Goal: Task Accomplishment & Management: Manage account settings

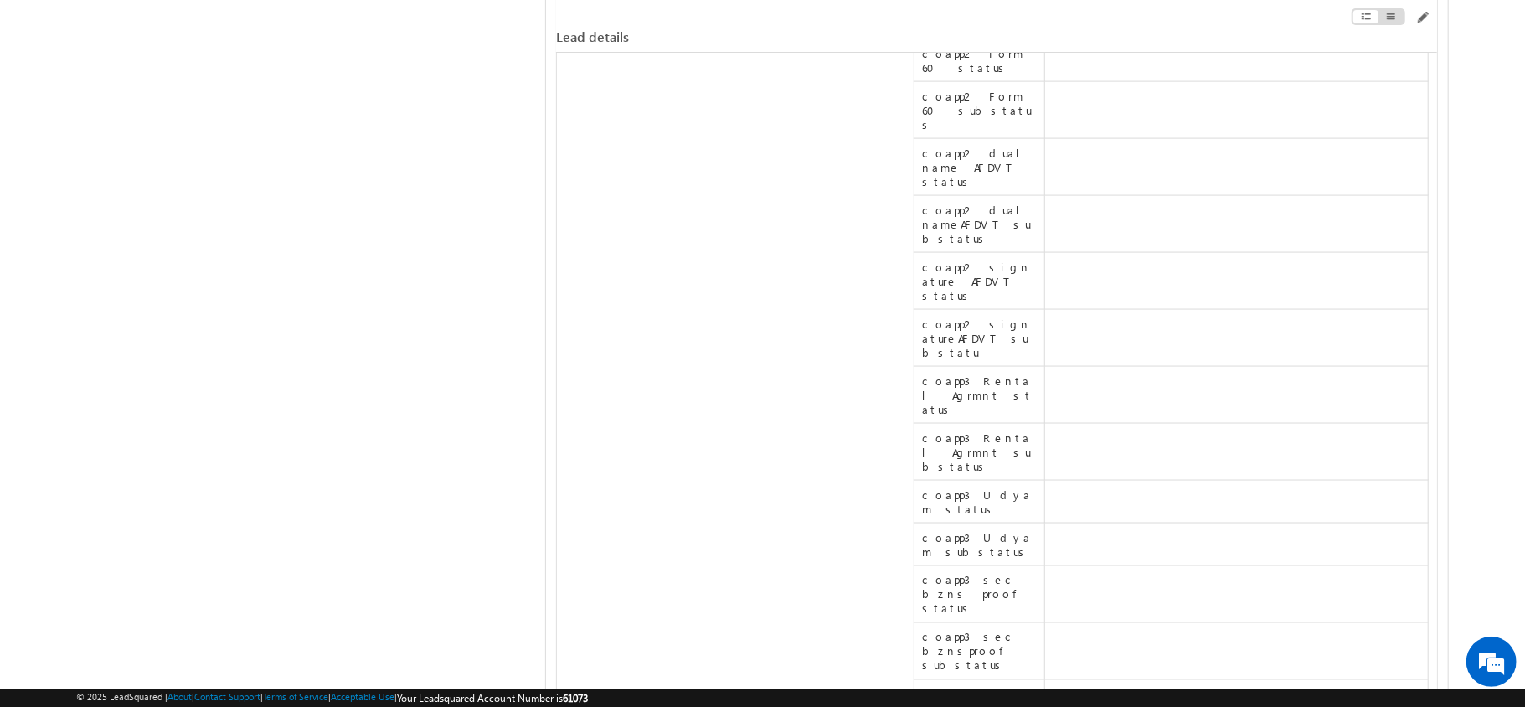
scroll to position [15407, 0]
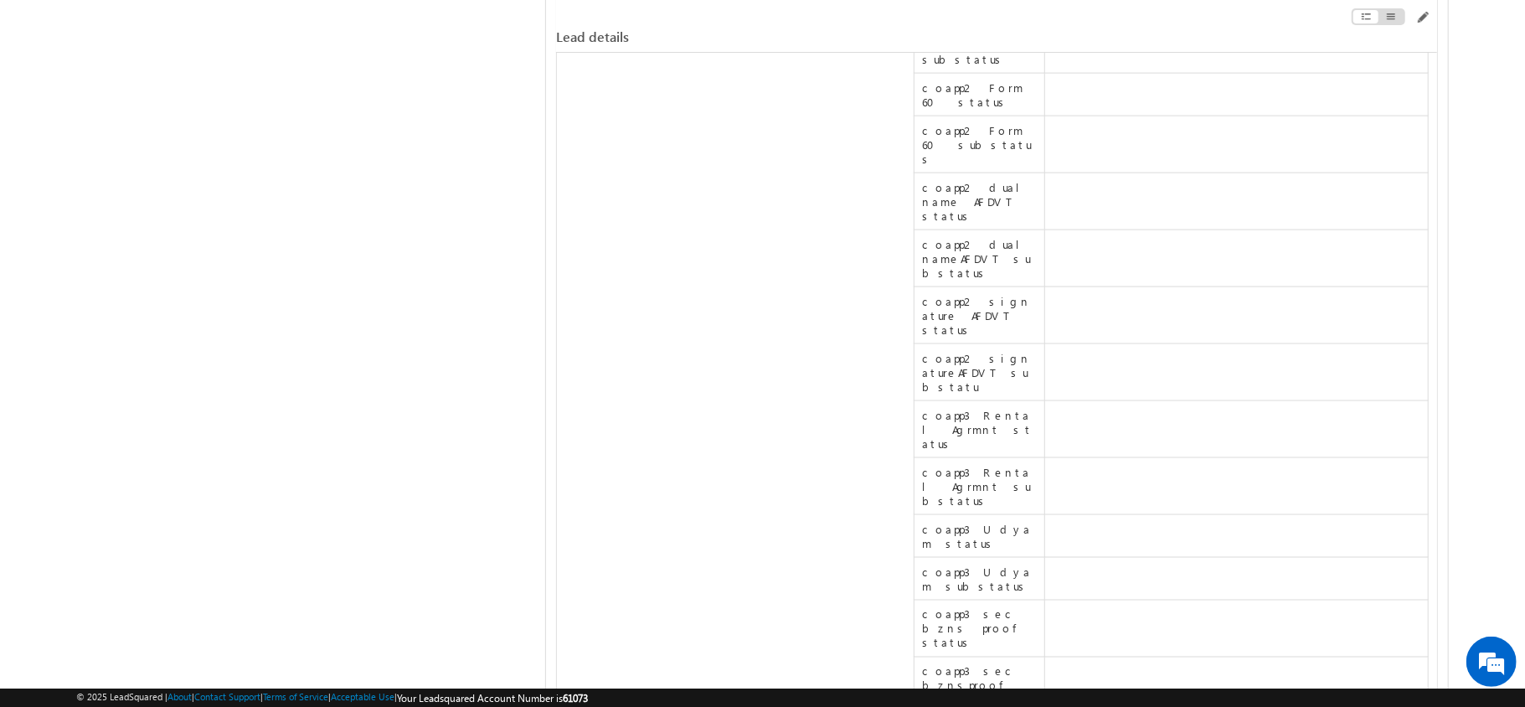
drag, startPoint x: 677, startPoint y: 320, endPoint x: 554, endPoint y: 325, distance: 123.2
drag, startPoint x: 697, startPoint y: 327, endPoint x: 558, endPoint y: 329, distance: 139.9
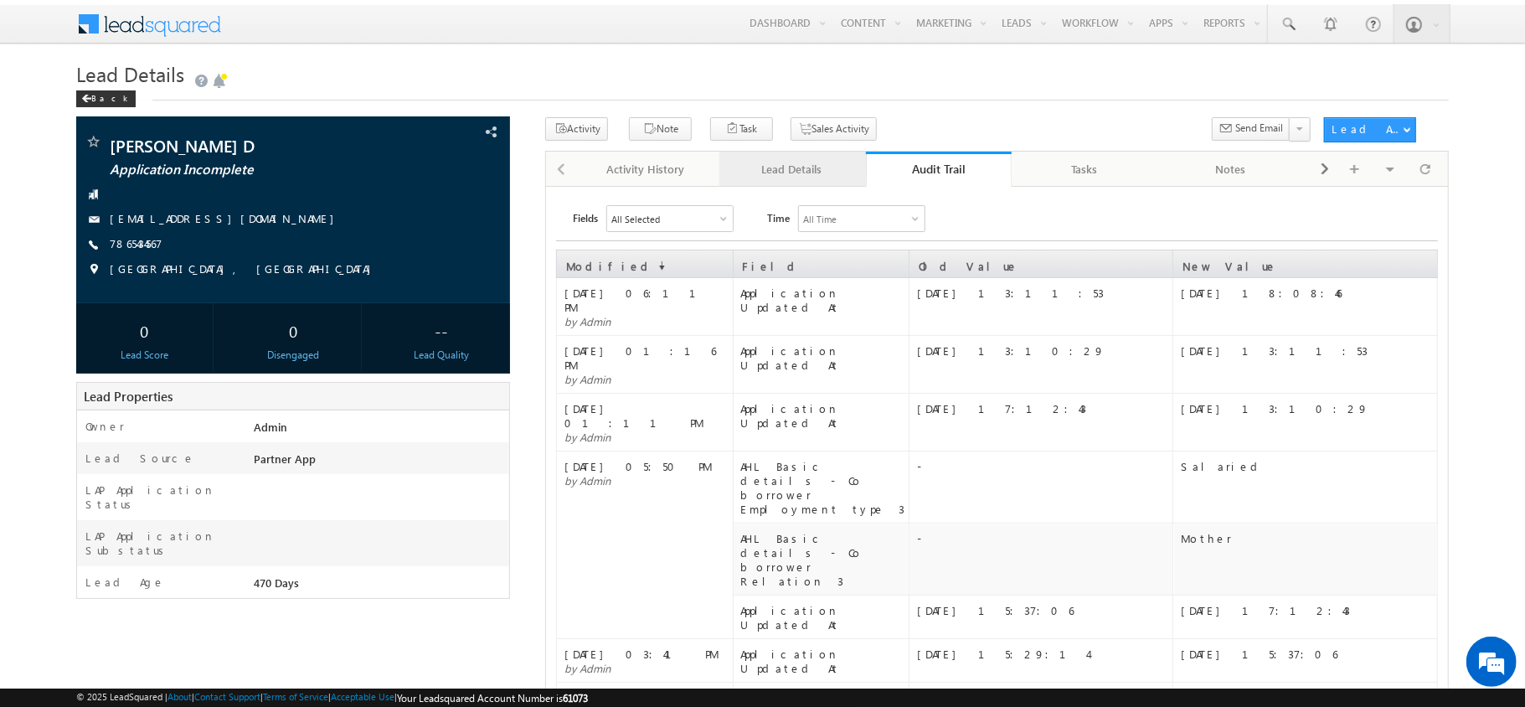
click at [785, 168] on div "Lead Details" at bounding box center [792, 169] width 118 height 20
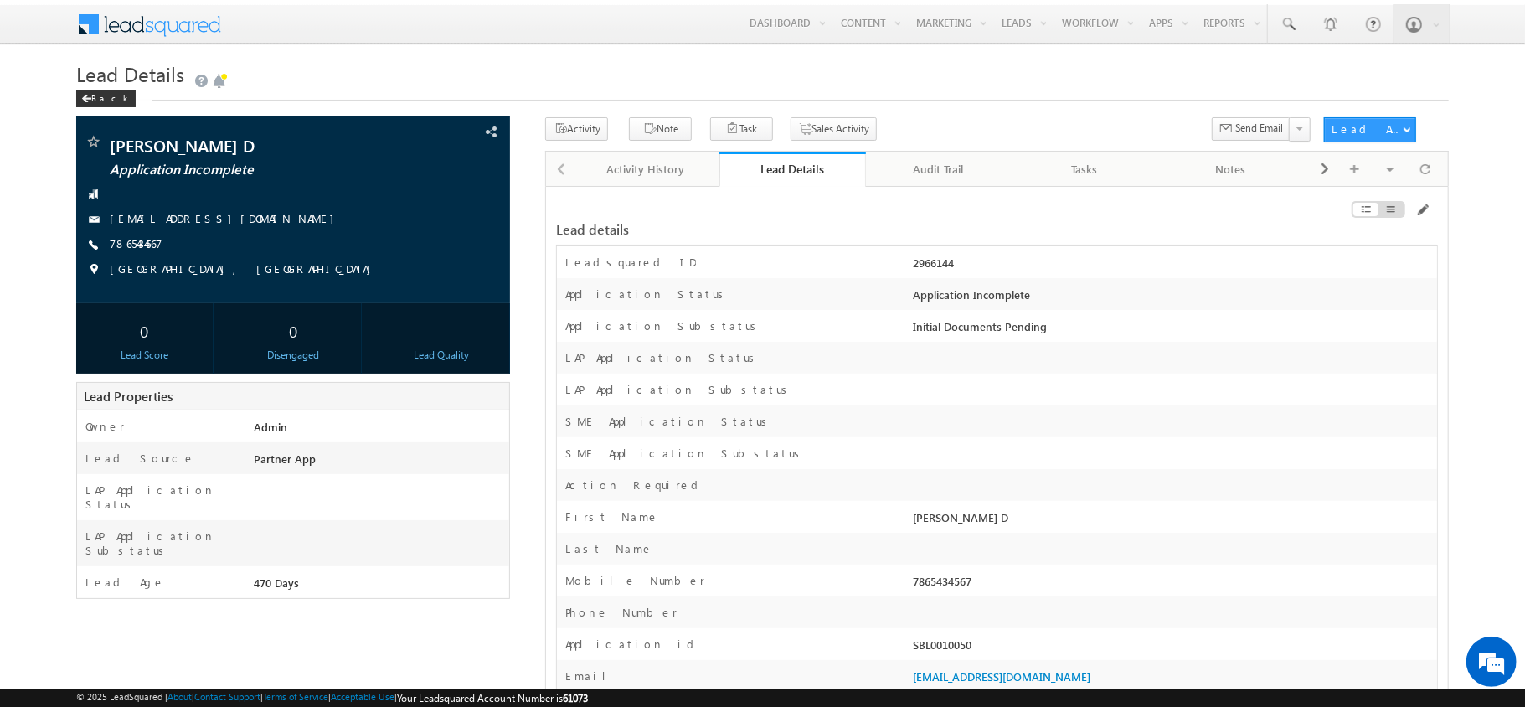
click at [936, 142] on div "Activity Note Task Sales Activity Send Email" at bounding box center [929, 132] width 768 height 31
click at [935, 157] on link "Audit Trail" at bounding box center [939, 169] width 147 height 35
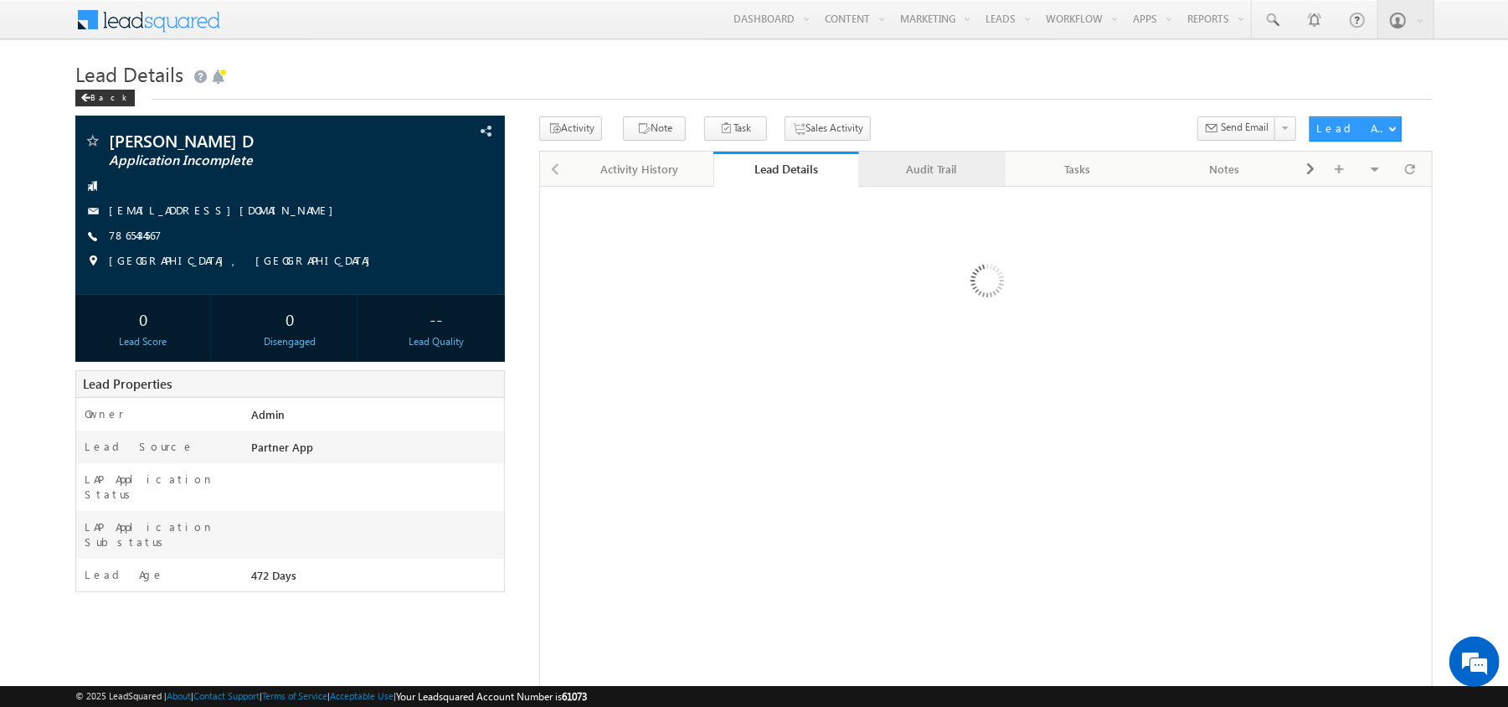
click at [922, 169] on div "Audit Trail" at bounding box center [931, 169] width 118 height 20
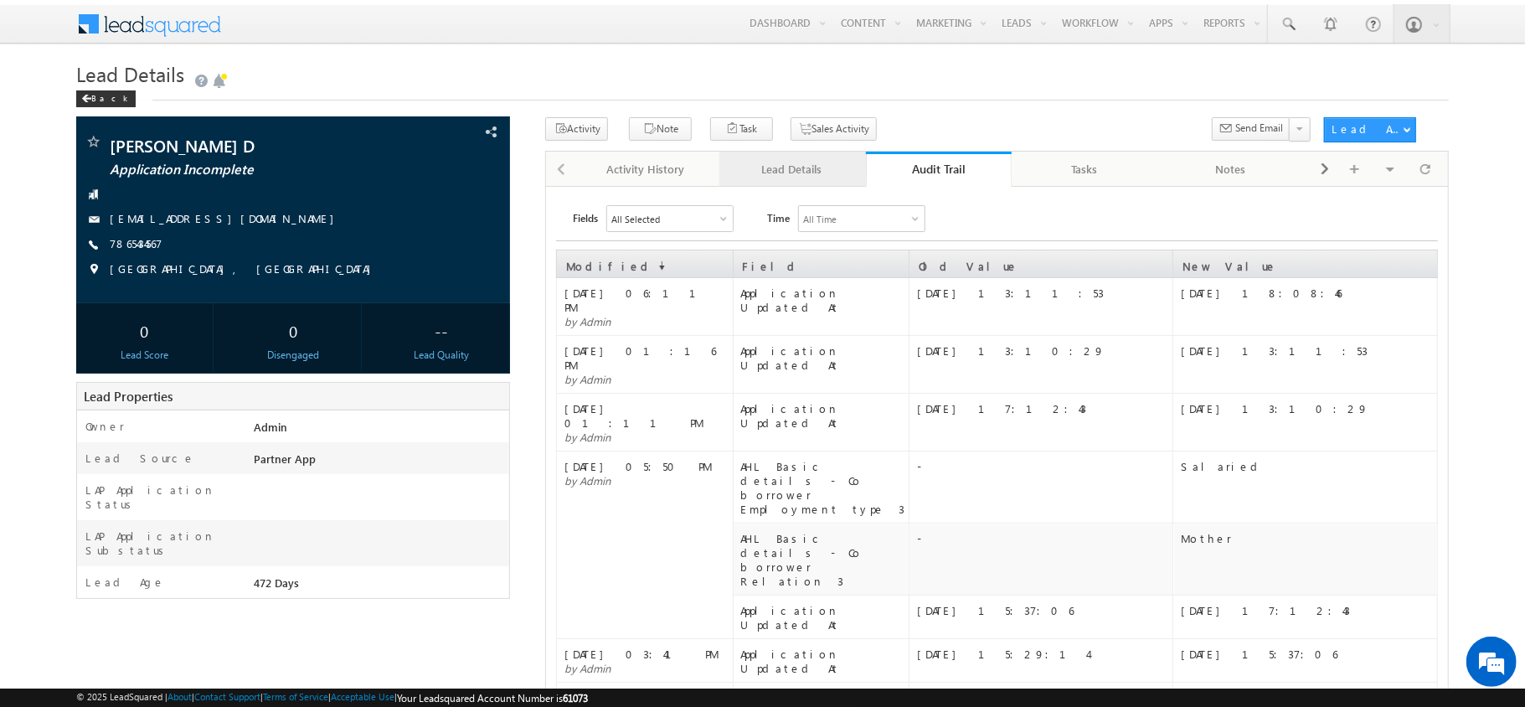
click at [779, 152] on link "Lead Details" at bounding box center [792, 169] width 147 height 35
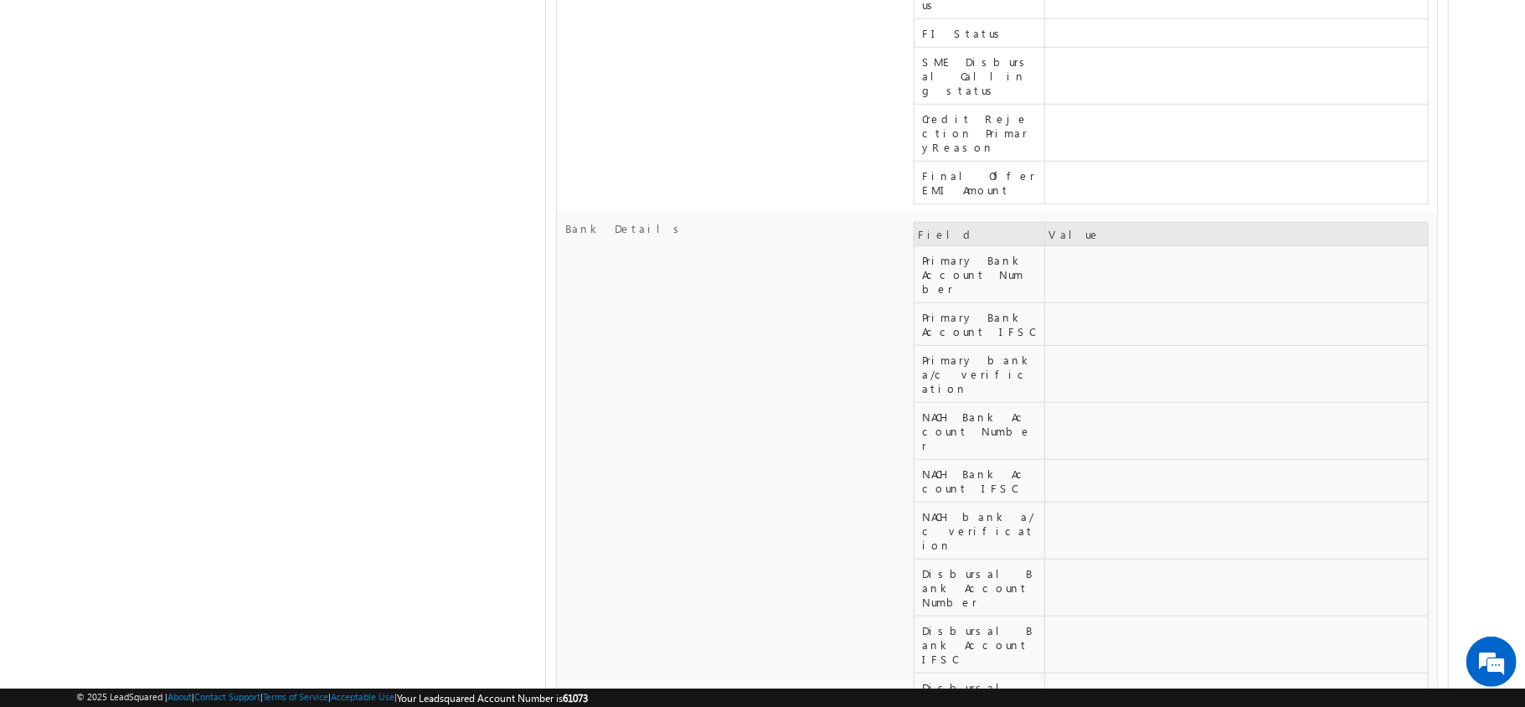
scroll to position [16064, 0]
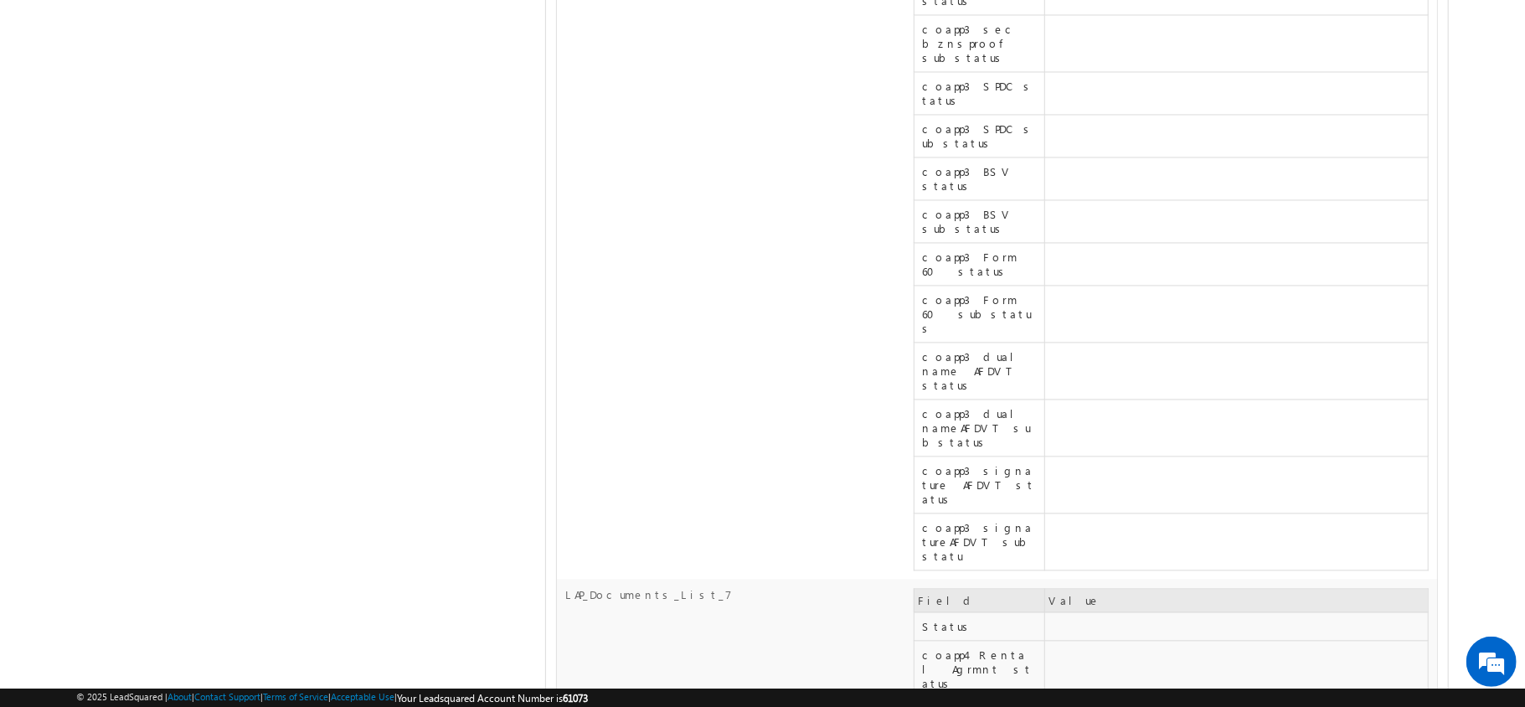
drag, startPoint x: 661, startPoint y: 386, endPoint x: 844, endPoint y: 273, distance: 214.7
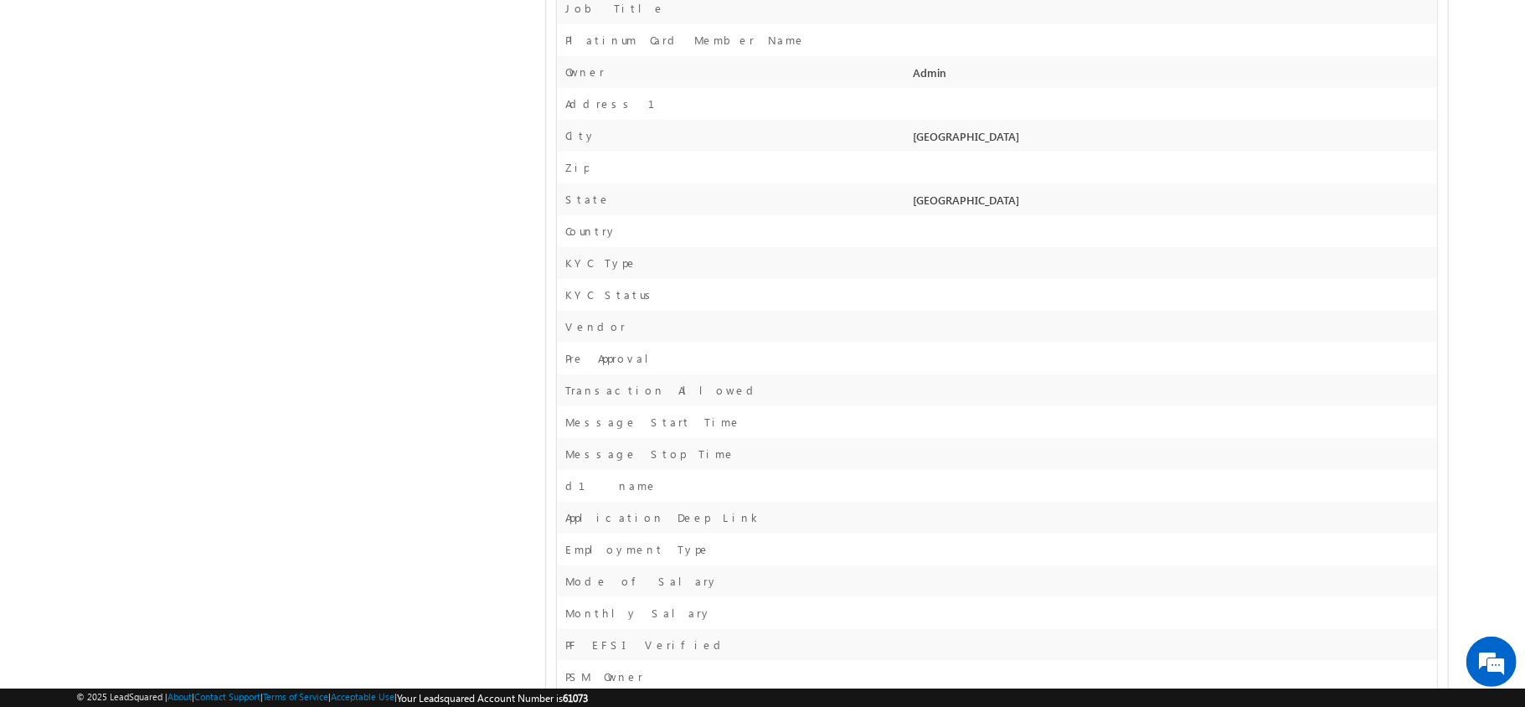
scroll to position [0, 0]
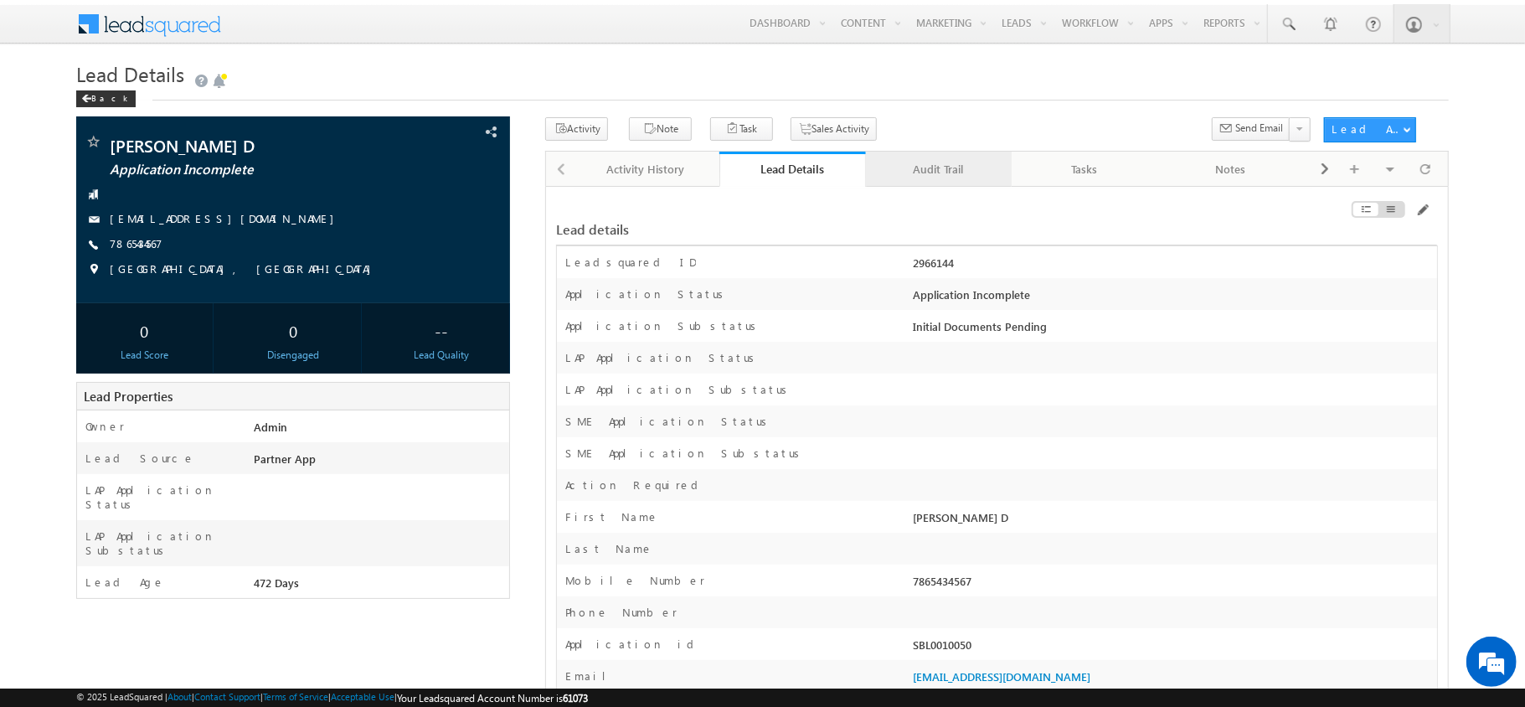
click at [922, 169] on div "Audit Trail" at bounding box center [938, 169] width 118 height 20
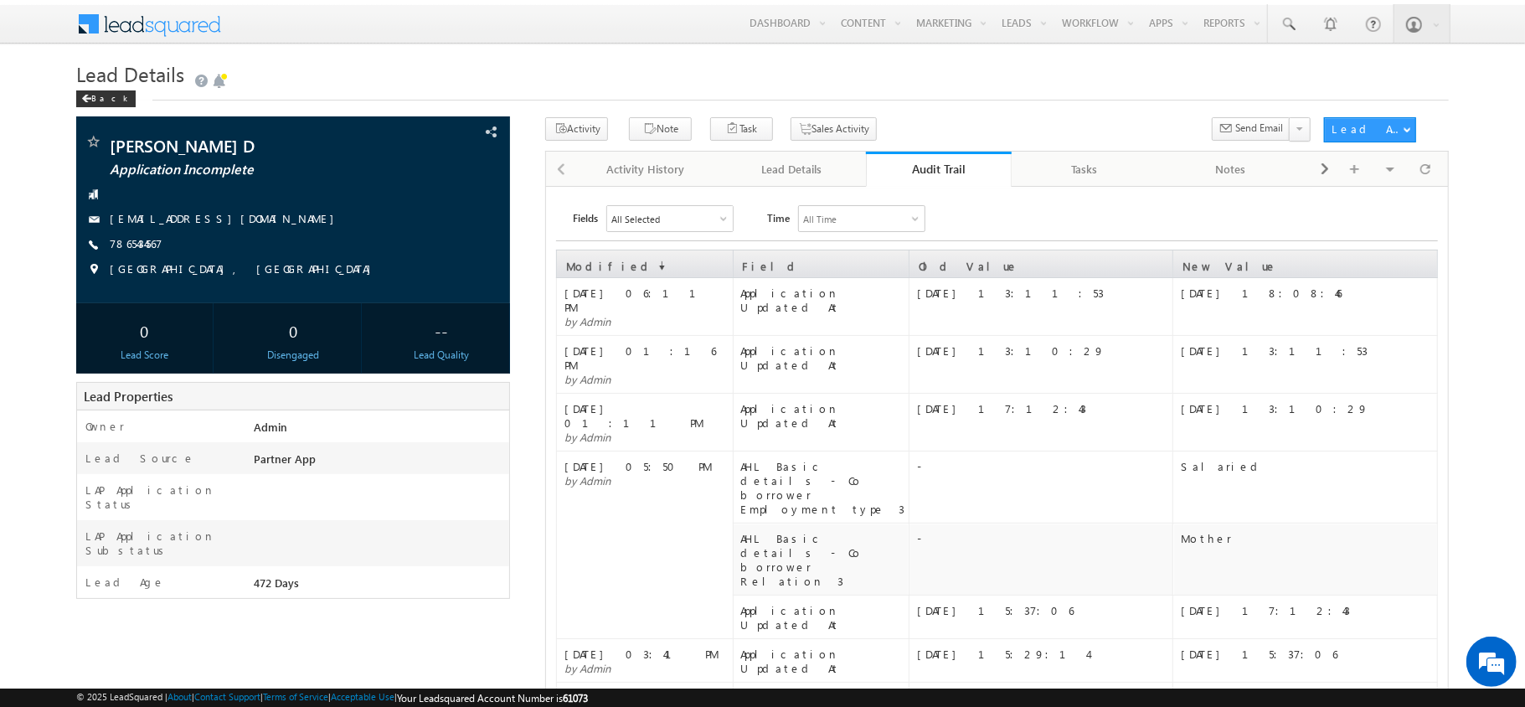
click at [922, 169] on div "Audit Trail" at bounding box center [938, 169] width 121 height 16
click at [905, 166] on div "Audit Trail" at bounding box center [938, 169] width 121 height 16
click at [681, 301] on td "19 Sep 2025 06:11 PM by Admin" at bounding box center [645, 307] width 176 height 58
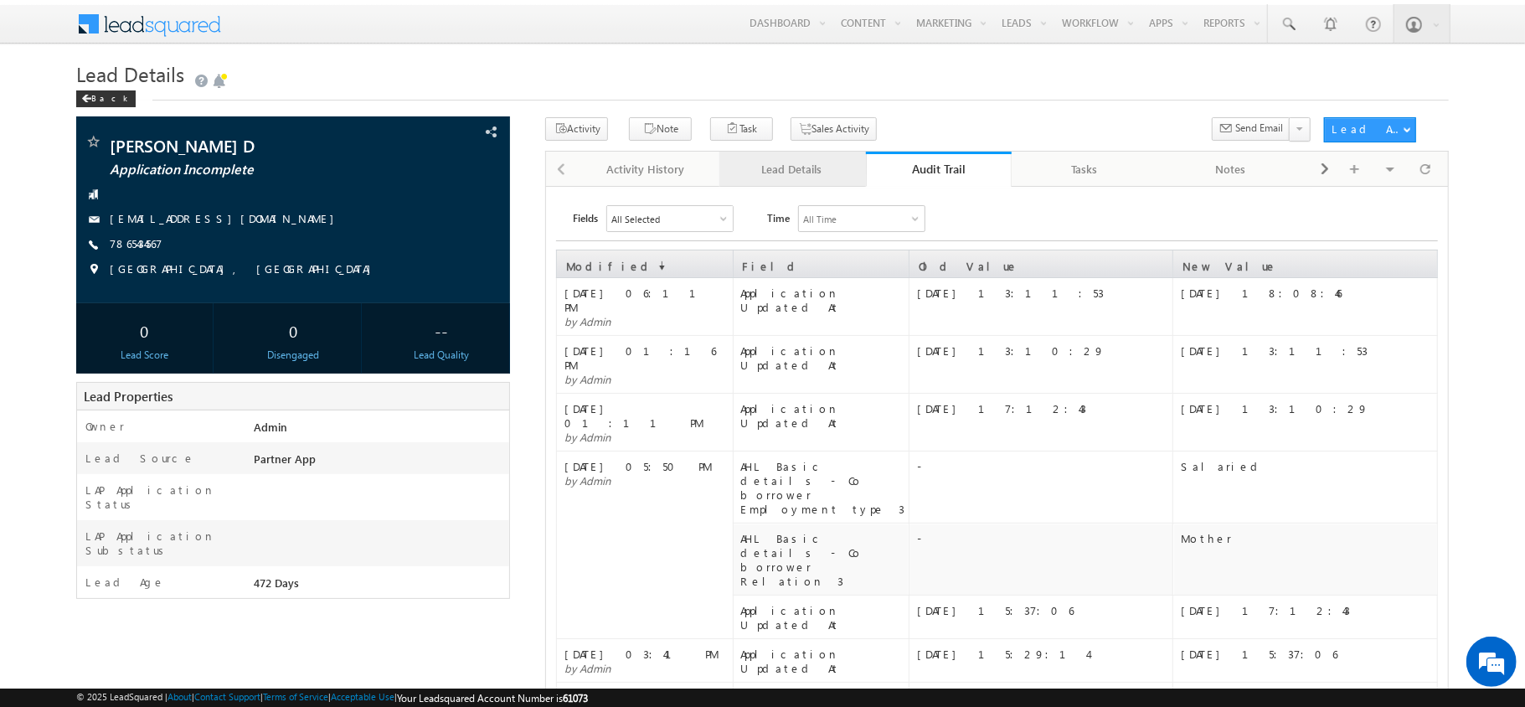
click at [808, 172] on div "Lead Details" at bounding box center [792, 169] width 118 height 20
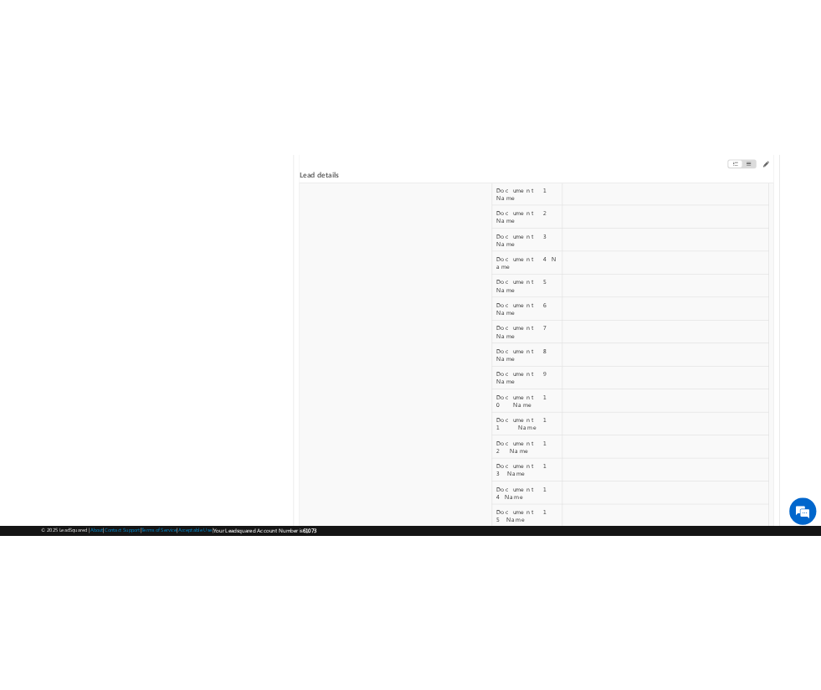
scroll to position [16049, 0]
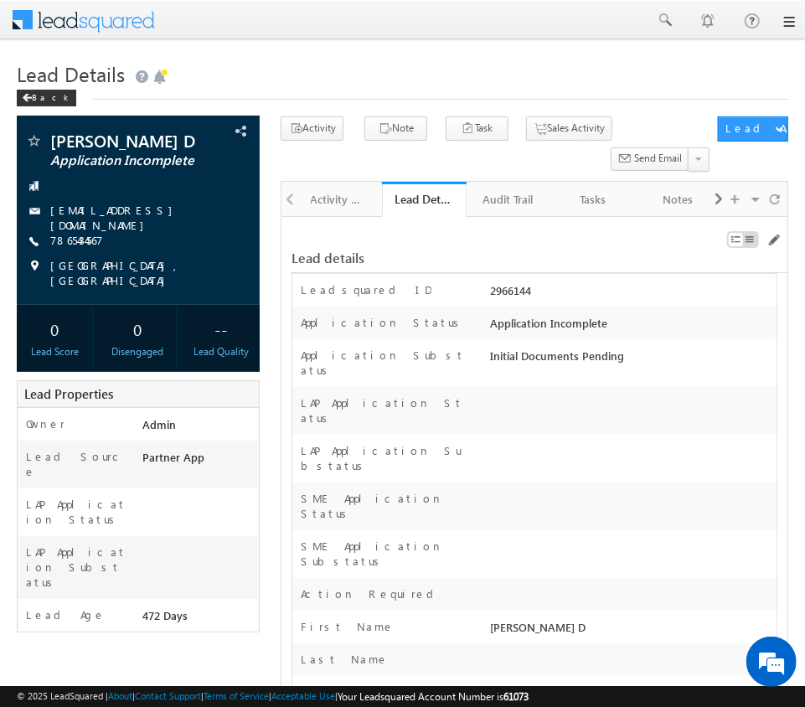
click at [789, 24] on link at bounding box center [787, 21] width 13 height 13
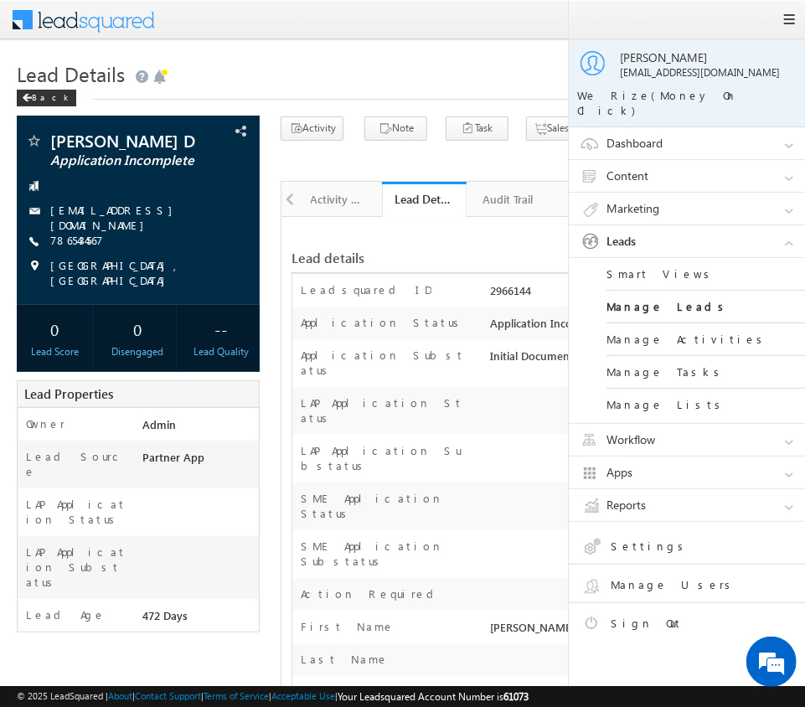
click at [380, 69] on h1 "Lead Details" at bounding box center [402, 72] width 771 height 33
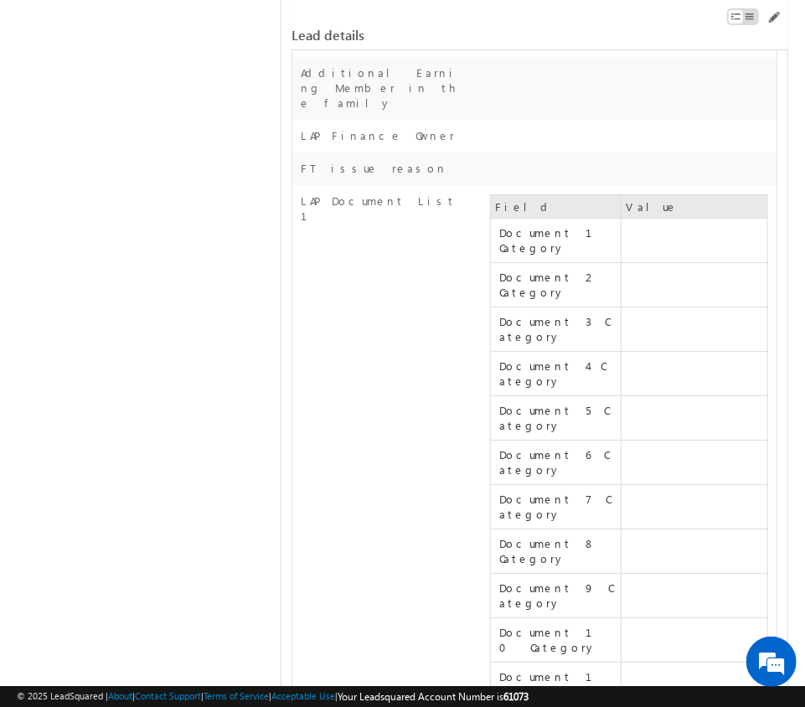
scroll to position [7104, 0]
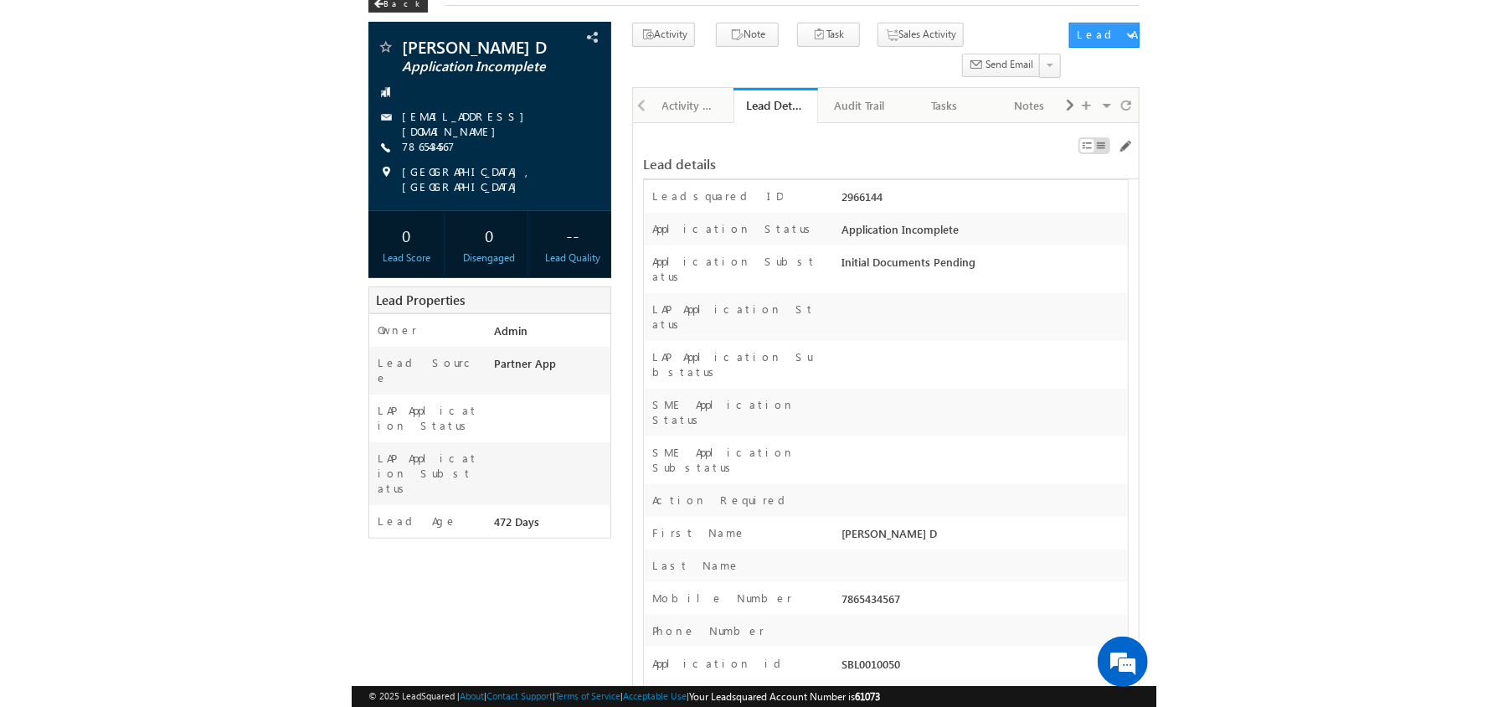
scroll to position [0, 0]
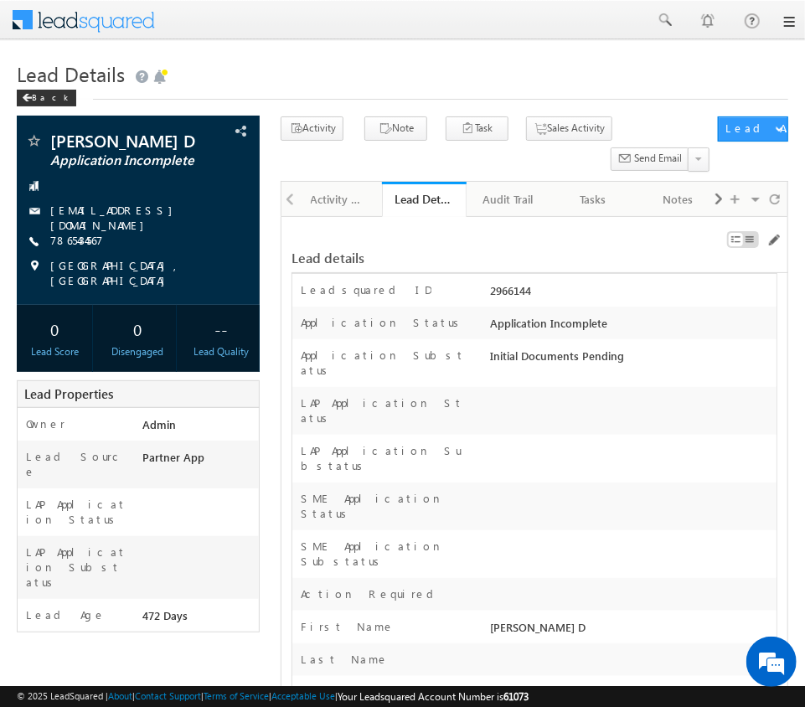
click at [787, 17] on link at bounding box center [787, 21] width 13 height 13
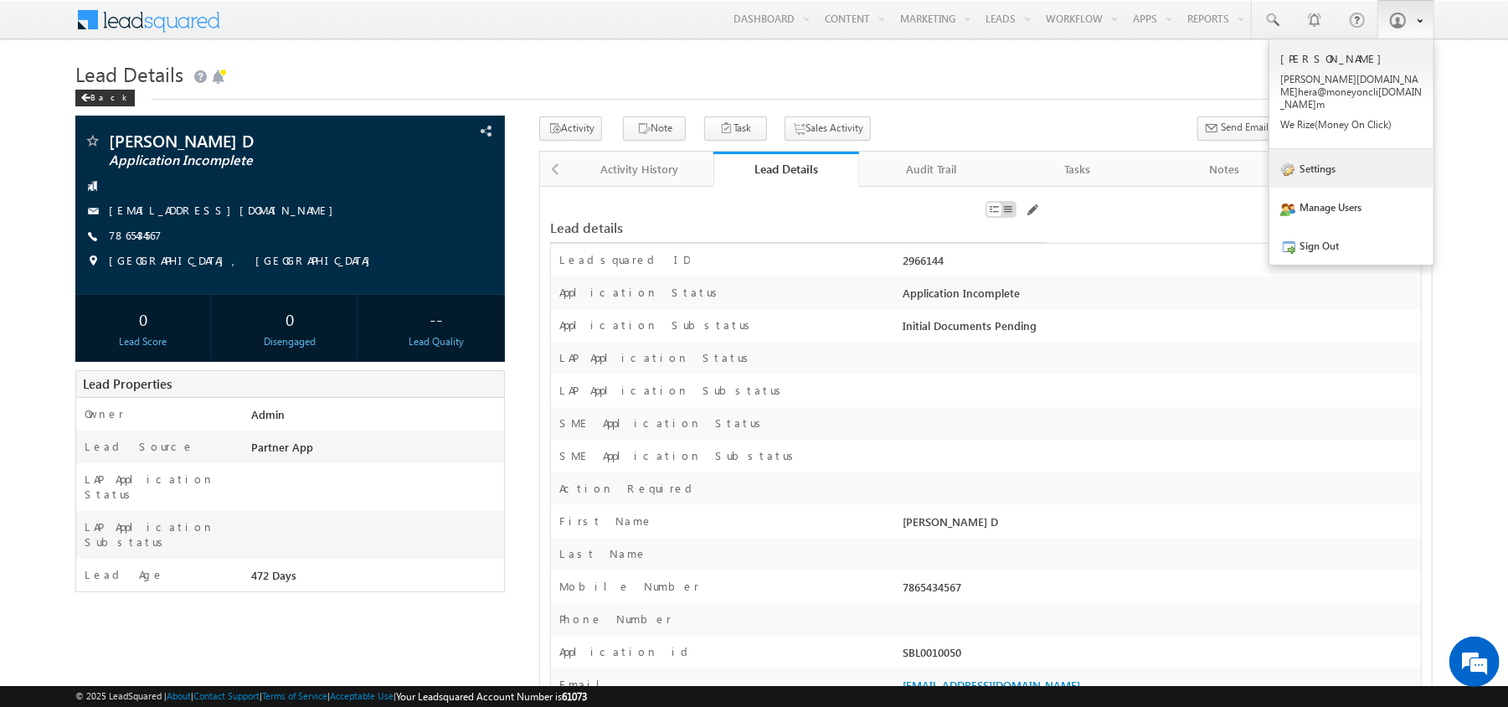
click at [804, 162] on link "Settings" at bounding box center [1351, 168] width 164 height 39
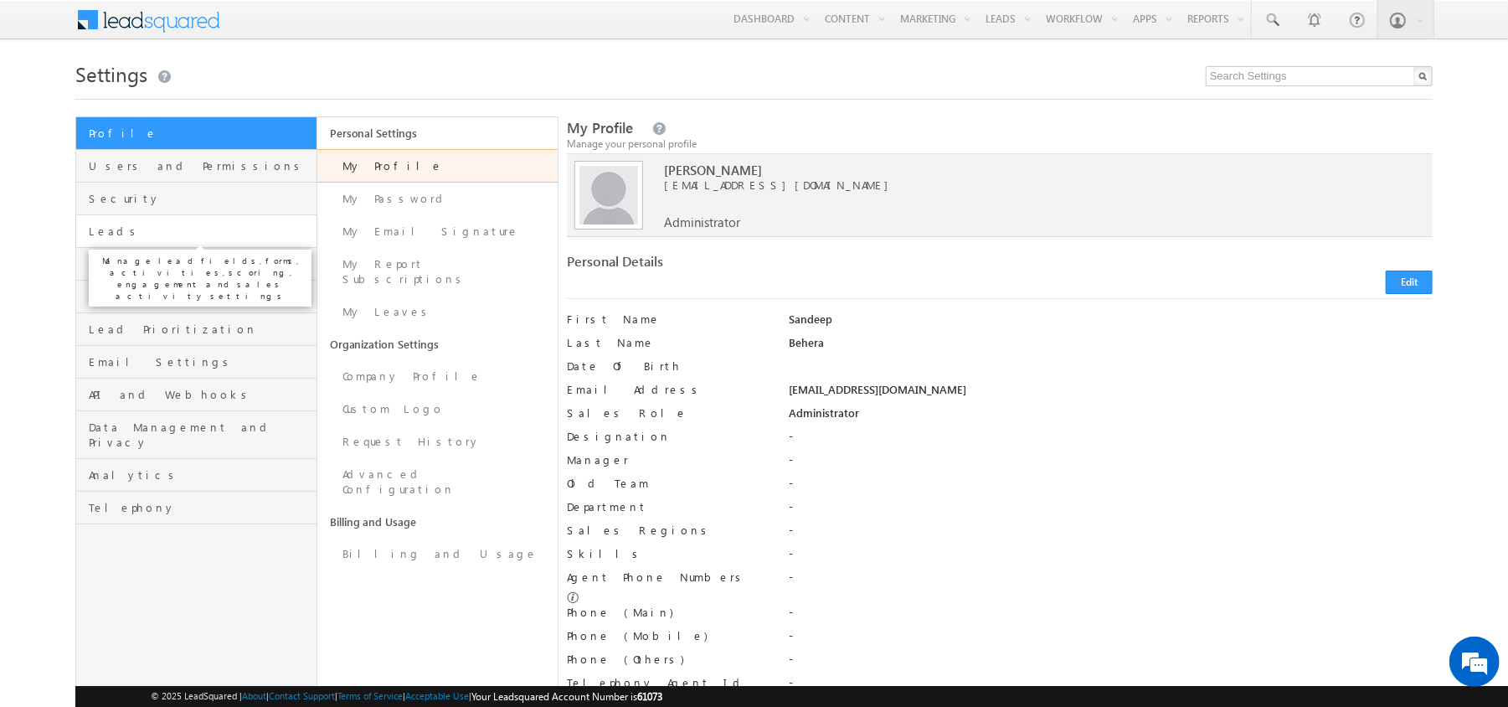
click at [158, 234] on span "Leads" at bounding box center [201, 231] width 224 height 15
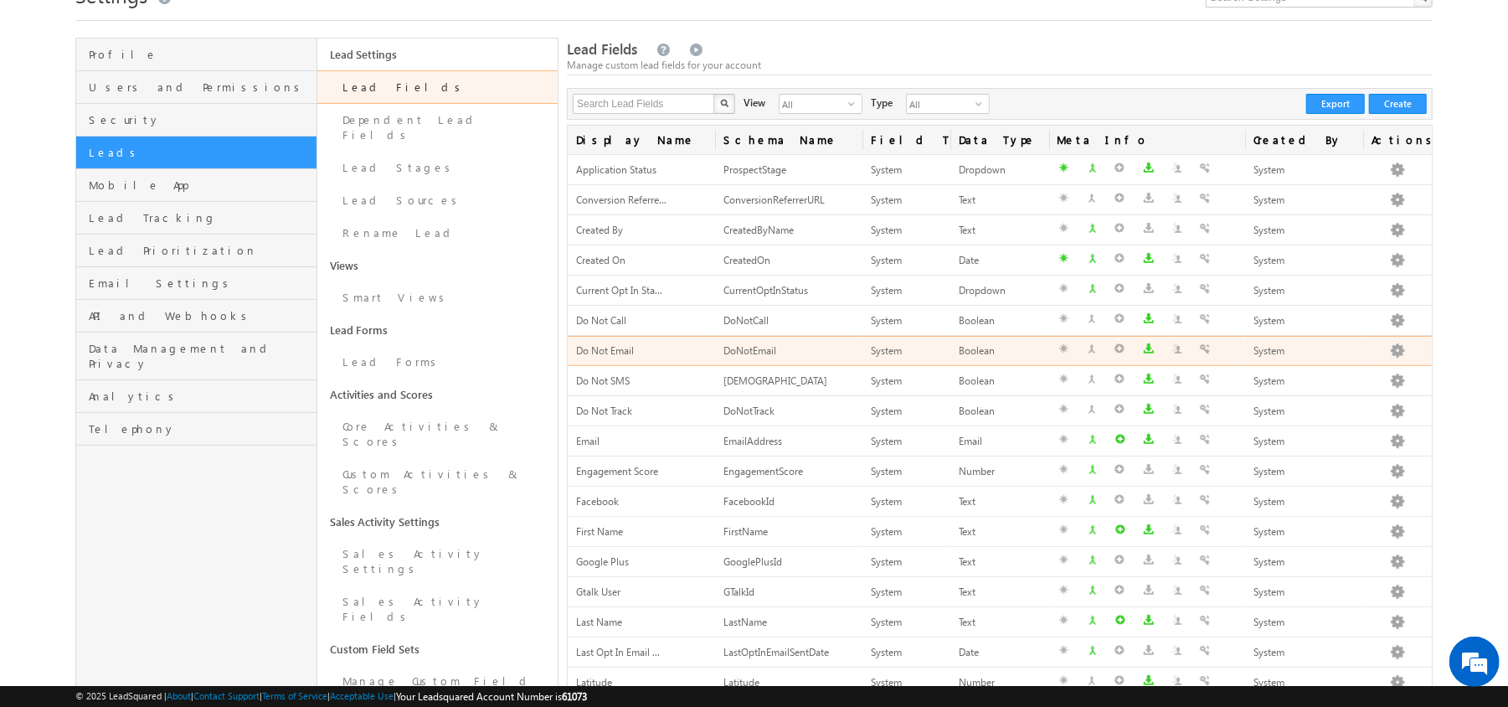
scroll to position [64, 0]
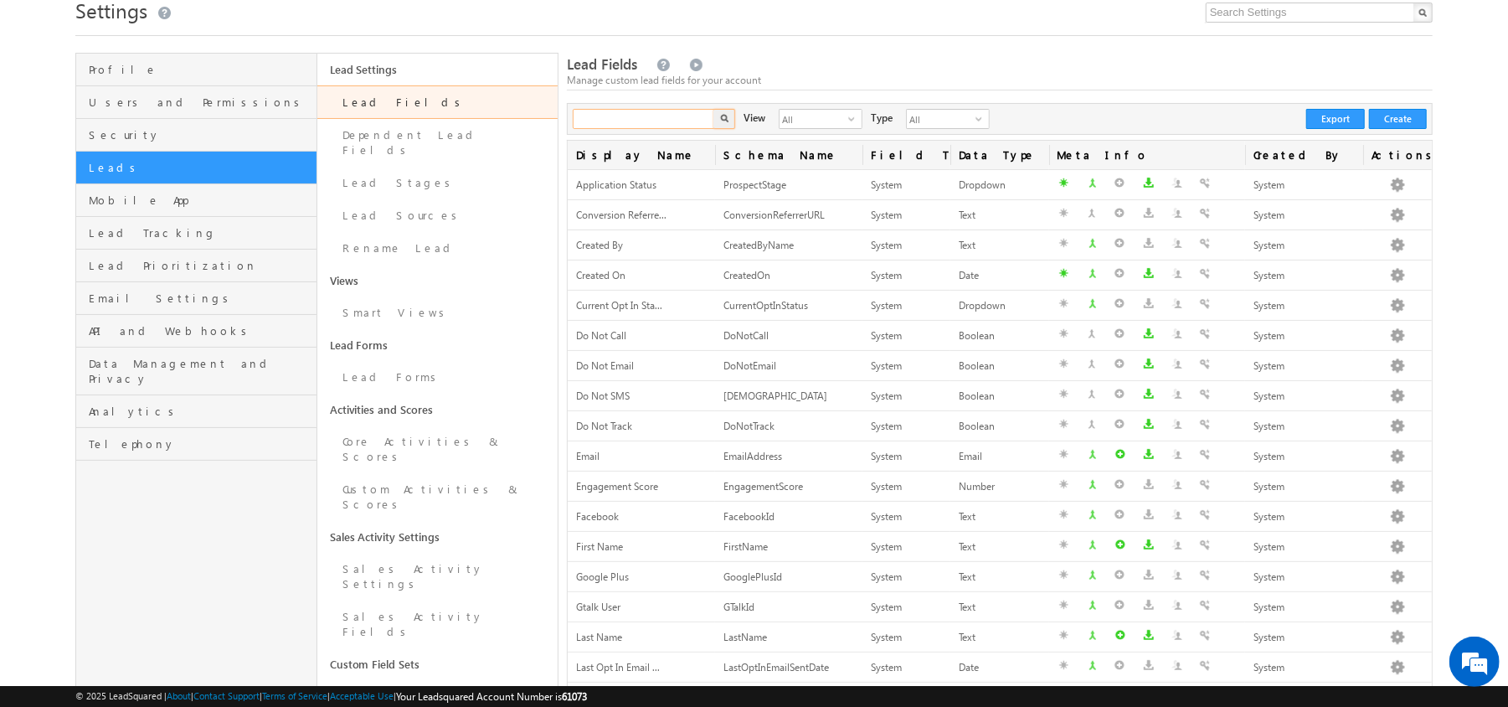
click at [645, 115] on input "text" at bounding box center [644, 119] width 143 height 20
paste input "mx_CustomObject_16"
type input "mx_CustomObject_16"
paste input "mx_LAP_Documents_List_9"
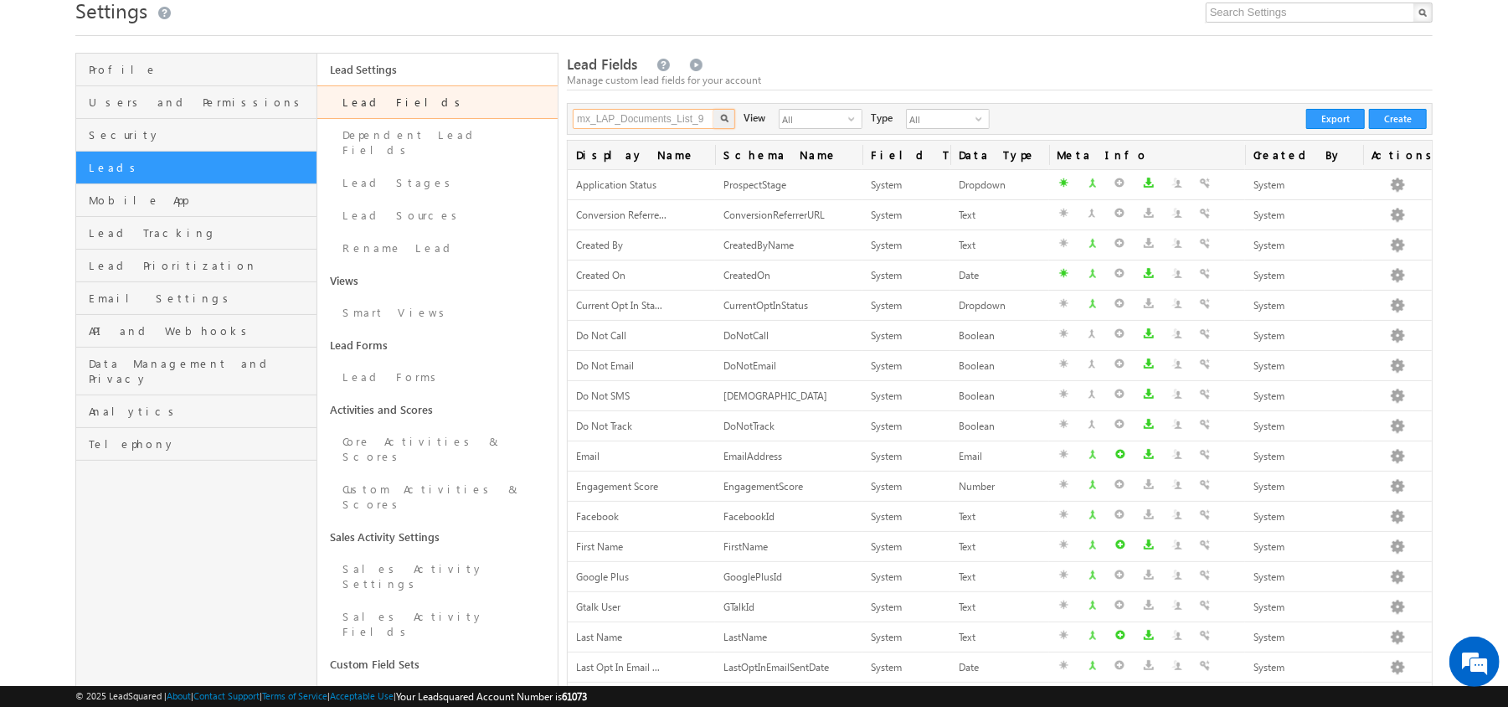
type input "mx_LAP_Documents_List_9"
click at [713, 109] on button "button" at bounding box center [724, 119] width 22 height 20
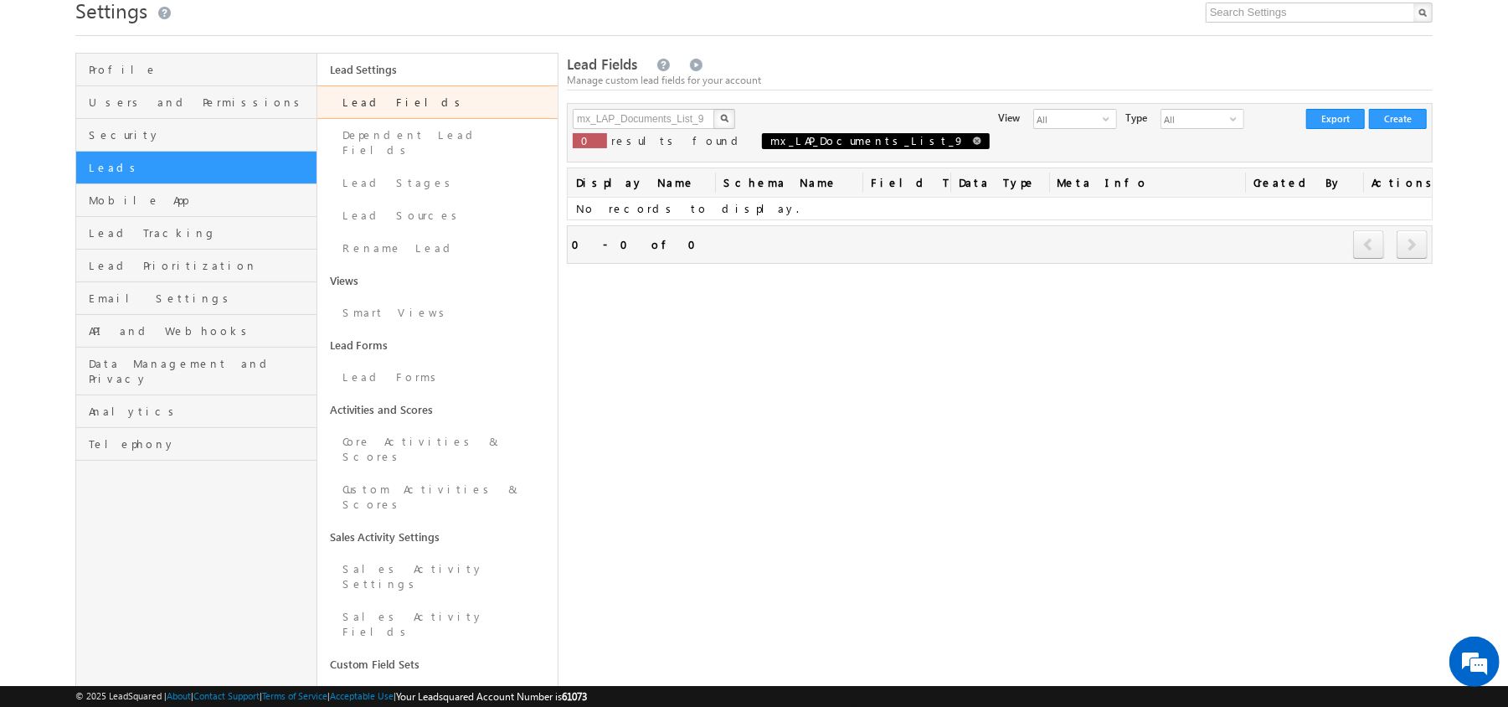
click at [973, 135] on link at bounding box center [977, 140] width 8 height 14
type input "Search Lead Fields"
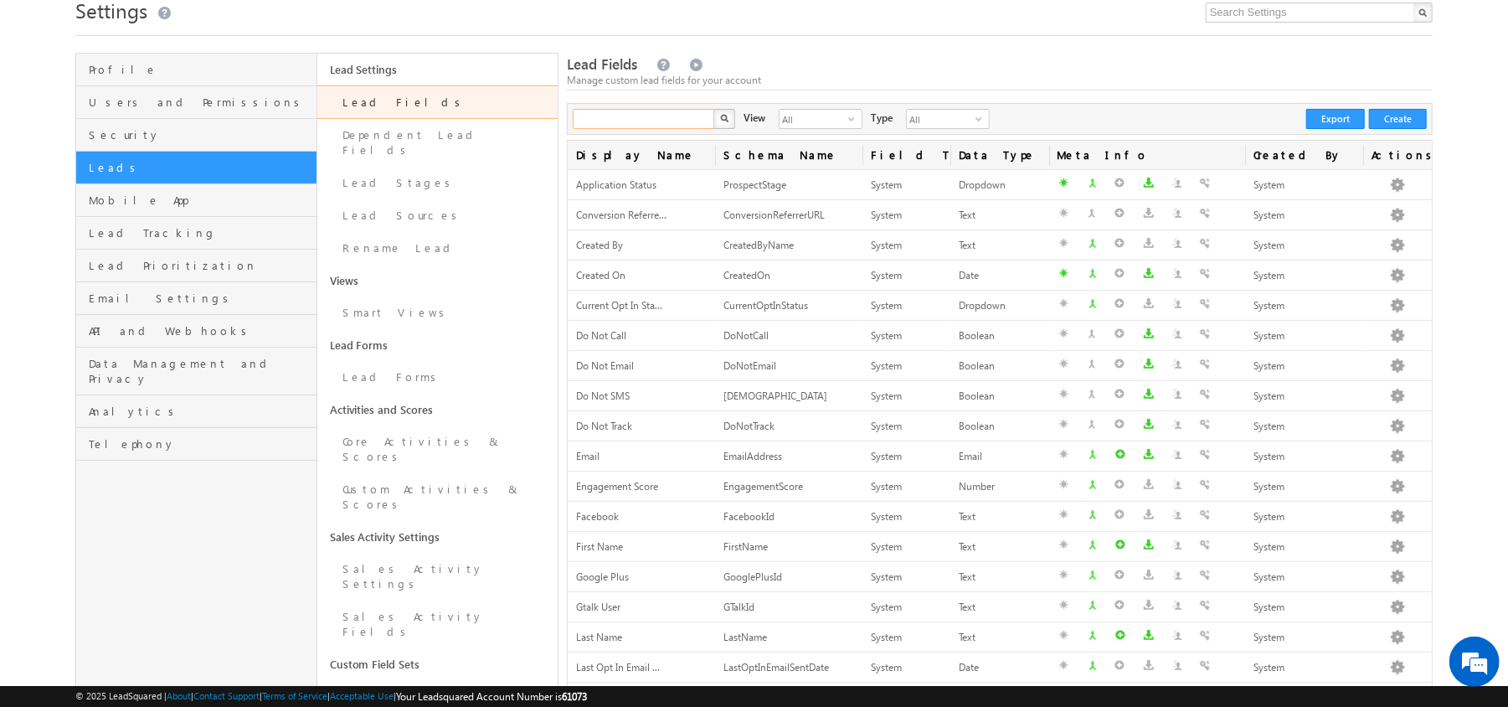
click at [664, 111] on input "text" at bounding box center [644, 119] width 143 height 20
type input "lap docum"
click at [713, 109] on button "button" at bounding box center [724, 119] width 22 height 20
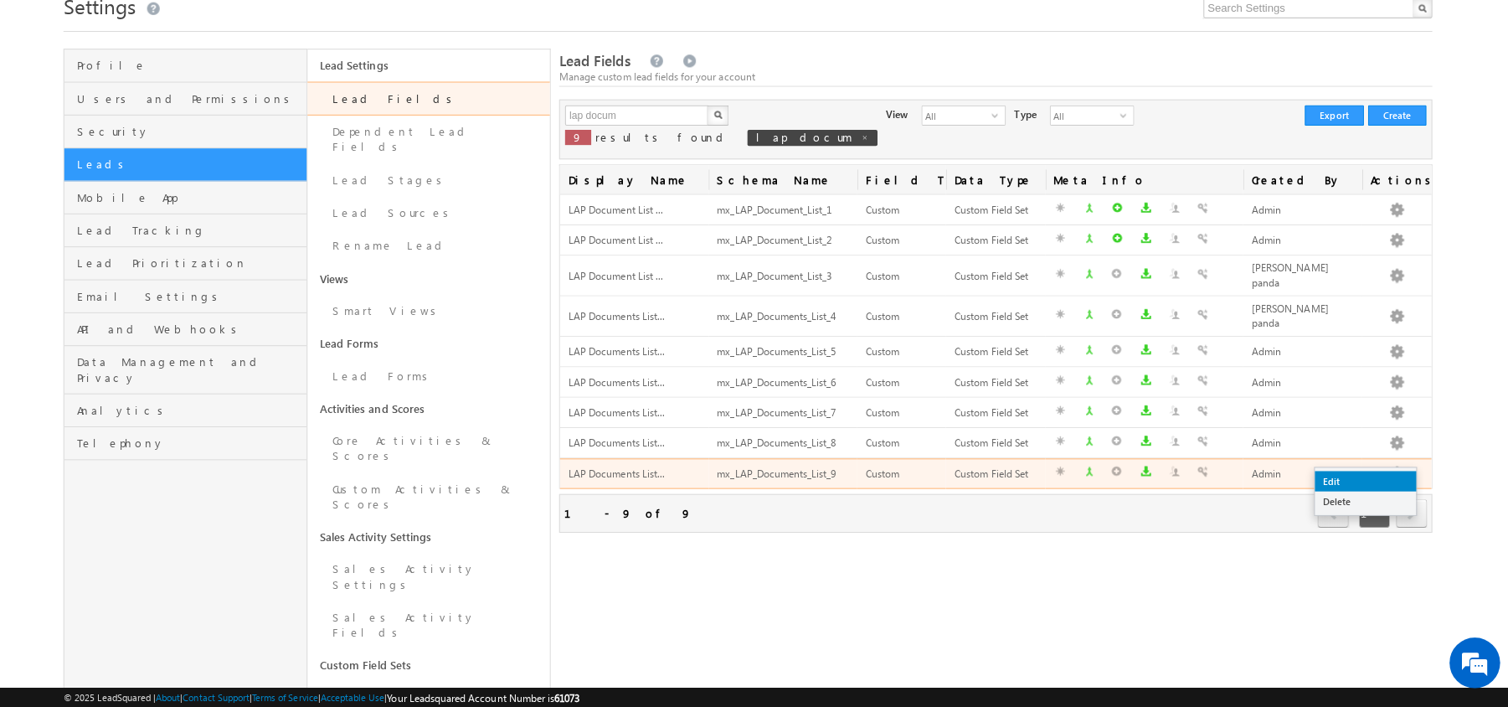
scroll to position [64, 0]
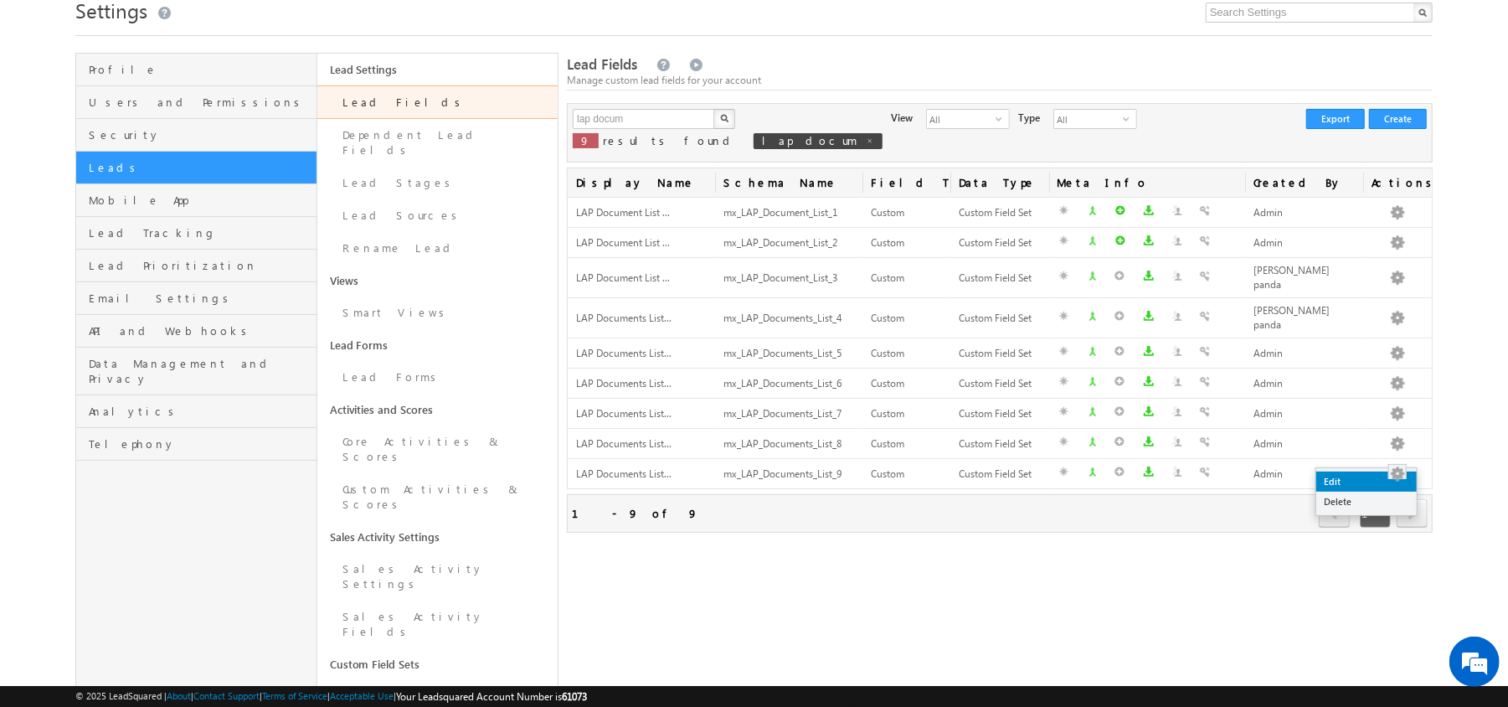
click at [1346, 477] on link "Edit" at bounding box center [1366, 481] width 100 height 20
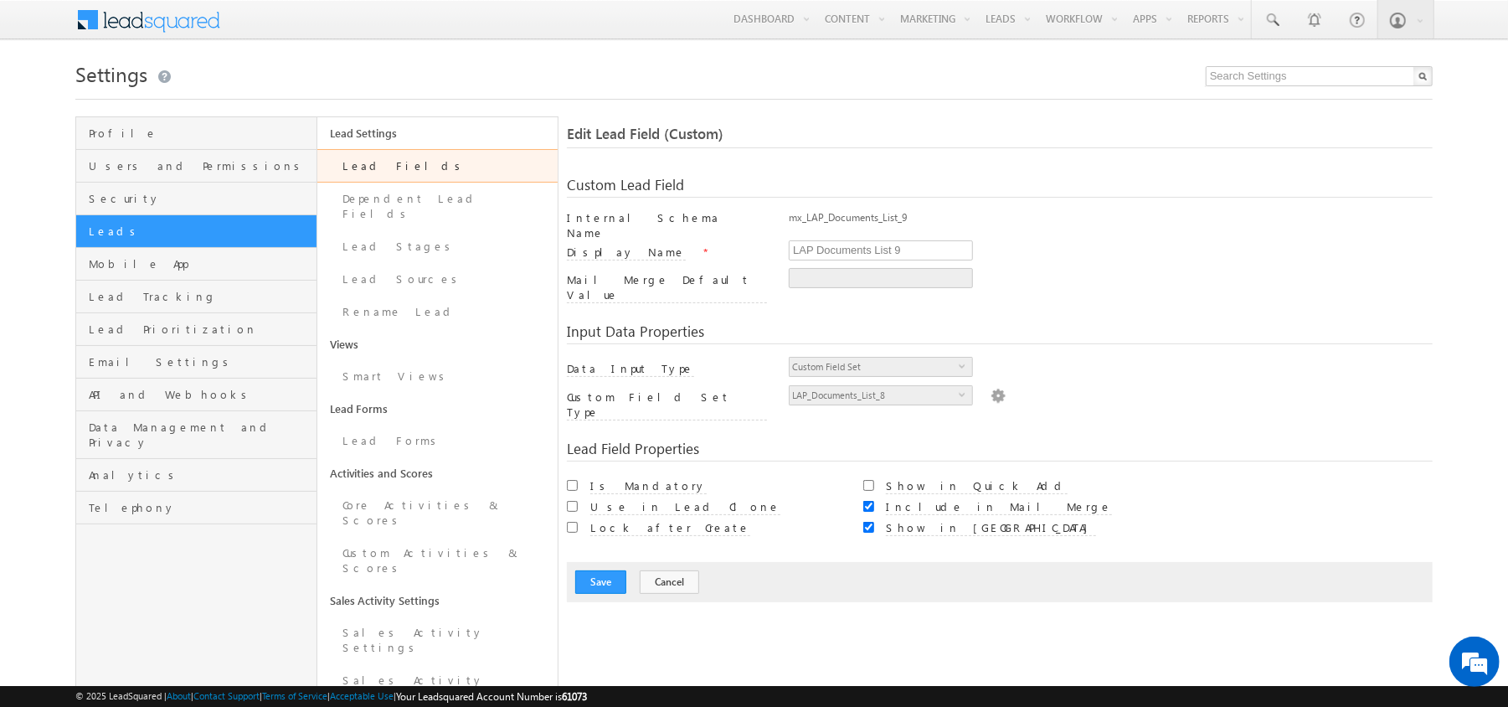
click at [991, 385] on img at bounding box center [998, 394] width 15 height 18
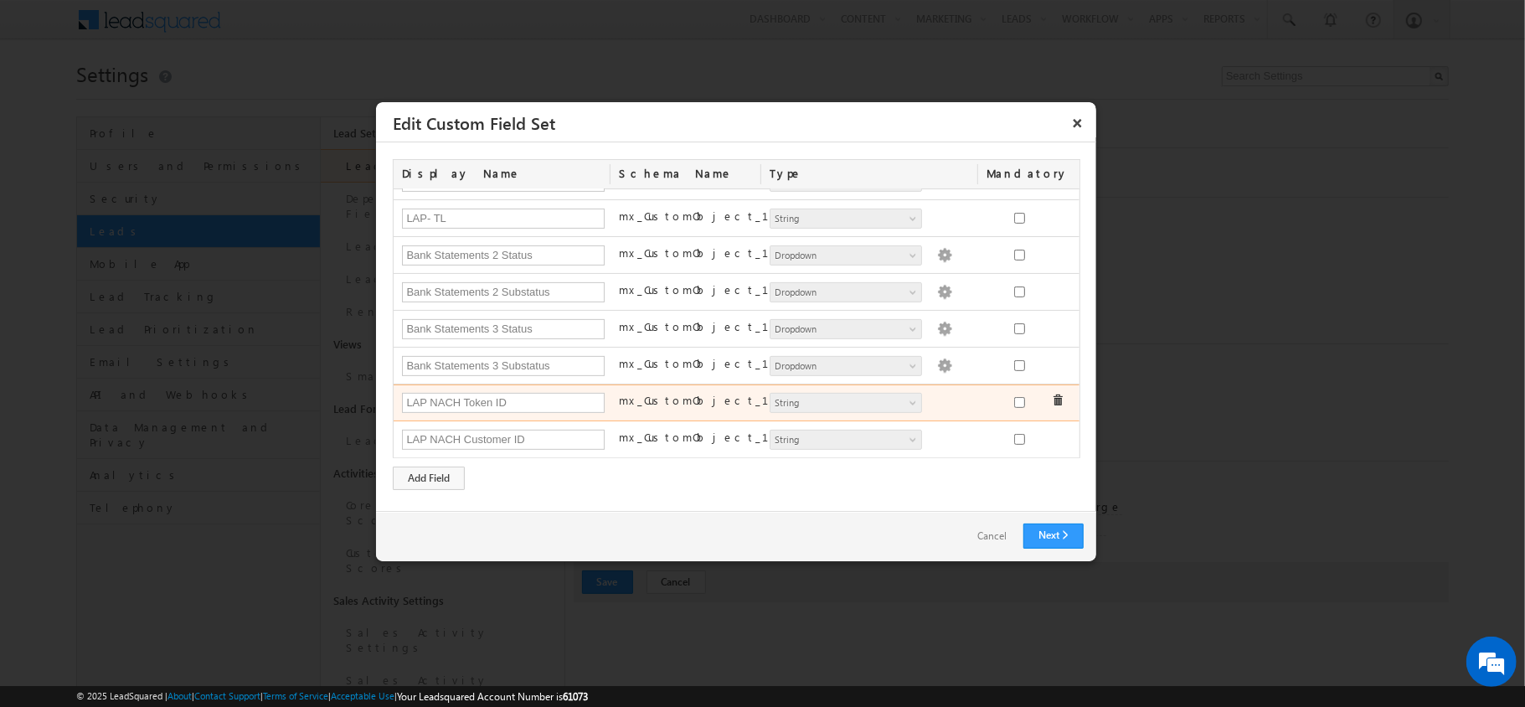
scroll to position [440, 0]
click at [638, 399] on label "mx_CustomObject_16" at bounding box center [706, 400] width 175 height 15
drag, startPoint x: 733, startPoint y: 395, endPoint x: 606, endPoint y: 406, distance: 127.7
click at [610, 406] on div "mx_CustomObject_16" at bounding box center [685, 403] width 151 height 23
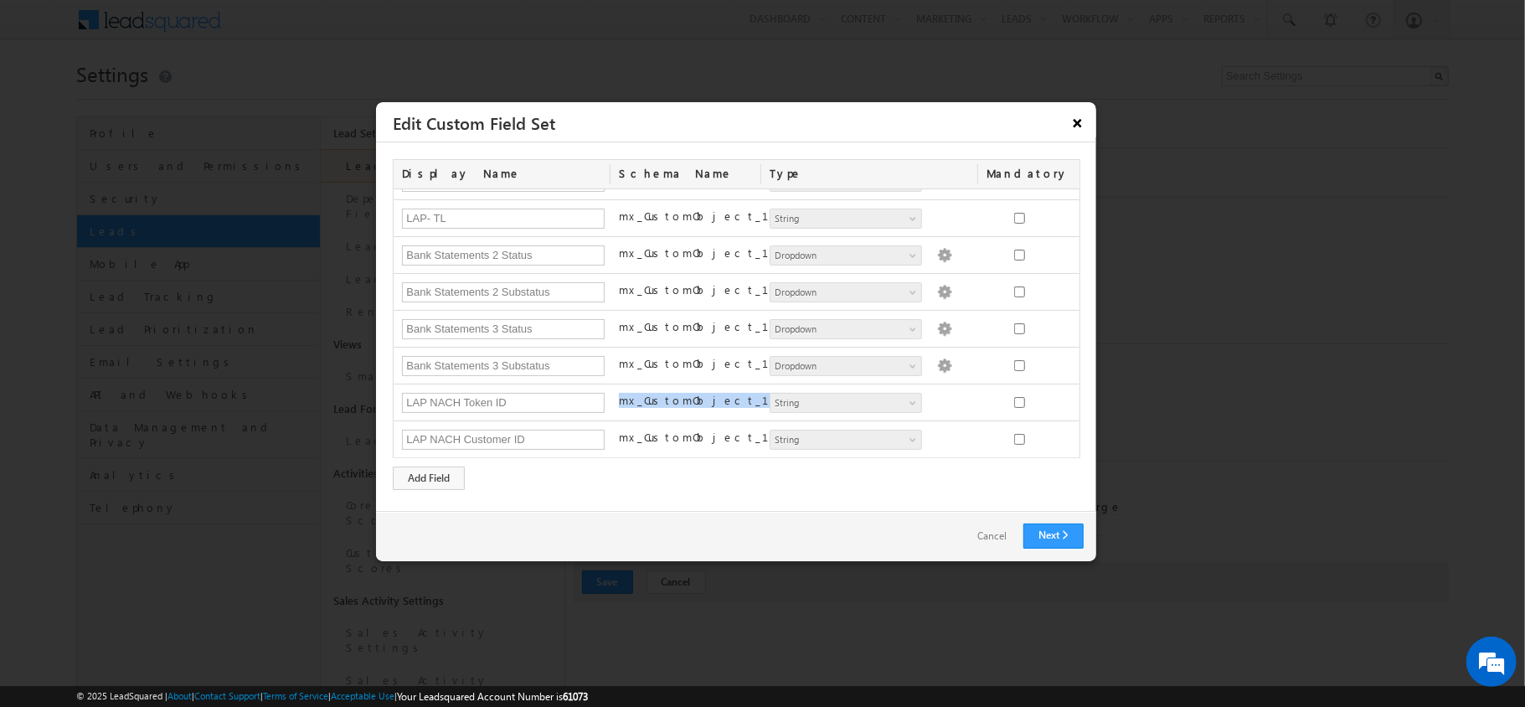
click at [1067, 131] on button "×" at bounding box center [1077, 122] width 27 height 29
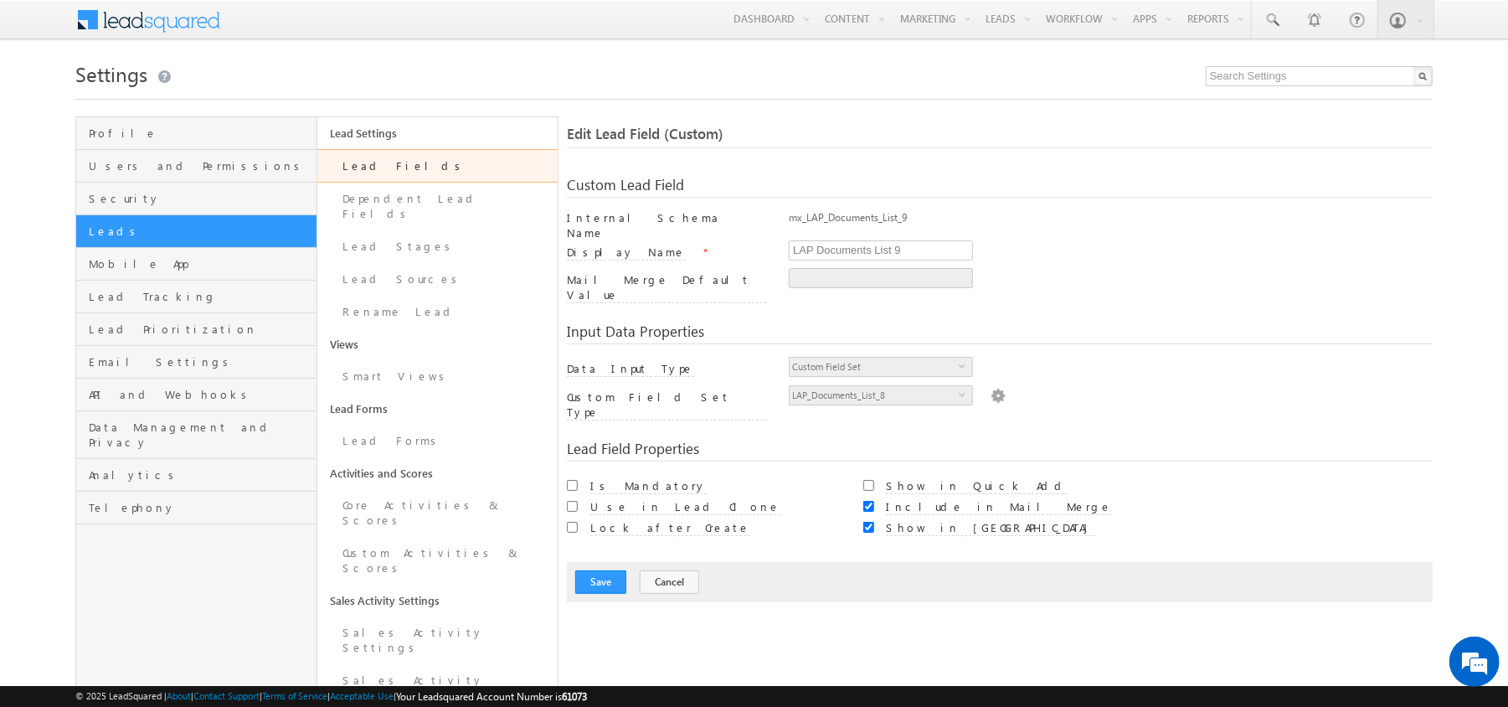
click at [991, 385] on img at bounding box center [998, 394] width 15 height 18
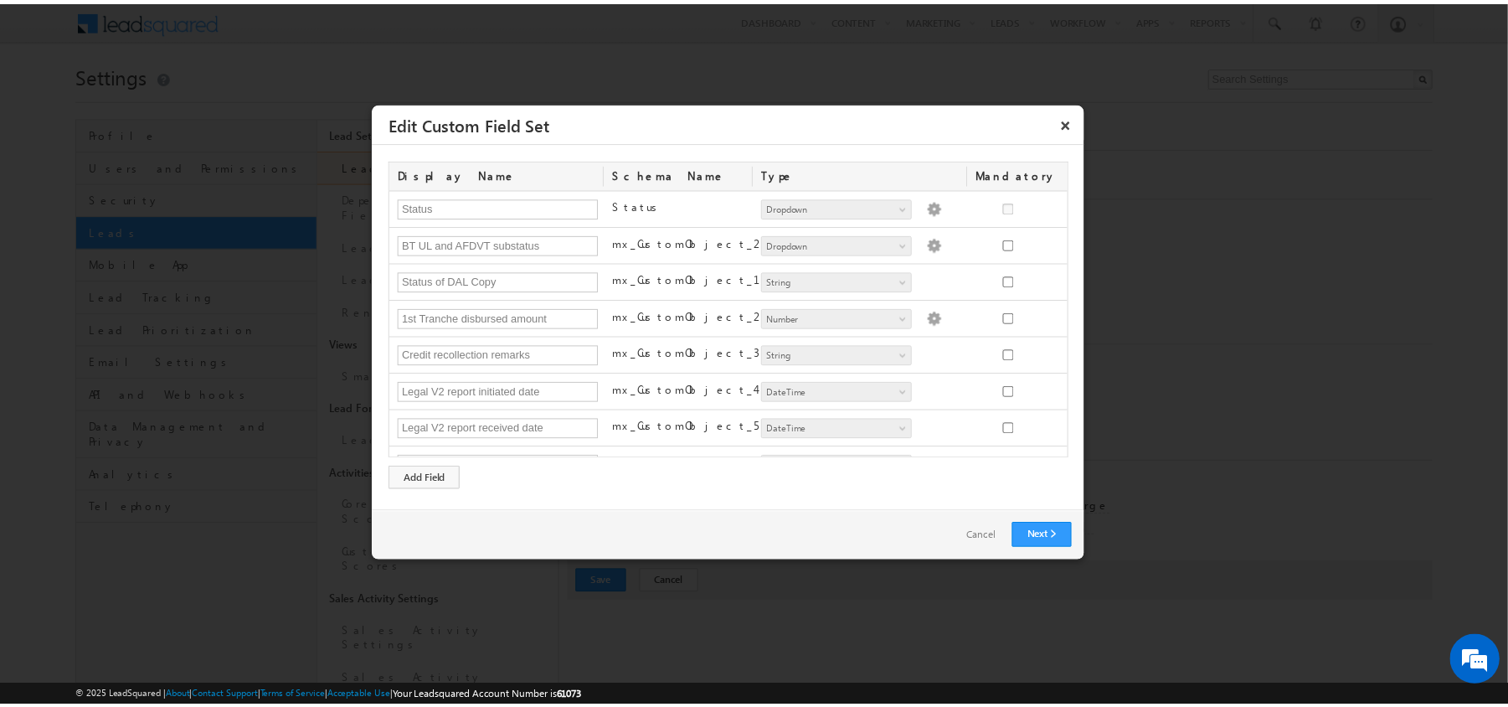
scroll to position [442, 0]
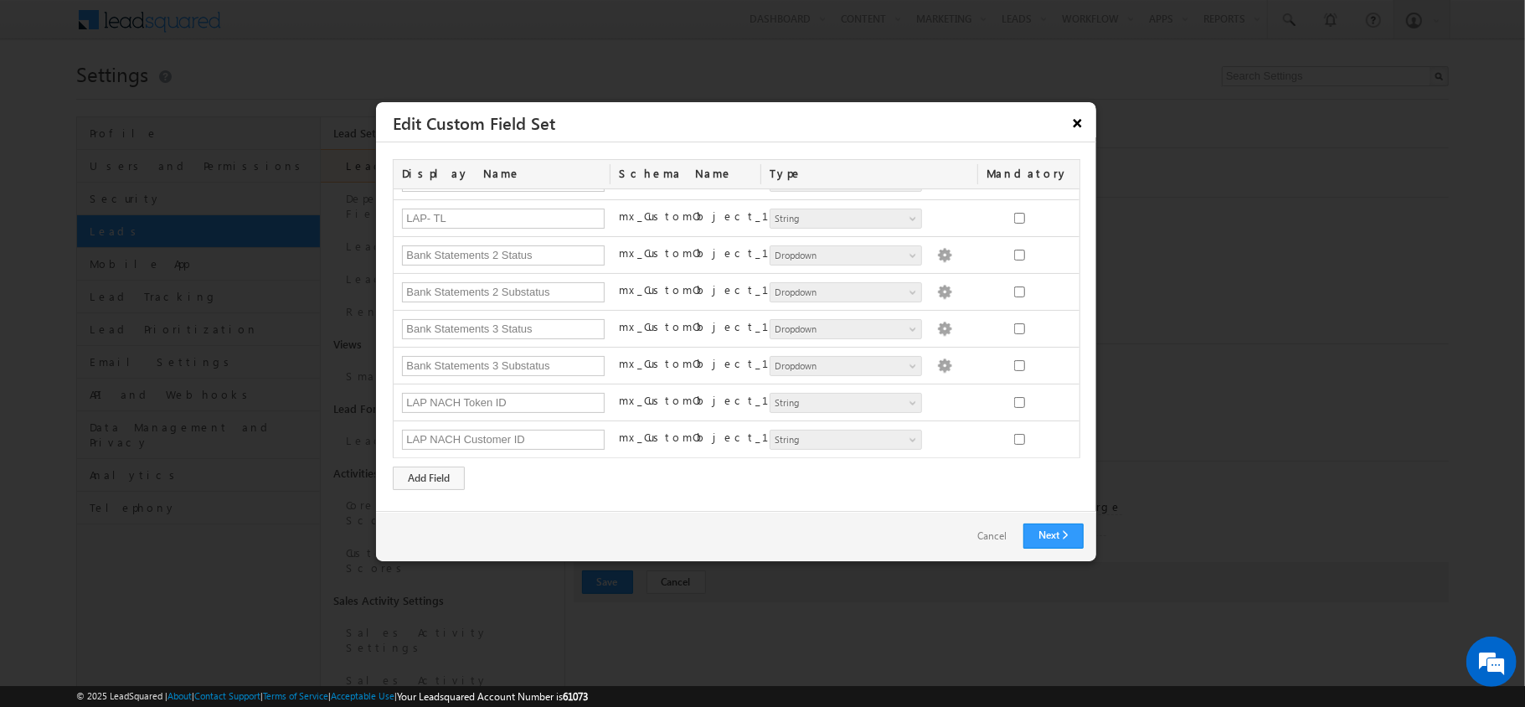
click at [1070, 127] on button "×" at bounding box center [1077, 122] width 27 height 29
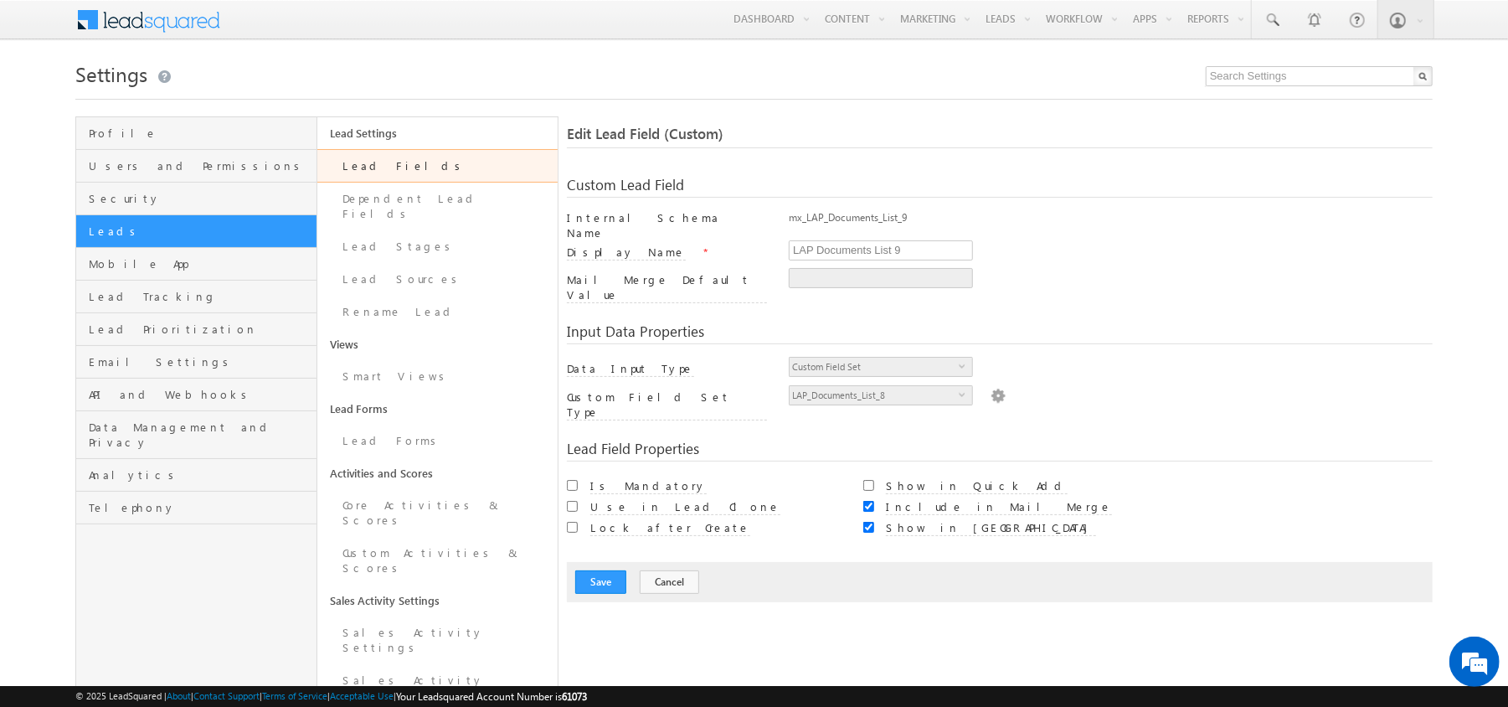
scroll to position [1, 0]
click at [137, 14] on span at bounding box center [159, 17] width 121 height 29
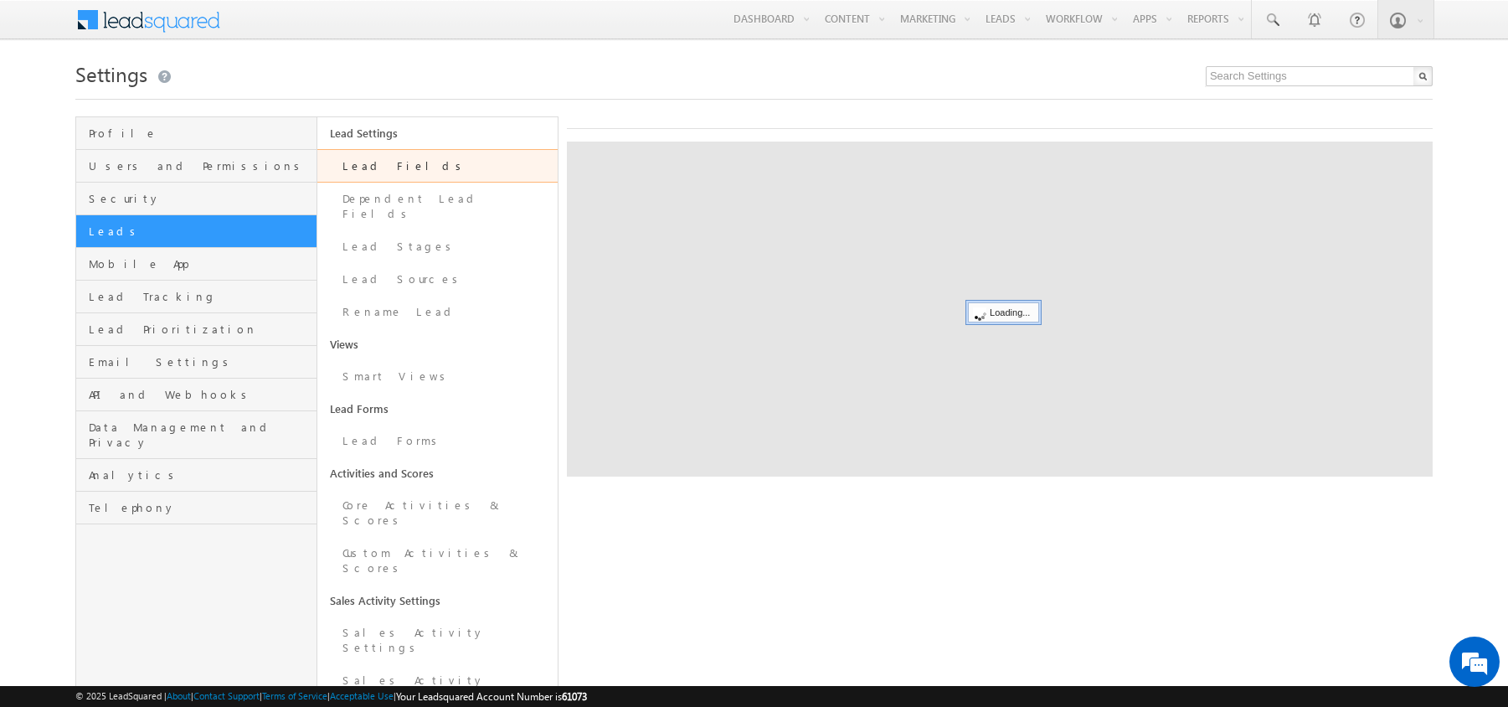
scroll to position [1, 0]
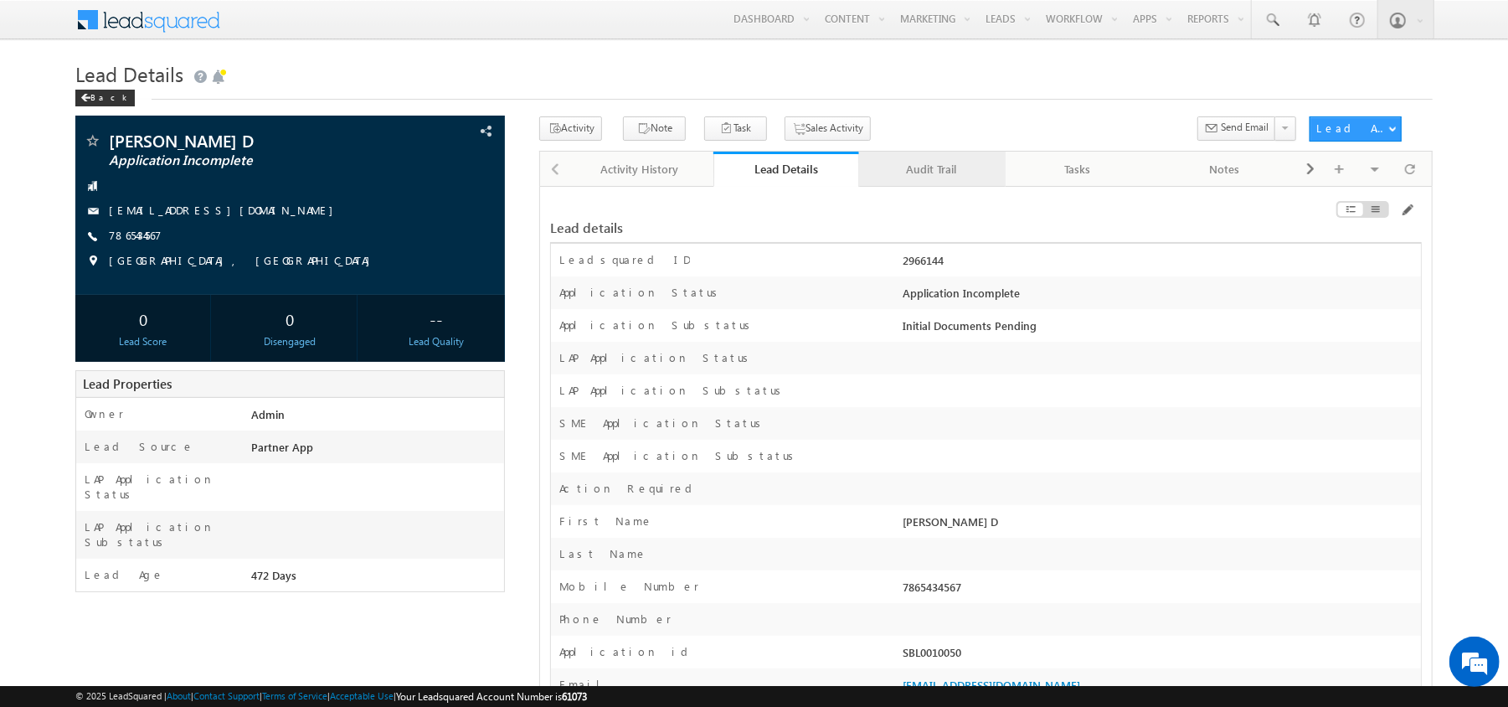
click at [911, 178] on div "Audit Trail" at bounding box center [931, 169] width 118 height 20
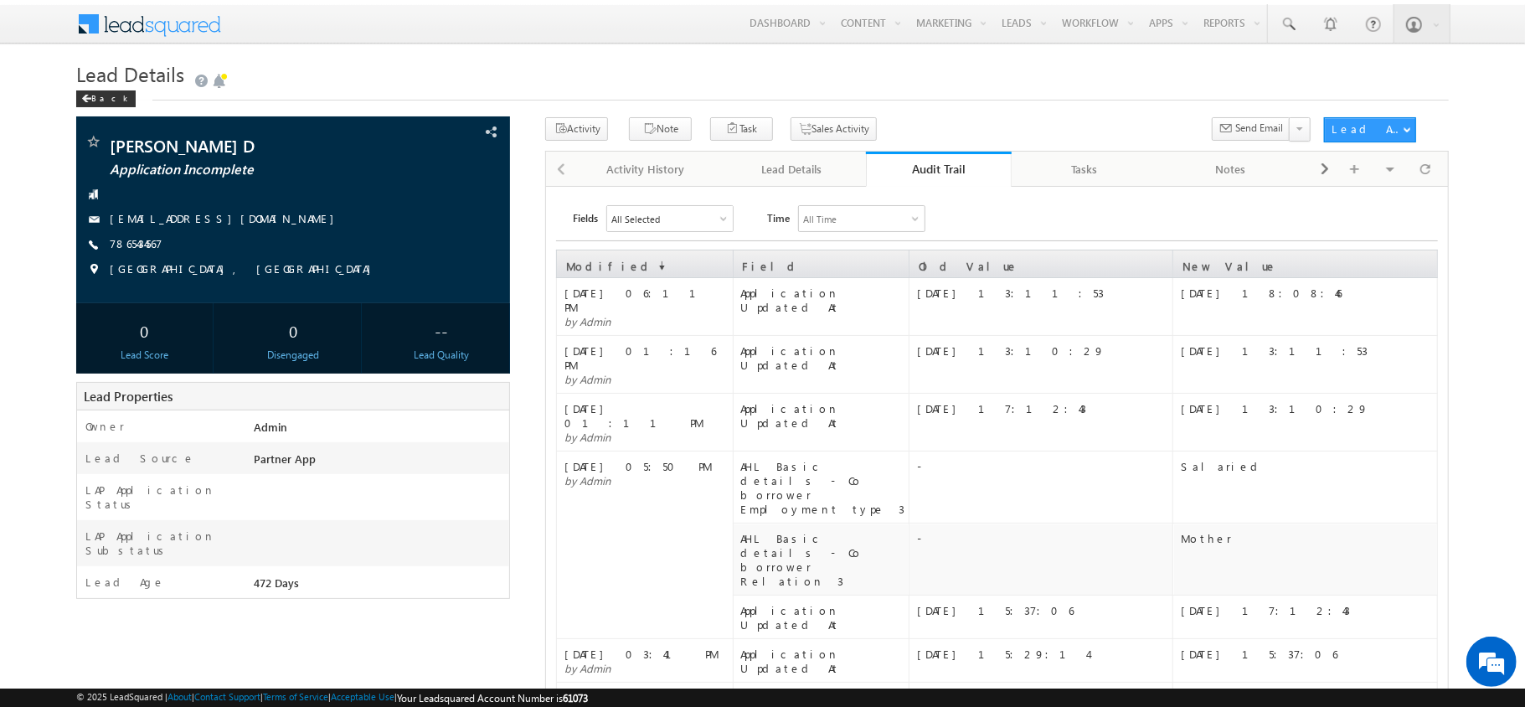
click at [911, 178] on link "Audit Trail" at bounding box center [939, 169] width 147 height 35
click at [971, 181] on link "Audit Trail" at bounding box center [939, 169] width 147 height 35
click at [904, 156] on link "Audit Trail" at bounding box center [939, 169] width 147 height 35
click at [966, 157] on link "Audit Trail" at bounding box center [939, 169] width 147 height 35
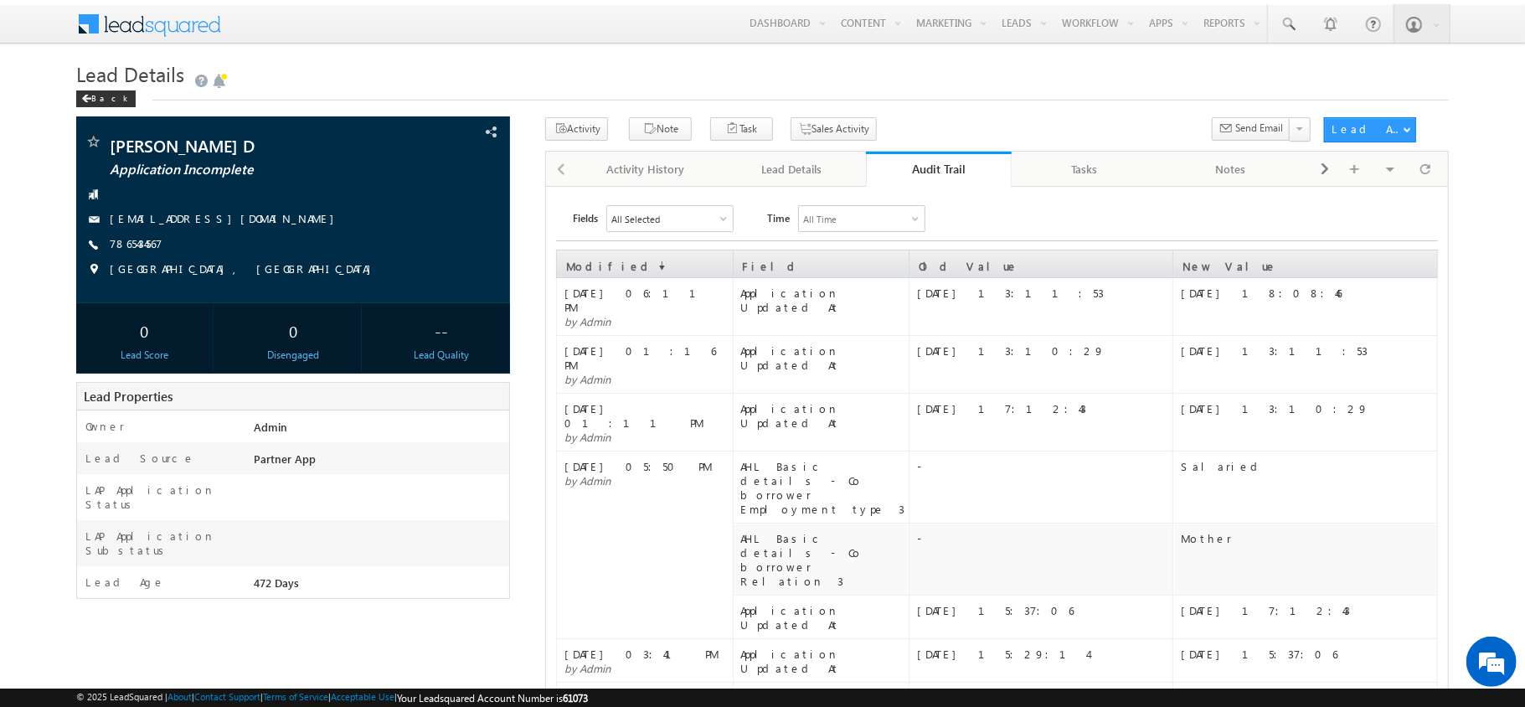
click at [922, 174] on div "Audit Trail" at bounding box center [938, 169] width 121 height 16
click at [926, 161] on div "Audit Trail" at bounding box center [938, 169] width 121 height 16
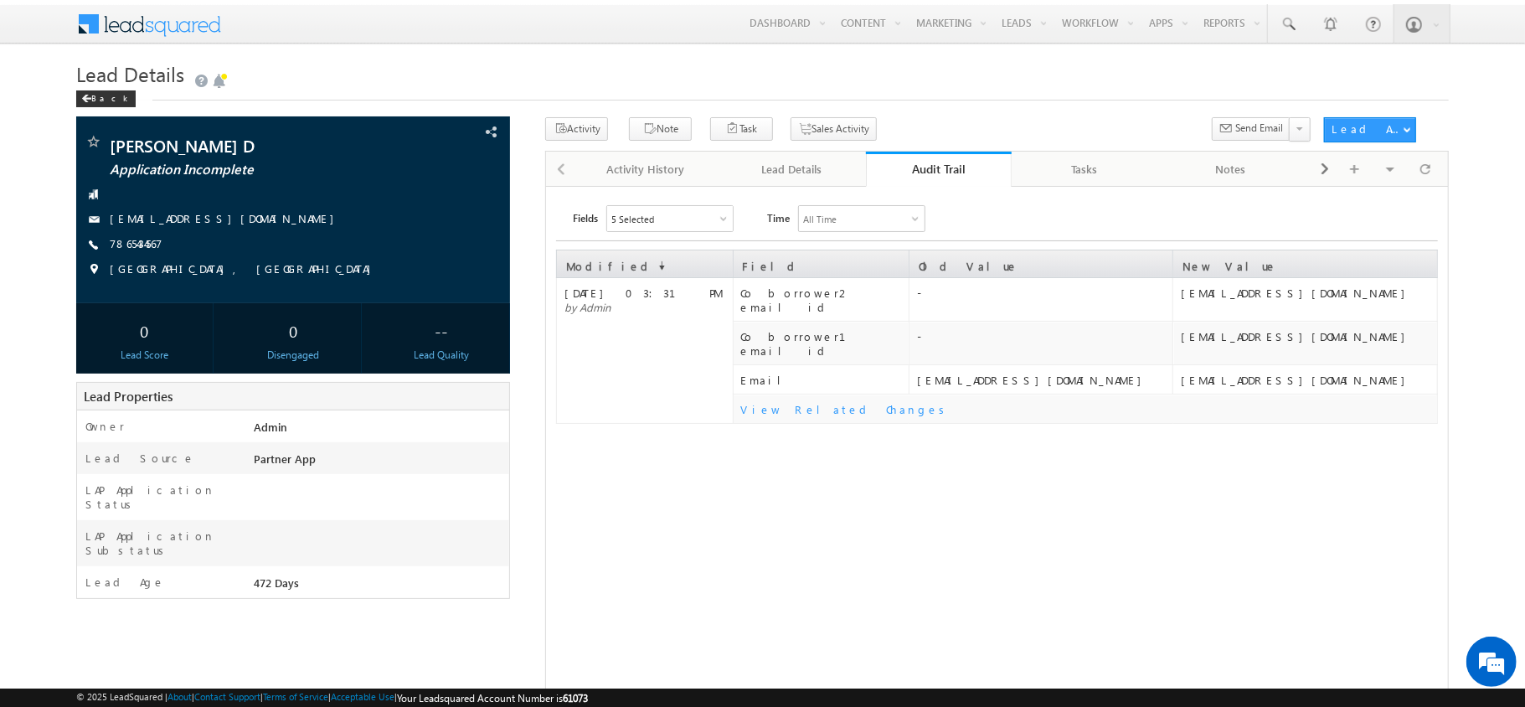
click at [665, 222] on div "5 Selected" at bounding box center [670, 218] width 126 height 25
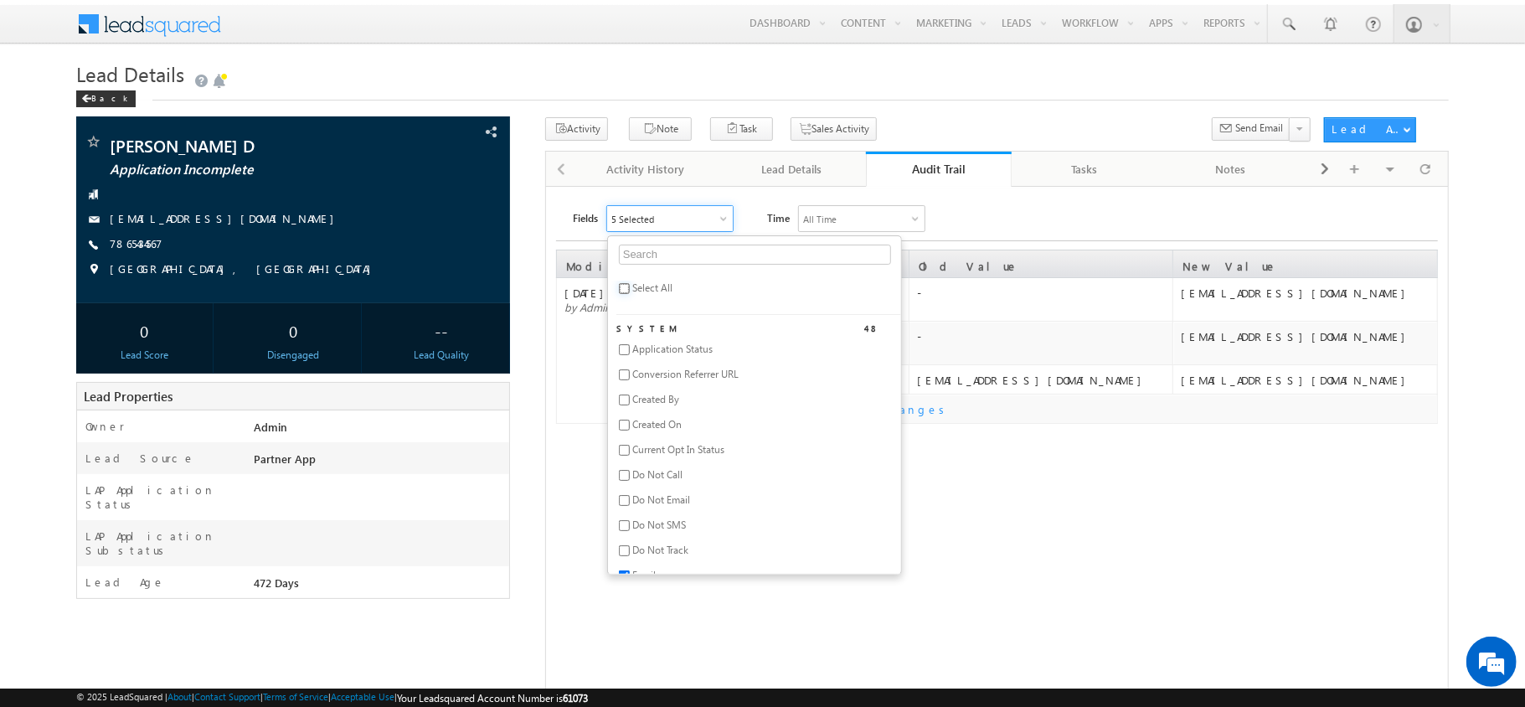
click at [625, 285] on input "checkbox" at bounding box center [624, 288] width 11 height 11
checkbox input "true"
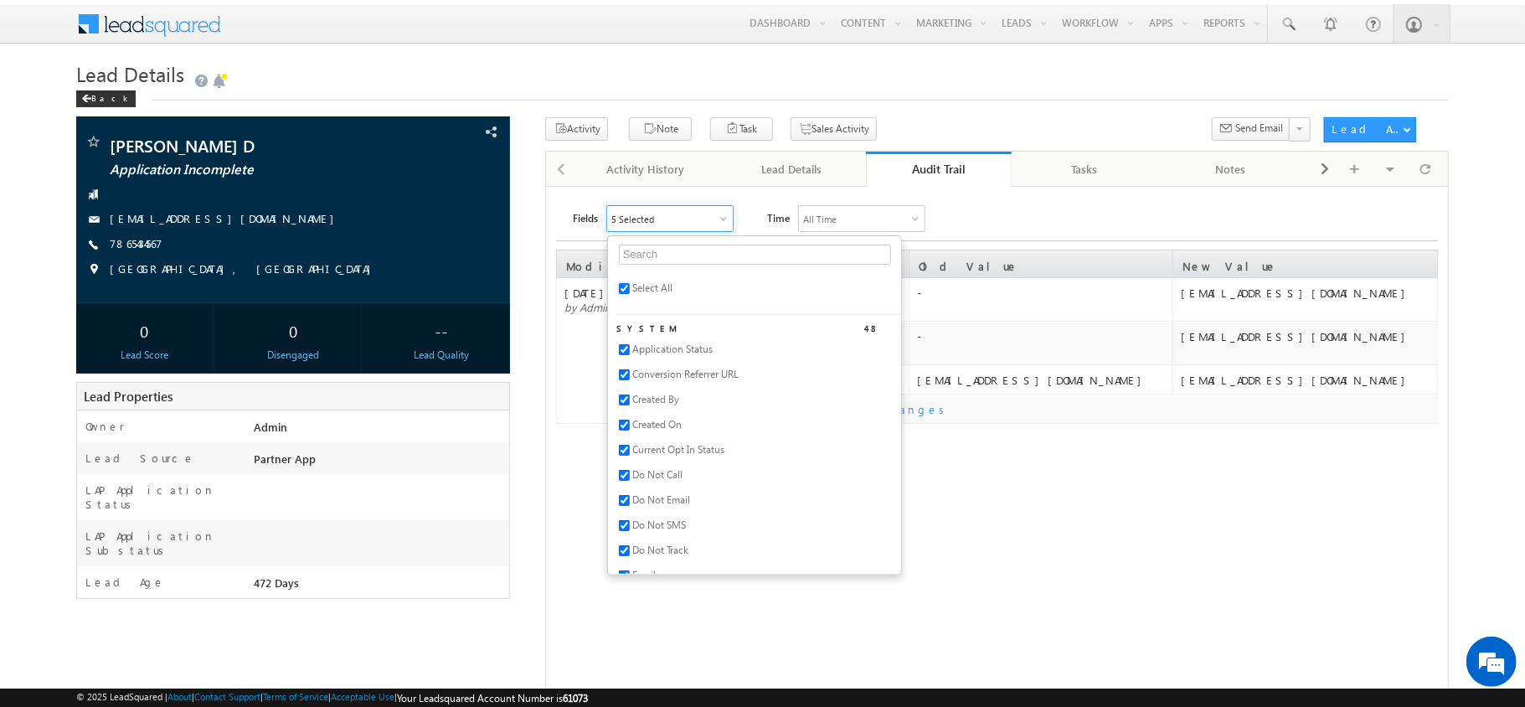
checkbox input "true"
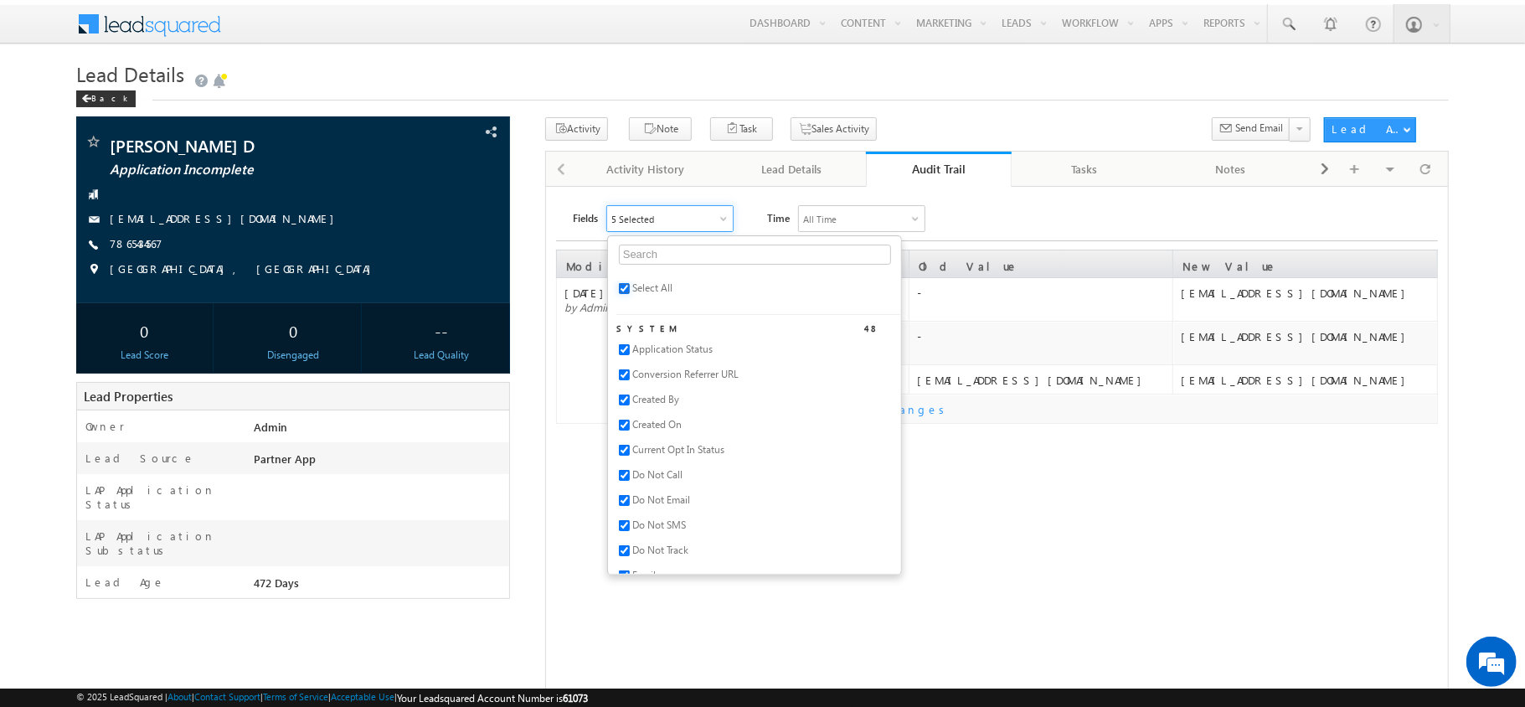
checkbox input "true"
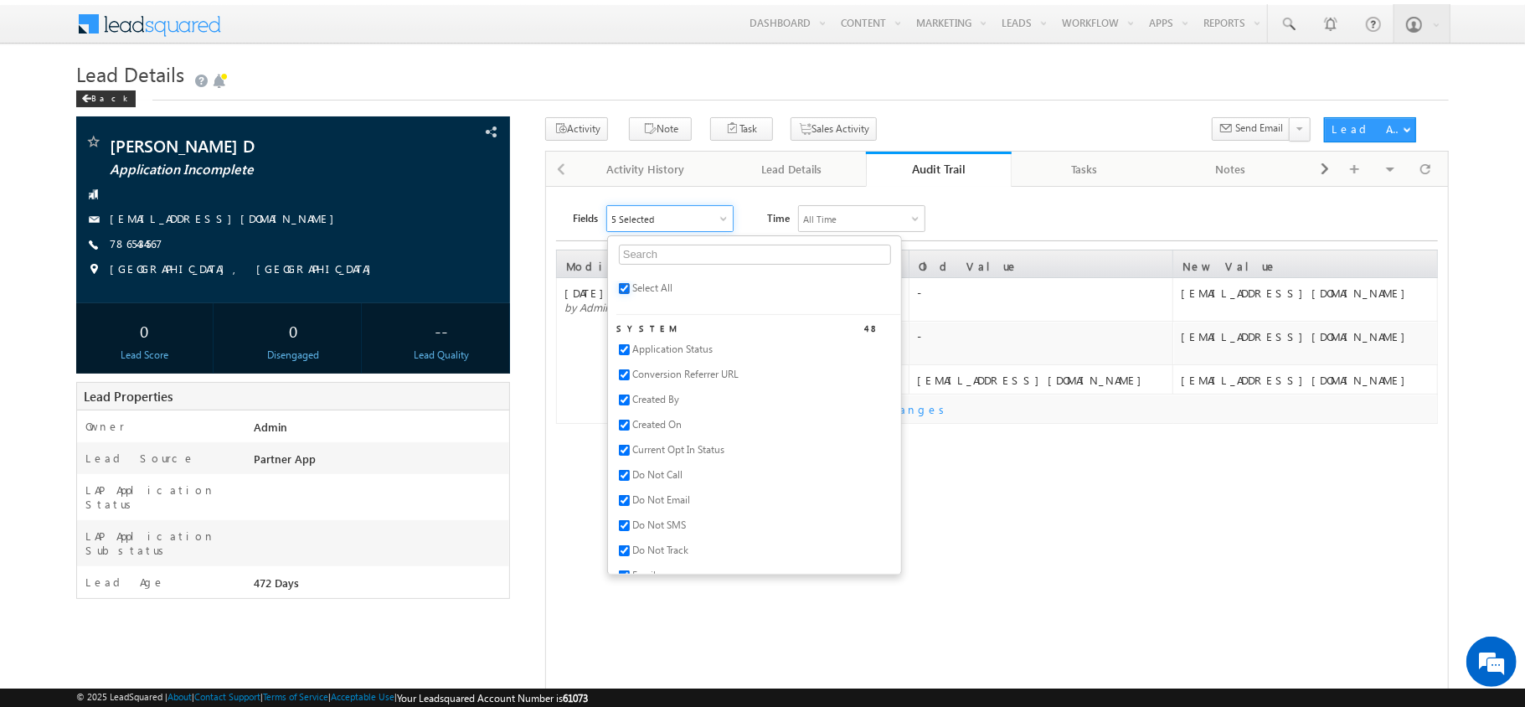
checkbox input "true"
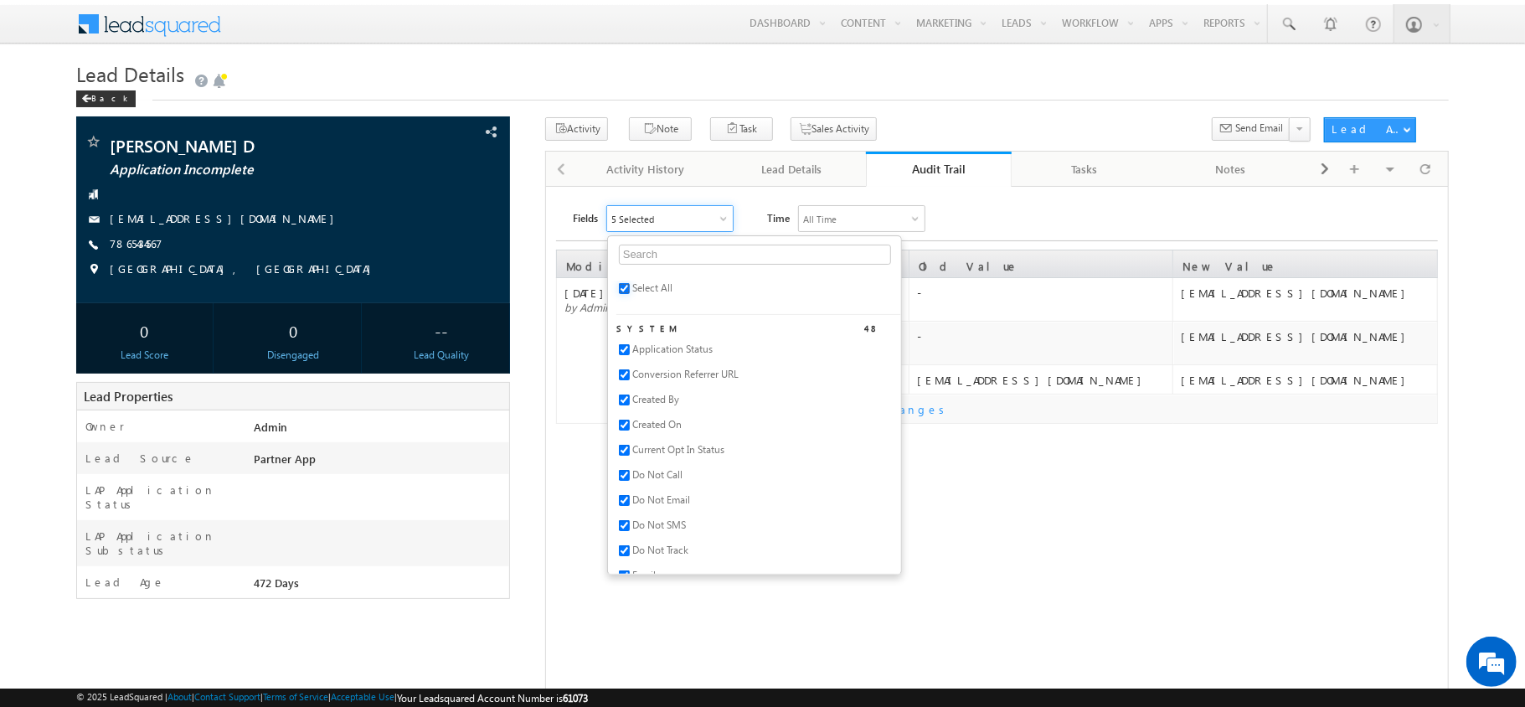
checkbox input "true"
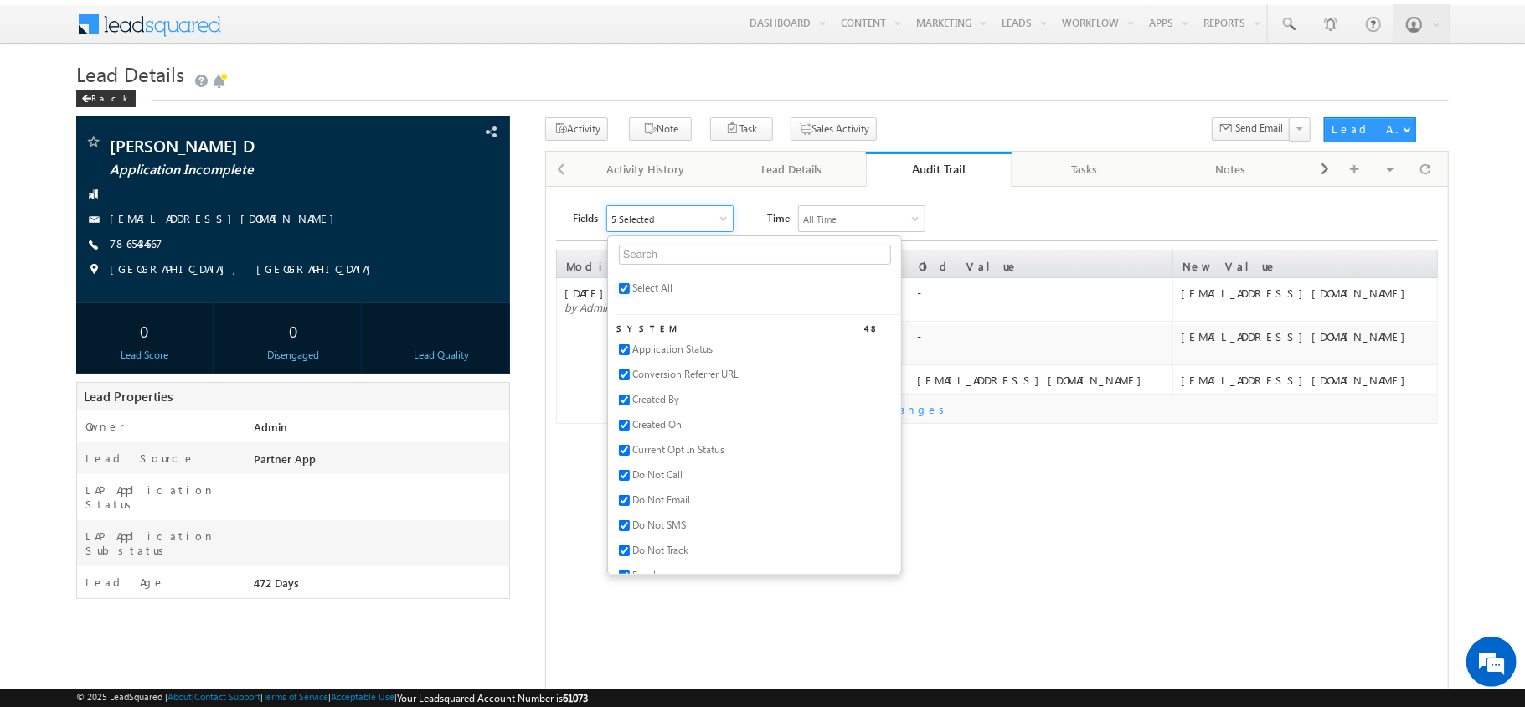
checkbox input "true"
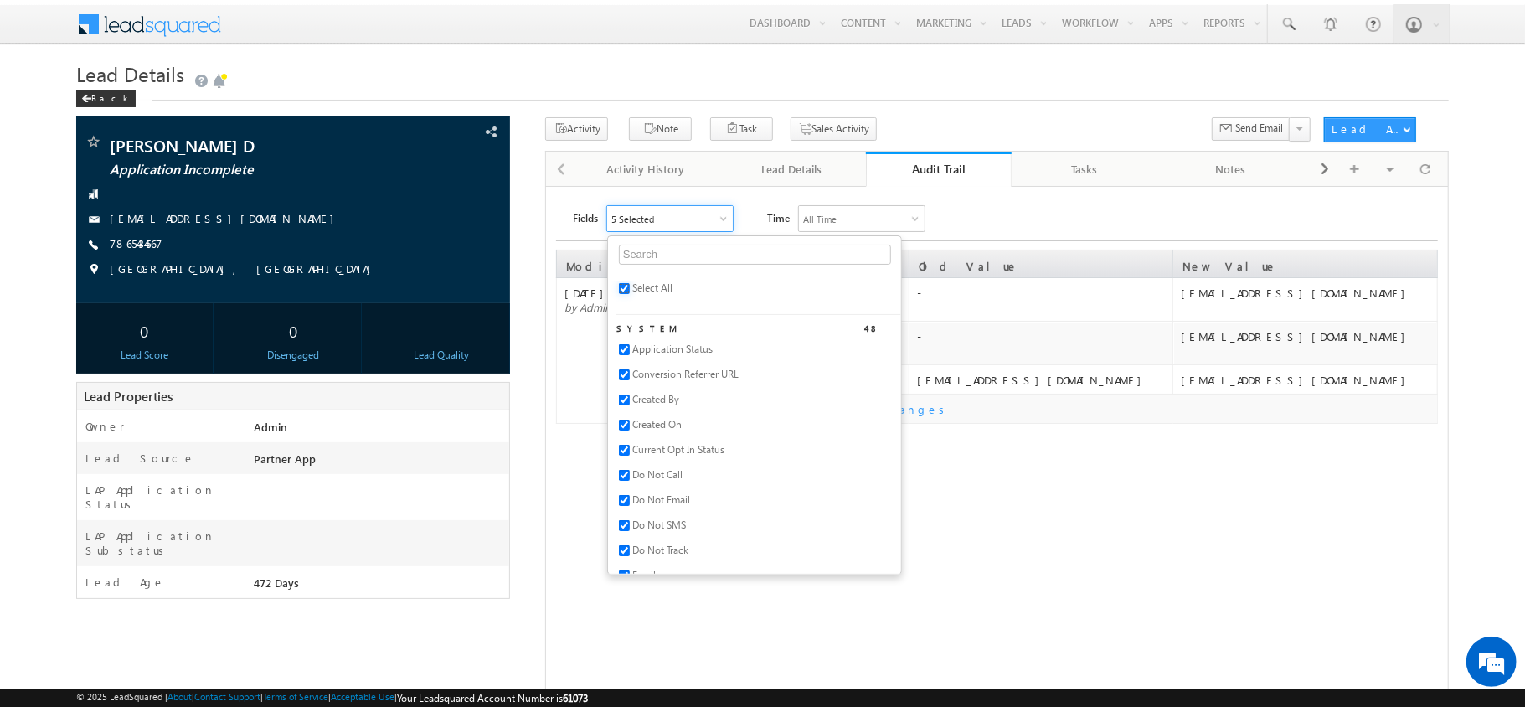
checkbox input "true"
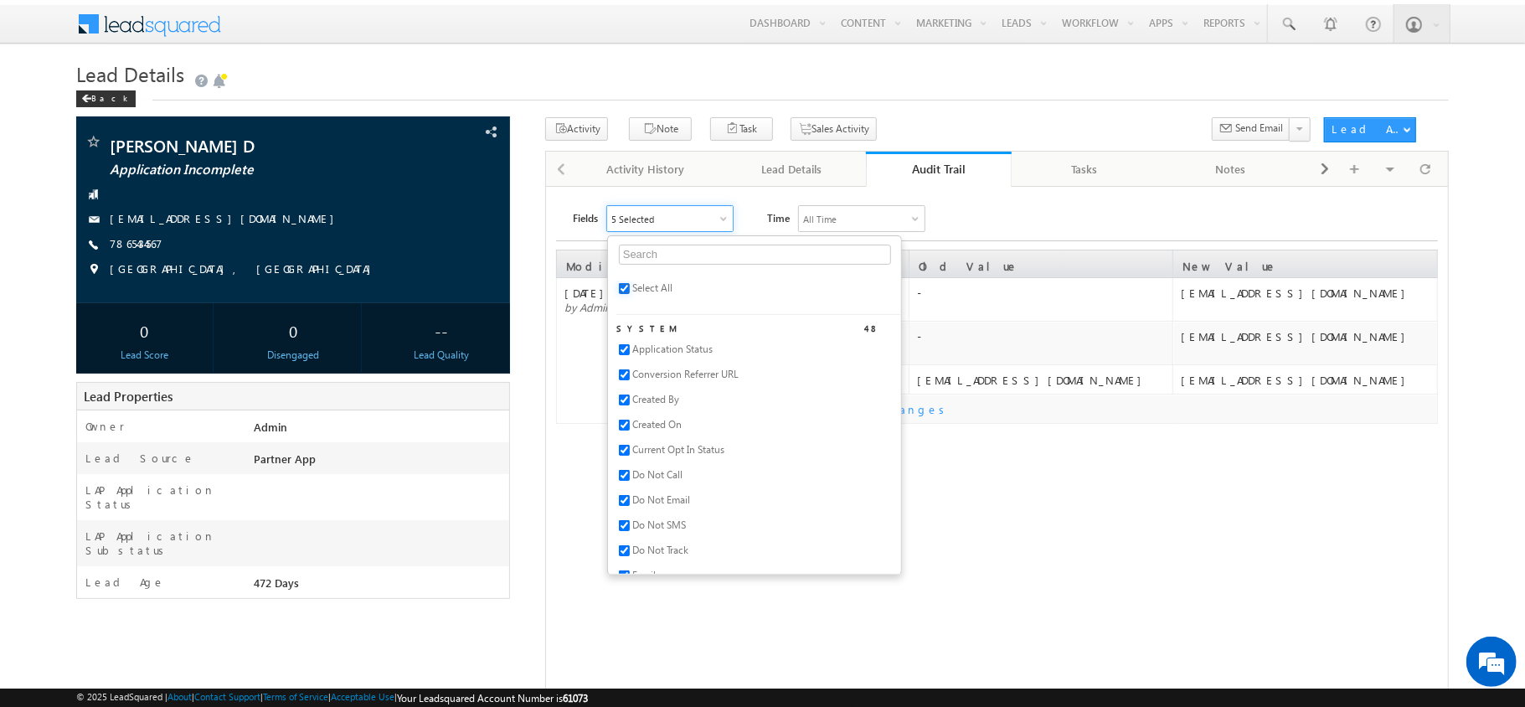
checkbox input "true"
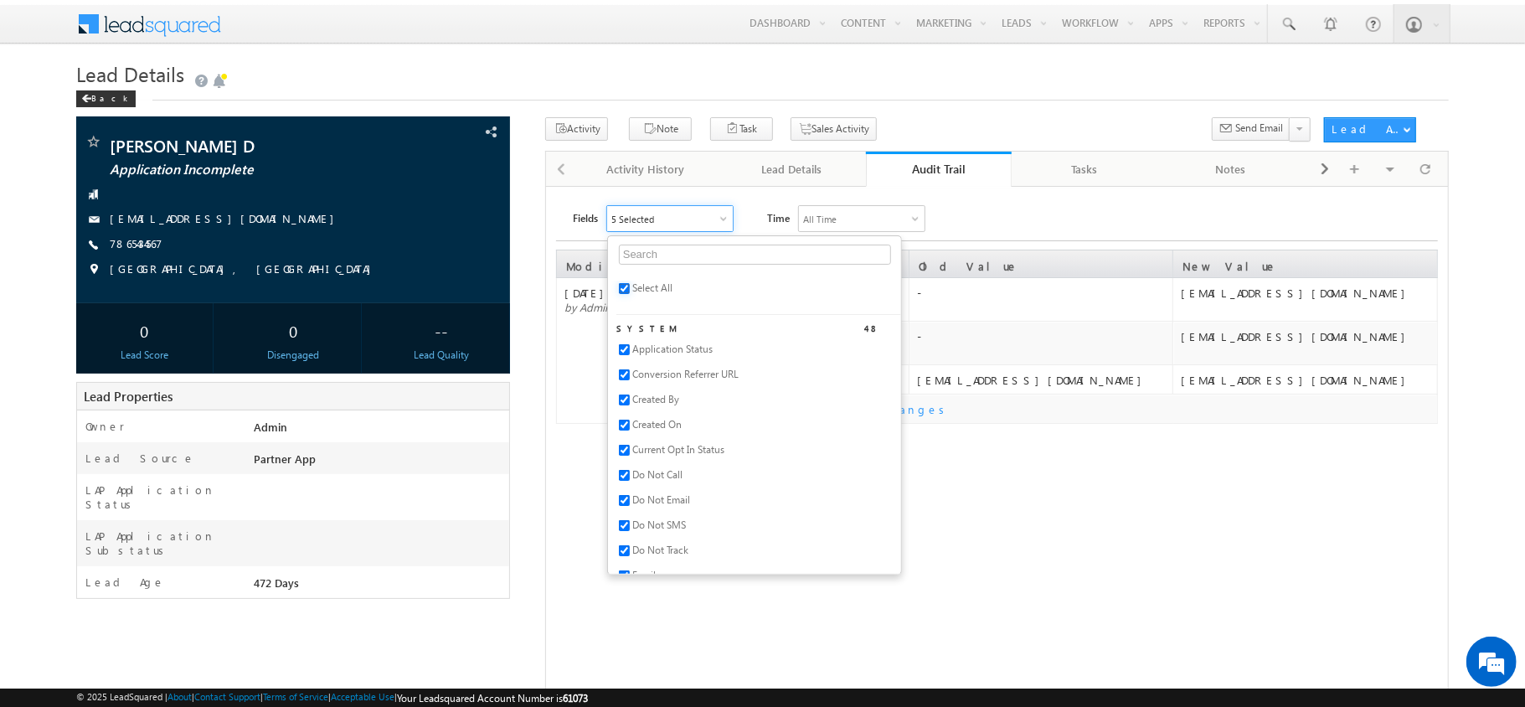
checkbox input "true"
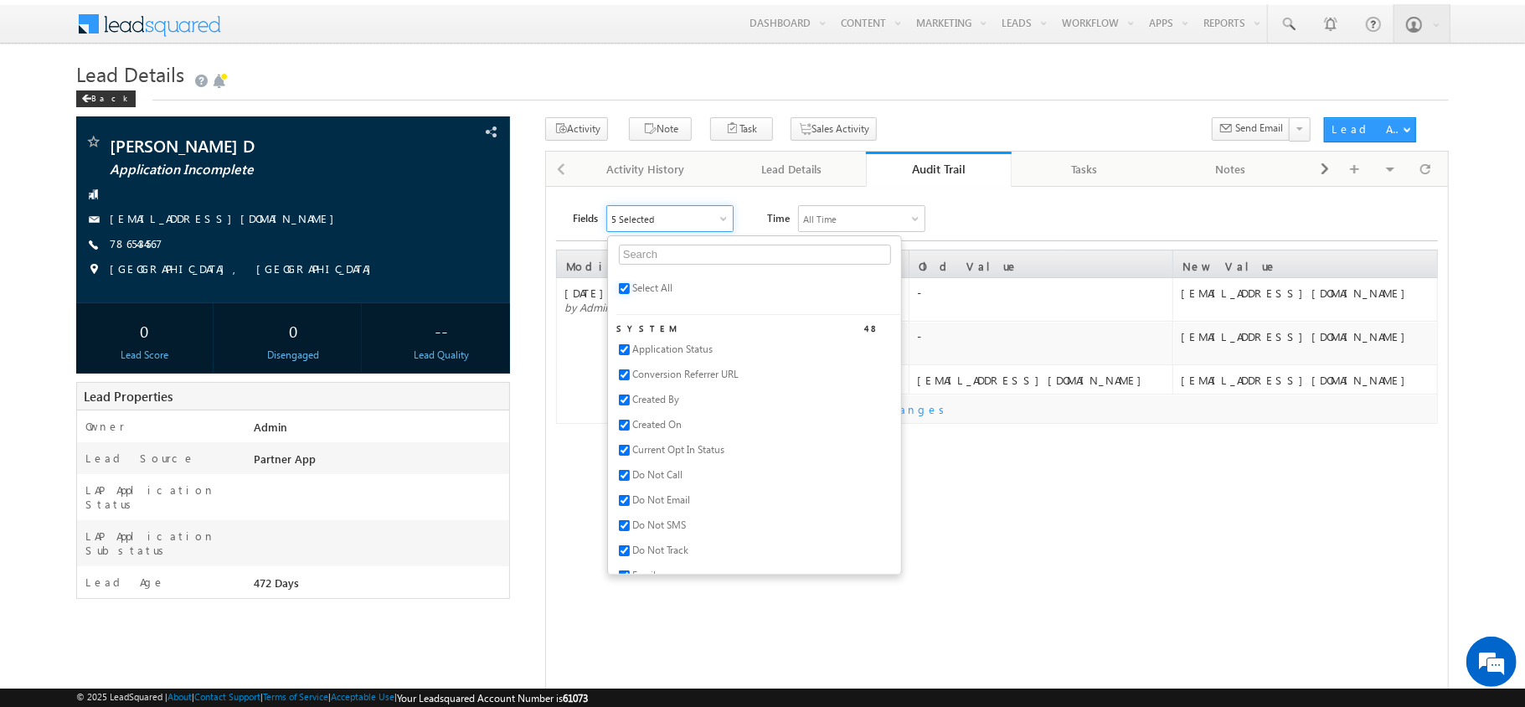
checkbox input "true"
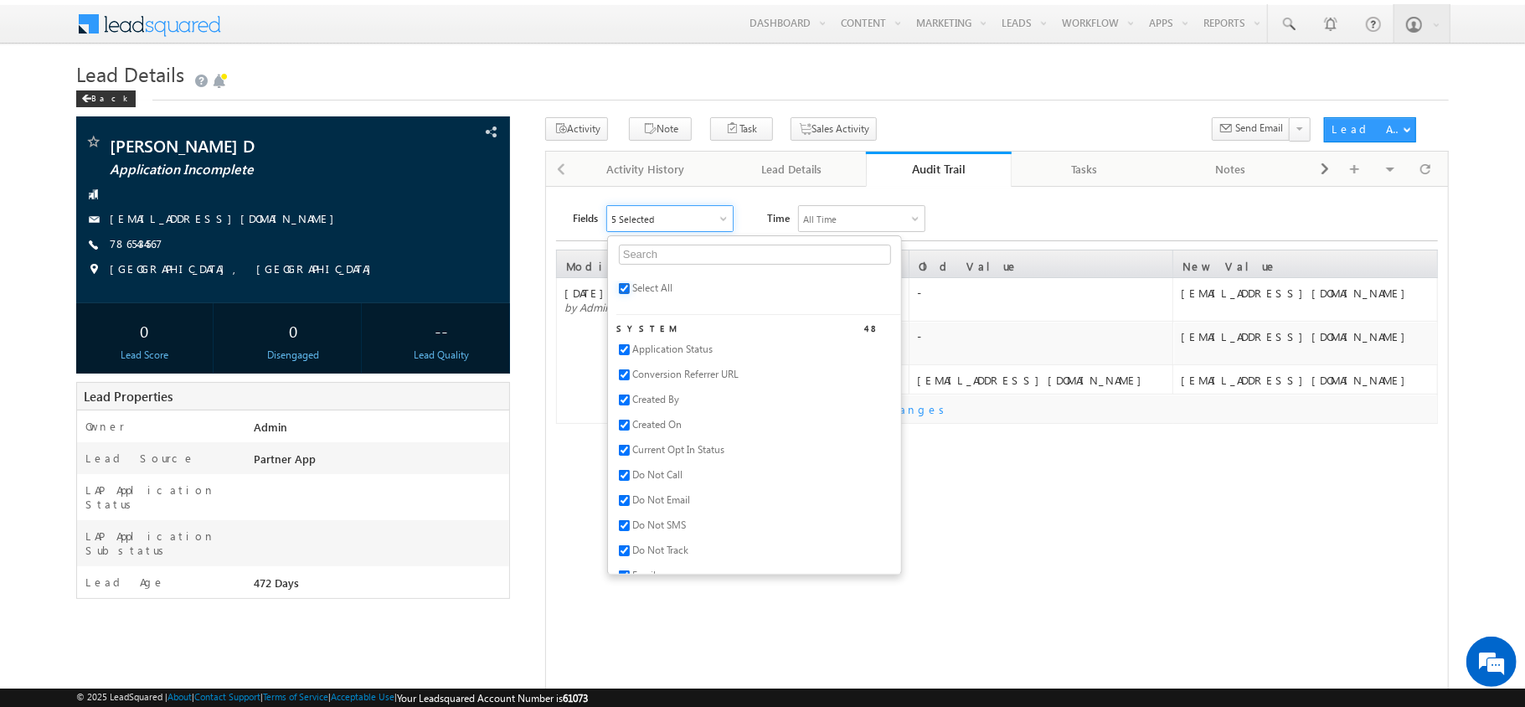
checkbox input "true"
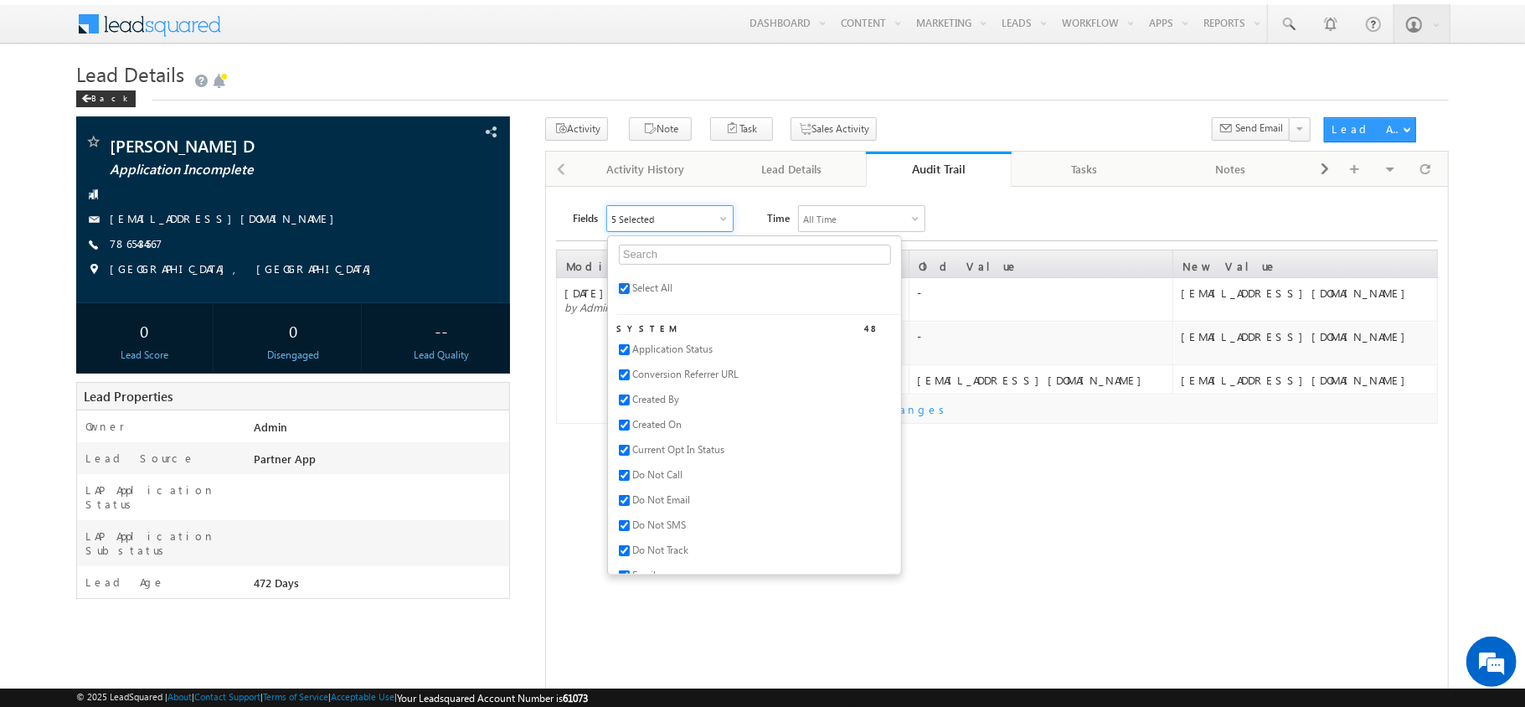
checkbox input "true"
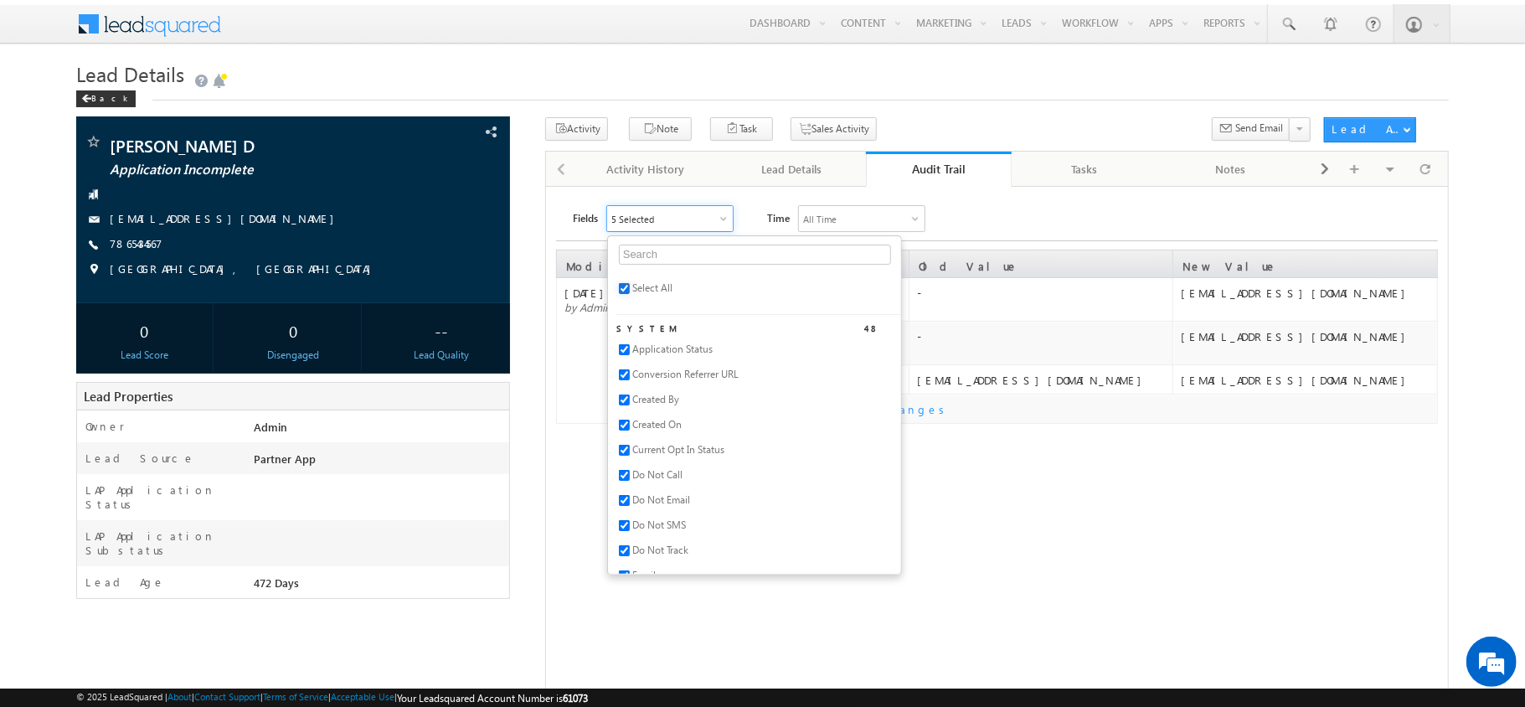
checkbox input "true"
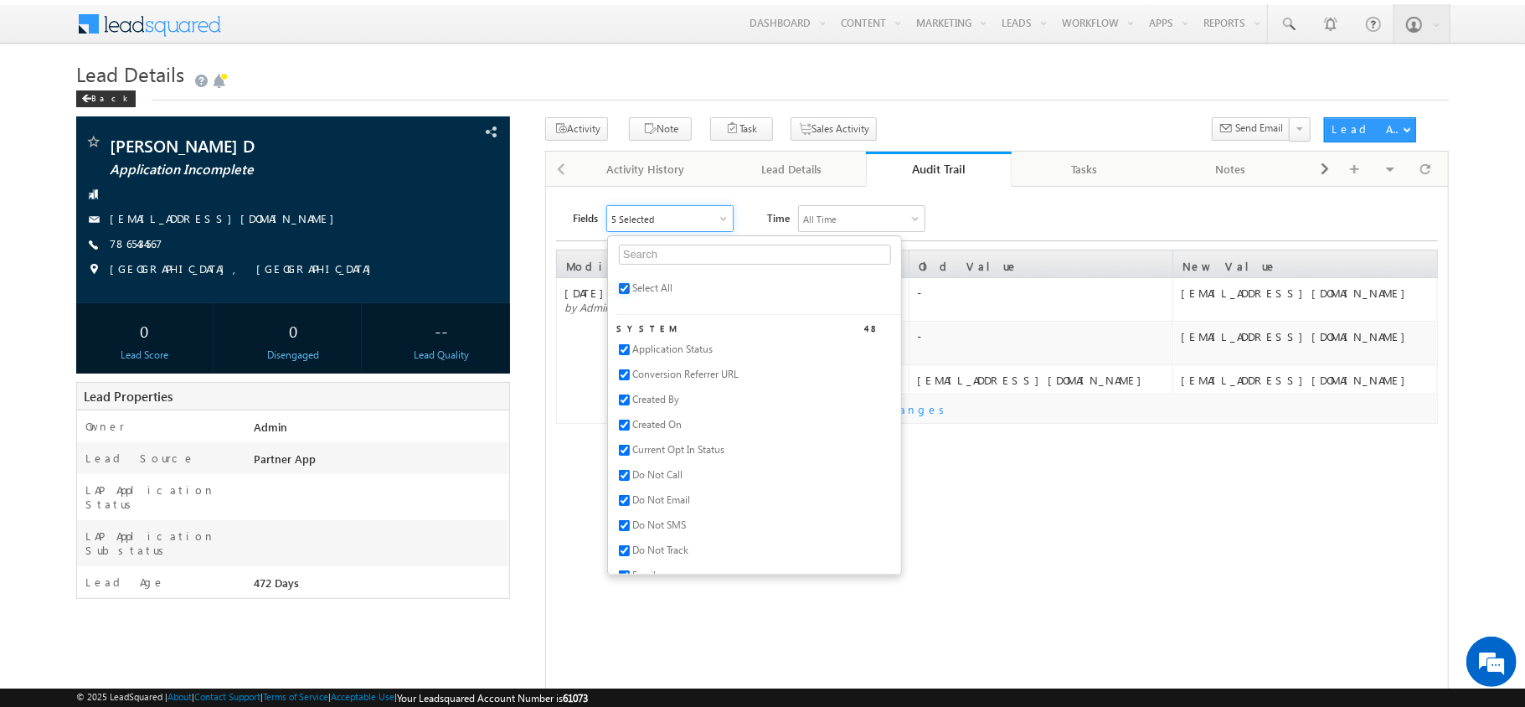
checkbox input "true"
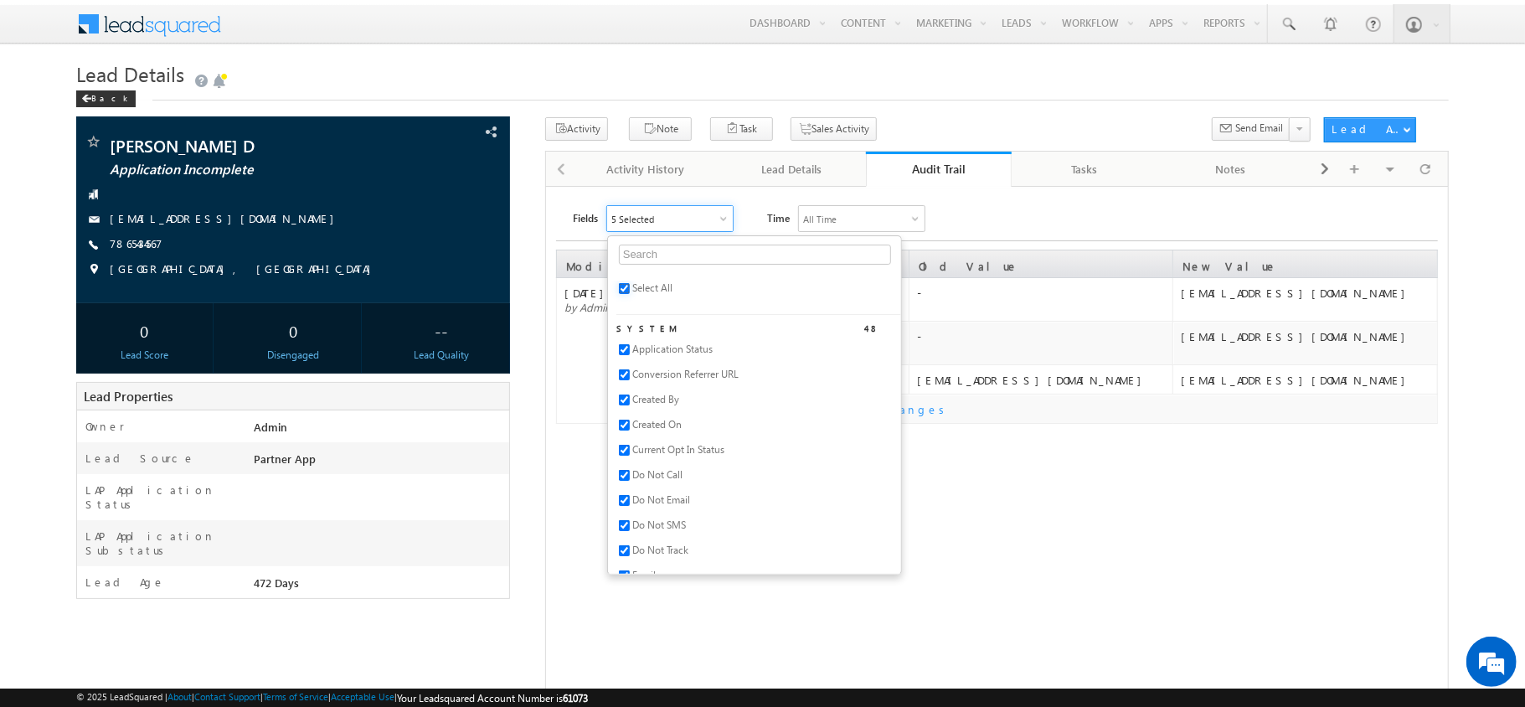
checkbox input "true"
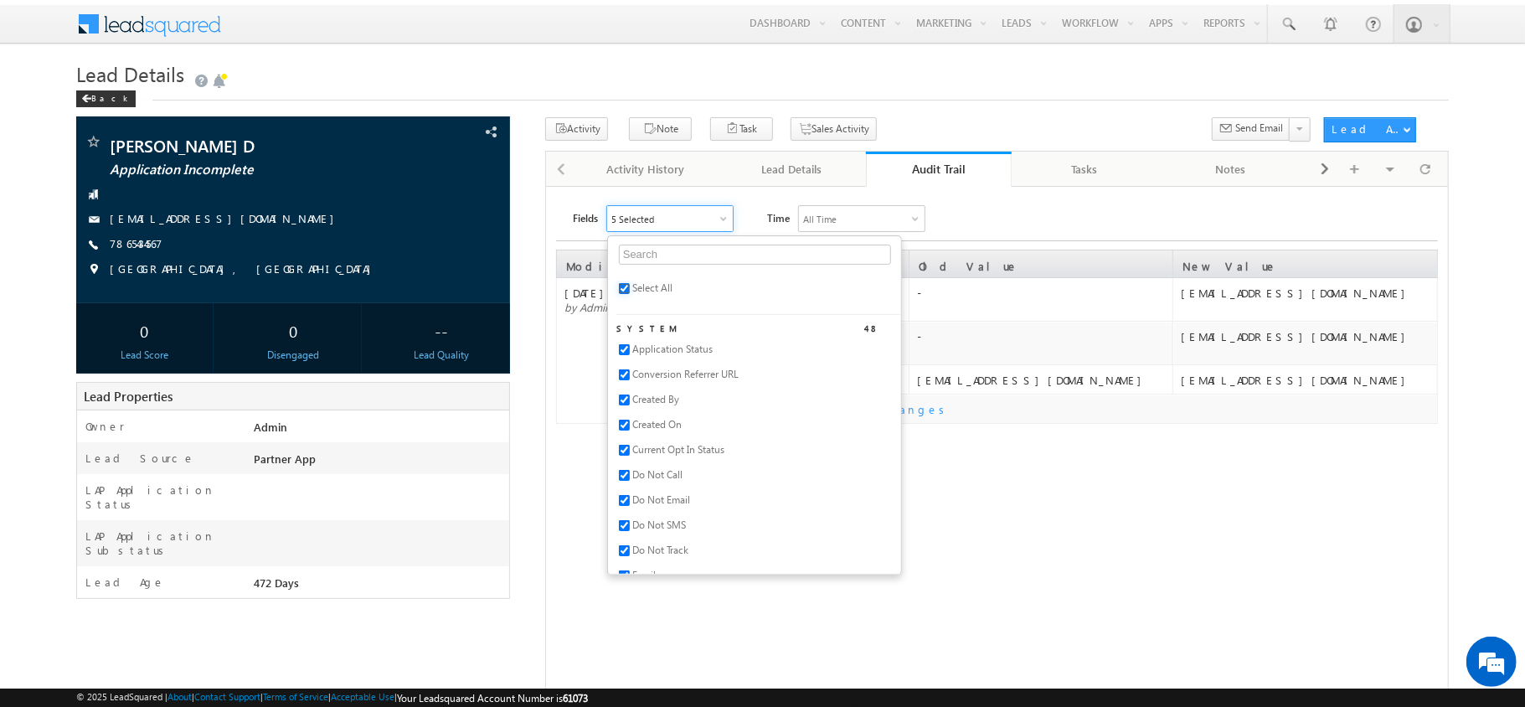
checkbox input "true"
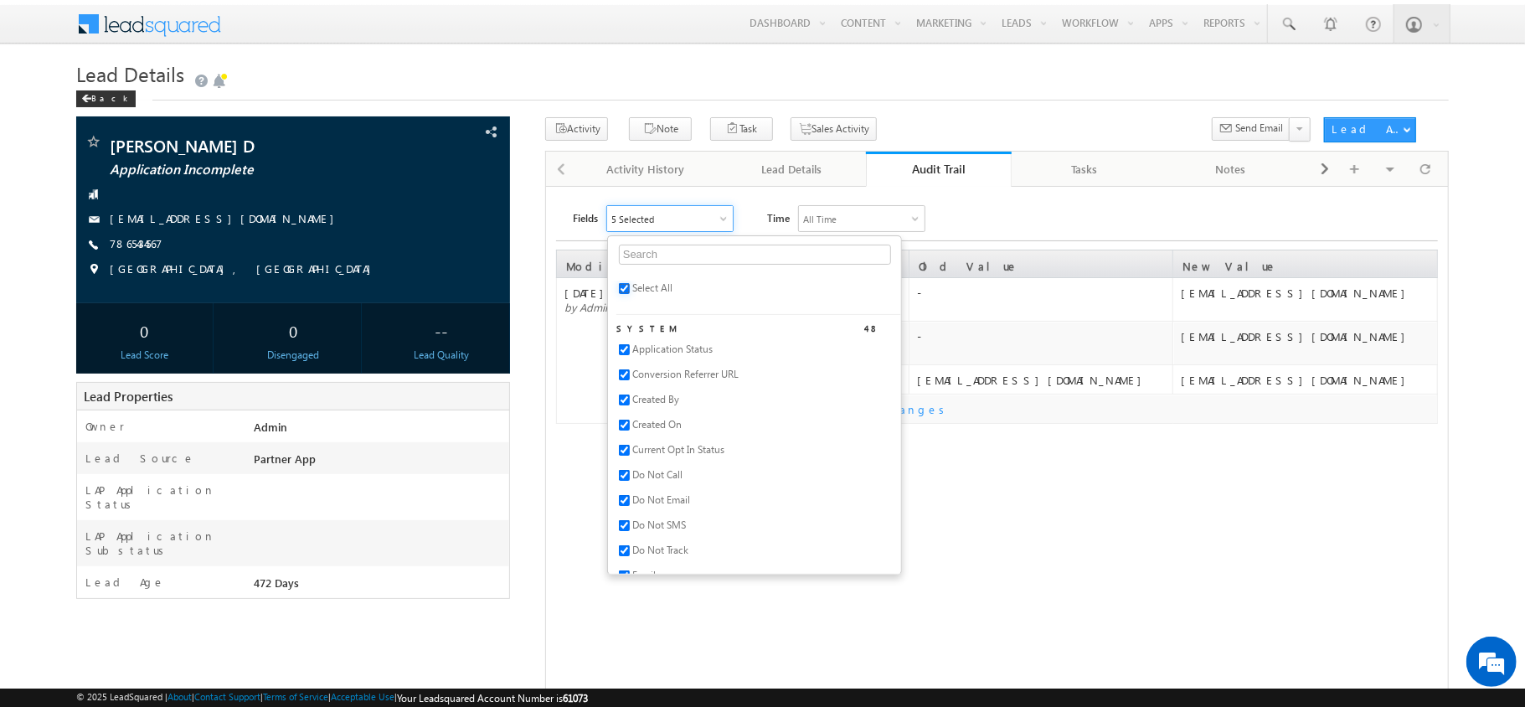
checkbox input "true"
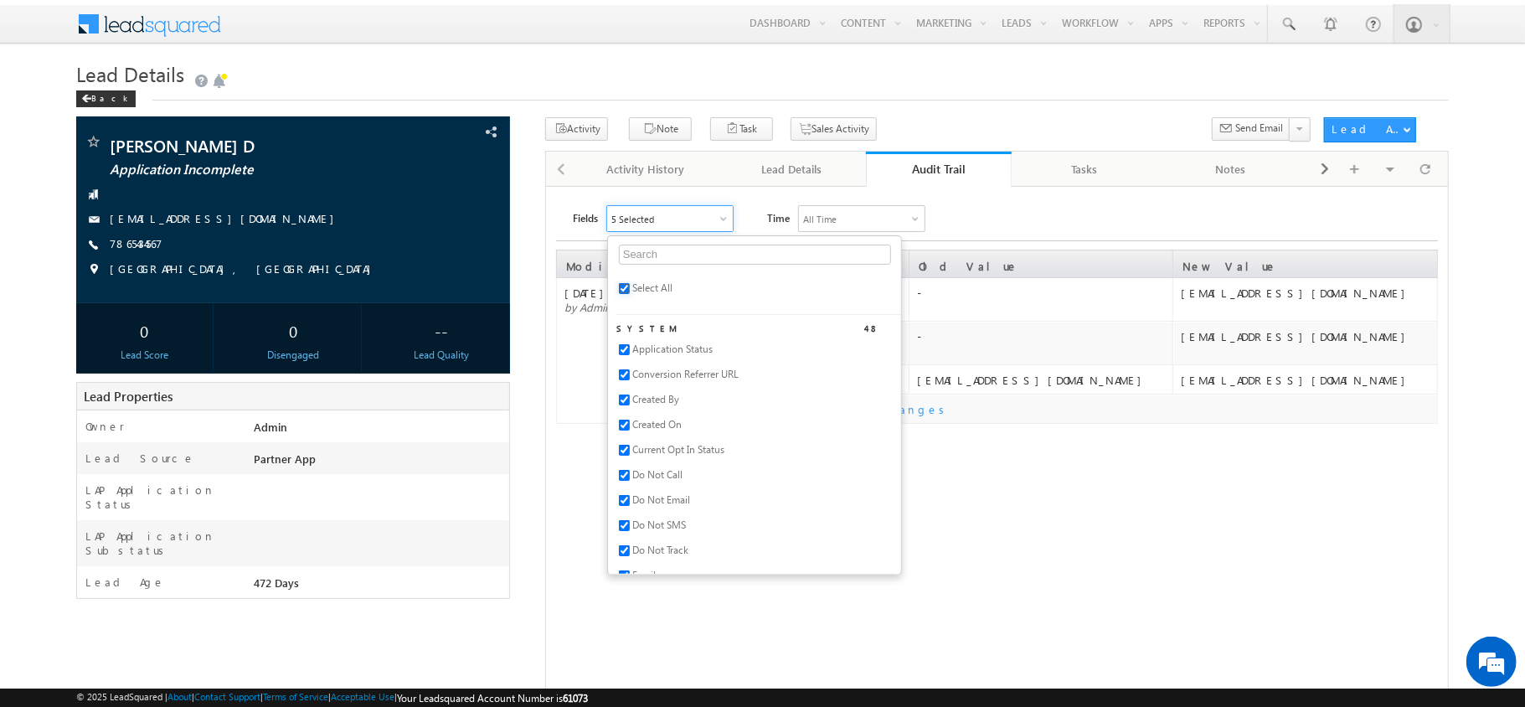
checkbox input "true"
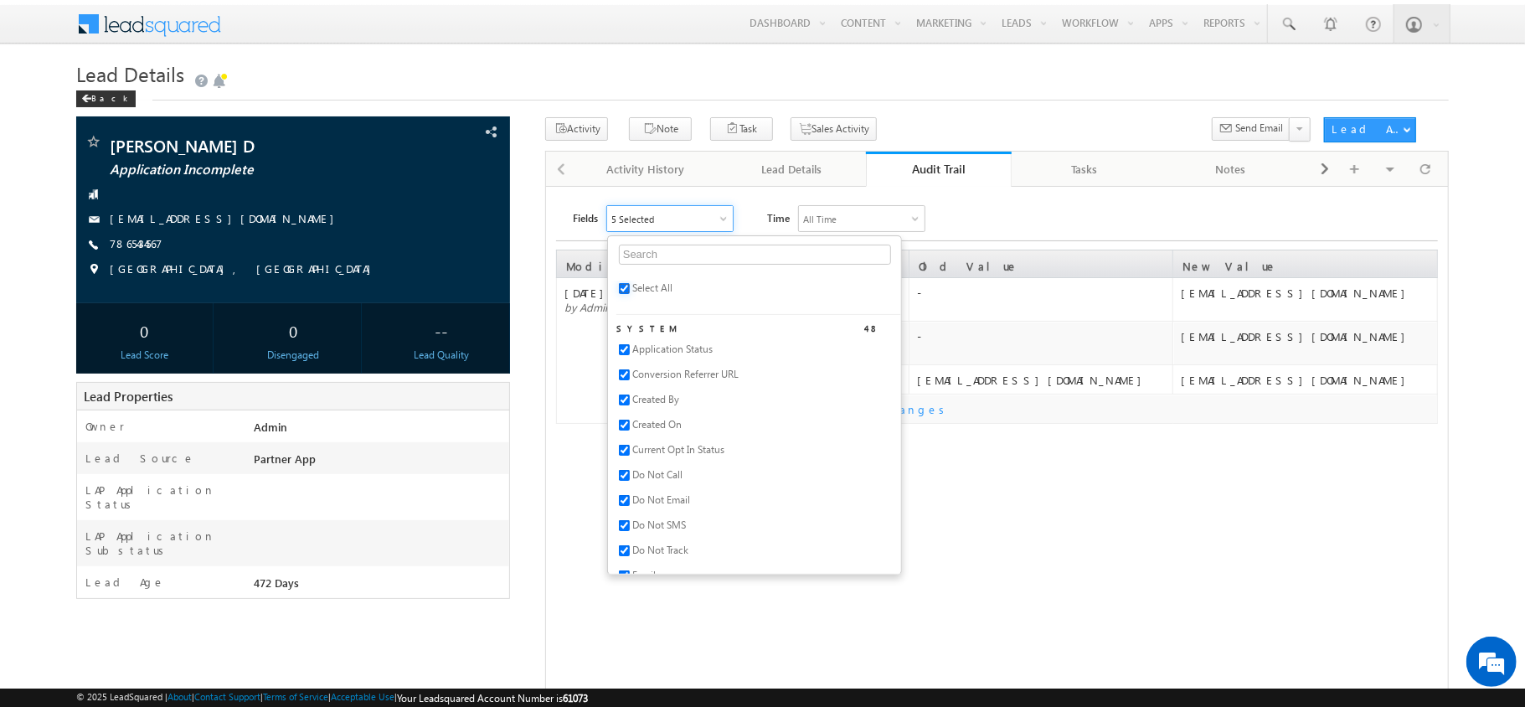
checkbox input "true"
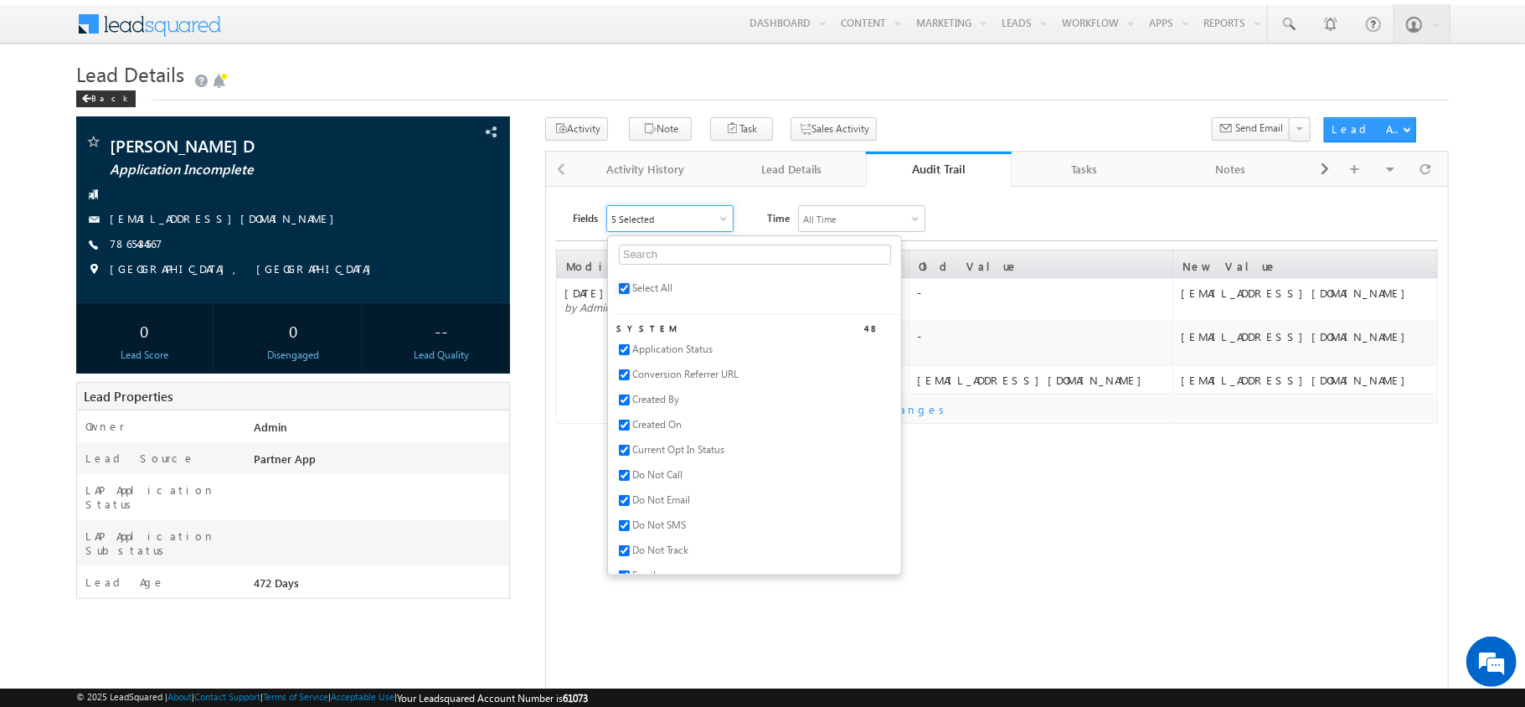
checkbox input "true"
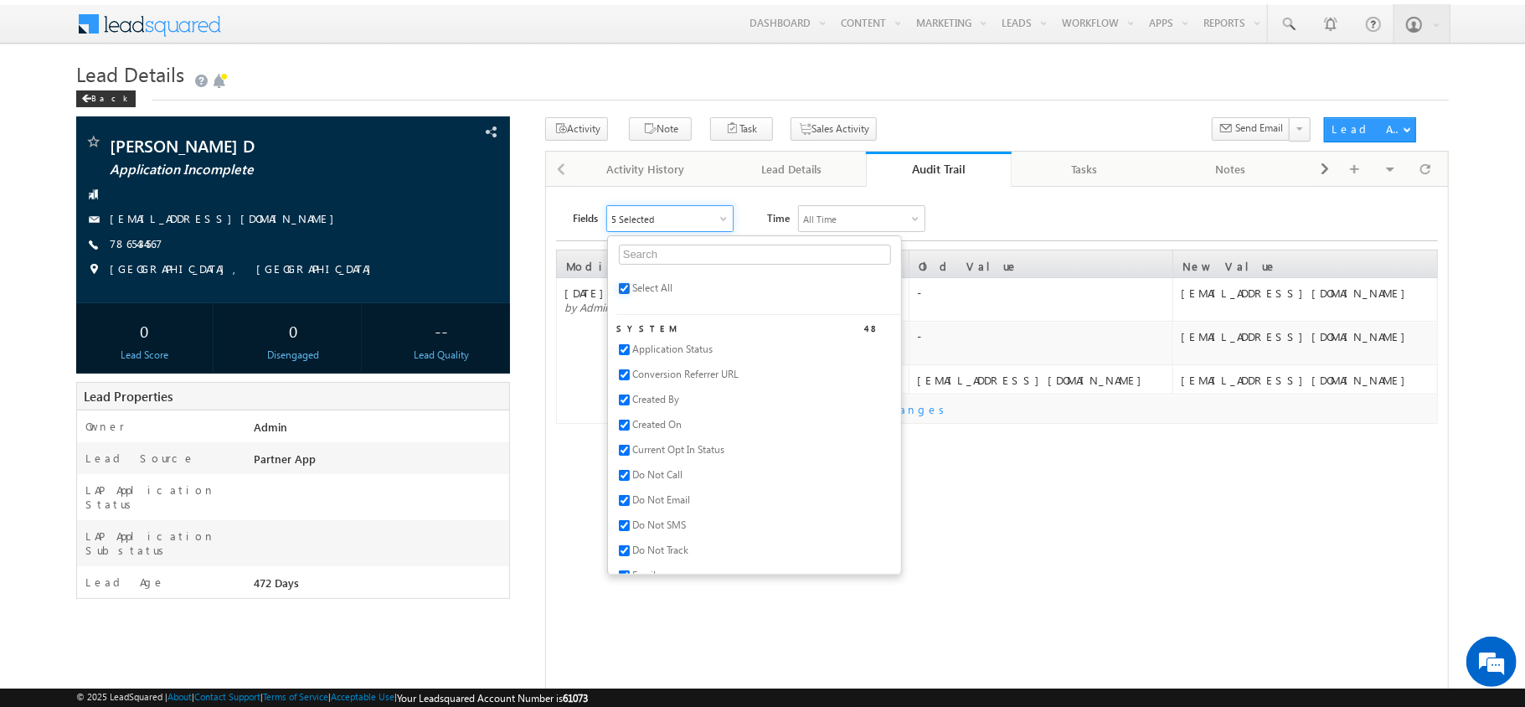
checkbox input "true"
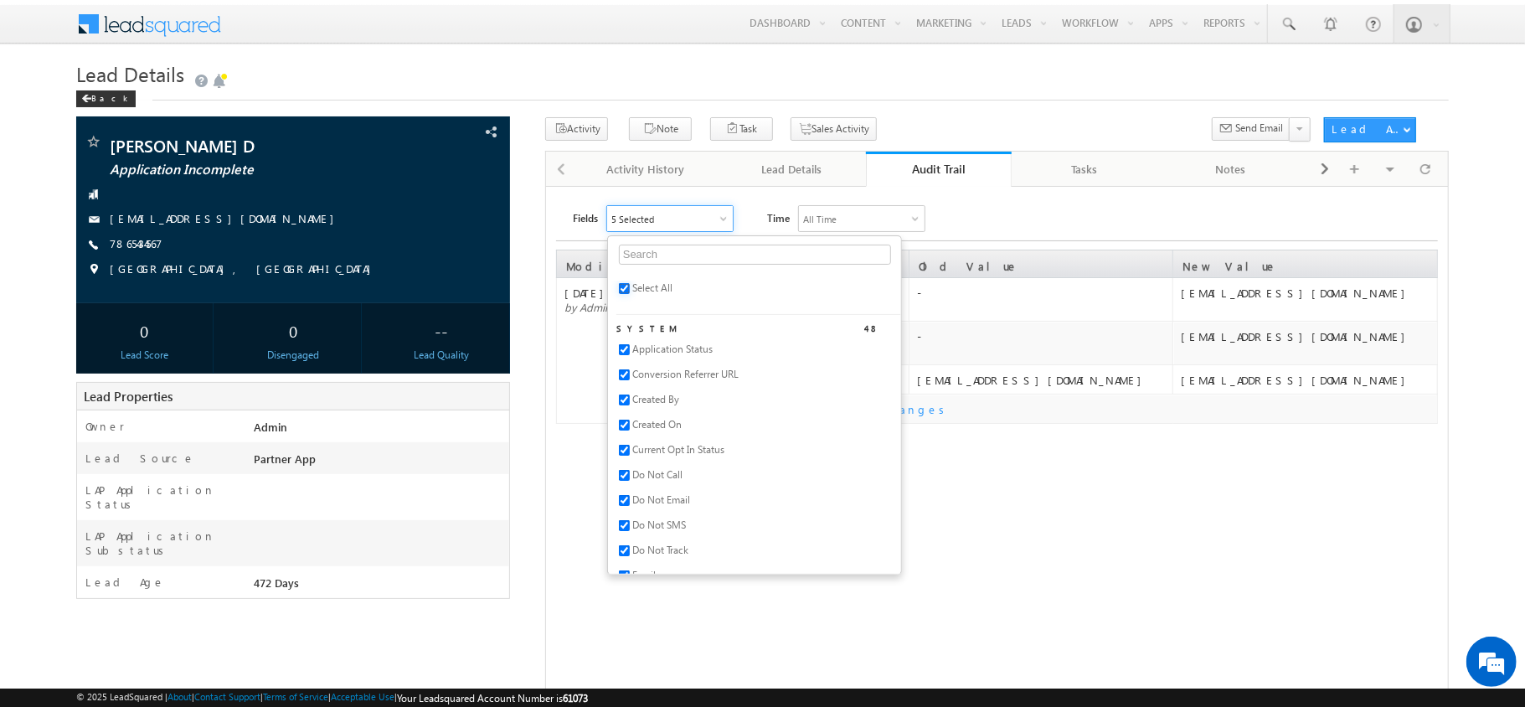
checkbox input "true"
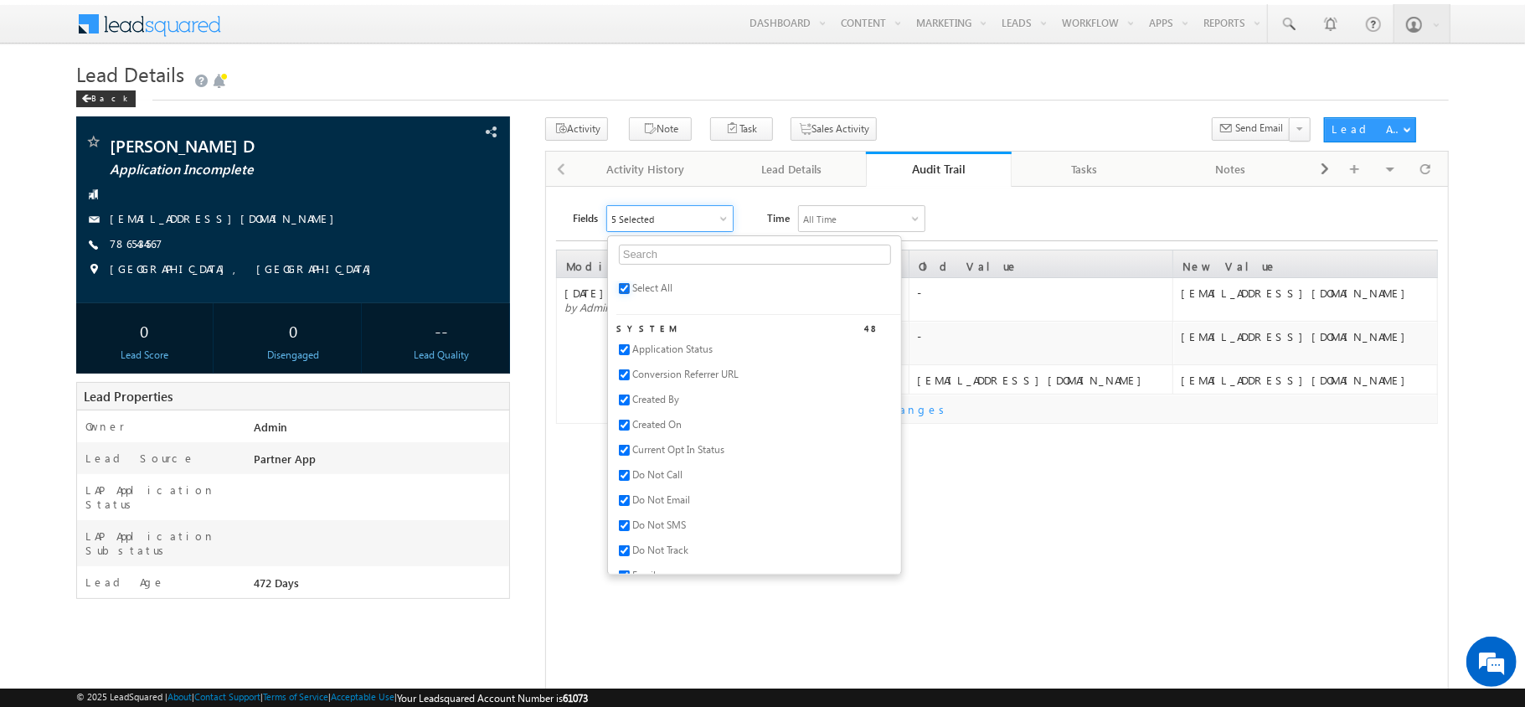
checkbox input "true"
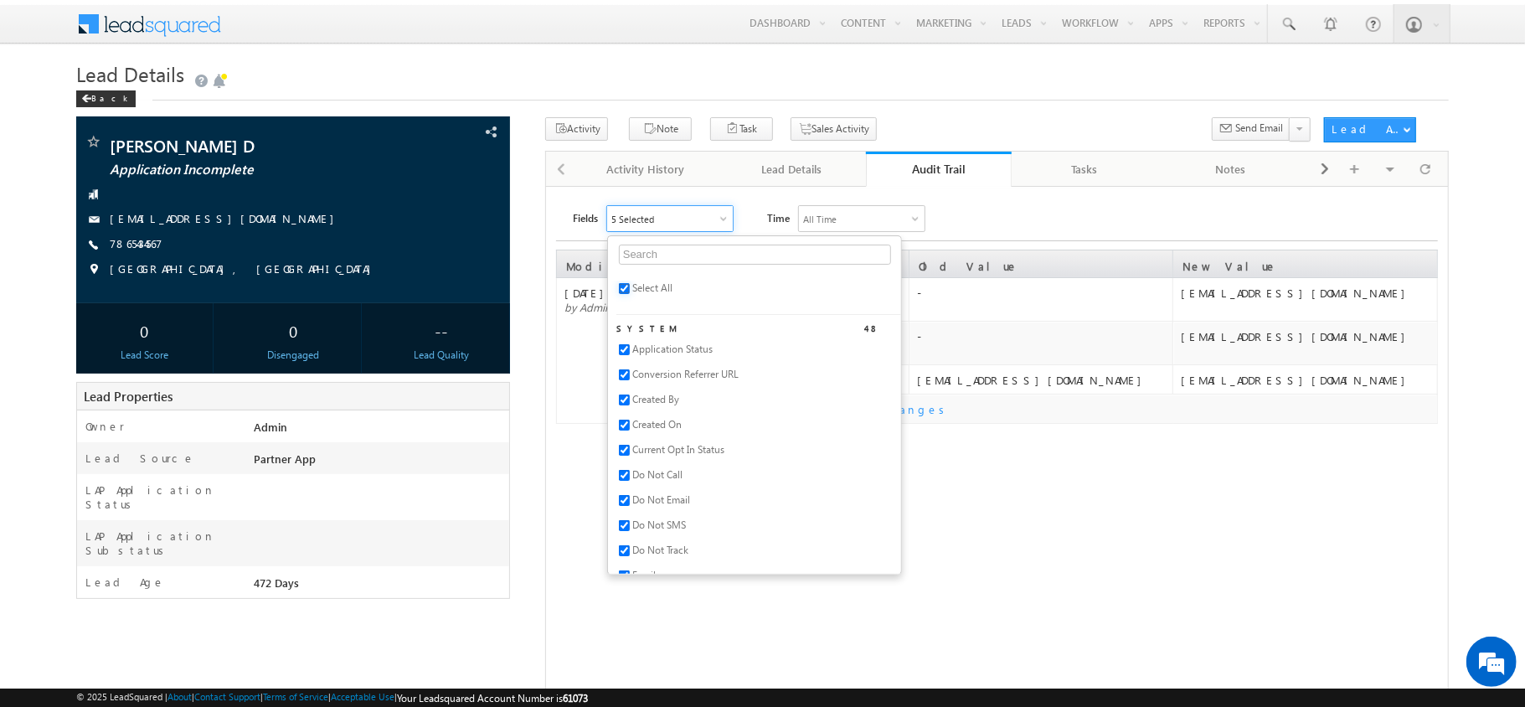
checkbox input "true"
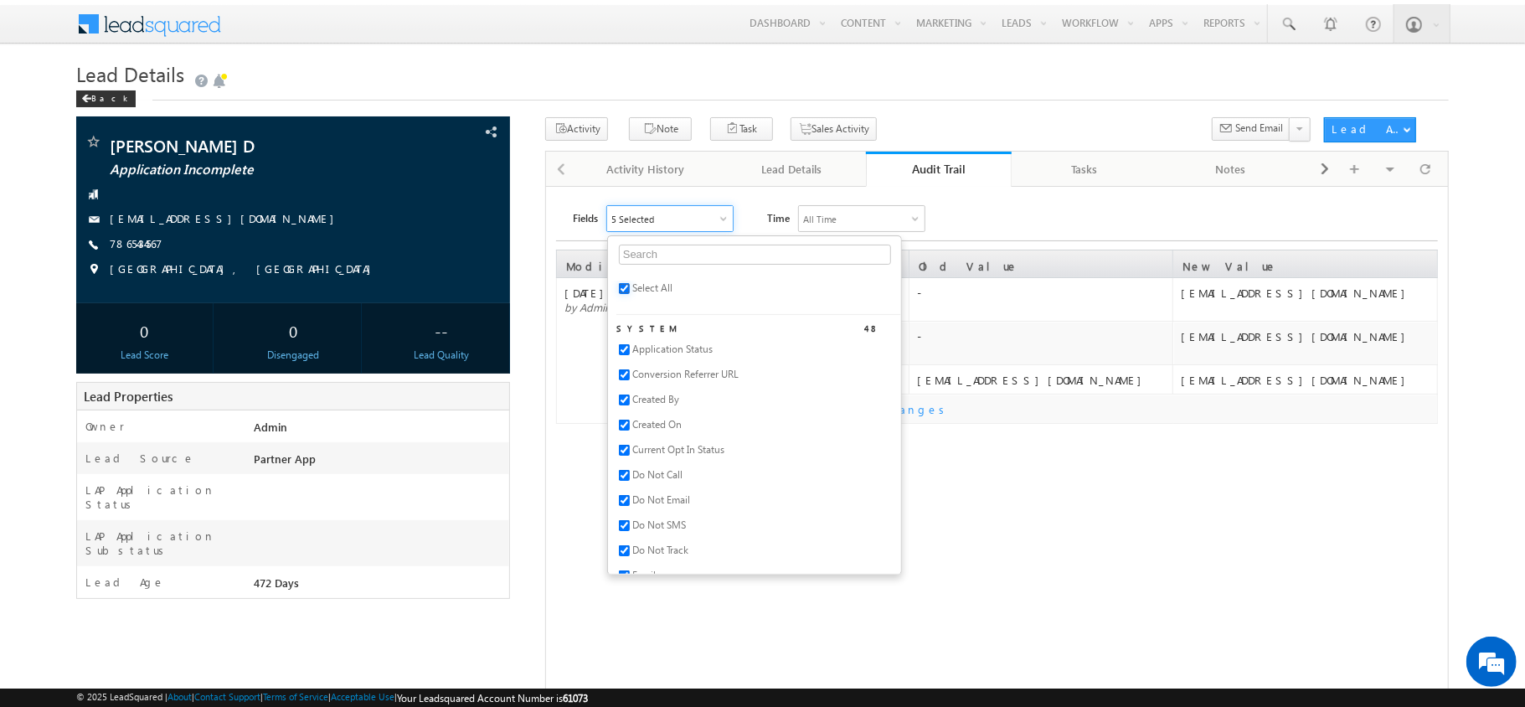
checkbox input "true"
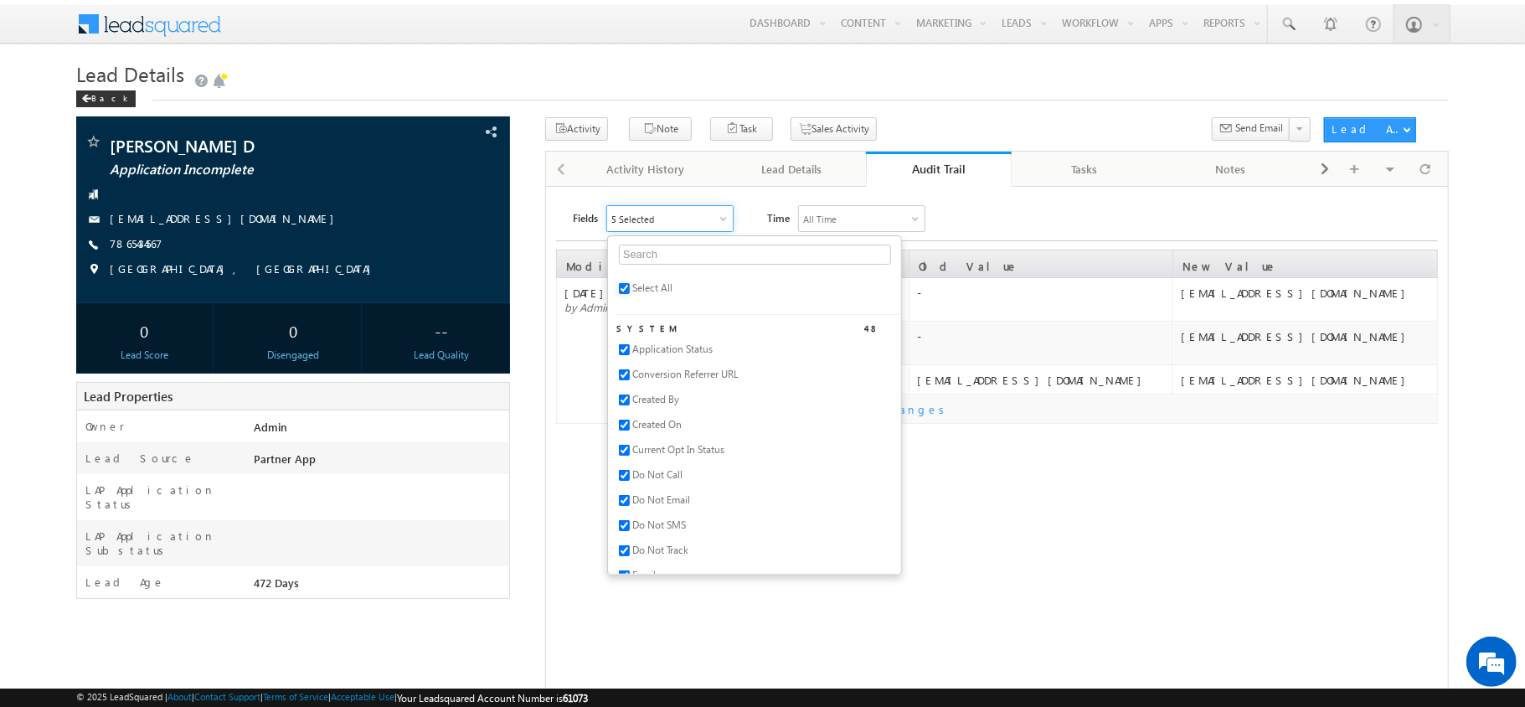
checkbox input "true"
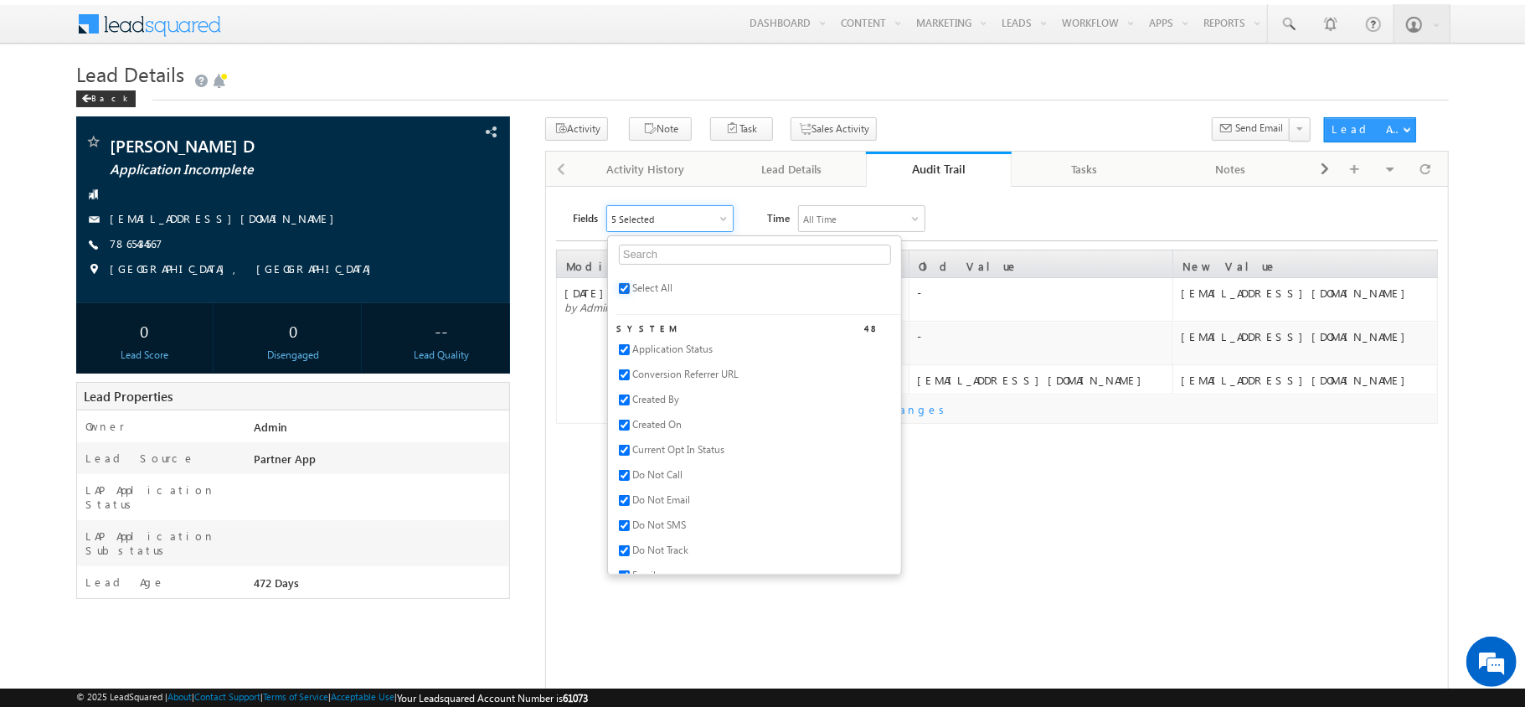
checkbox input "true"
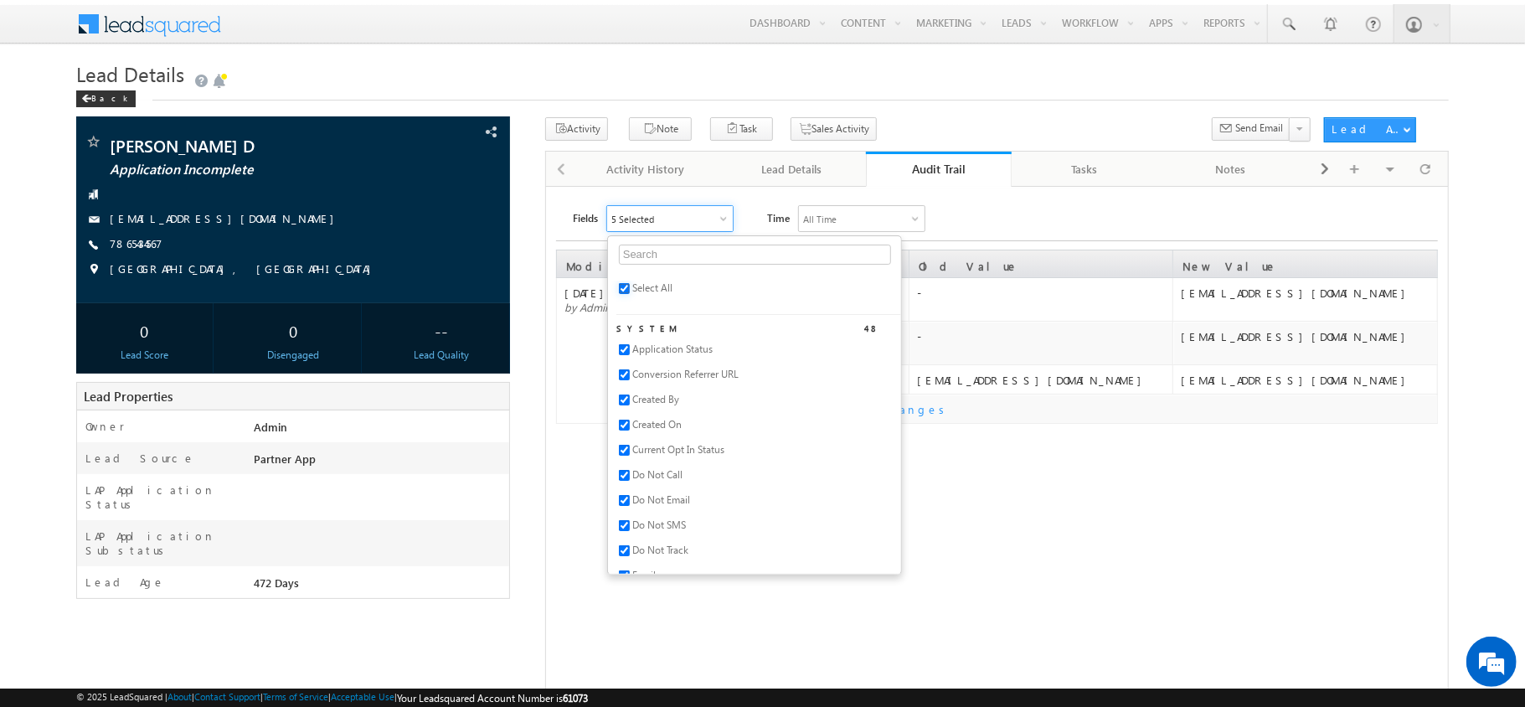
checkbox input "true"
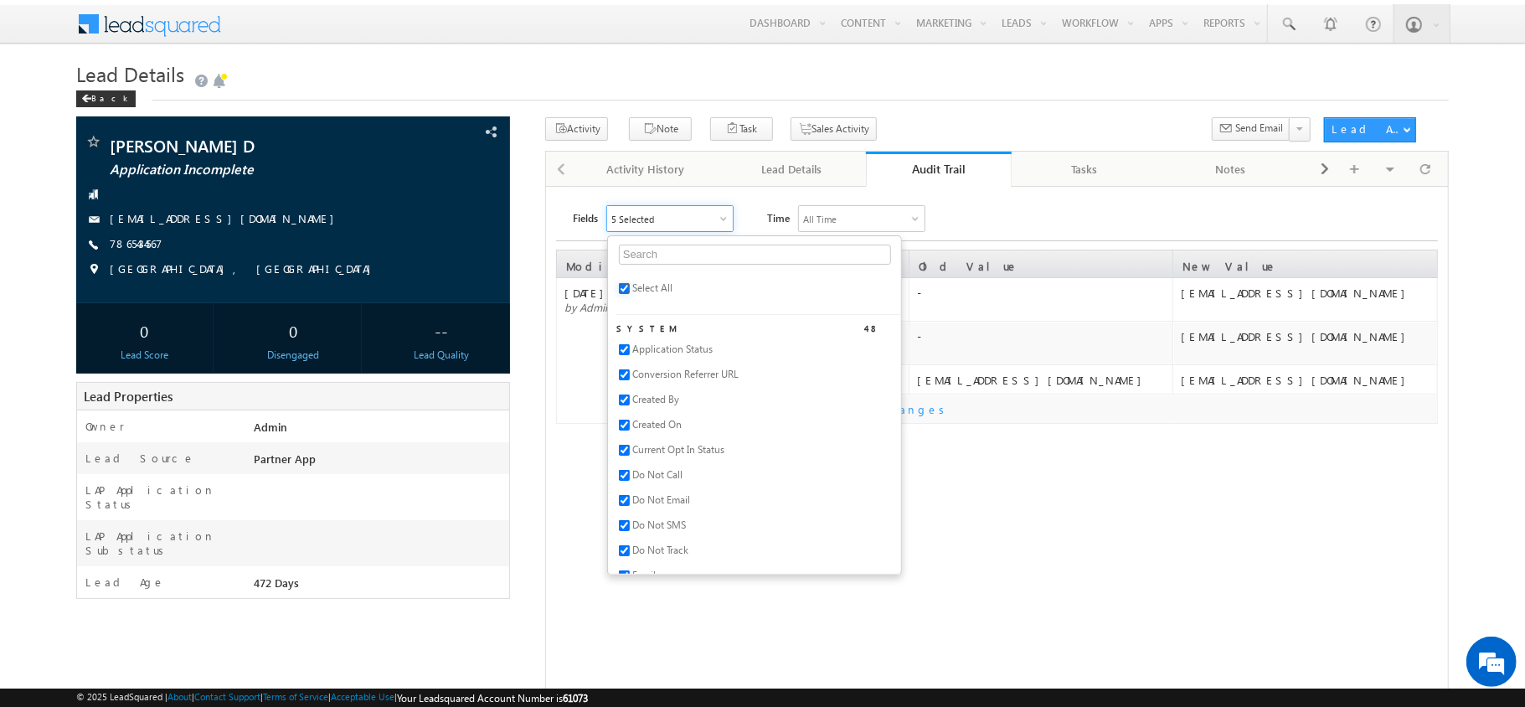
checkbox input "true"
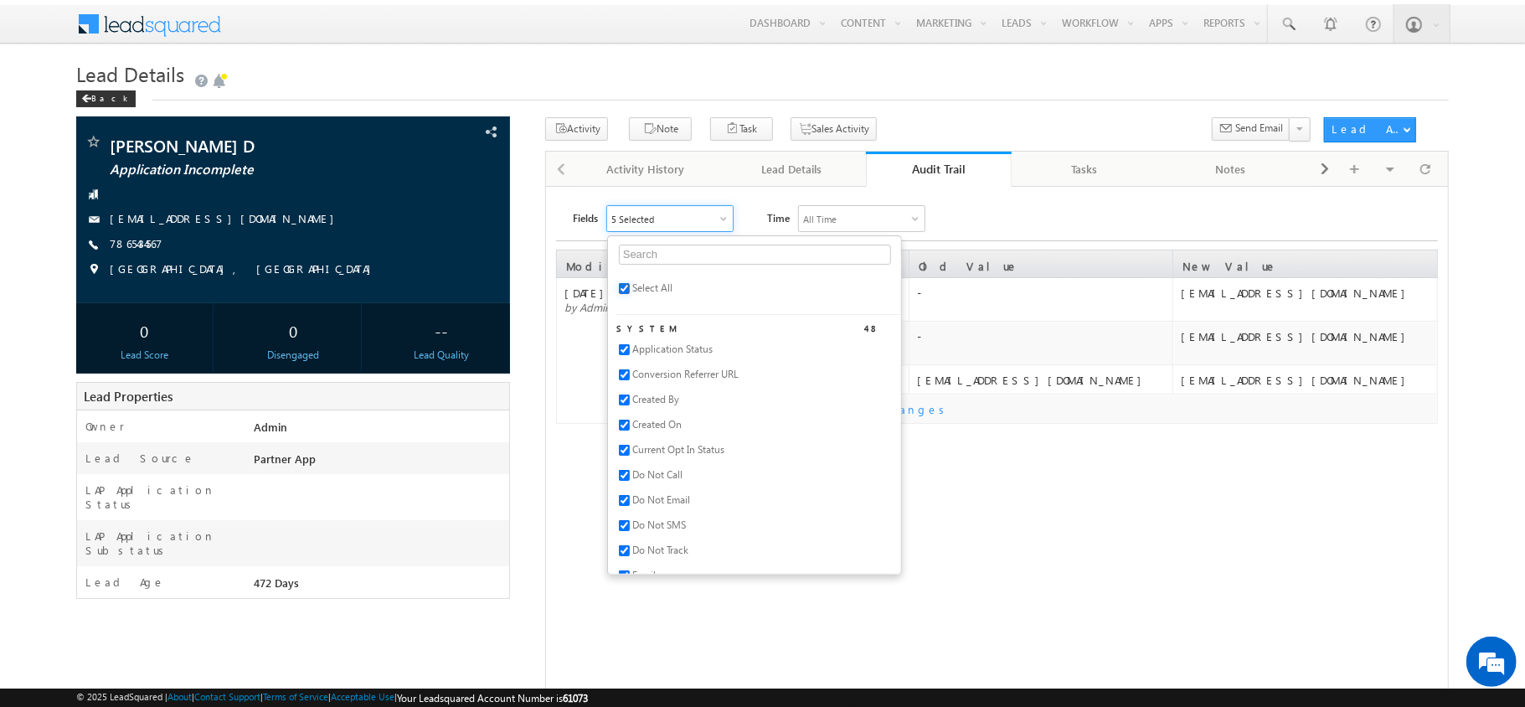
checkbox input "true"
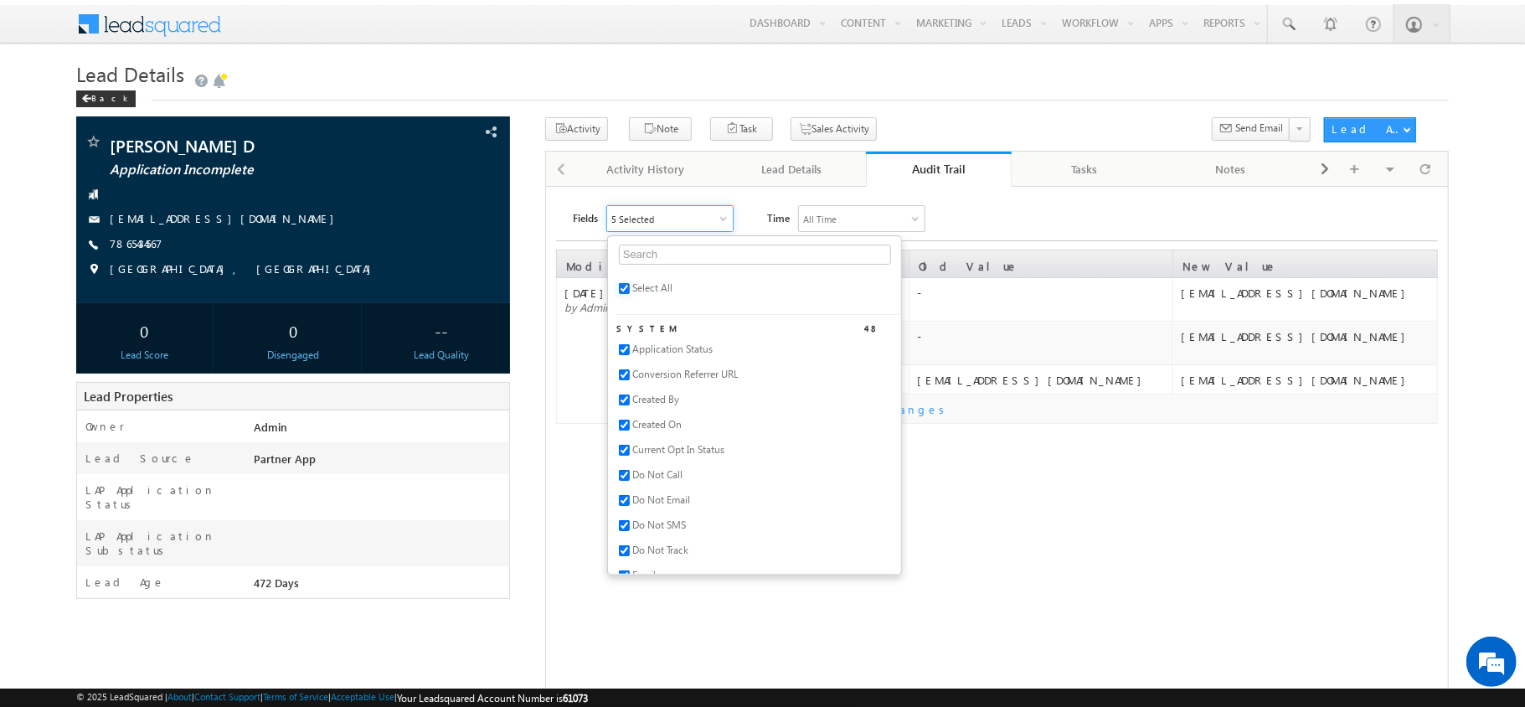
checkbox input "true"
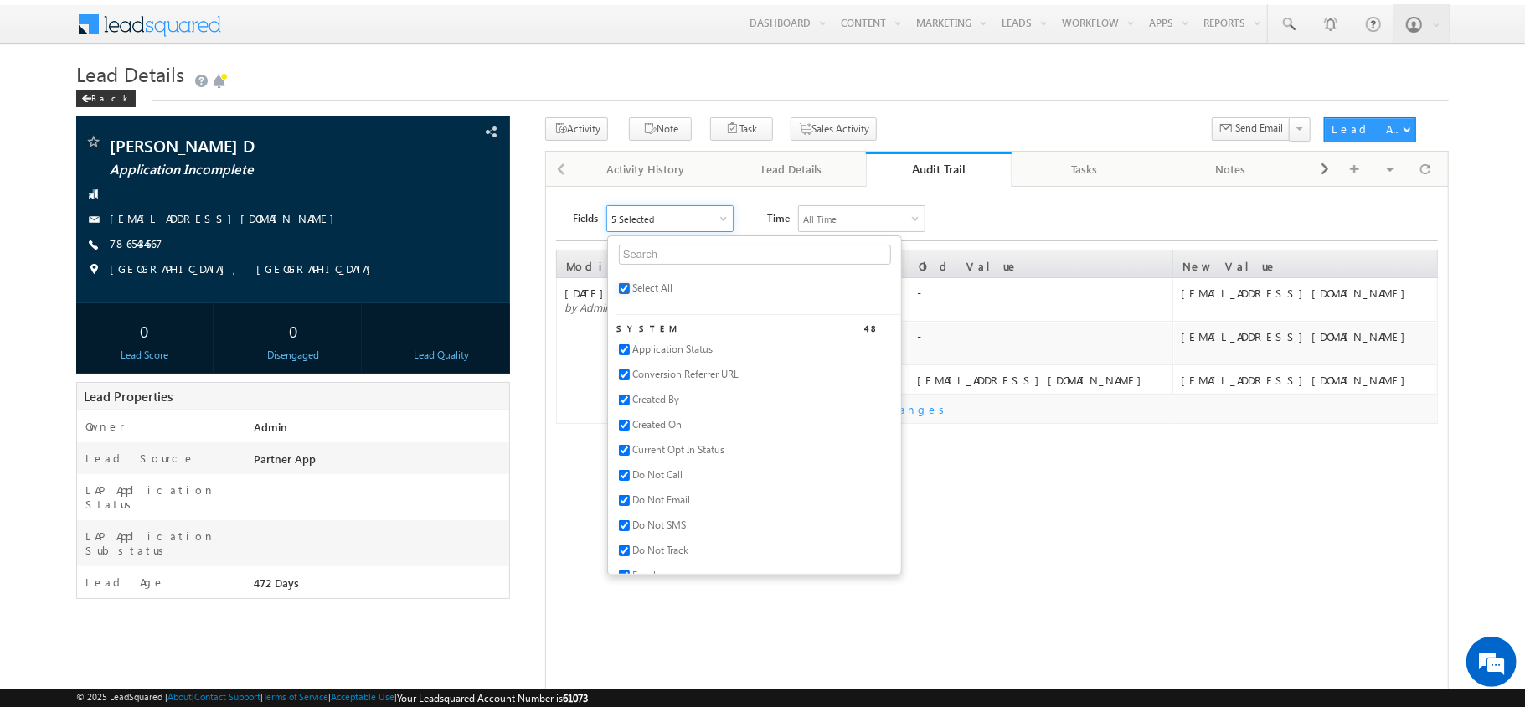
checkbox input "true"
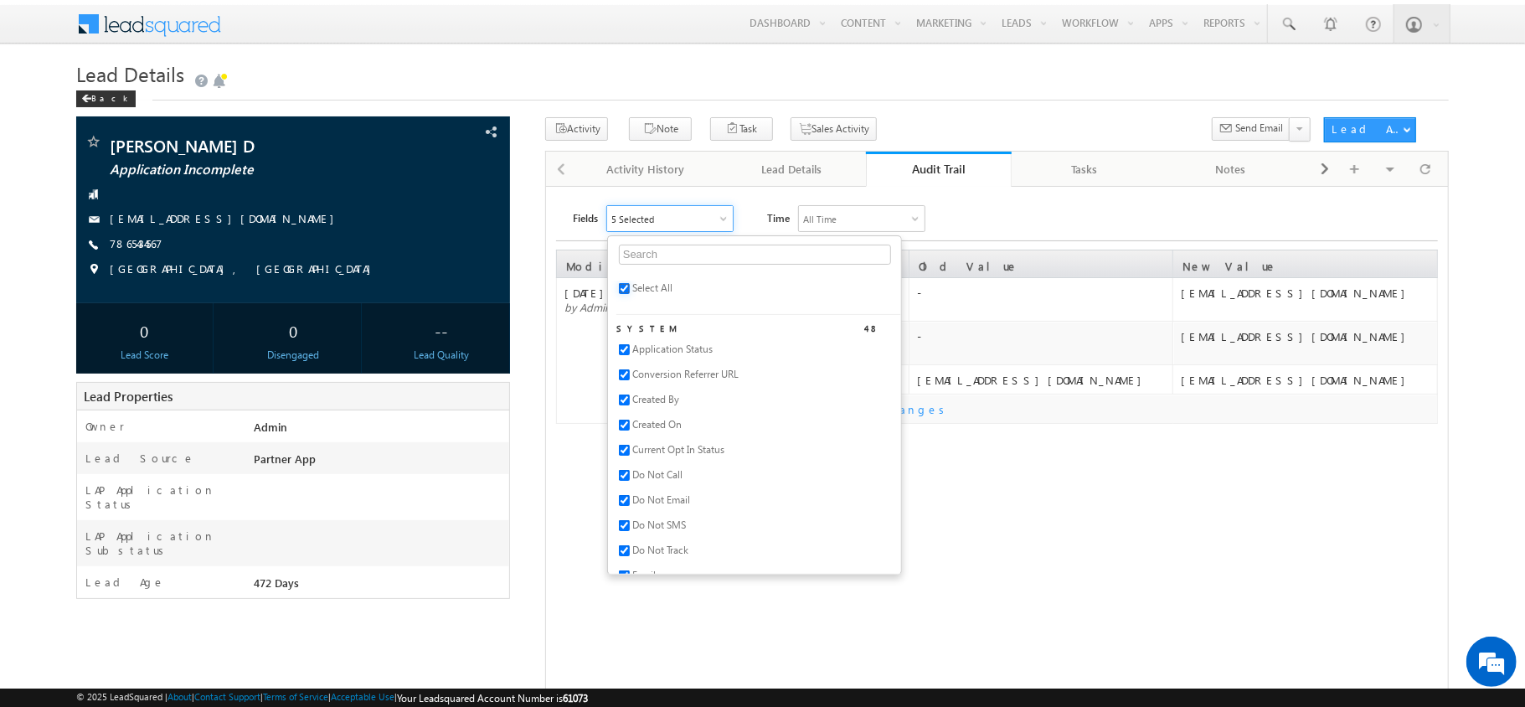
checkbox input "true"
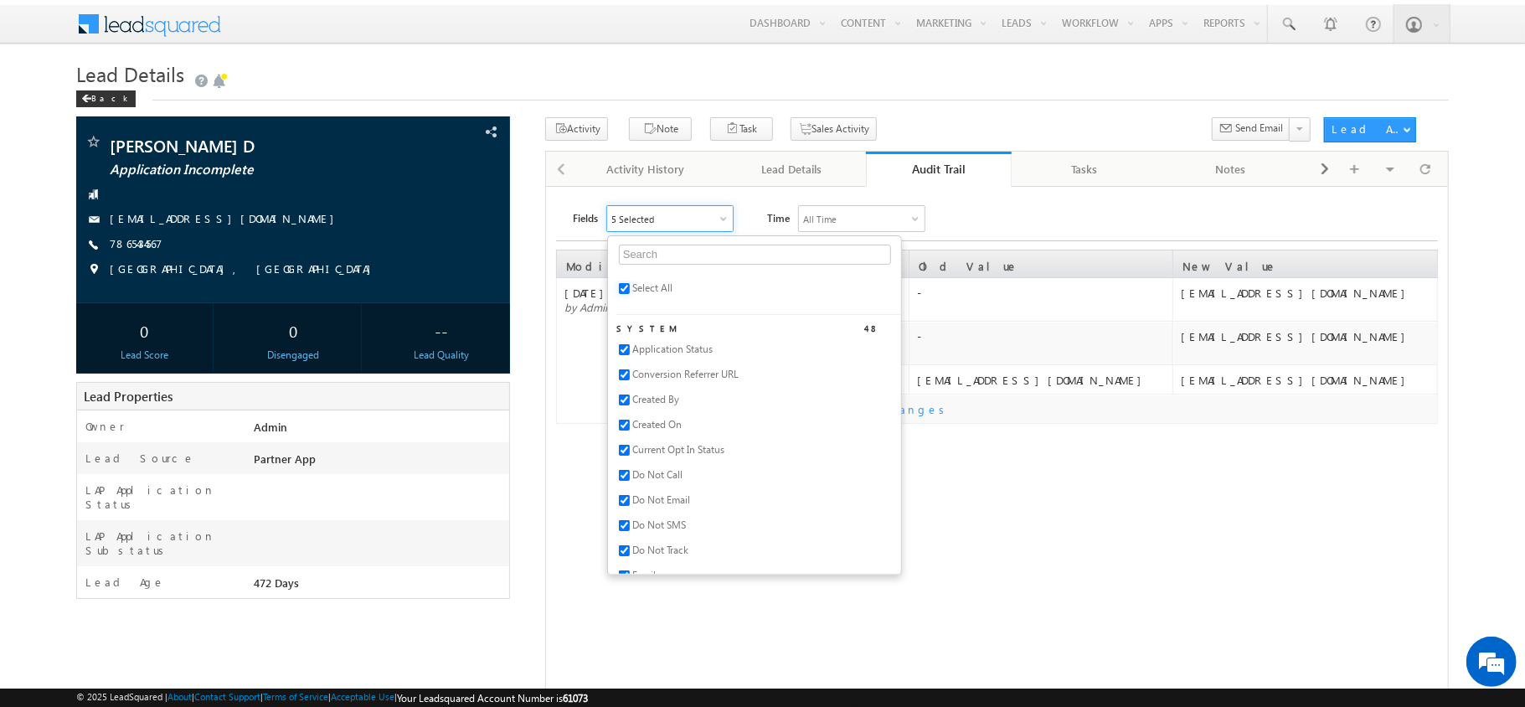
checkbox input "true"
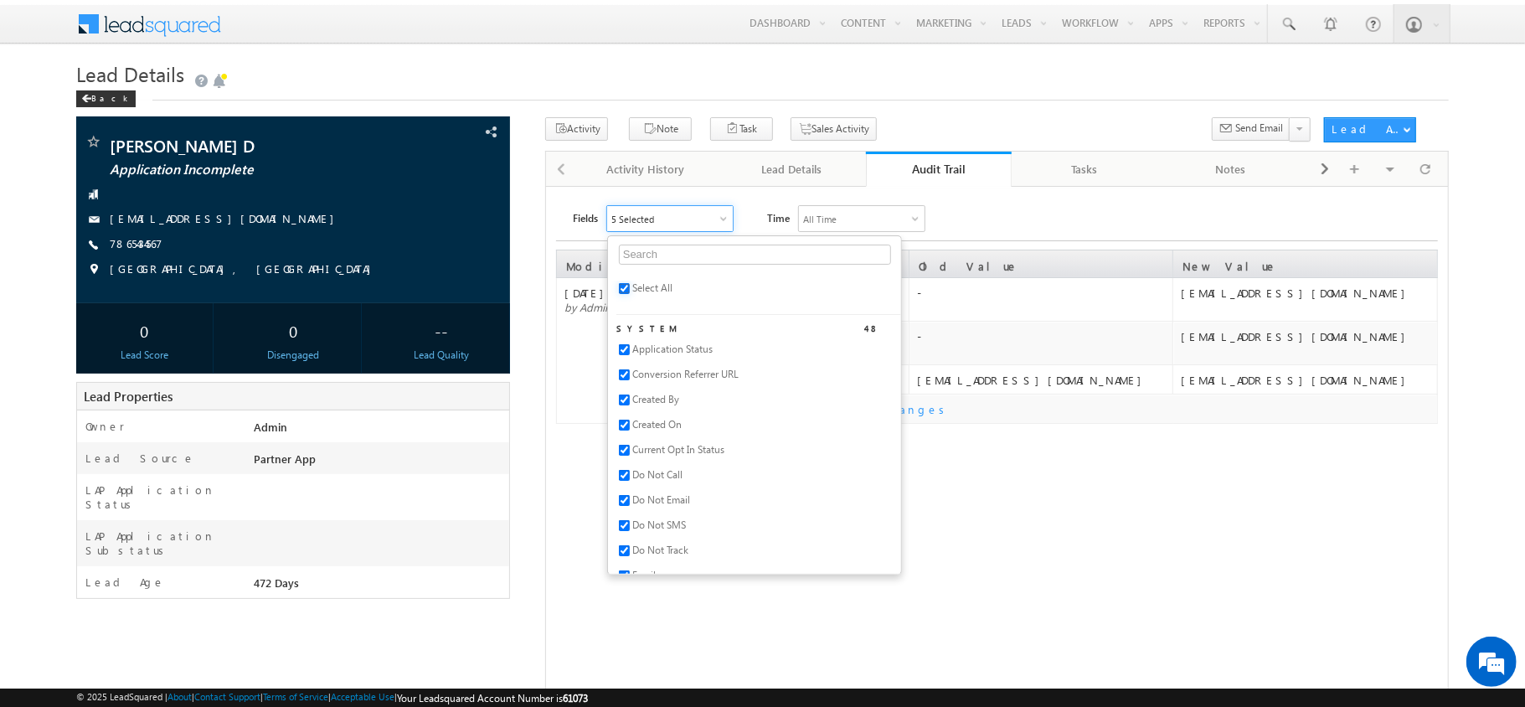
checkbox input "true"
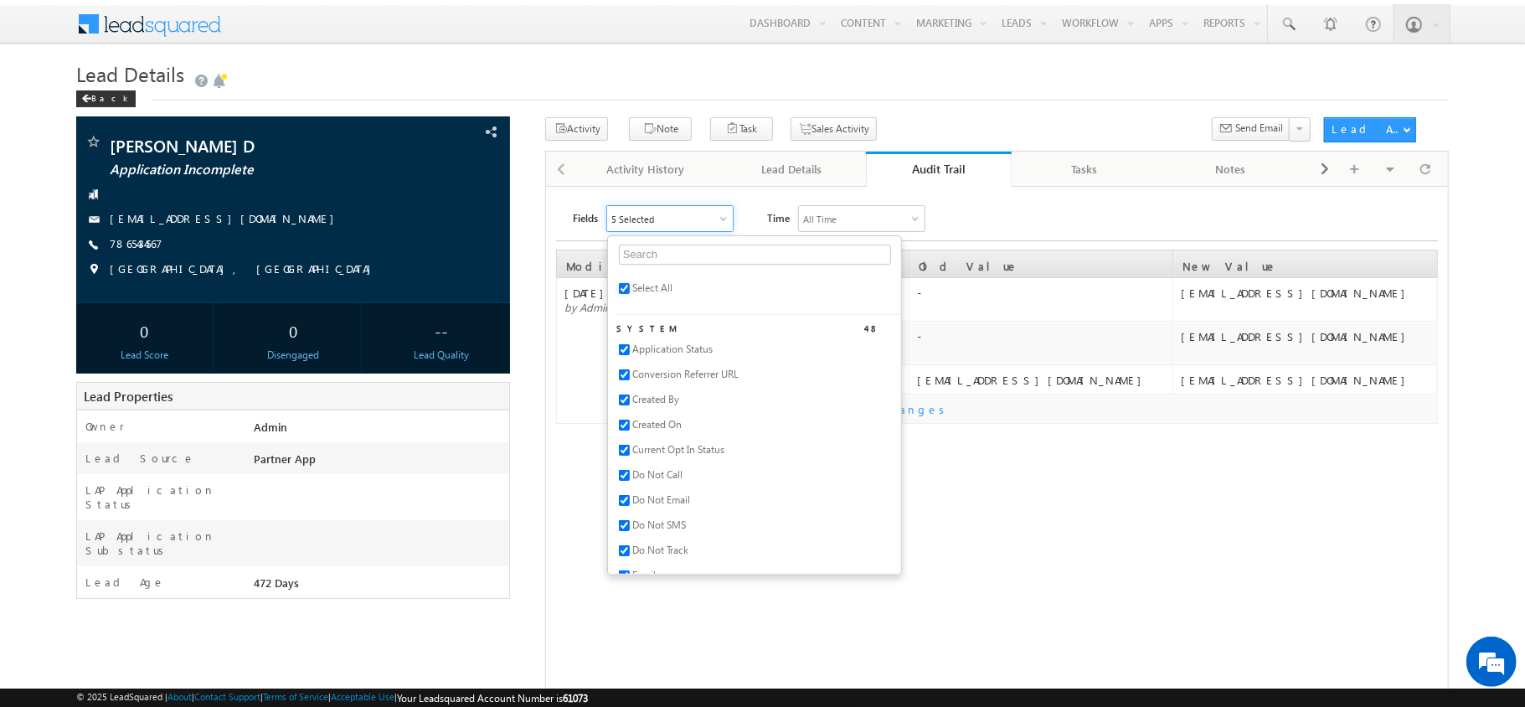
checkbox input "true"
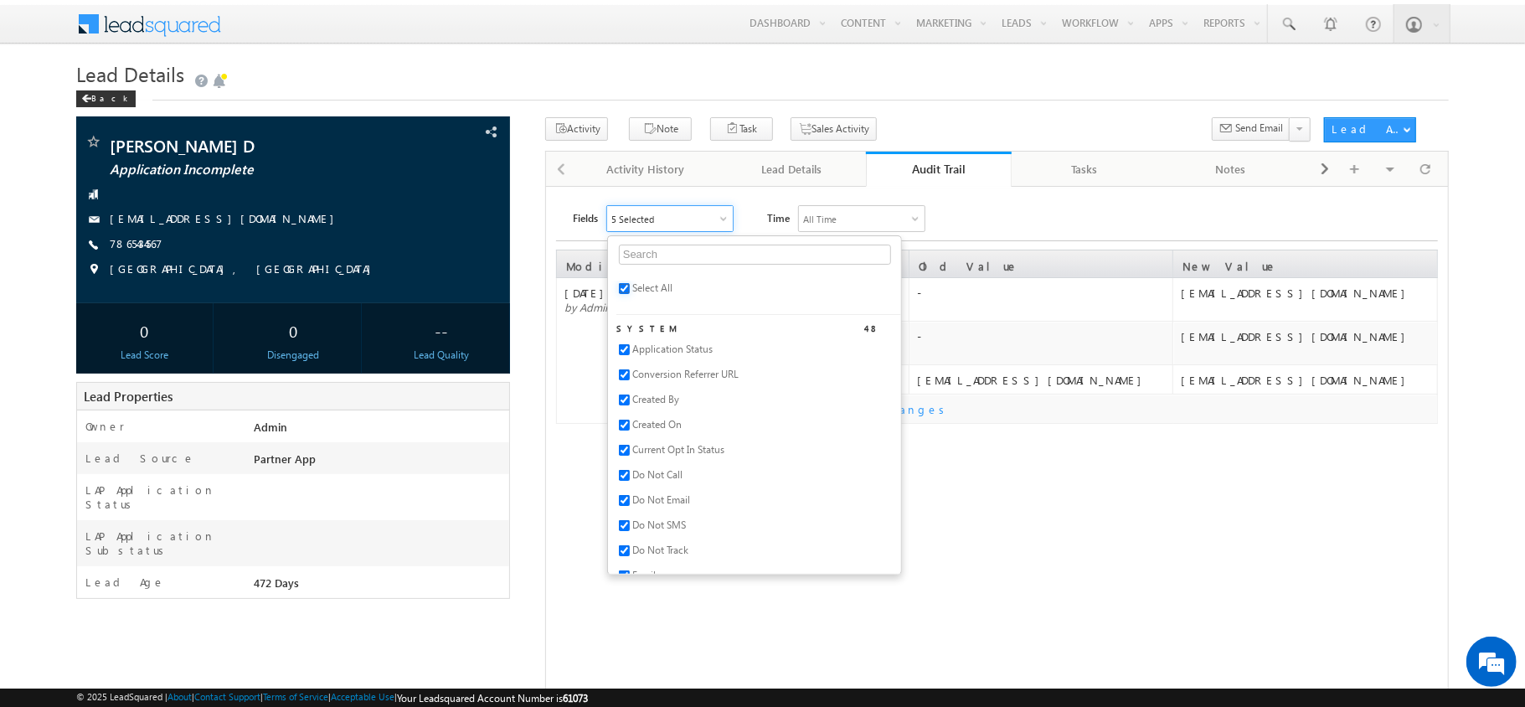
checkbox input "true"
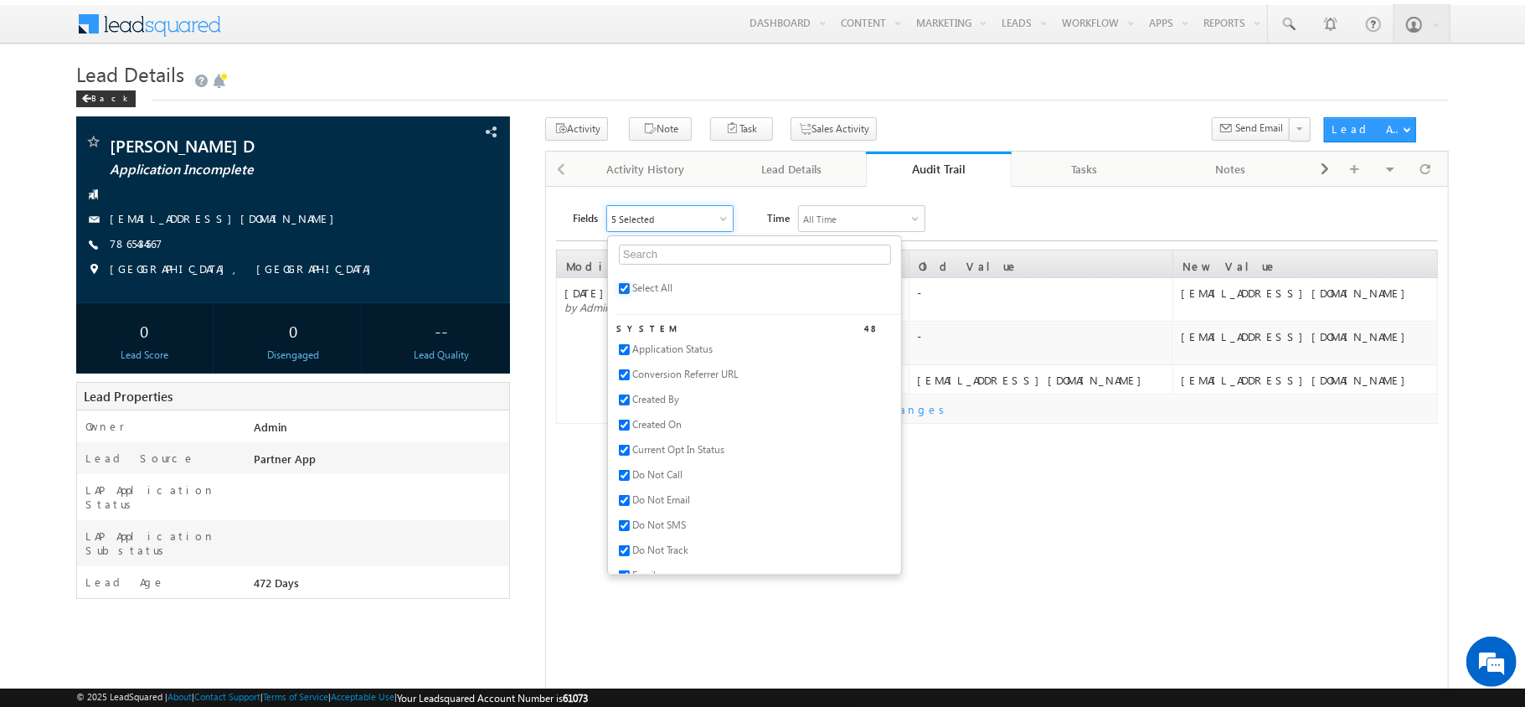
checkbox input "true"
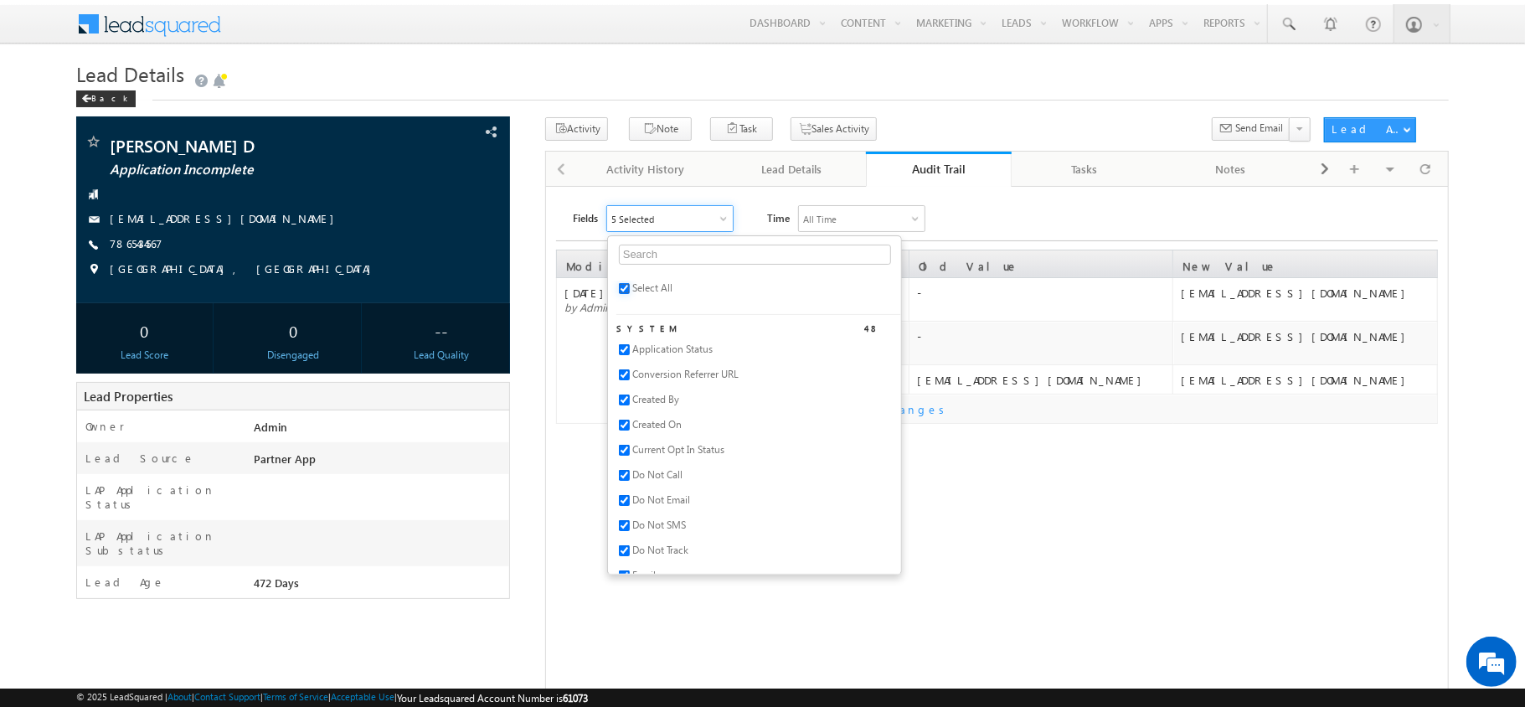
checkbox input "true"
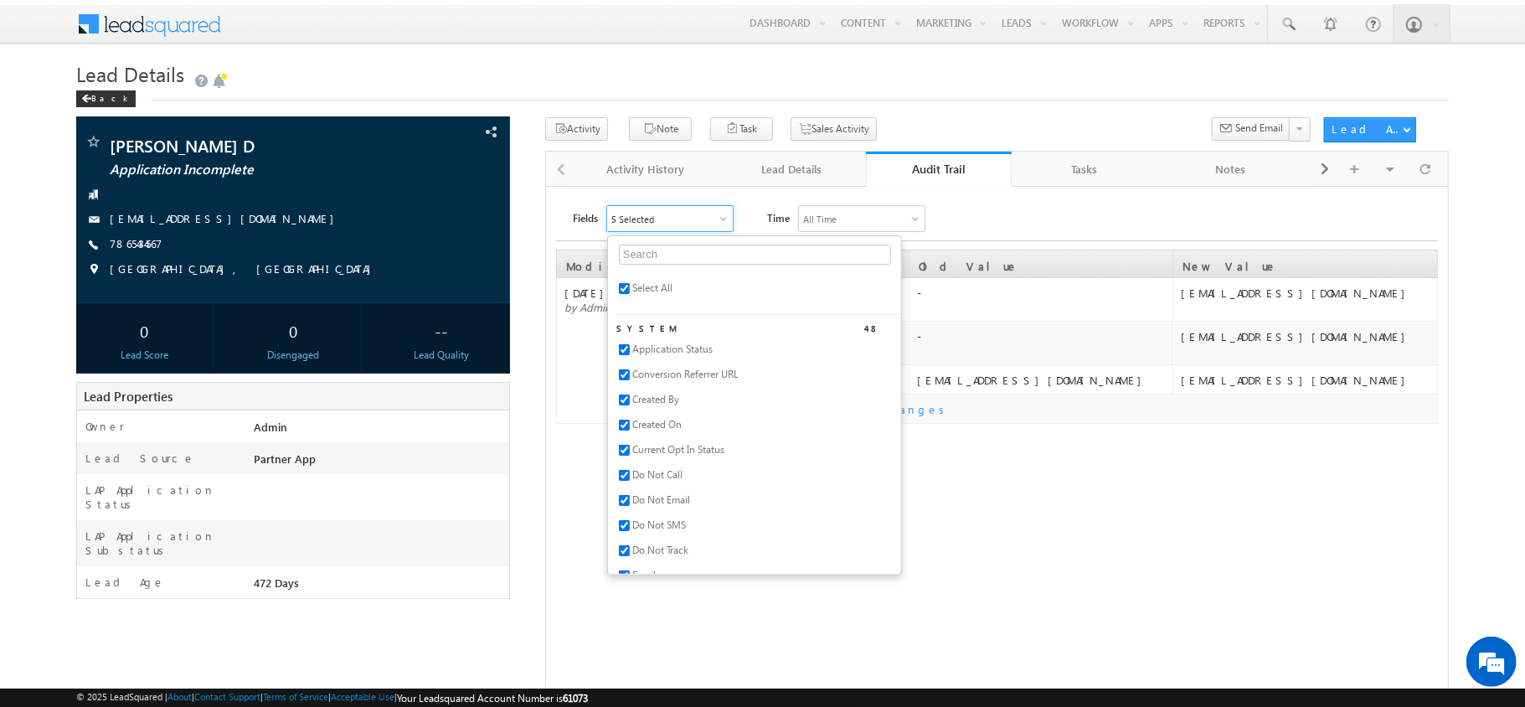
checkbox input "true"
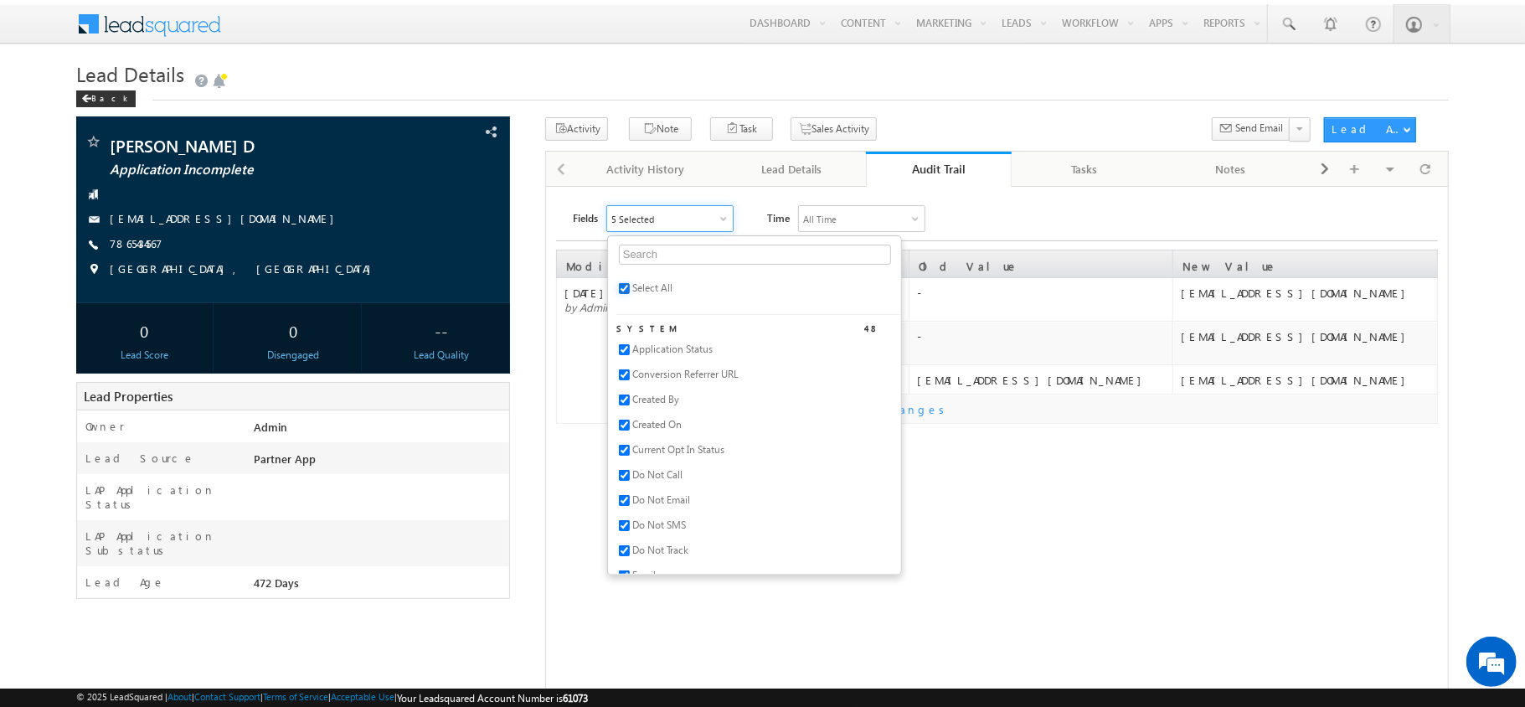
checkbox input "true"
click at [982, 214] on div "Fields All Selected Select All System 48 Application Status Conversion Referrer…" at bounding box center [1005, 218] width 865 height 27
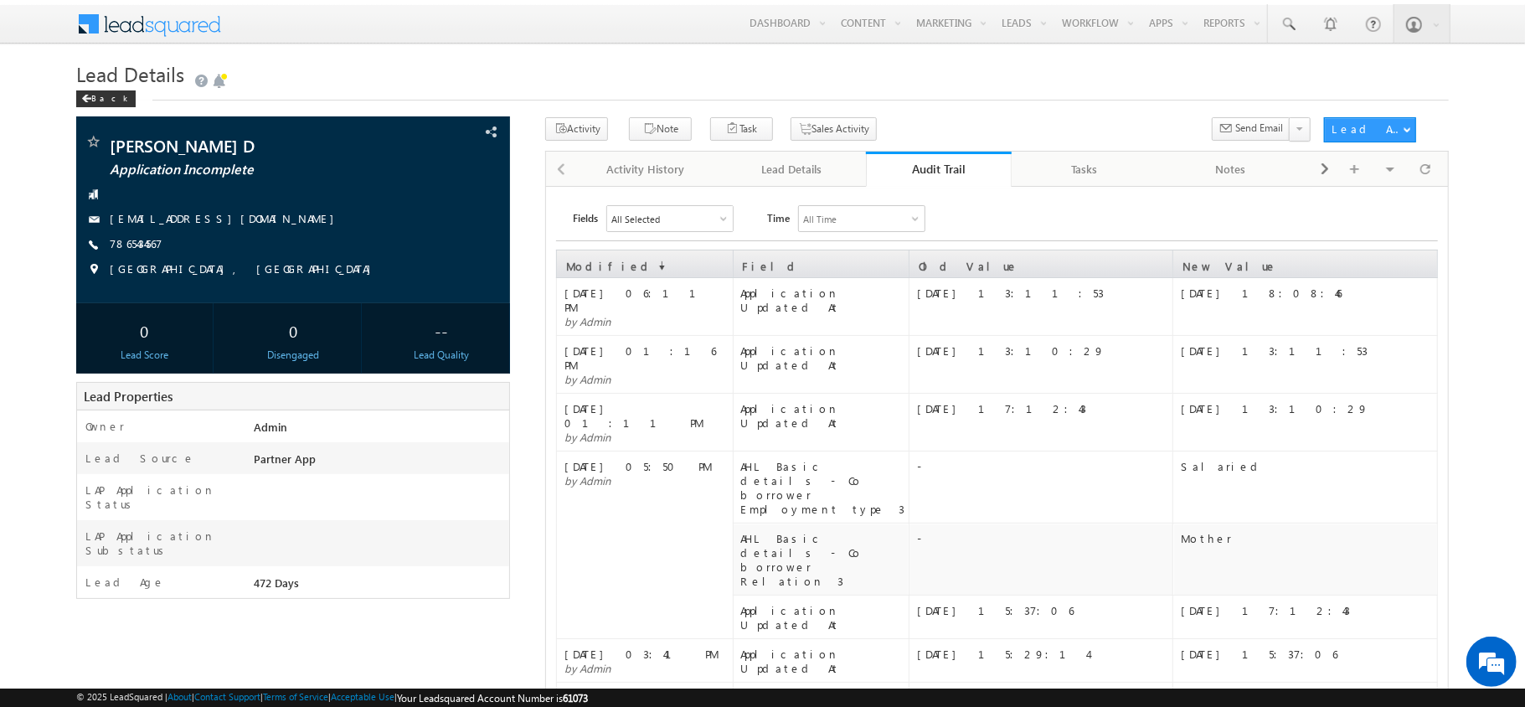
click at [924, 164] on div "Audit Trail" at bounding box center [938, 169] width 121 height 16
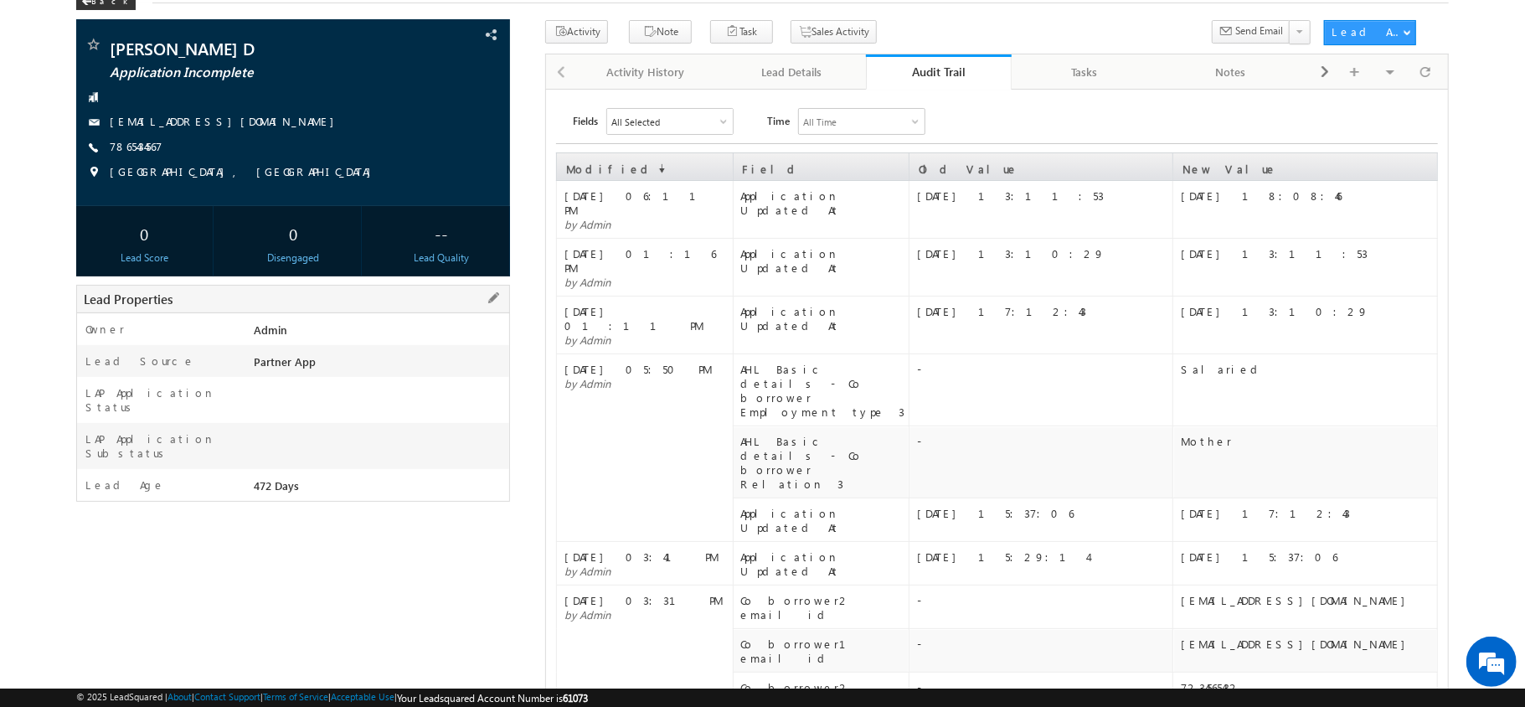
scroll to position [125, 0]
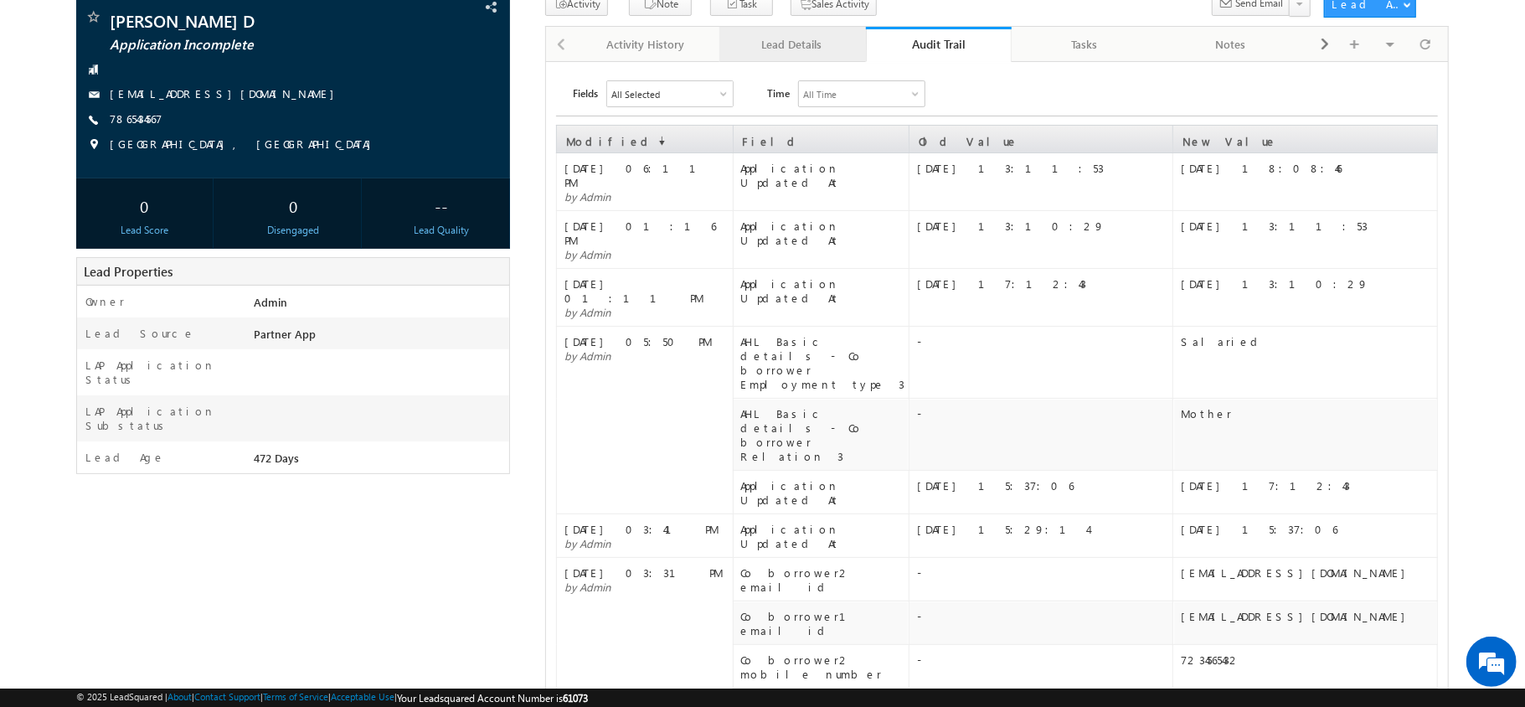
click at [827, 41] on div "Lead Details" at bounding box center [792, 44] width 118 height 20
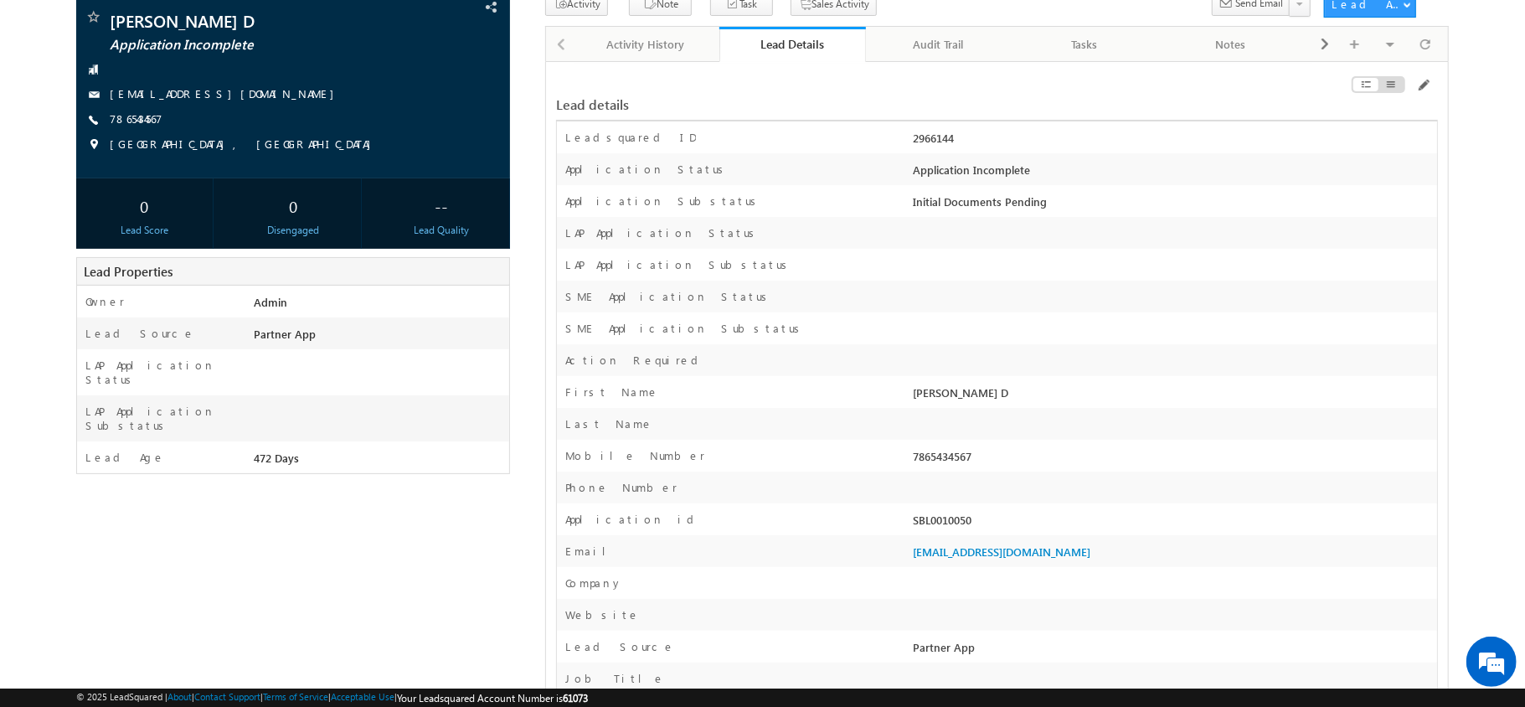
click at [768, 54] on link "Lead Details" at bounding box center [792, 44] width 147 height 35
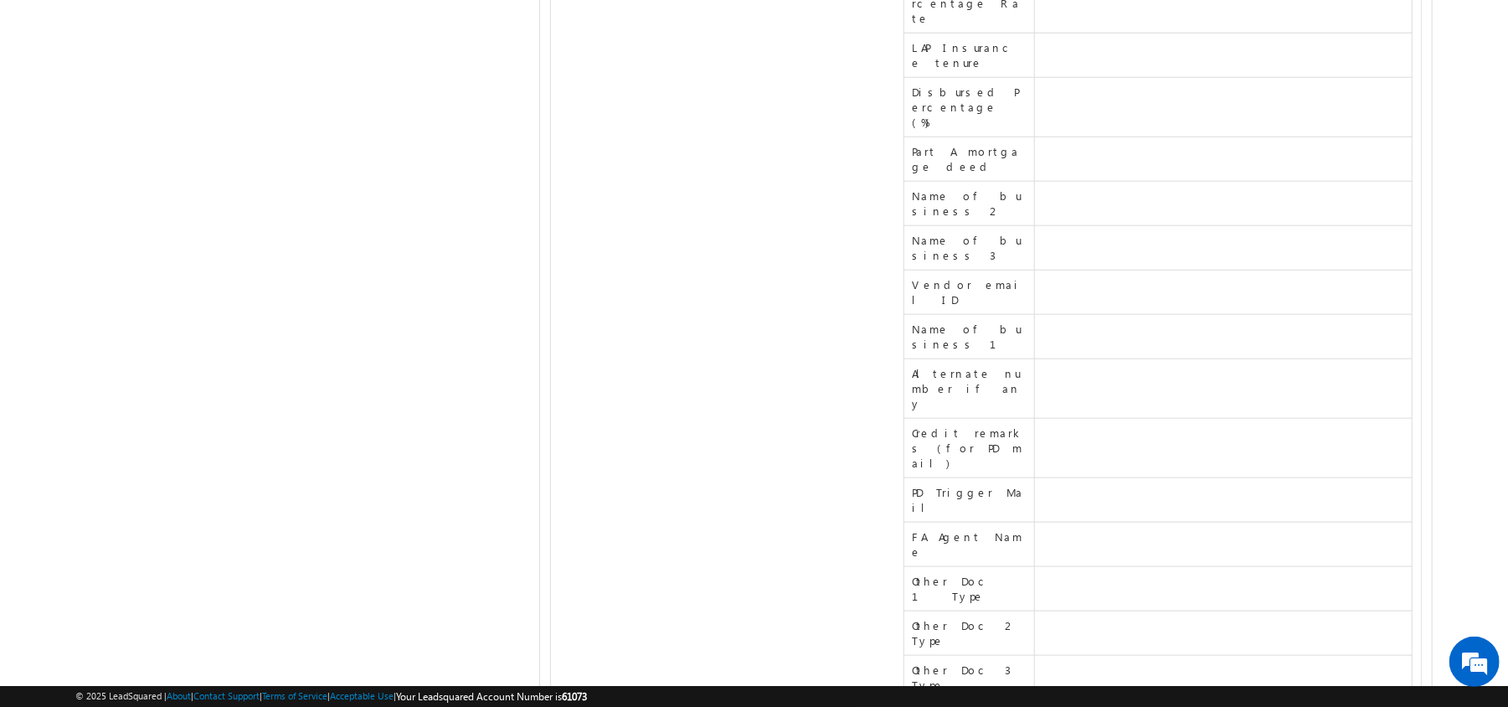
scroll to position [17066, 0]
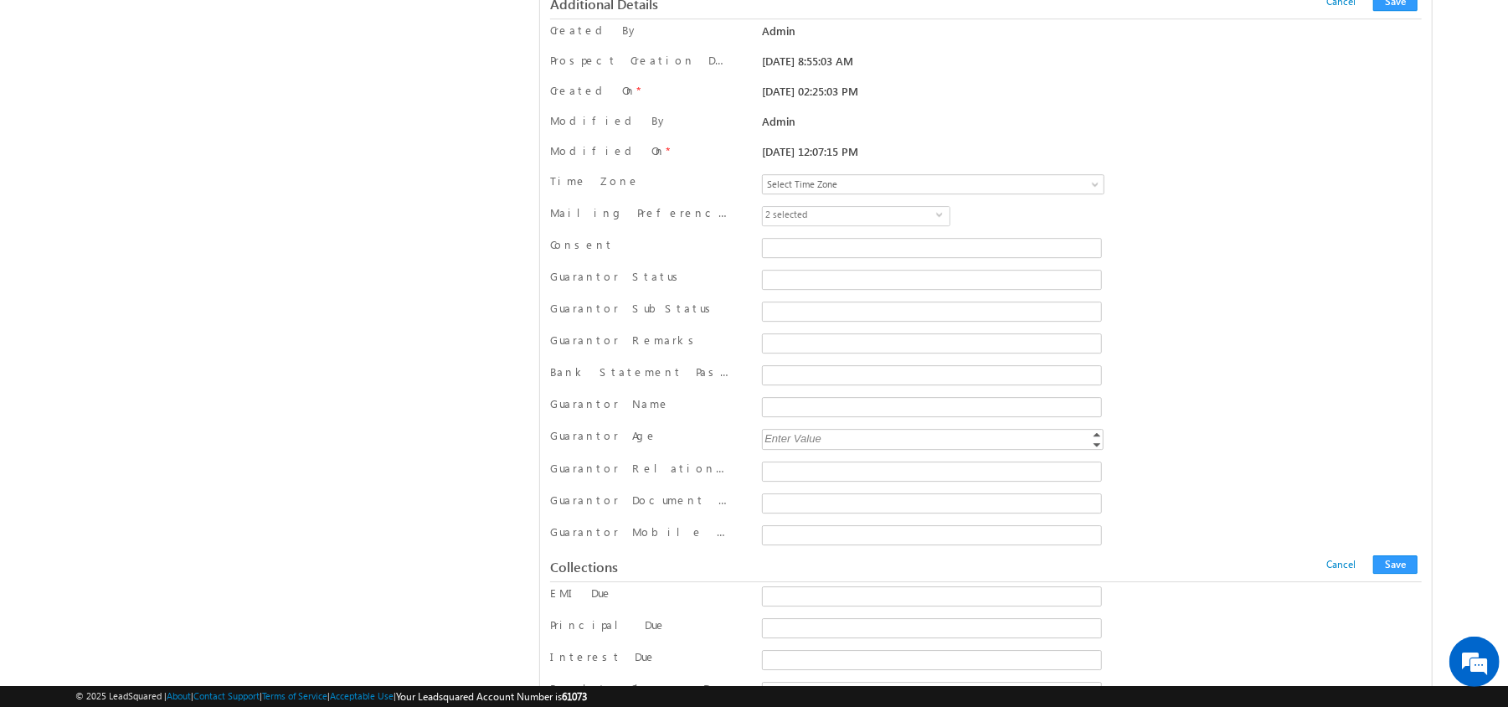
scroll to position [15090, 0]
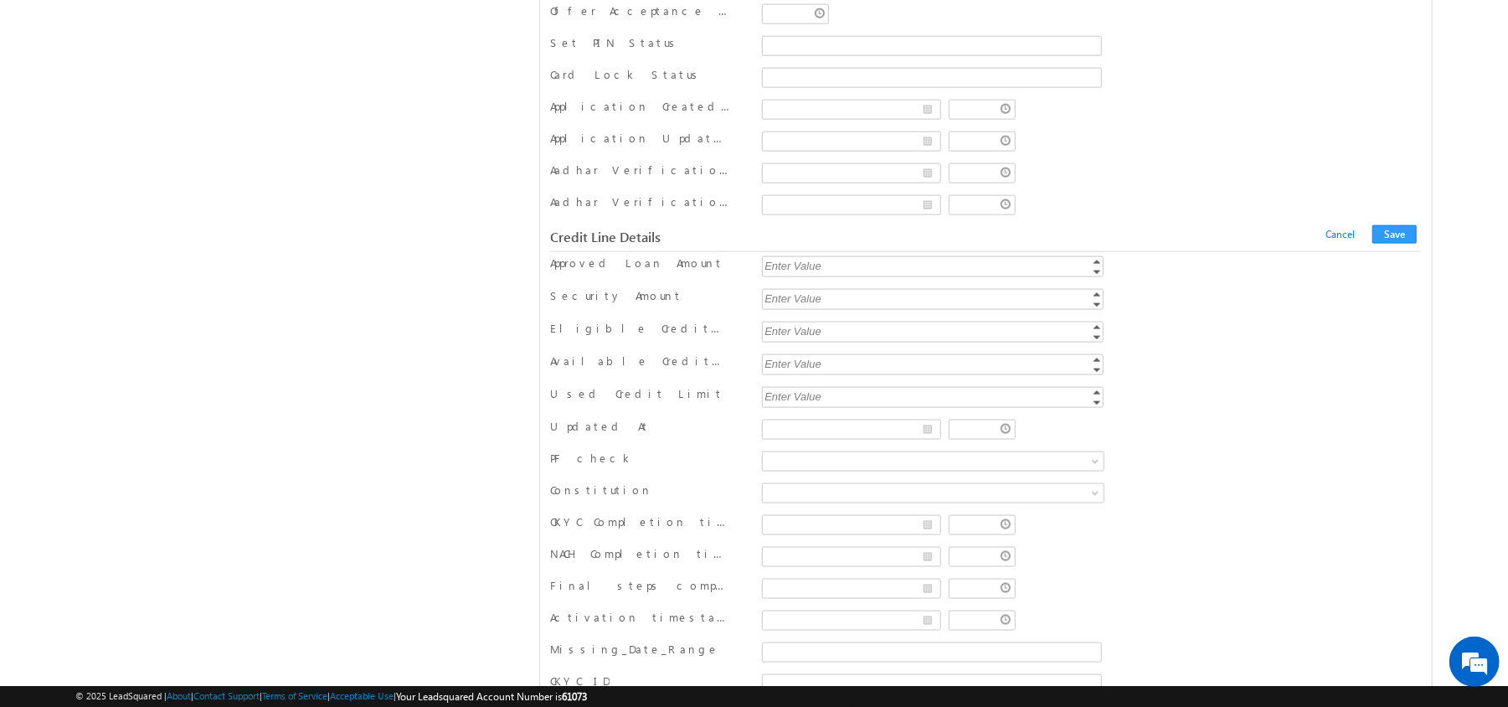
click at [785, 275] on div "Enter Value" at bounding box center [934, 265] width 344 height 19
type input "5"
type input "240000"
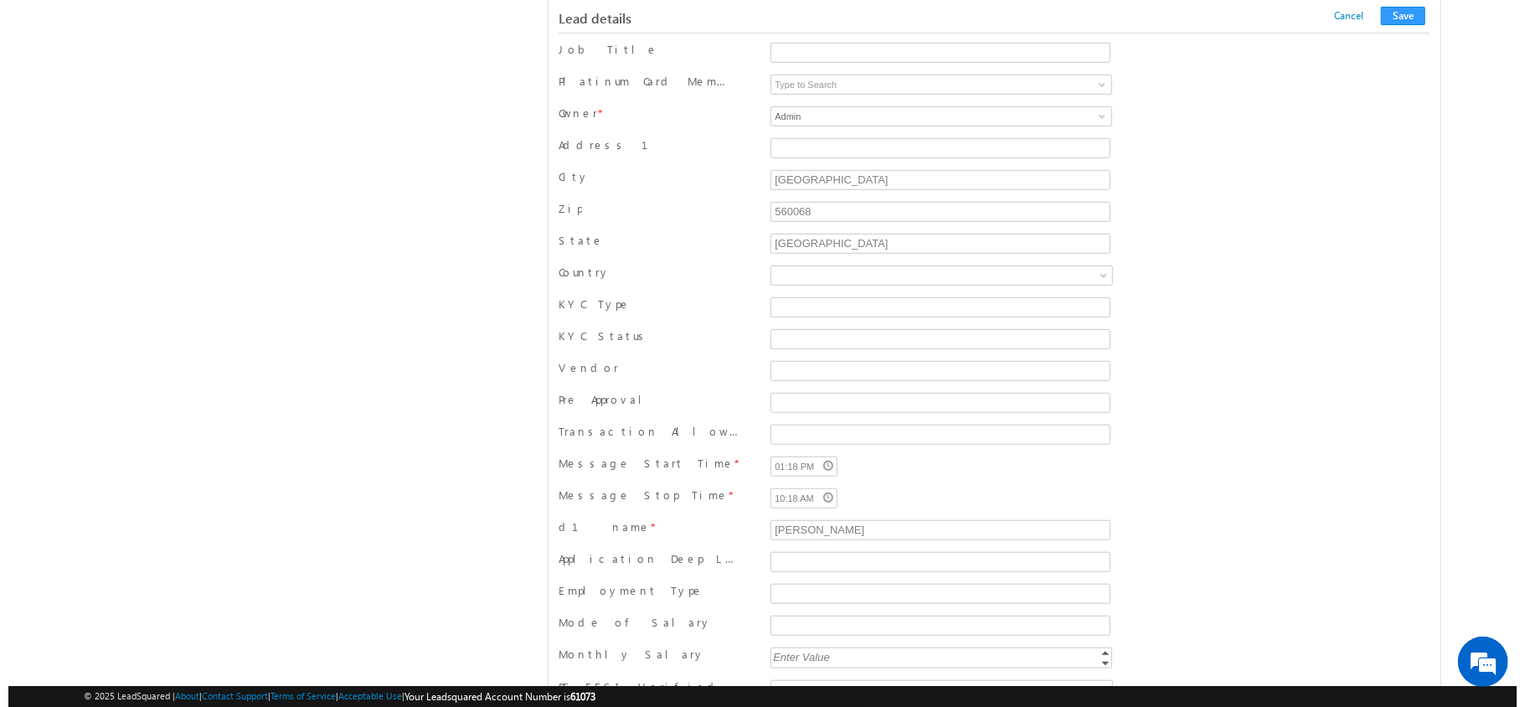
scroll to position [0, 0]
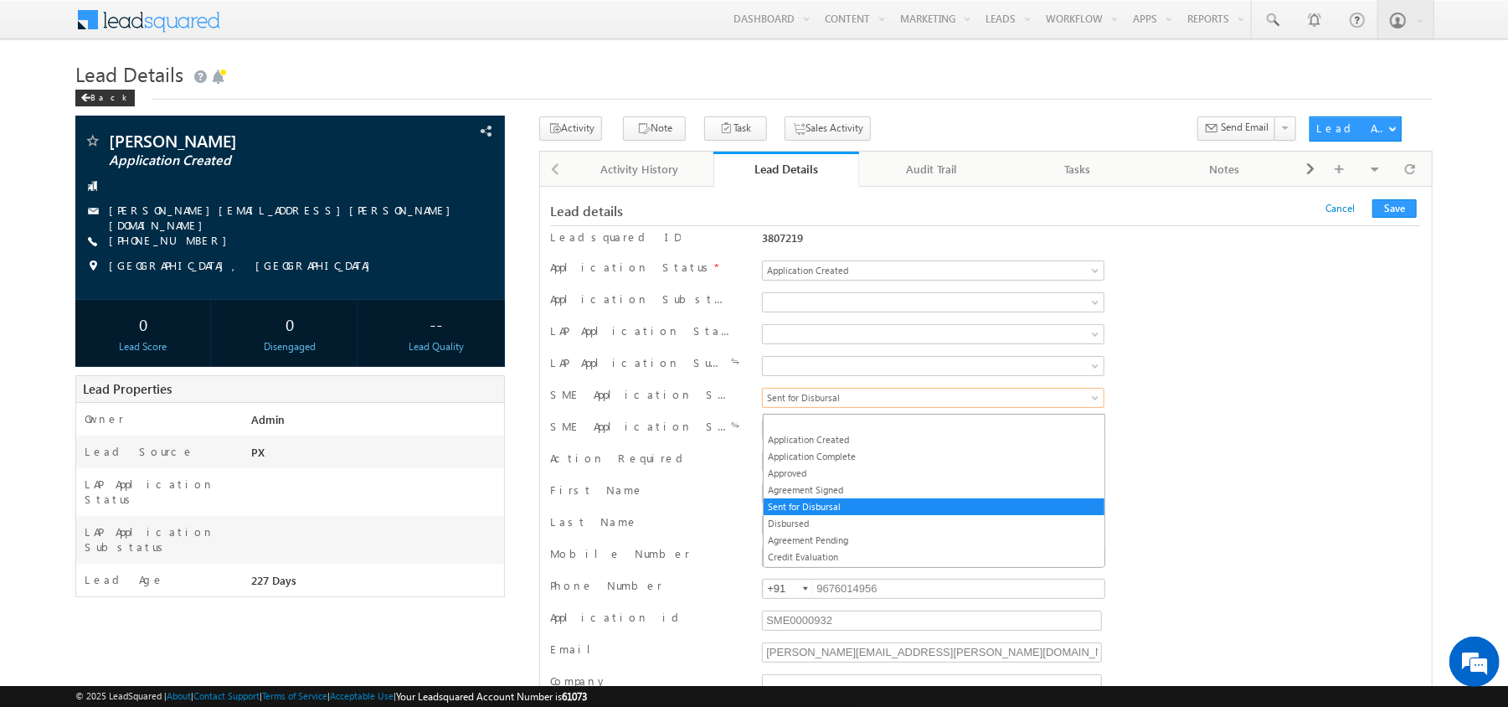
click at [799, 403] on span "Sent for Disbursal" at bounding box center [893, 397] width 261 height 15
drag, startPoint x: 807, startPoint y: 483, endPoint x: 787, endPoint y: 471, distance: 23.7
click at [787, 471] on ul "Application Created Application Complete Approved Agreement Signed Sent for Dis…" at bounding box center [934, 491] width 342 height 154
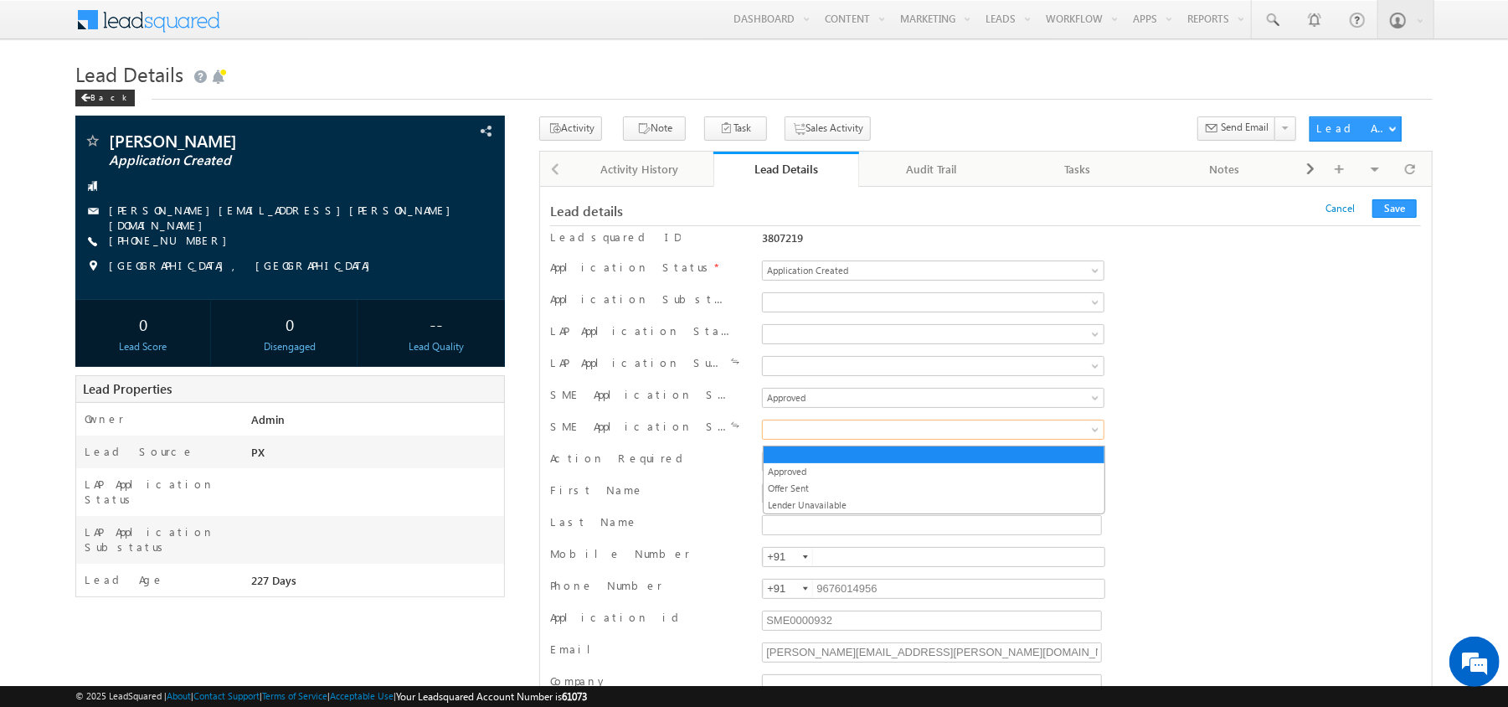
click at [785, 435] on span at bounding box center [893, 429] width 261 height 15
click at [792, 394] on span "Approved" at bounding box center [893, 397] width 261 height 15
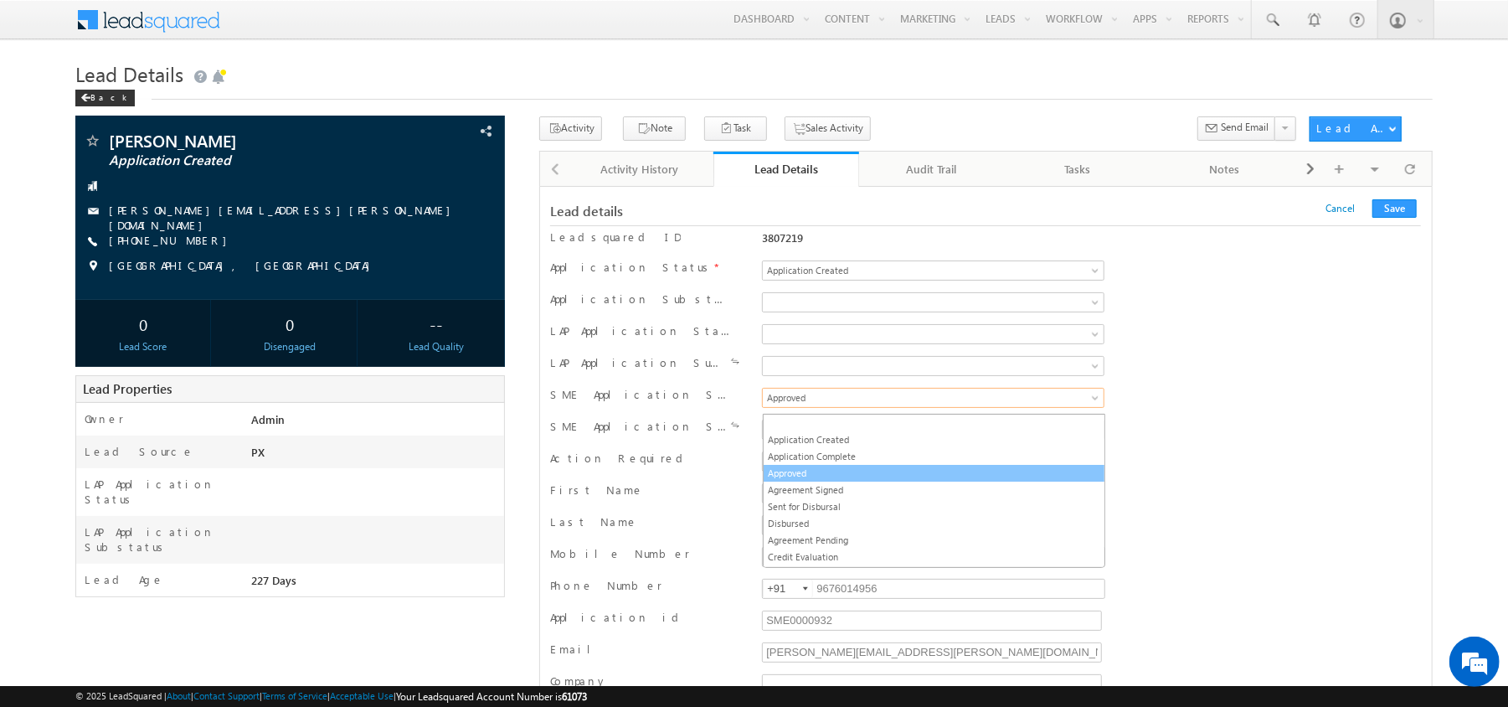
click at [795, 480] on link "Approved" at bounding box center [934, 473] width 341 height 15
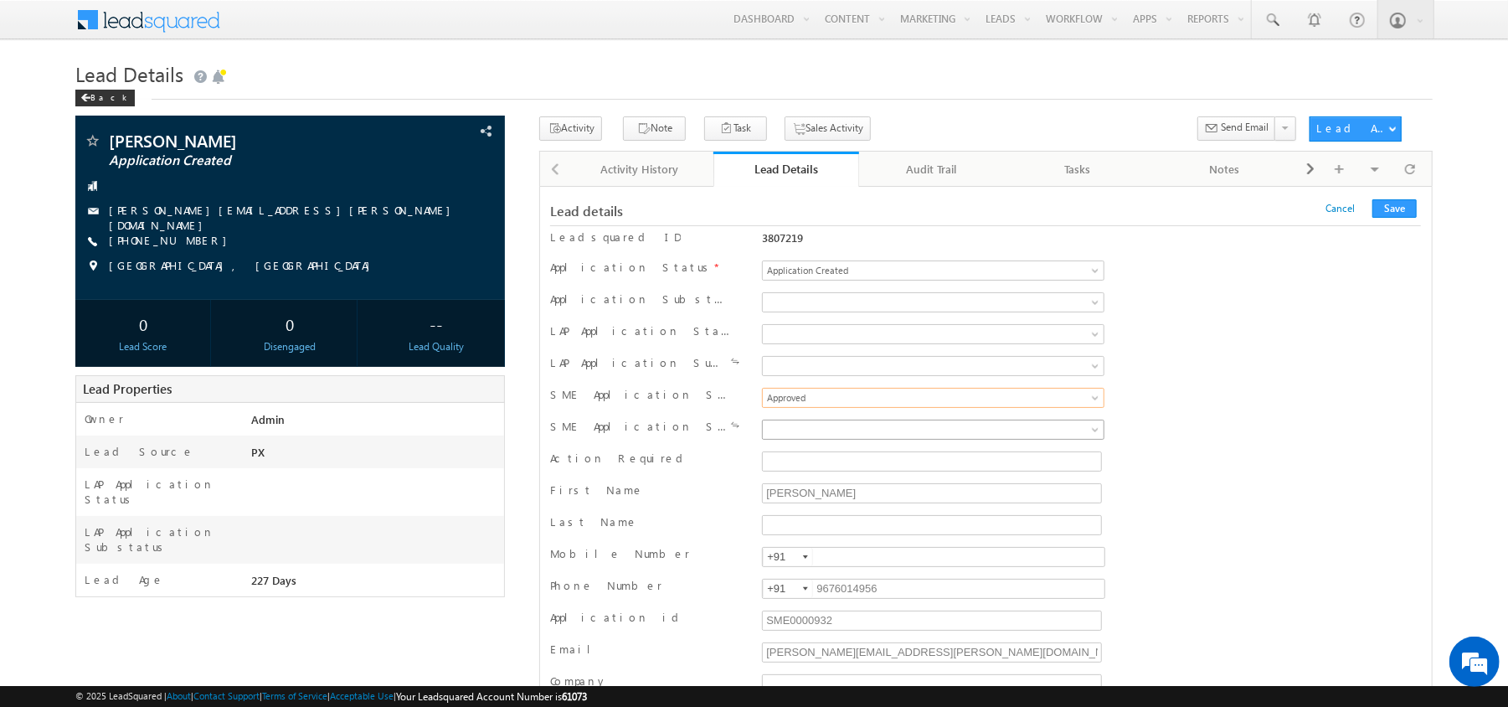
click at [794, 436] on span at bounding box center [893, 429] width 261 height 15
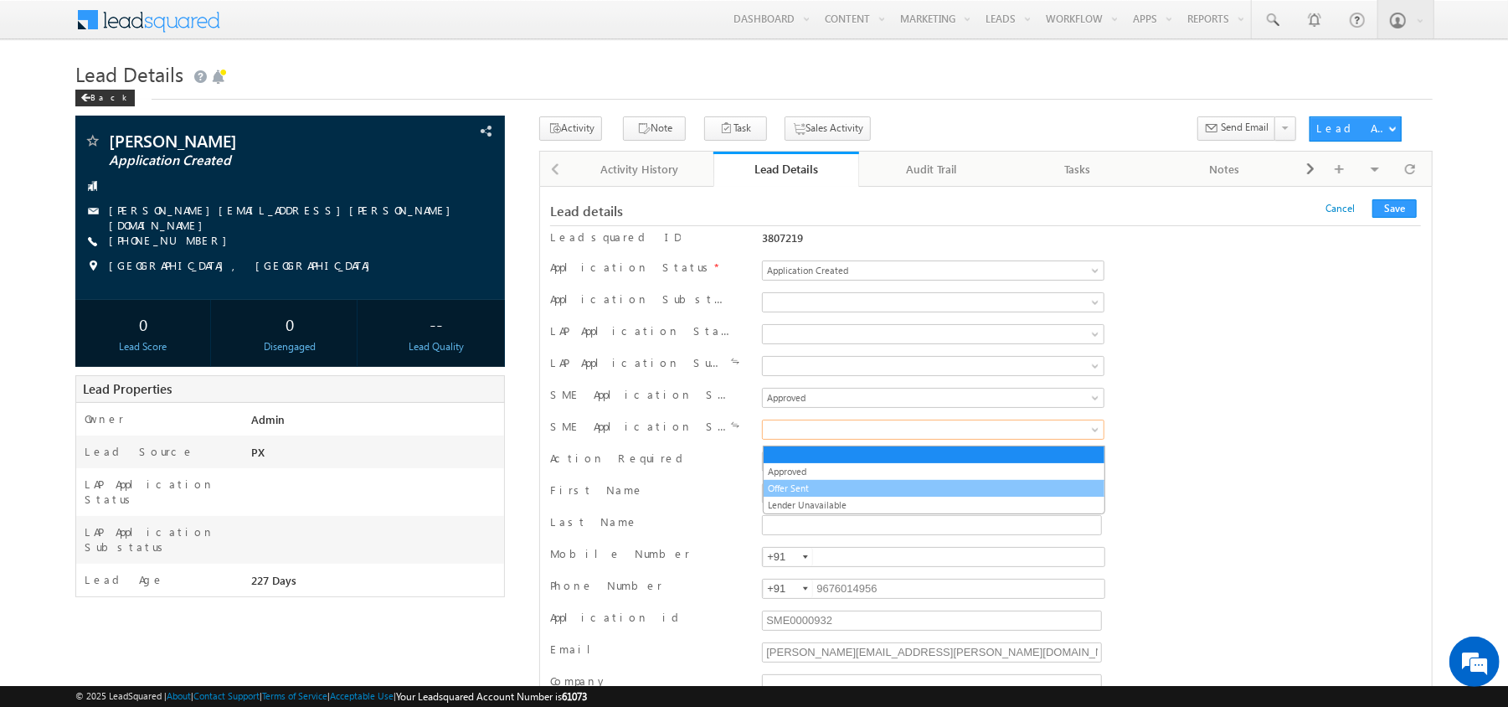
click at [795, 490] on link "Offer Sent" at bounding box center [934, 488] width 341 height 15
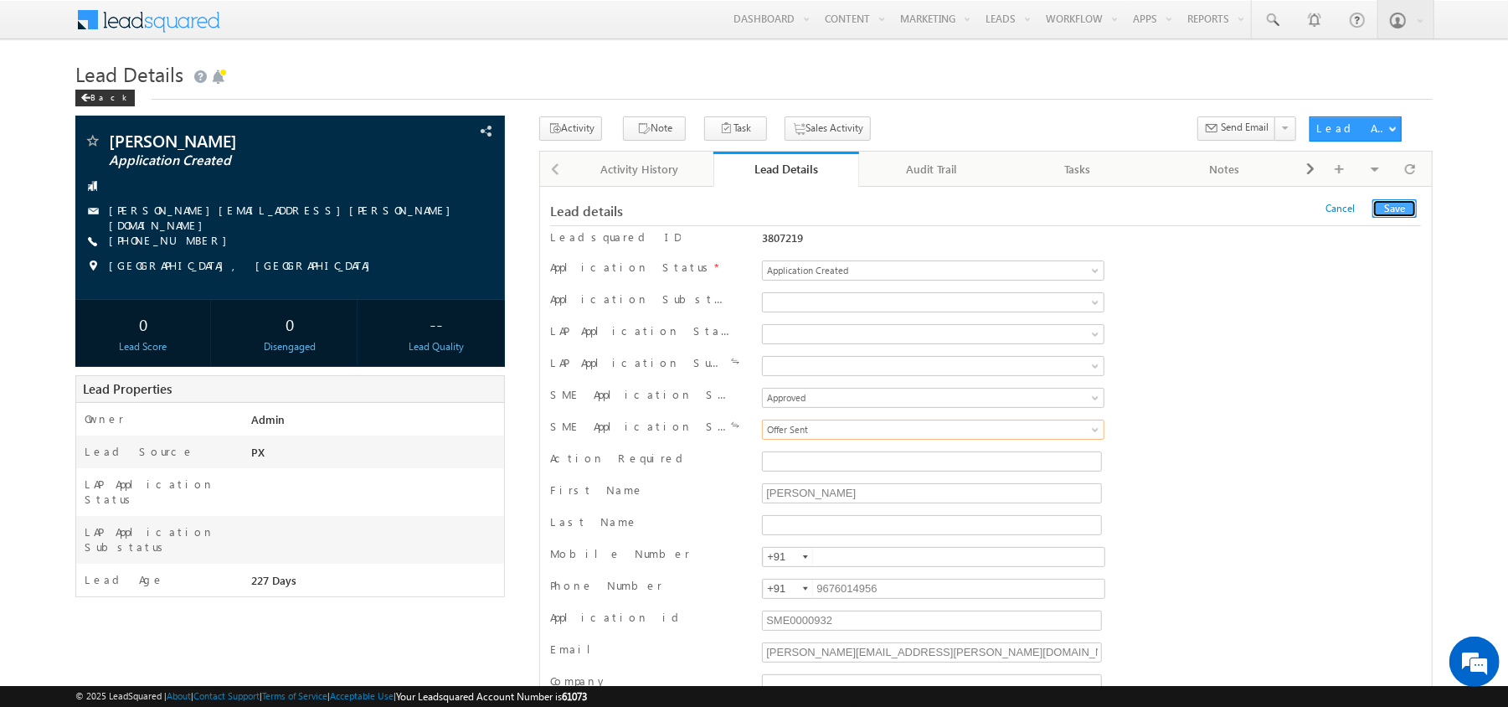
click at [1384, 208] on button "Save" at bounding box center [1394, 208] width 44 height 18
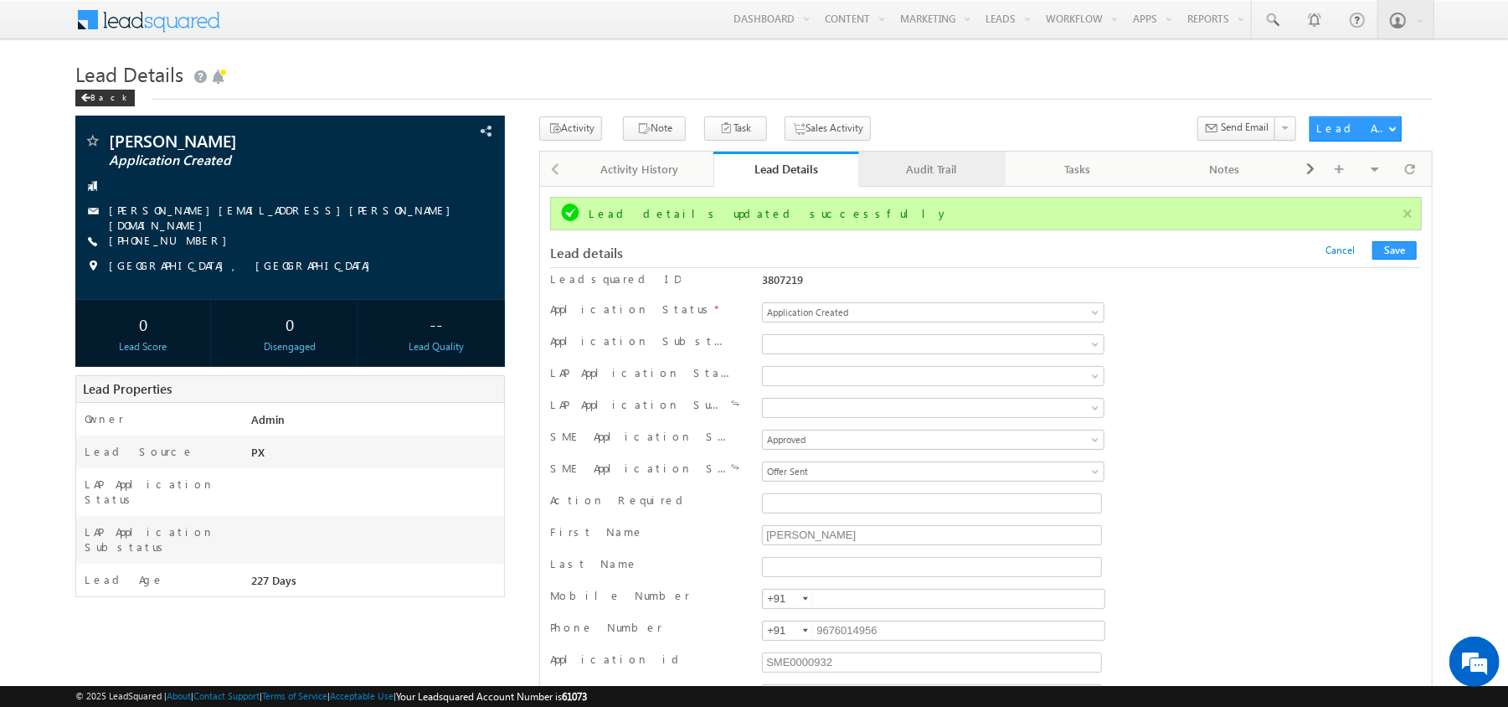
click at [916, 157] on link "Audit Trail" at bounding box center [932, 169] width 147 height 35
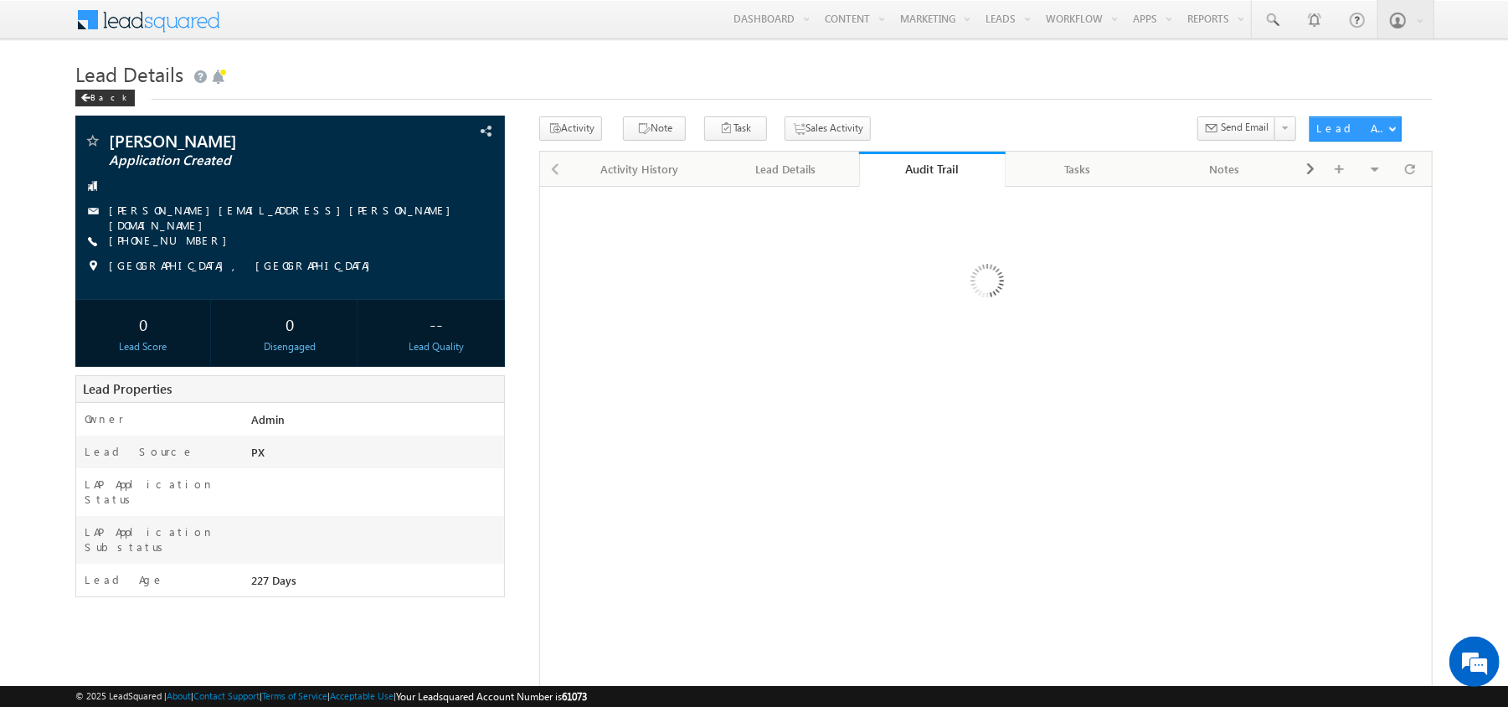
click at [916, 157] on link "Audit Trail" at bounding box center [932, 169] width 147 height 35
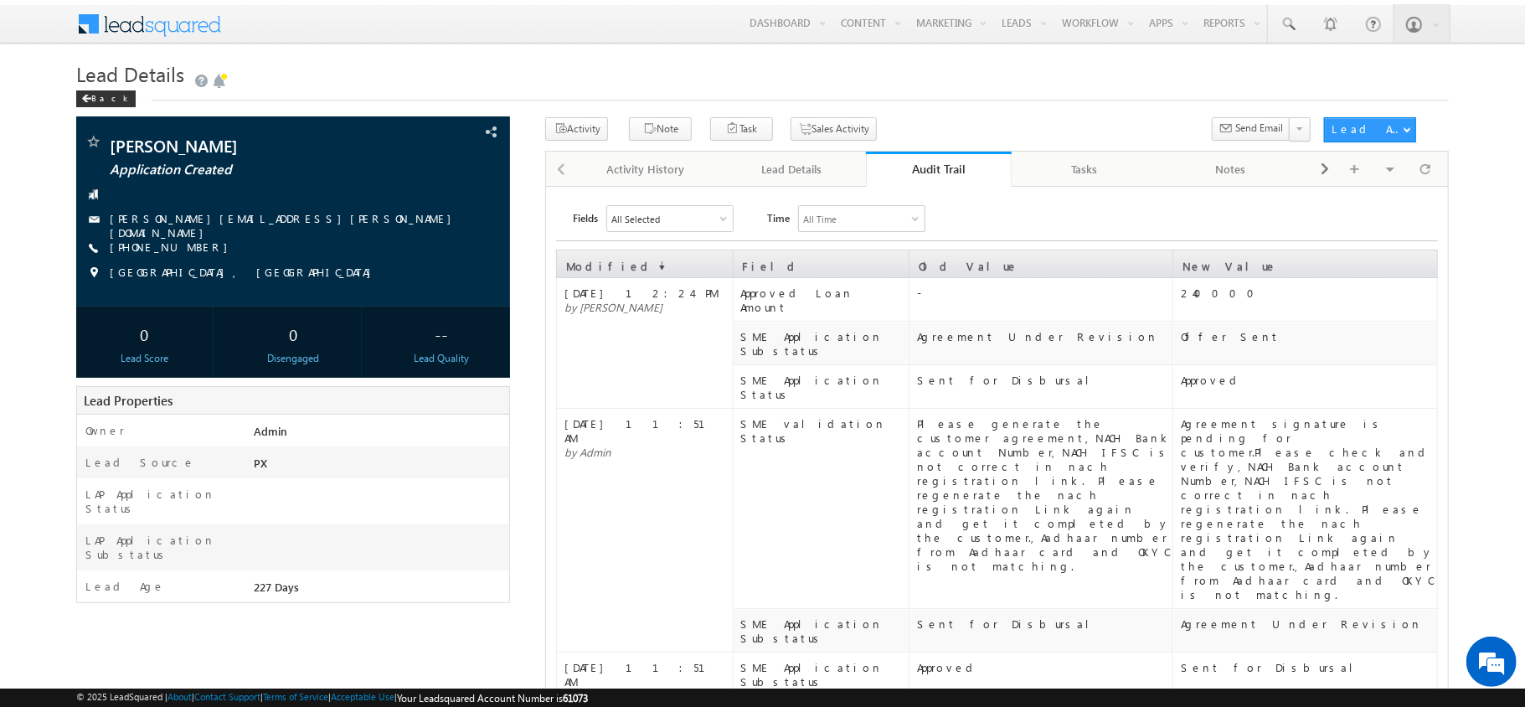
click at [916, 157] on link "Audit Trail" at bounding box center [939, 169] width 147 height 35
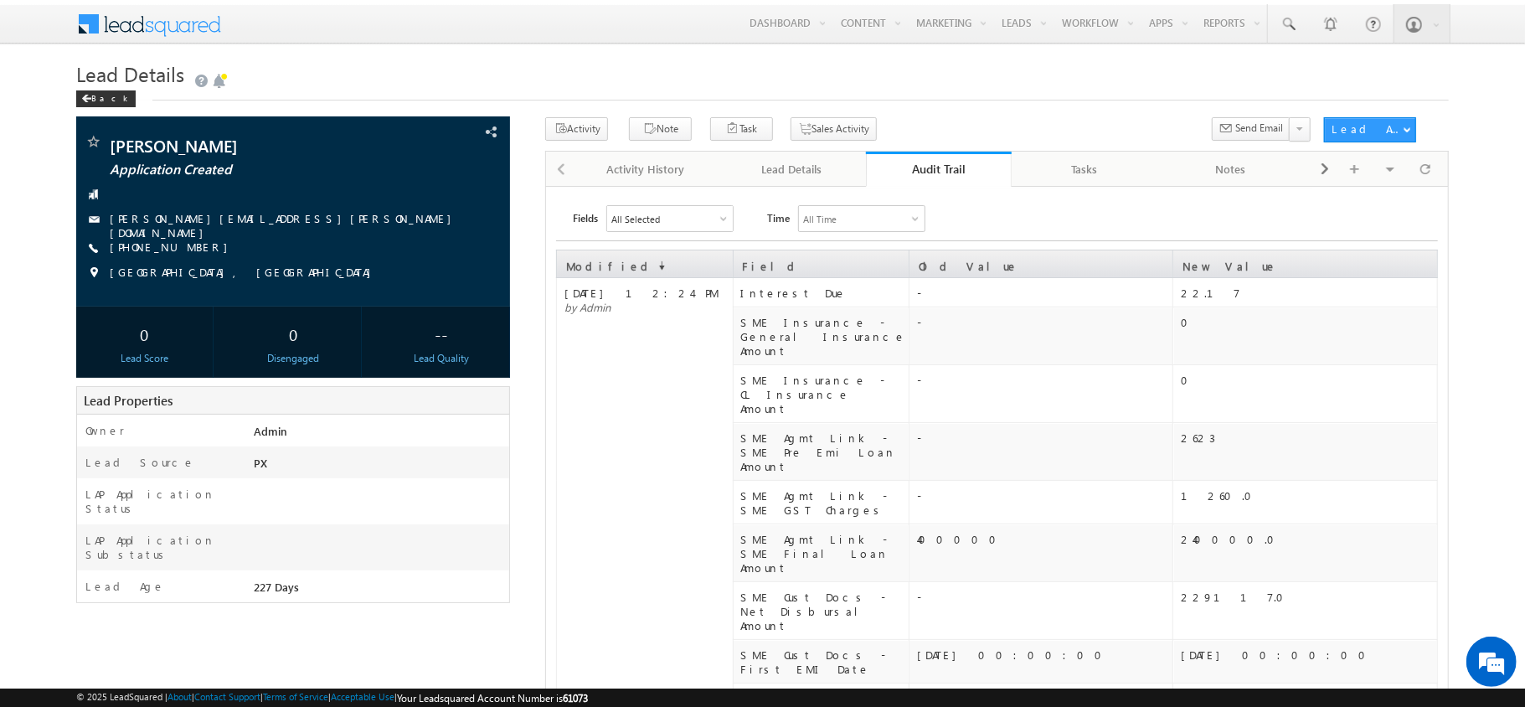
click at [916, 157] on link "Audit Trail" at bounding box center [939, 169] width 147 height 35
click at [785, 186] on link "Lead Details" at bounding box center [792, 169] width 147 height 35
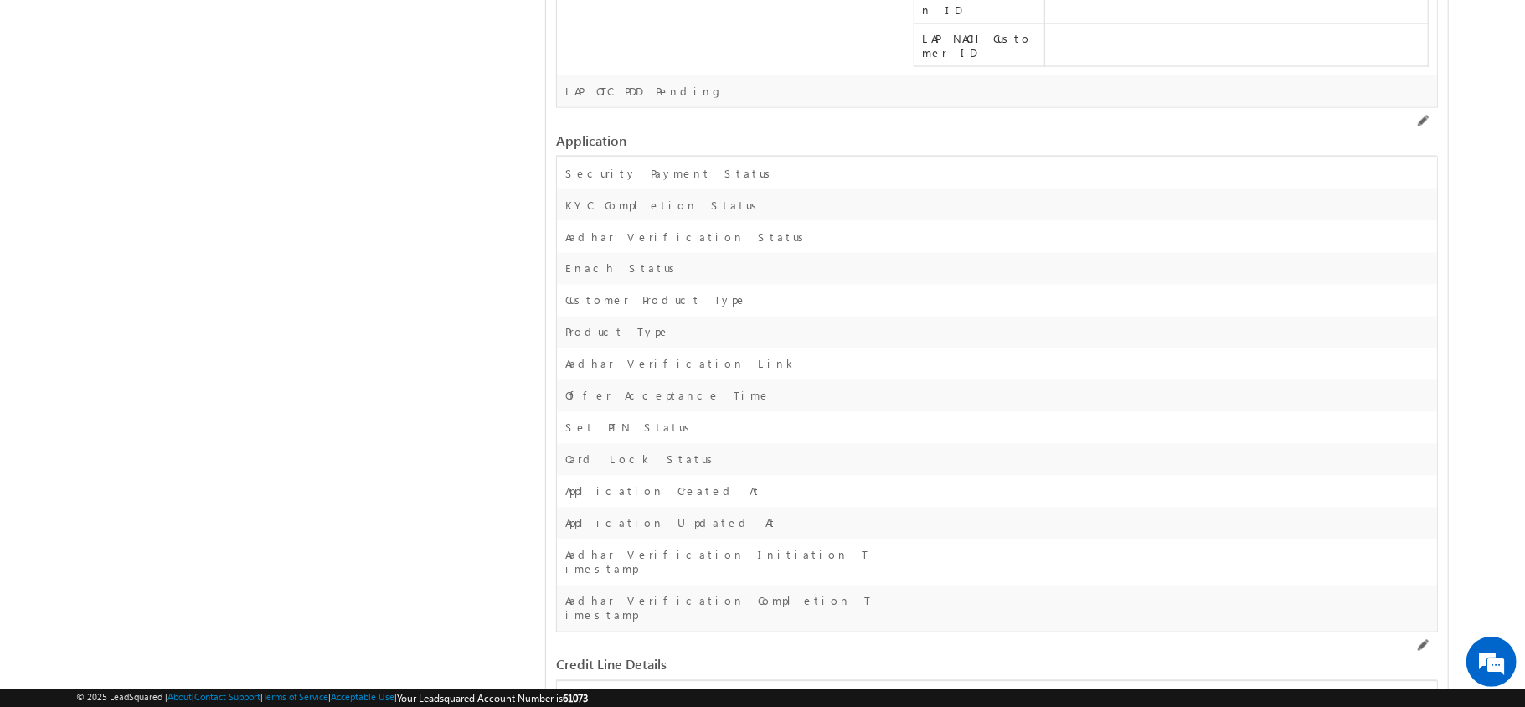
scroll to position [22078, 0]
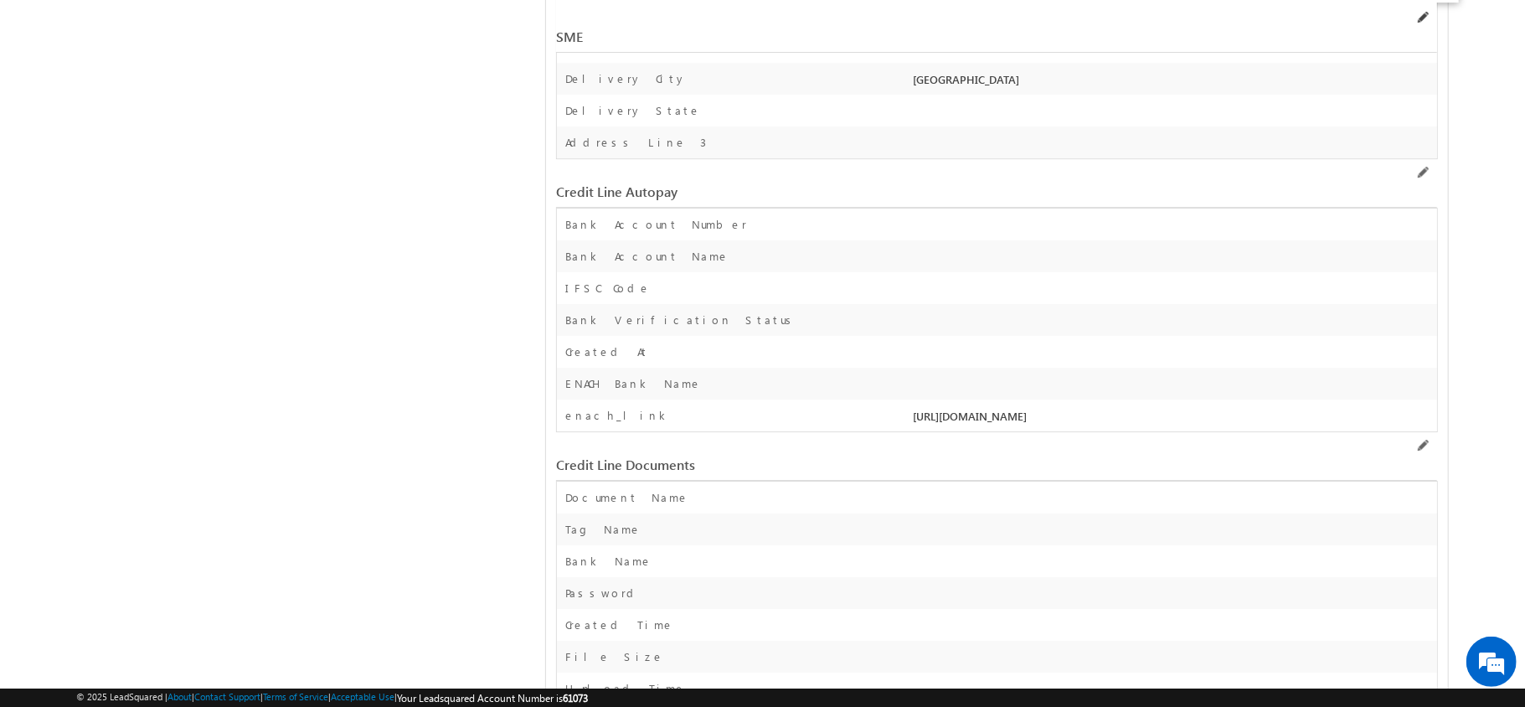
click at [1424, 15] on span at bounding box center [1421, 17] width 13 height 13
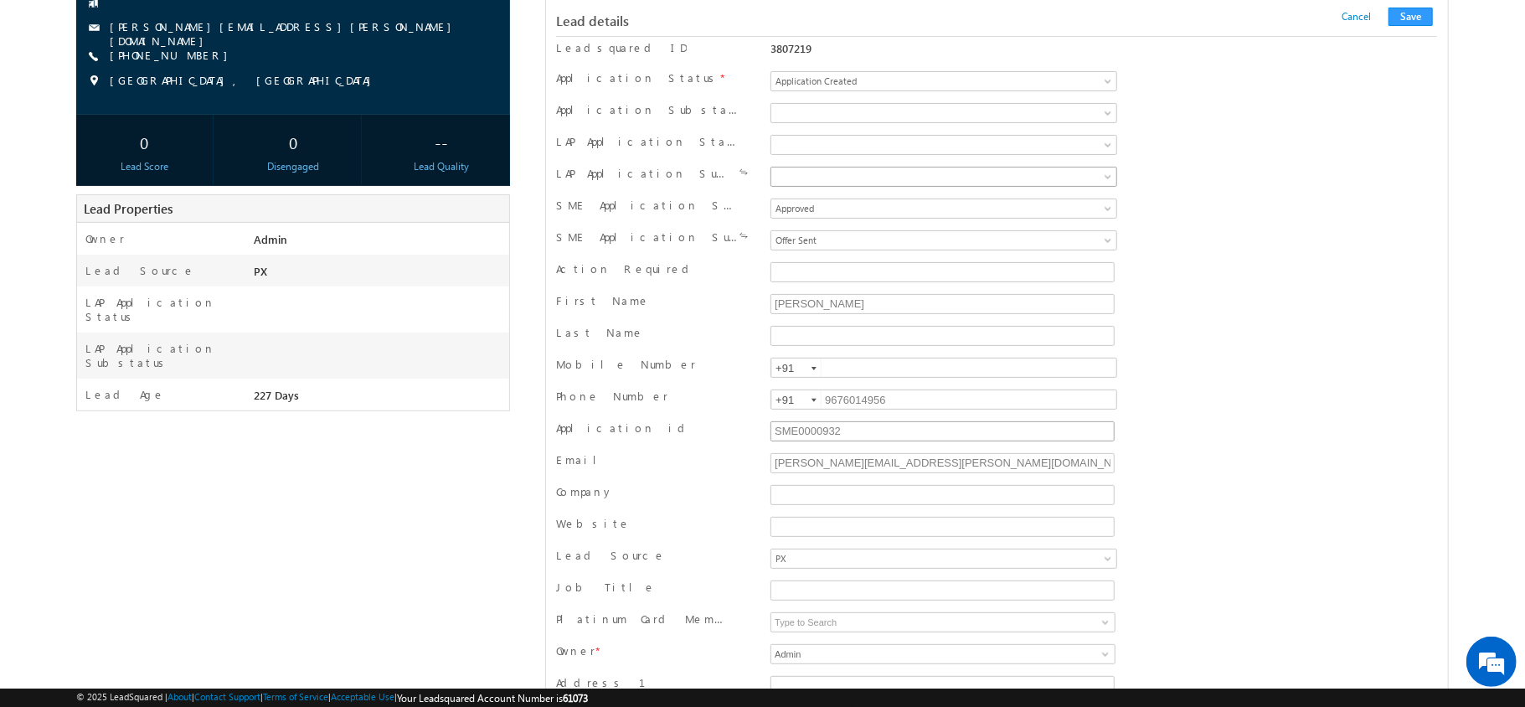
scroll to position [208, 0]
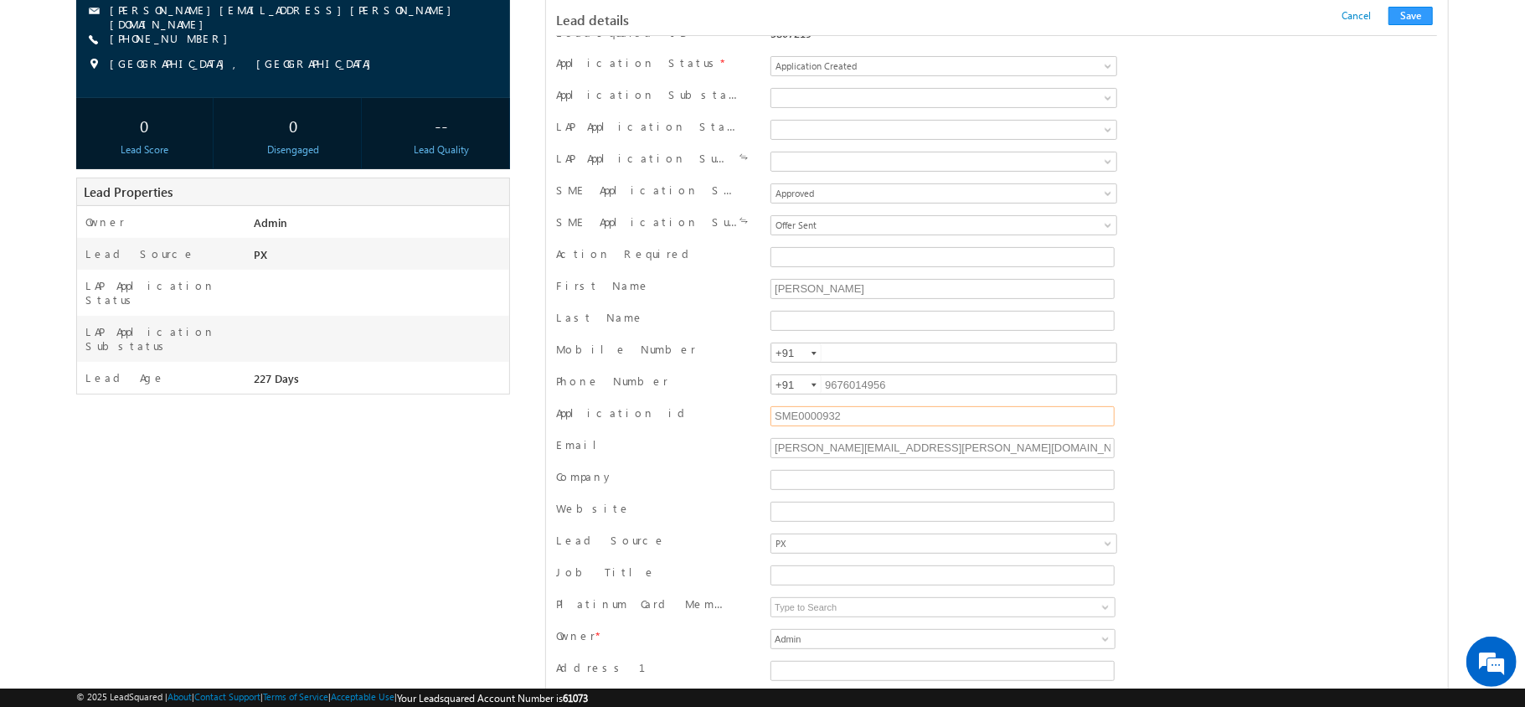
click at [876, 425] on input "SME0000932" at bounding box center [941, 416] width 343 height 20
type input "SME0000932"
click at [875, 425] on input "SME0000932" at bounding box center [941, 416] width 343 height 20
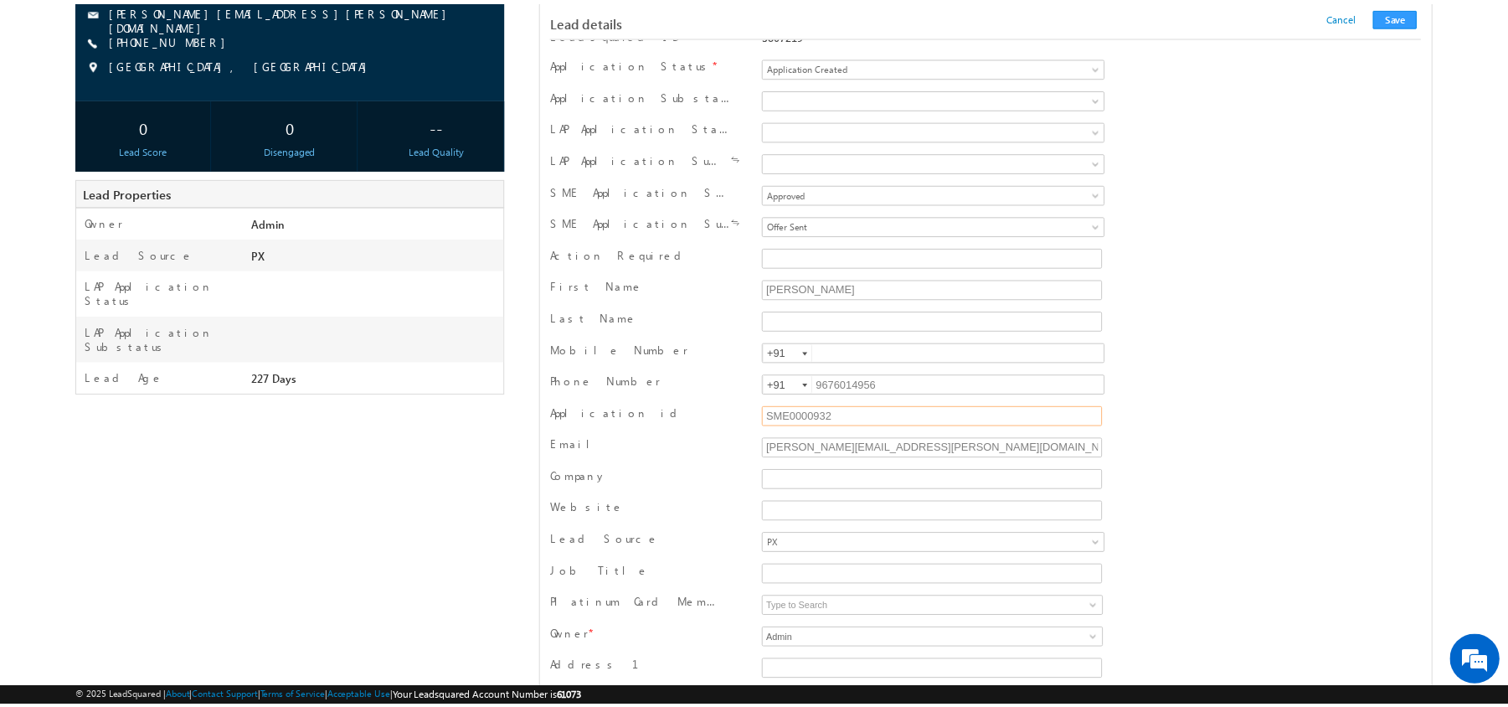
scroll to position [0, 0]
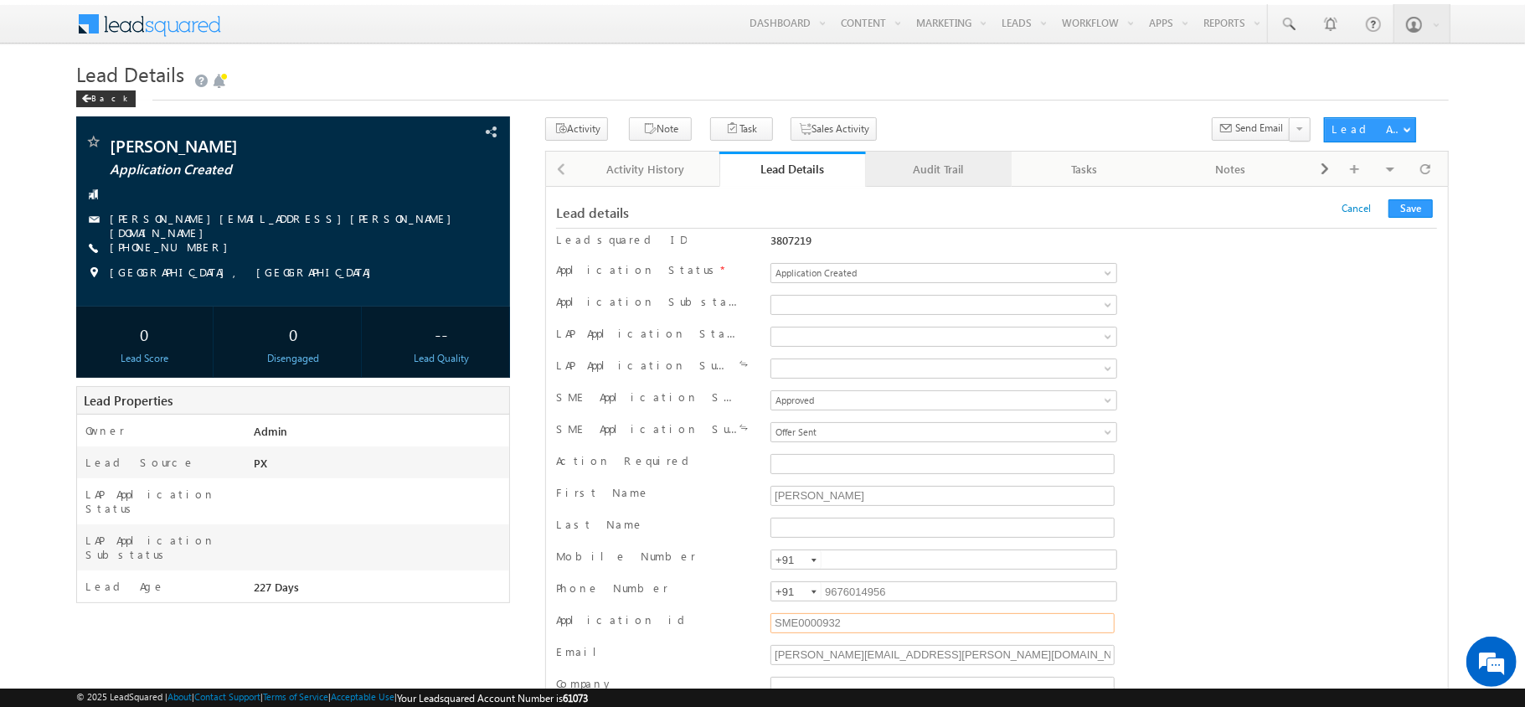
click at [943, 158] on link "Audit Trail" at bounding box center [939, 169] width 147 height 35
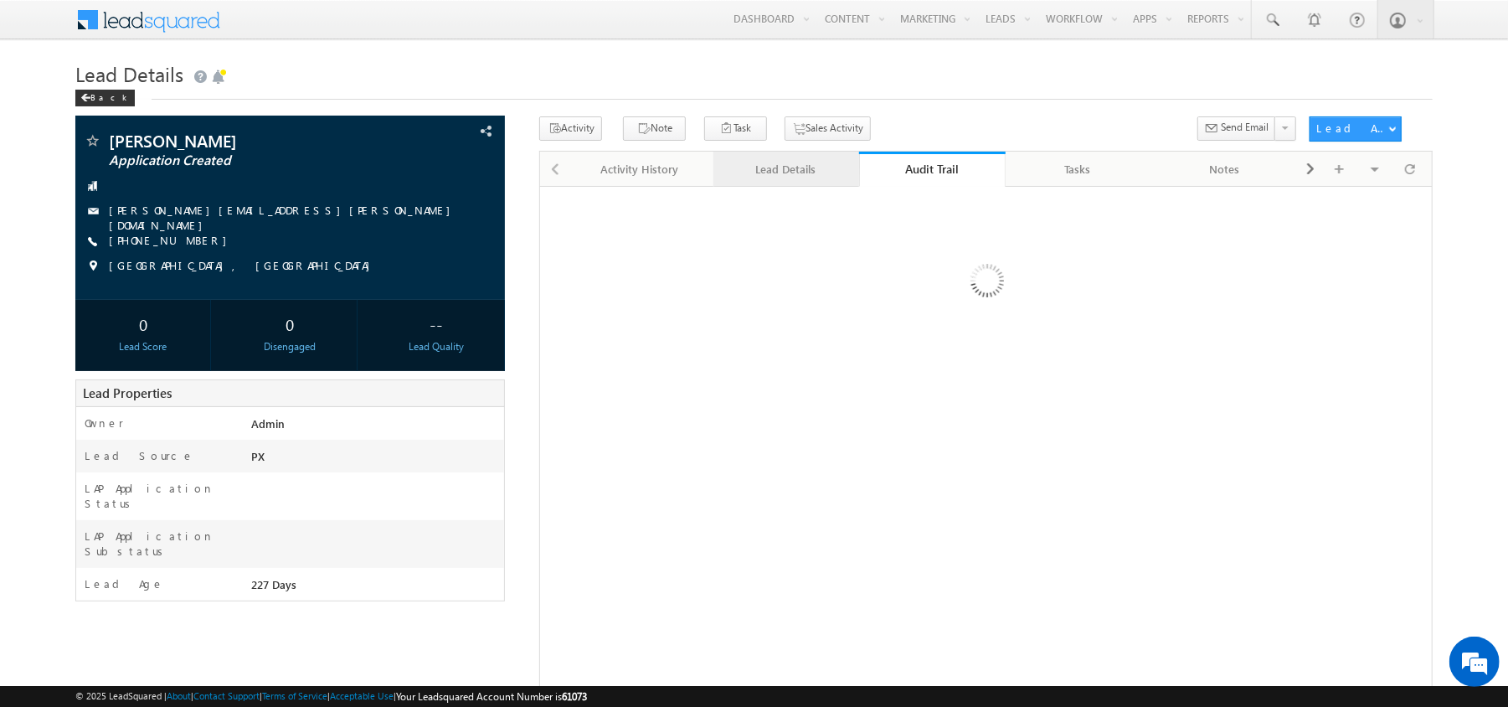
click at [798, 176] on div "Lead Details" at bounding box center [786, 169] width 118 height 20
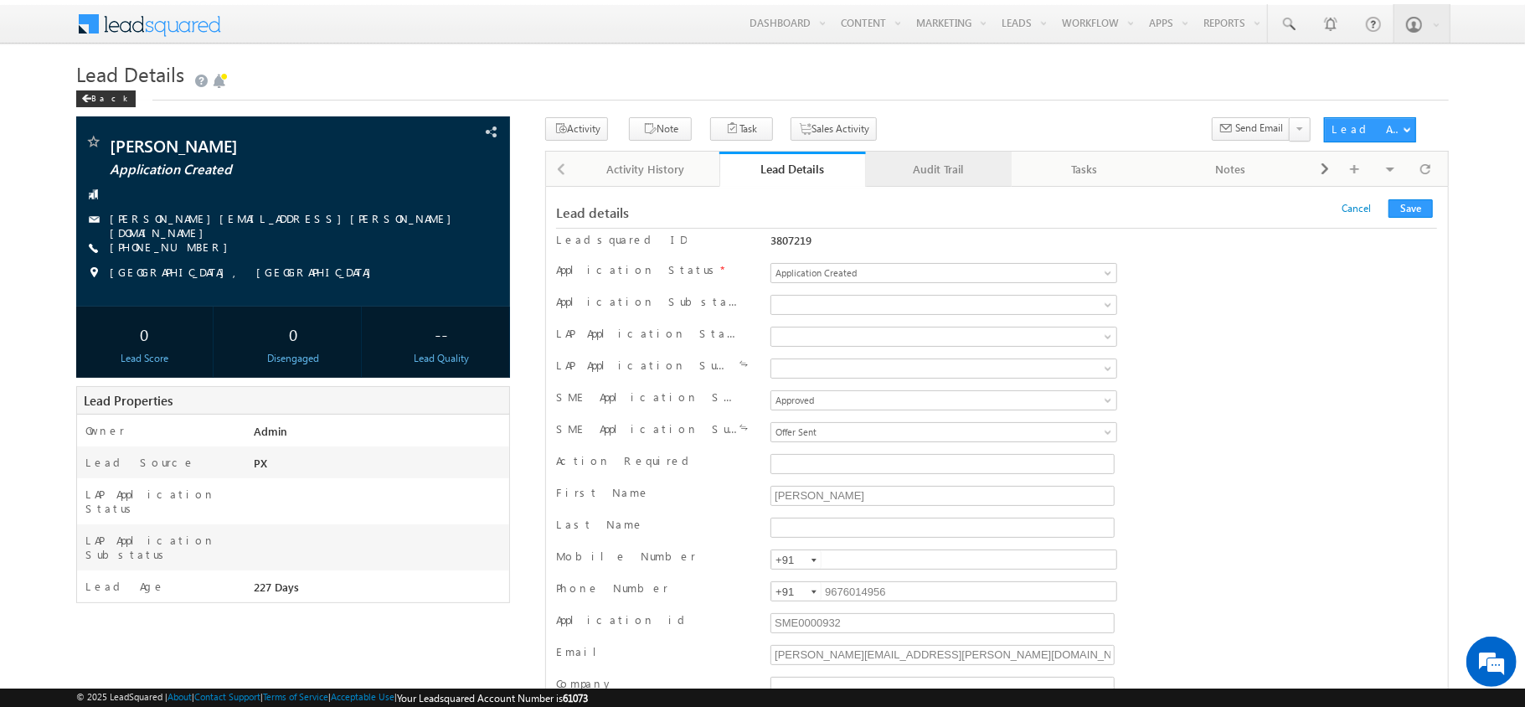
click at [883, 157] on link "Audit Trail" at bounding box center [939, 169] width 147 height 35
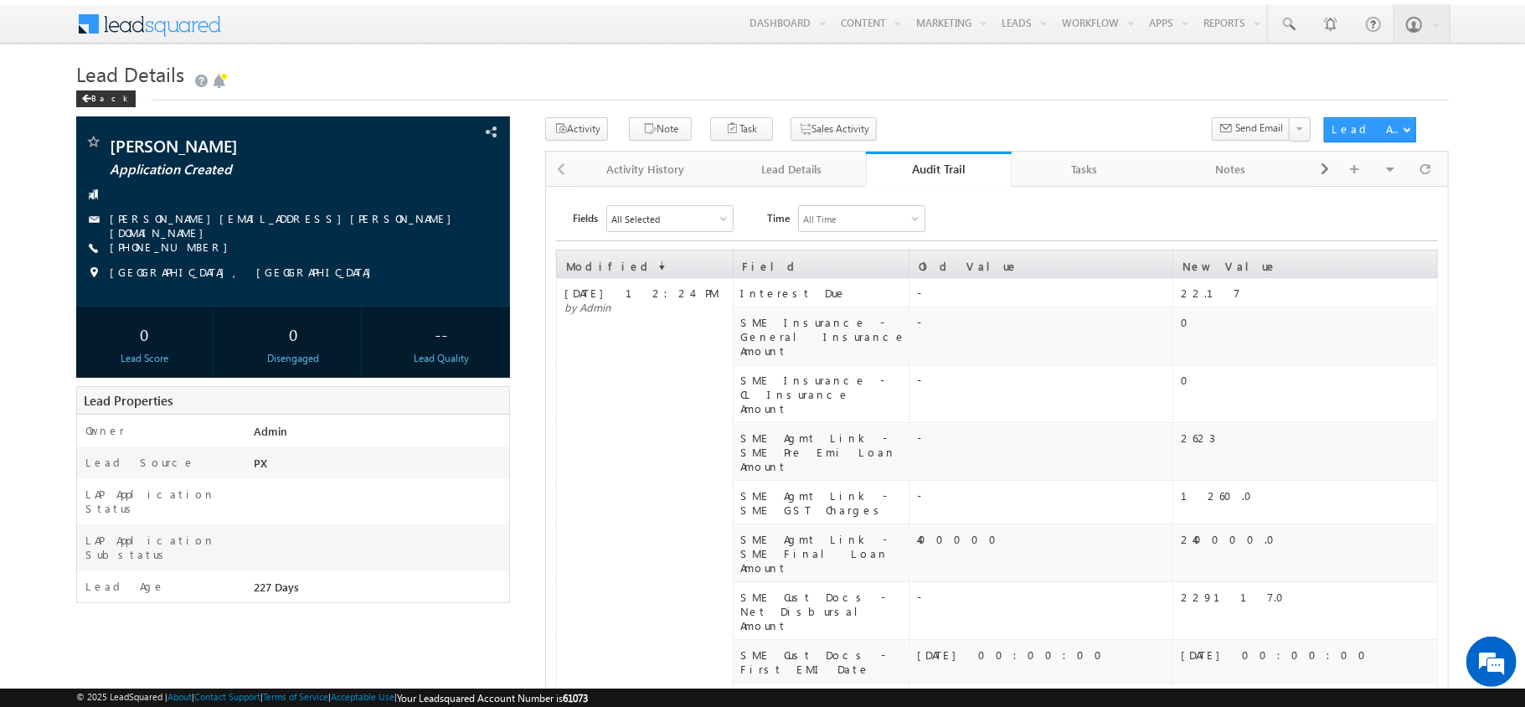
click at [710, 214] on div "All Selected" at bounding box center [670, 218] width 126 height 25
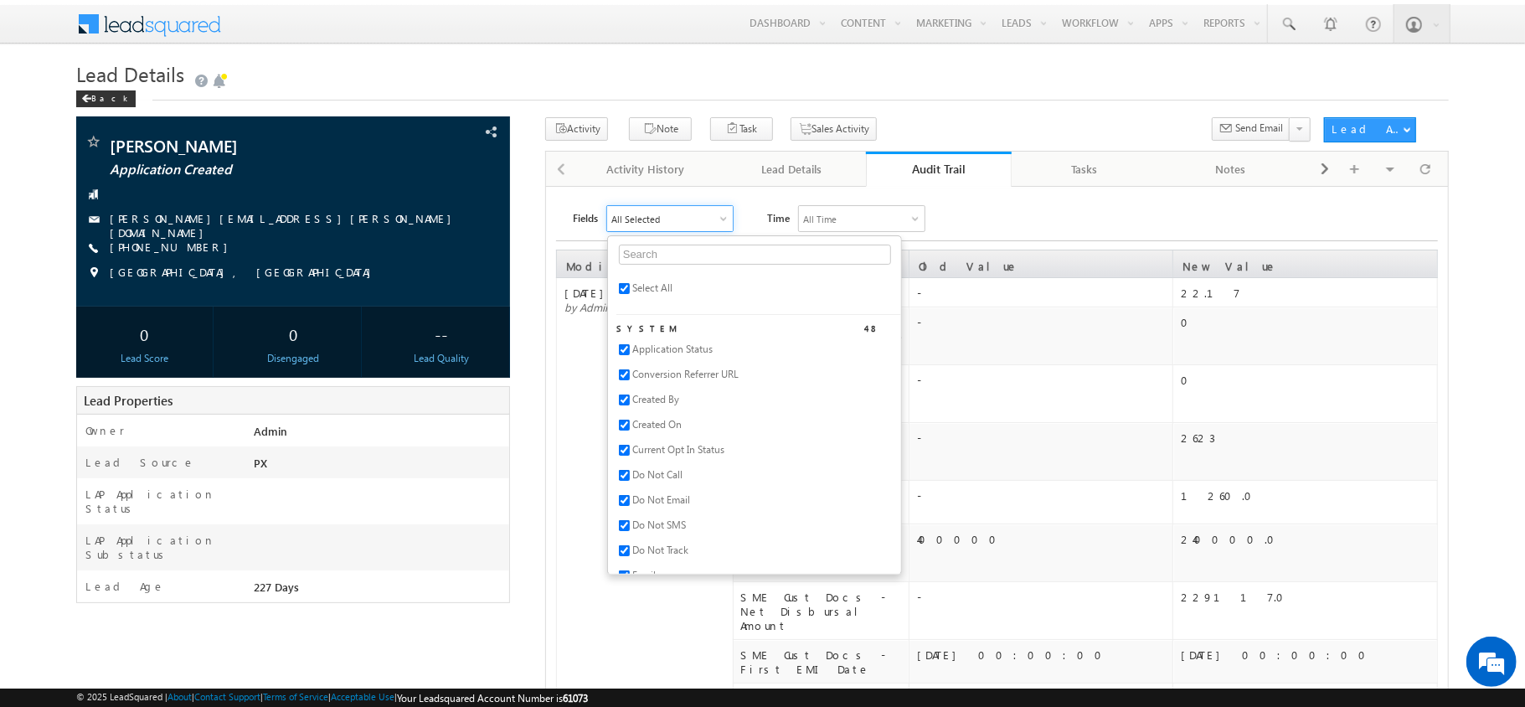
click at [621, 283] on li "Select All" at bounding box center [758, 292] width 285 height 25
click at [630, 292] on input "checkbox" at bounding box center [624, 288] width 11 height 11
checkbox input "false"
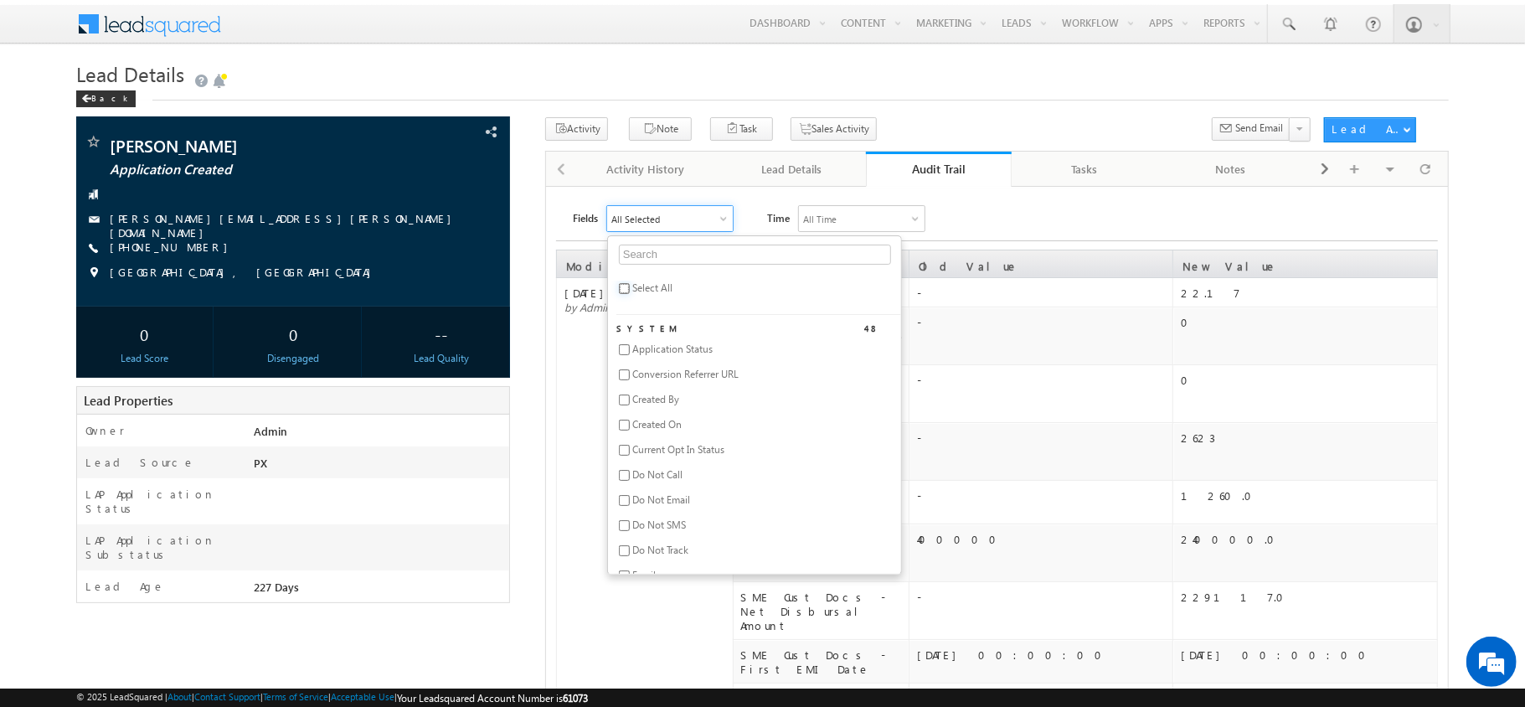
checkbox input "false"
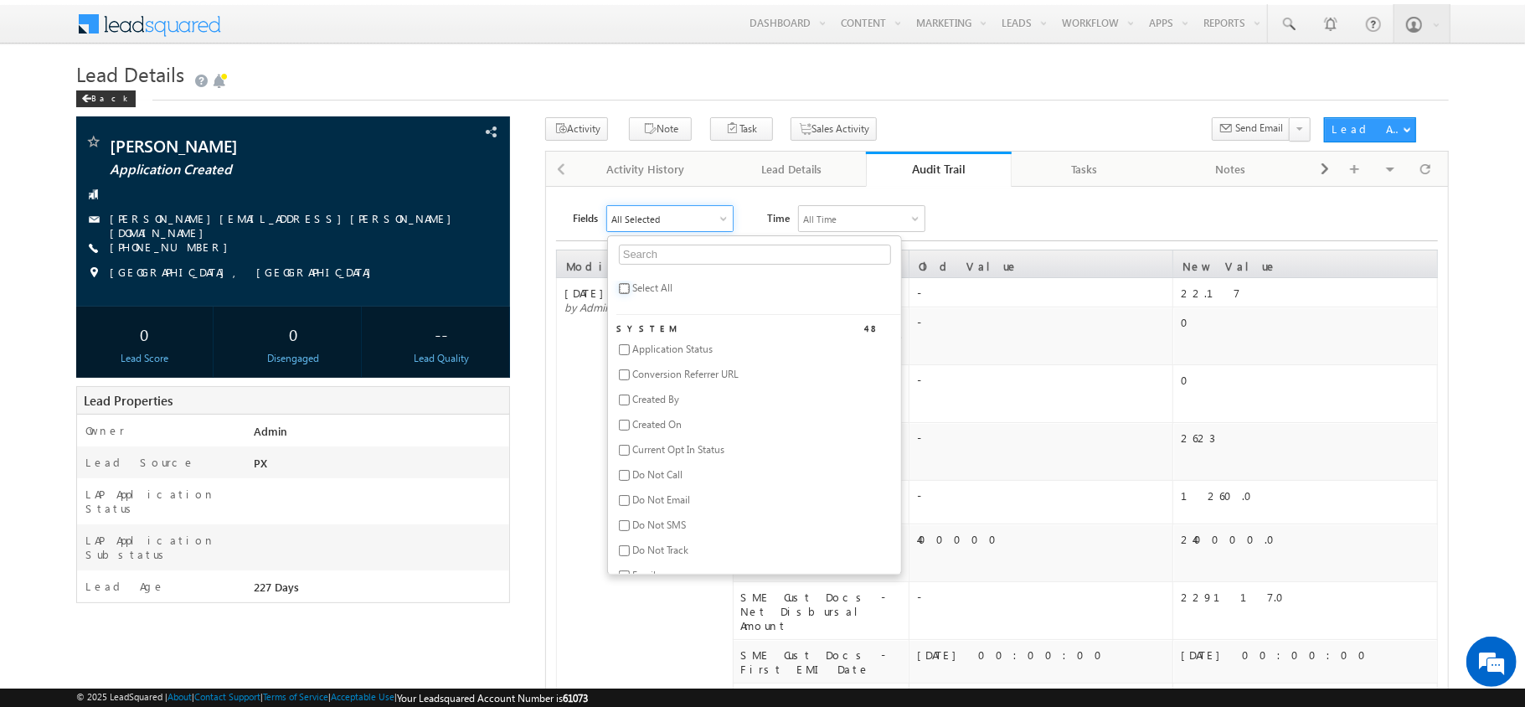
checkbox input "false"
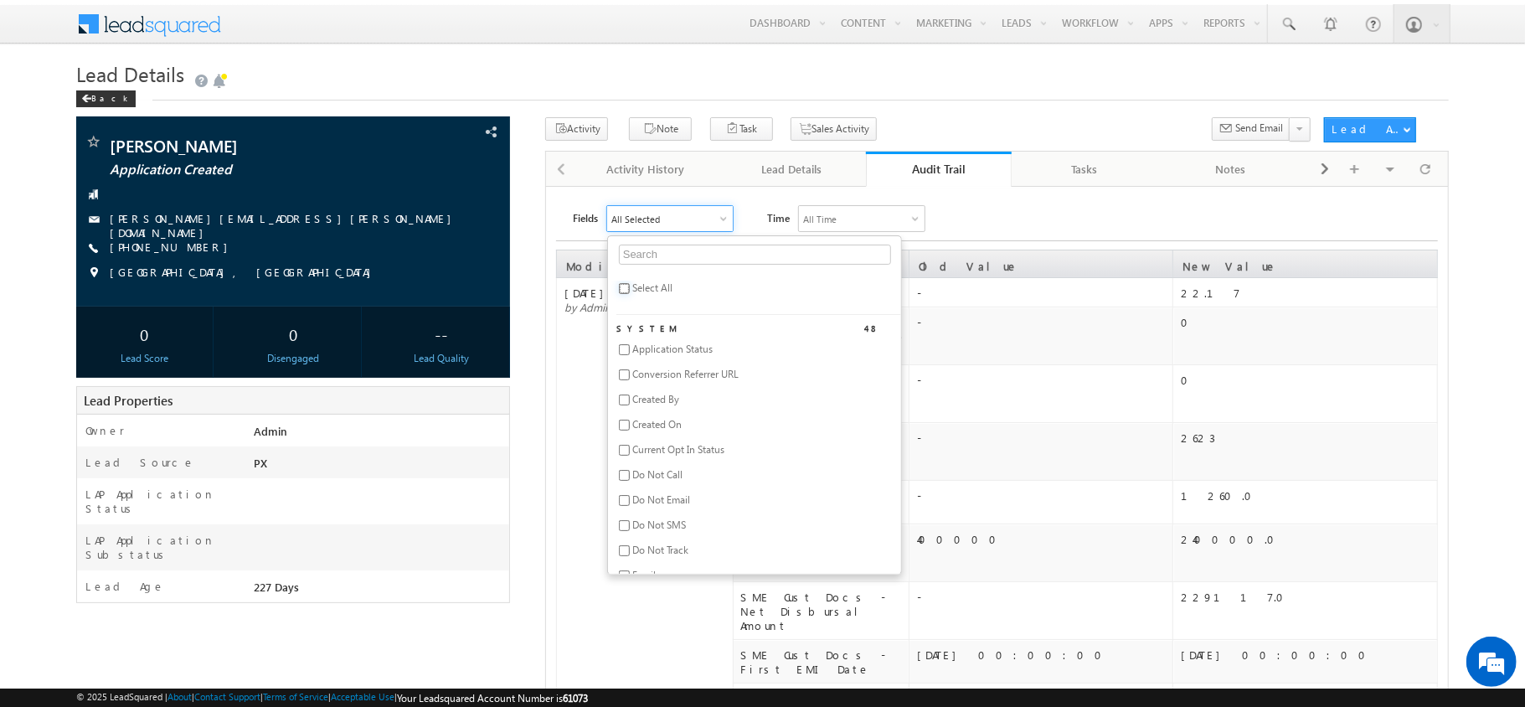
checkbox input "false"
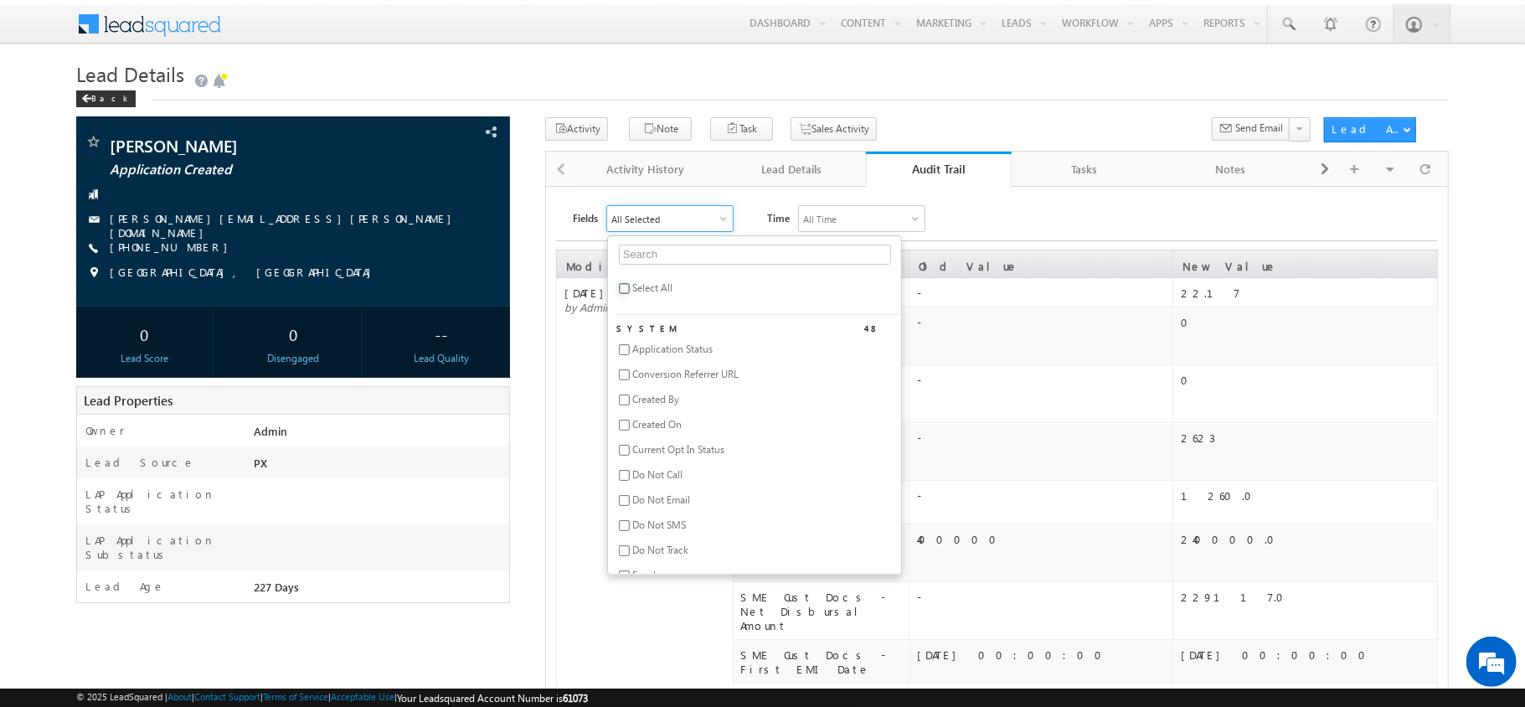
checkbox input "false"
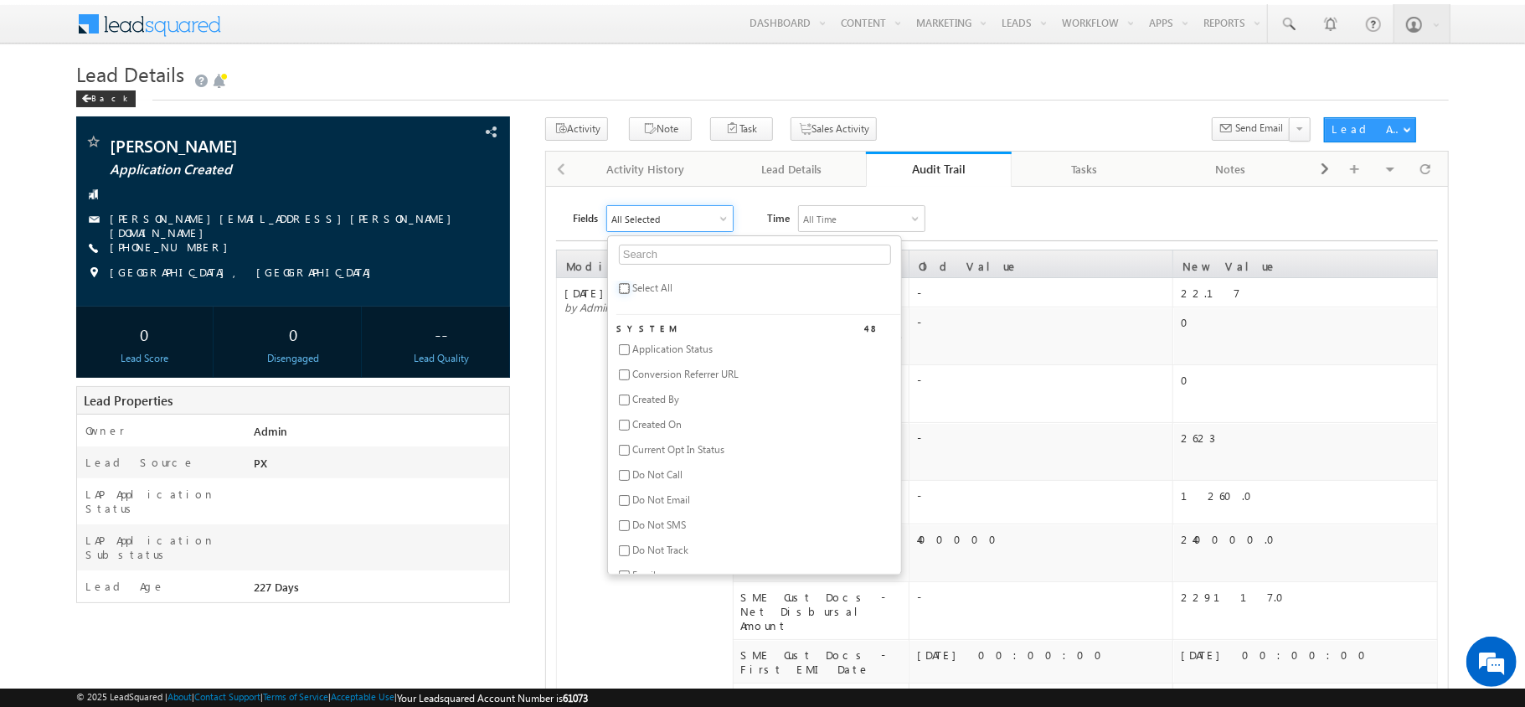
checkbox input "false"
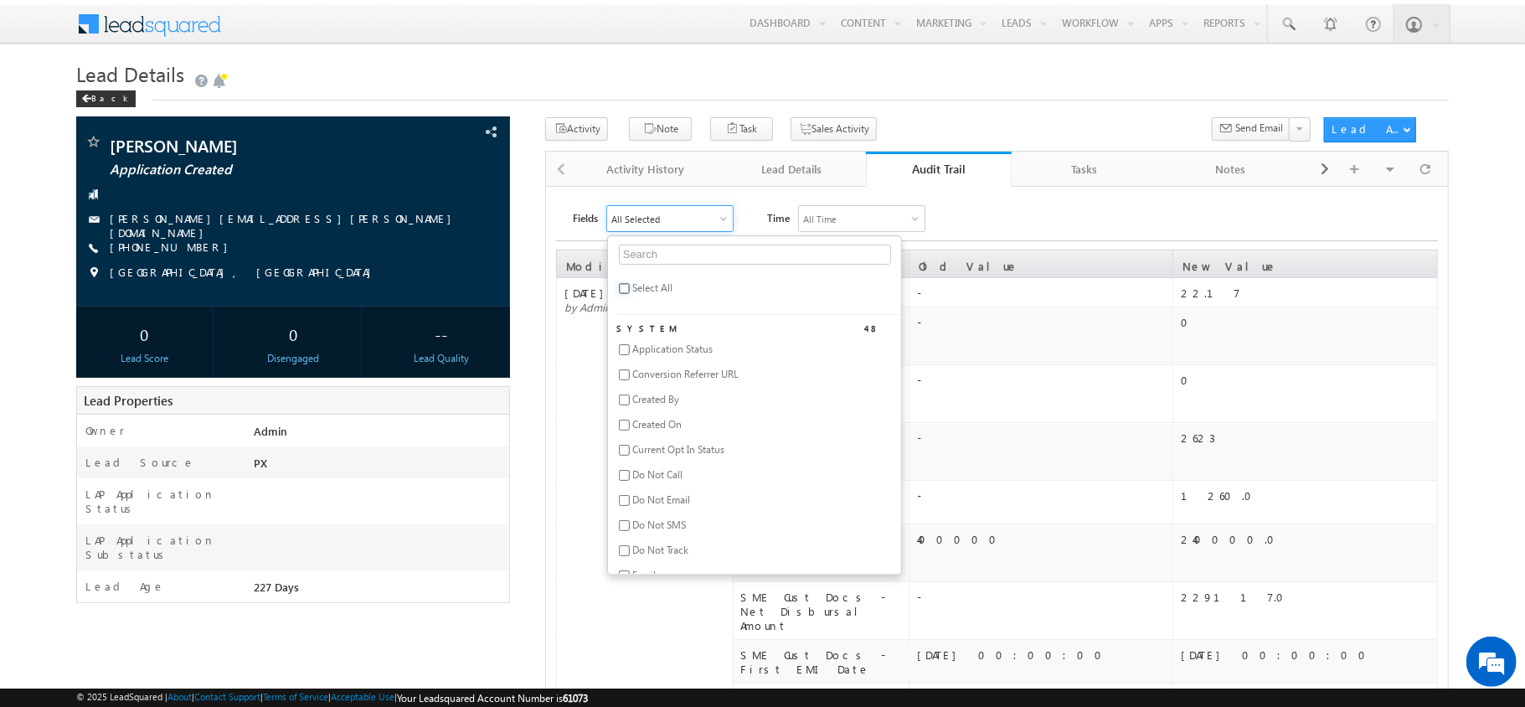
checkbox input "false"
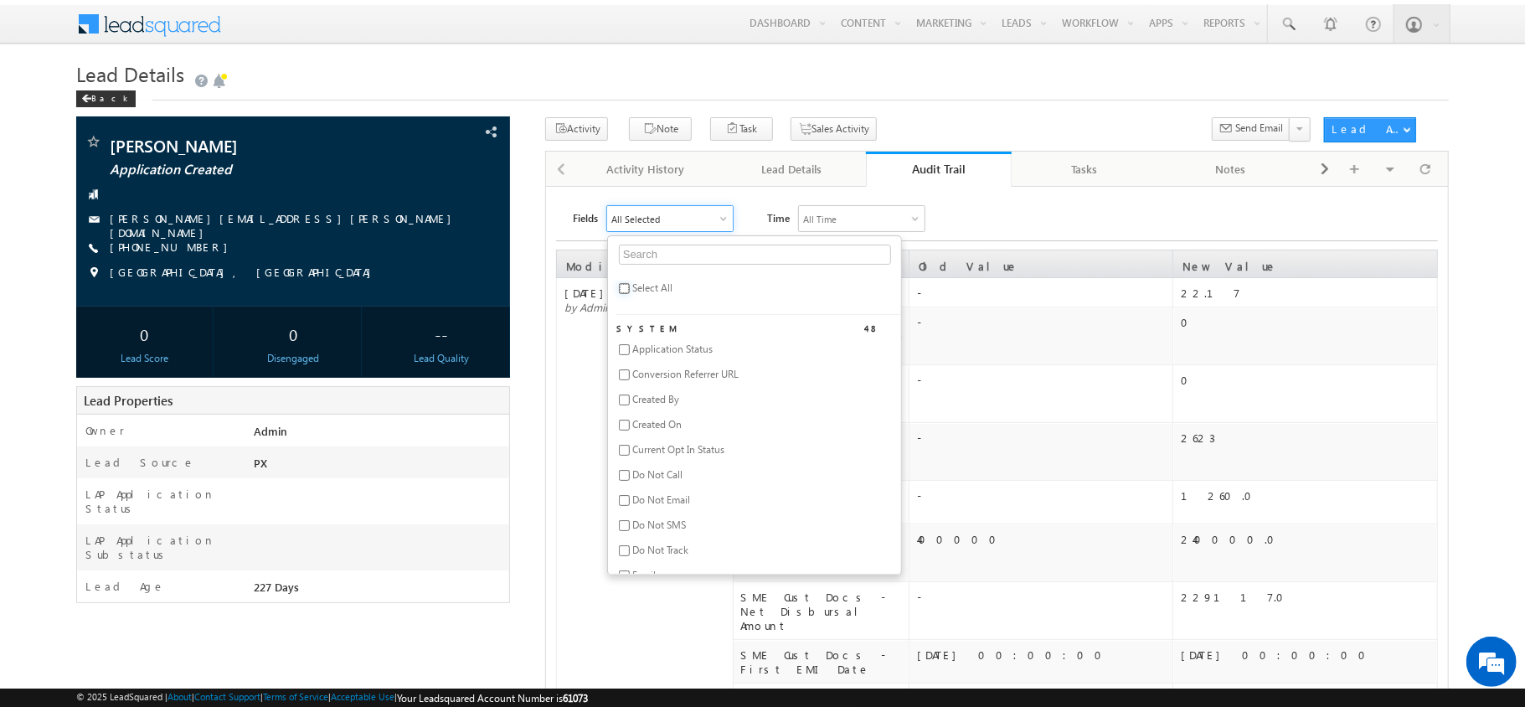
checkbox input "false"
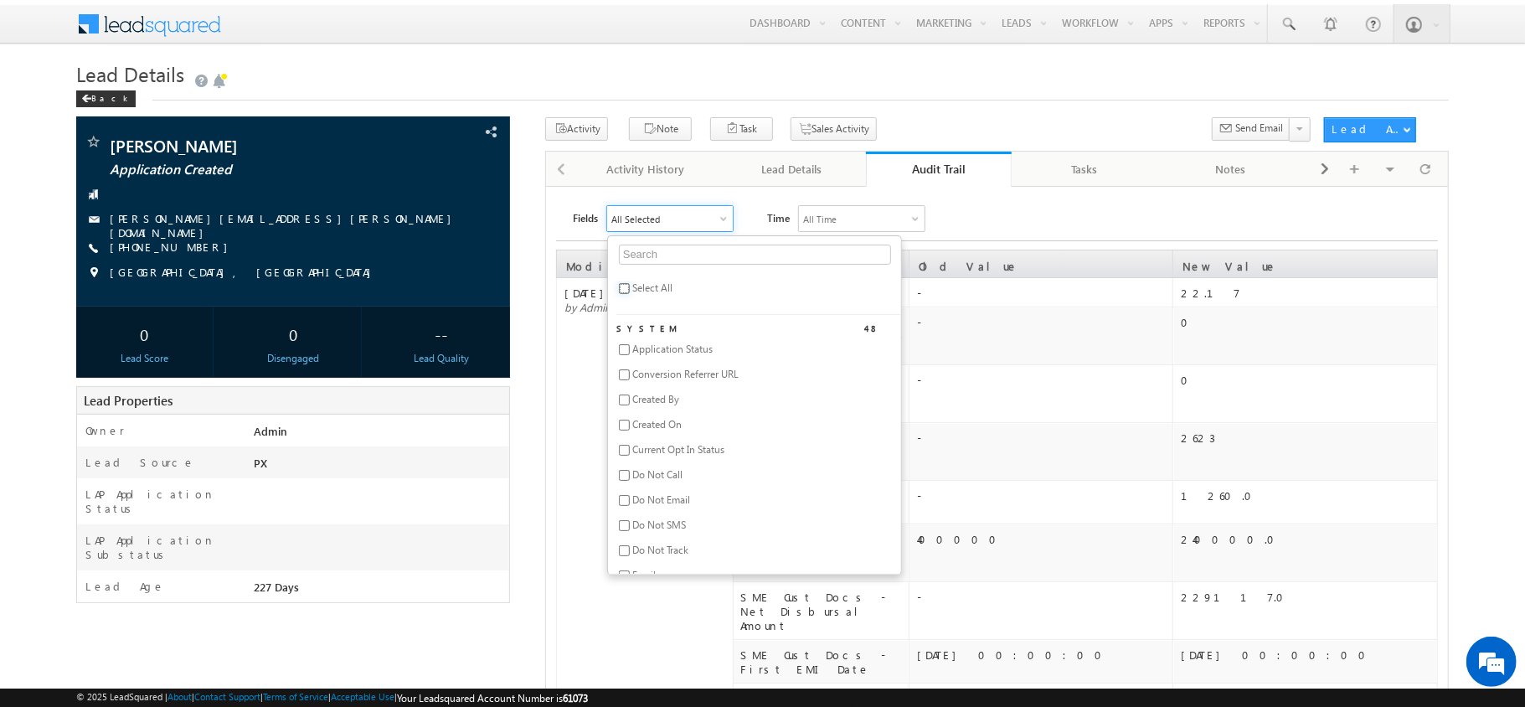
checkbox input "false"
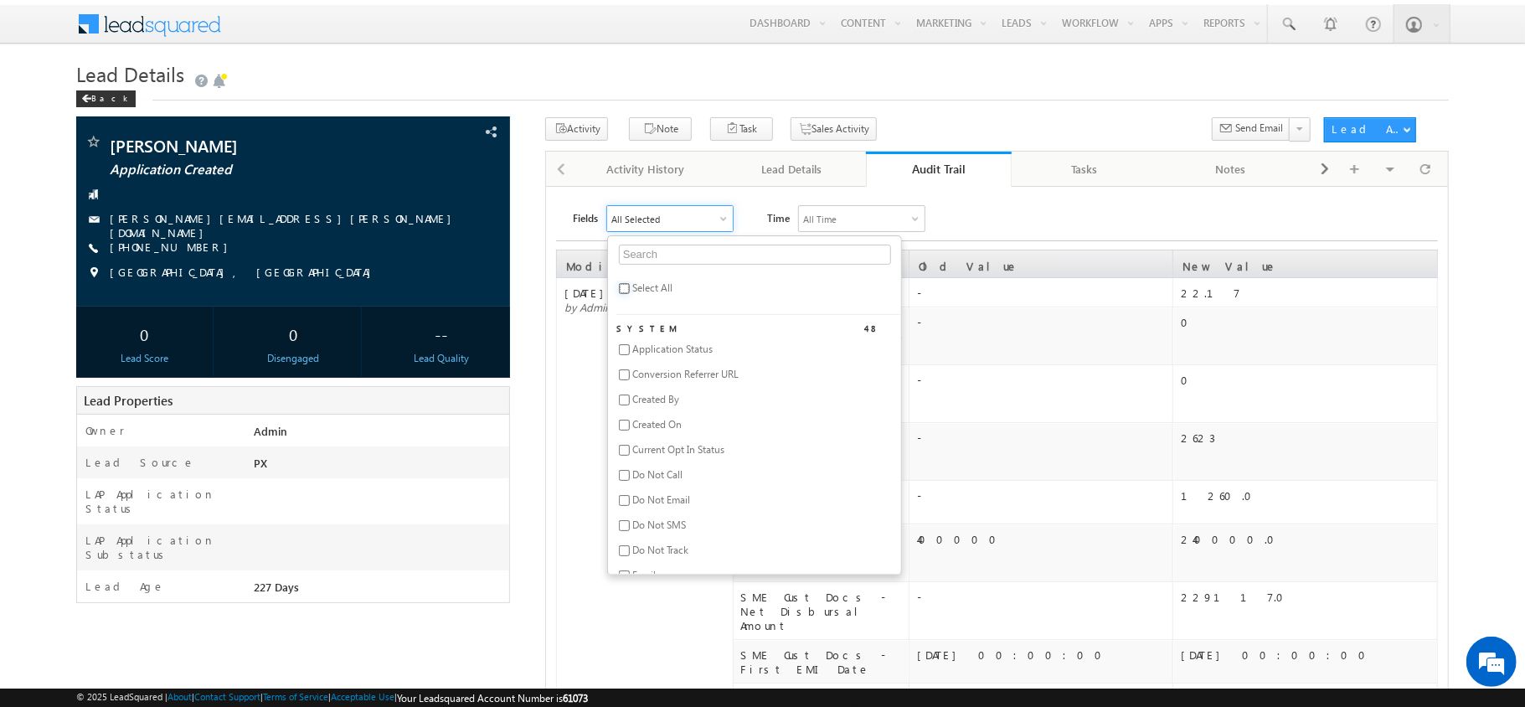
checkbox input "false"
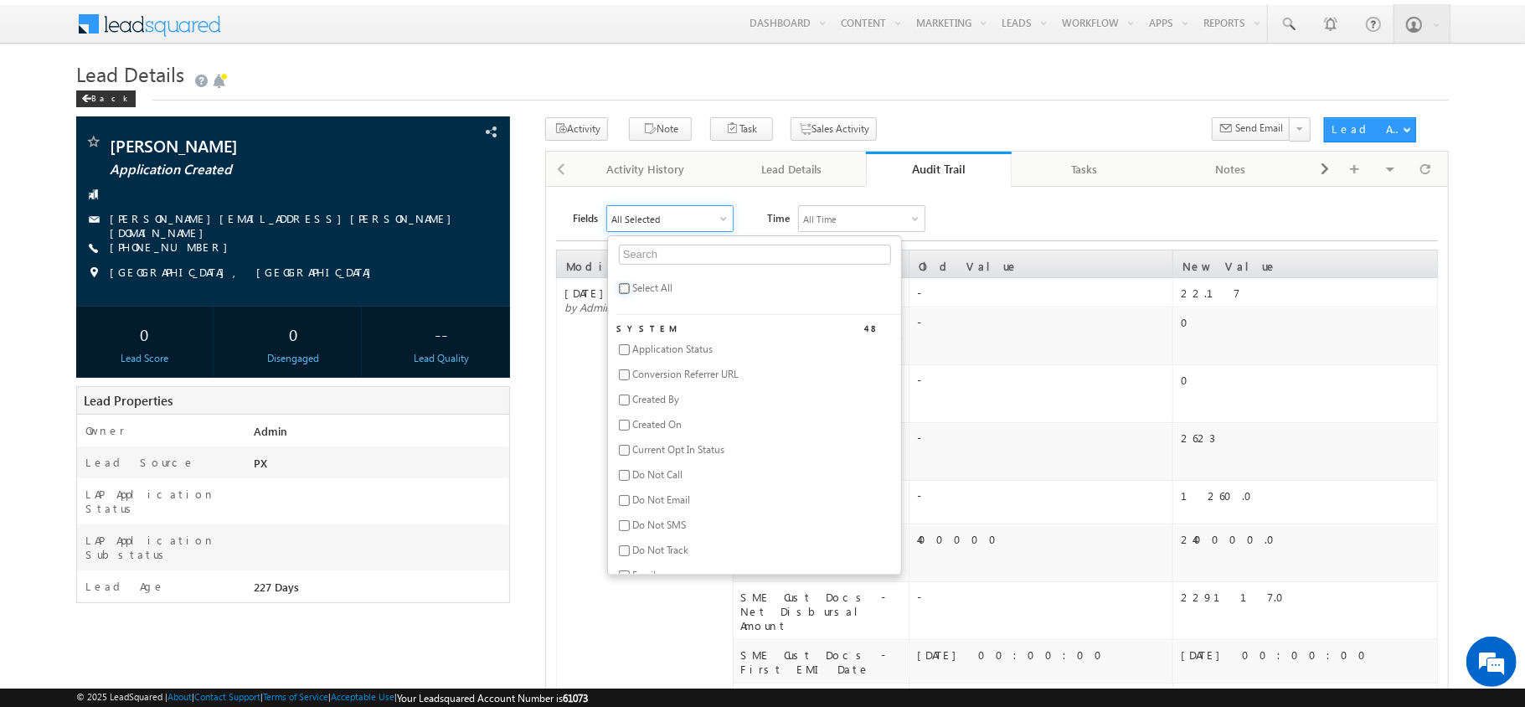
checkbox input "false"
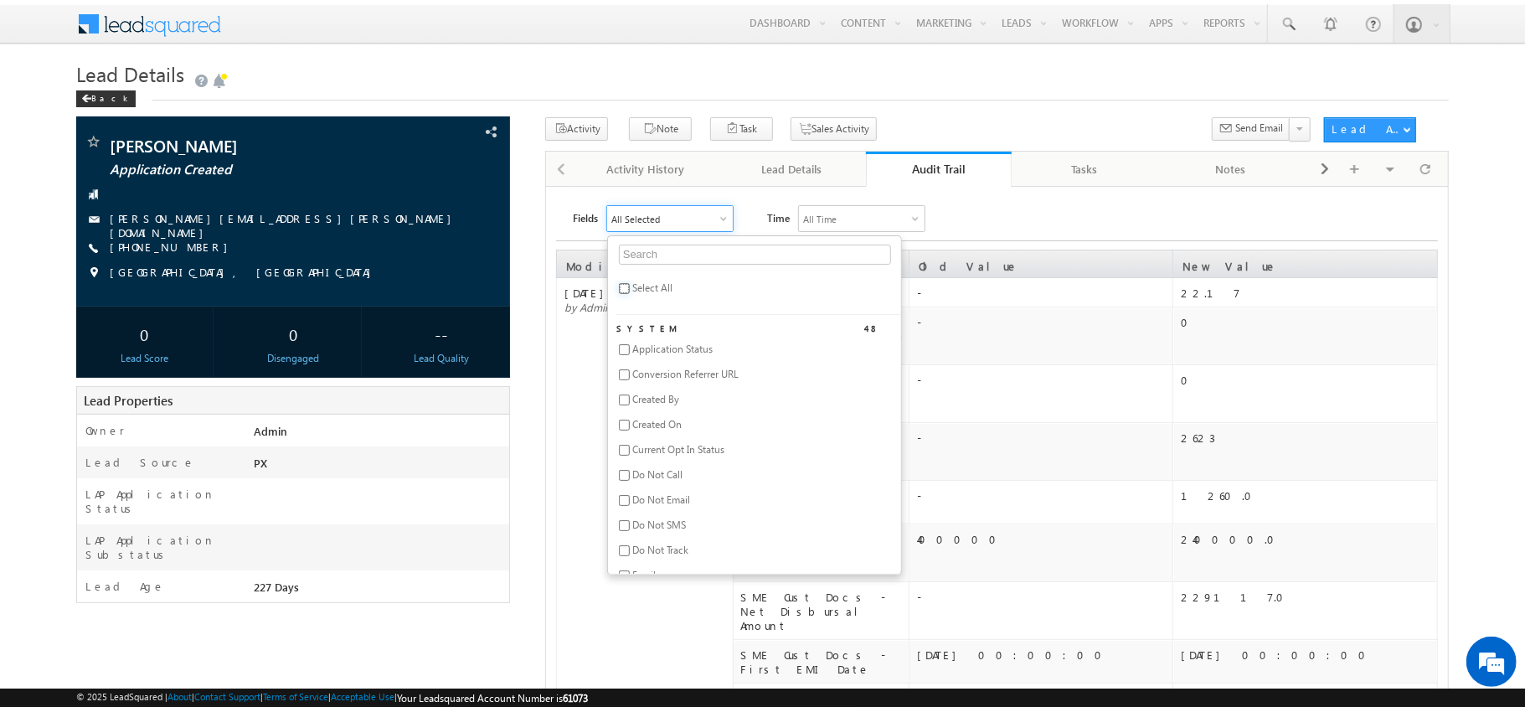
checkbox input "false"
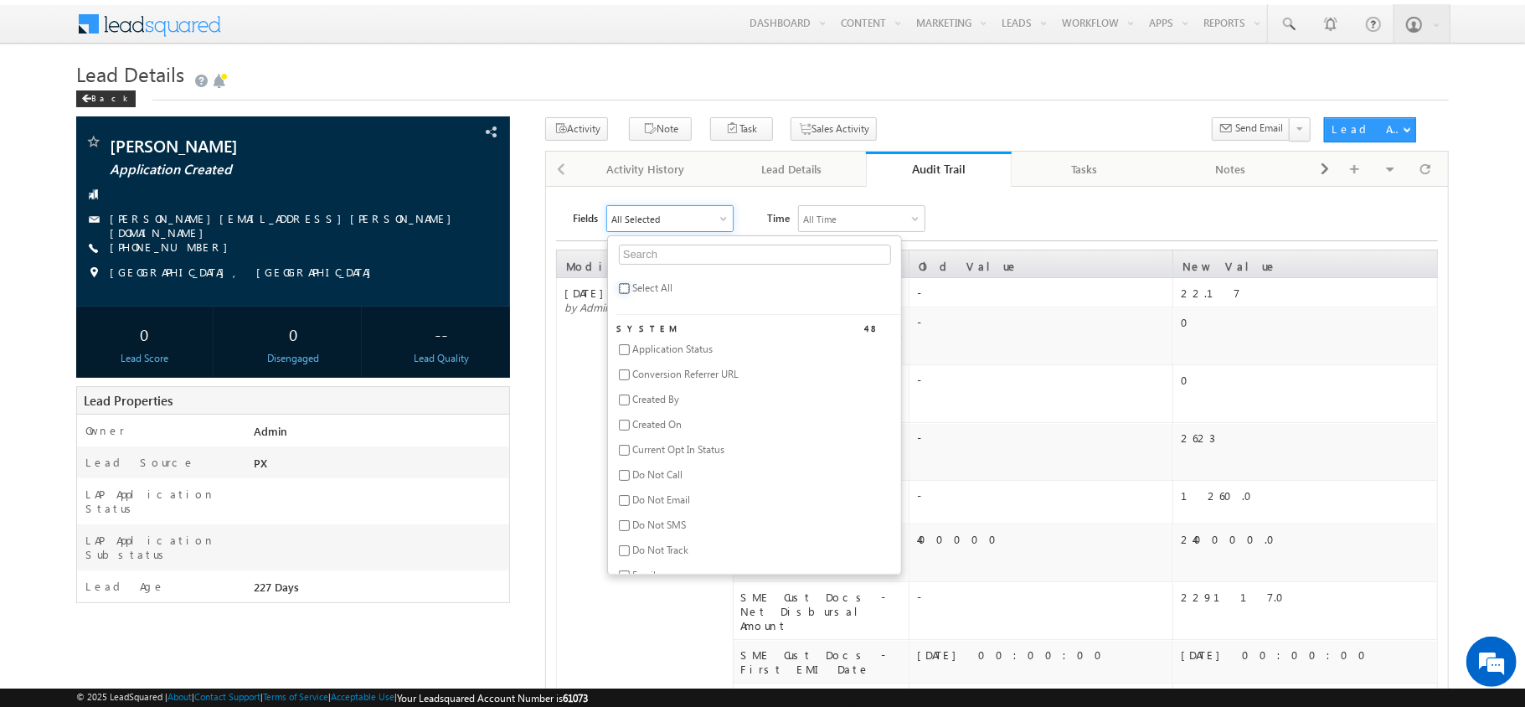
checkbox input "false"
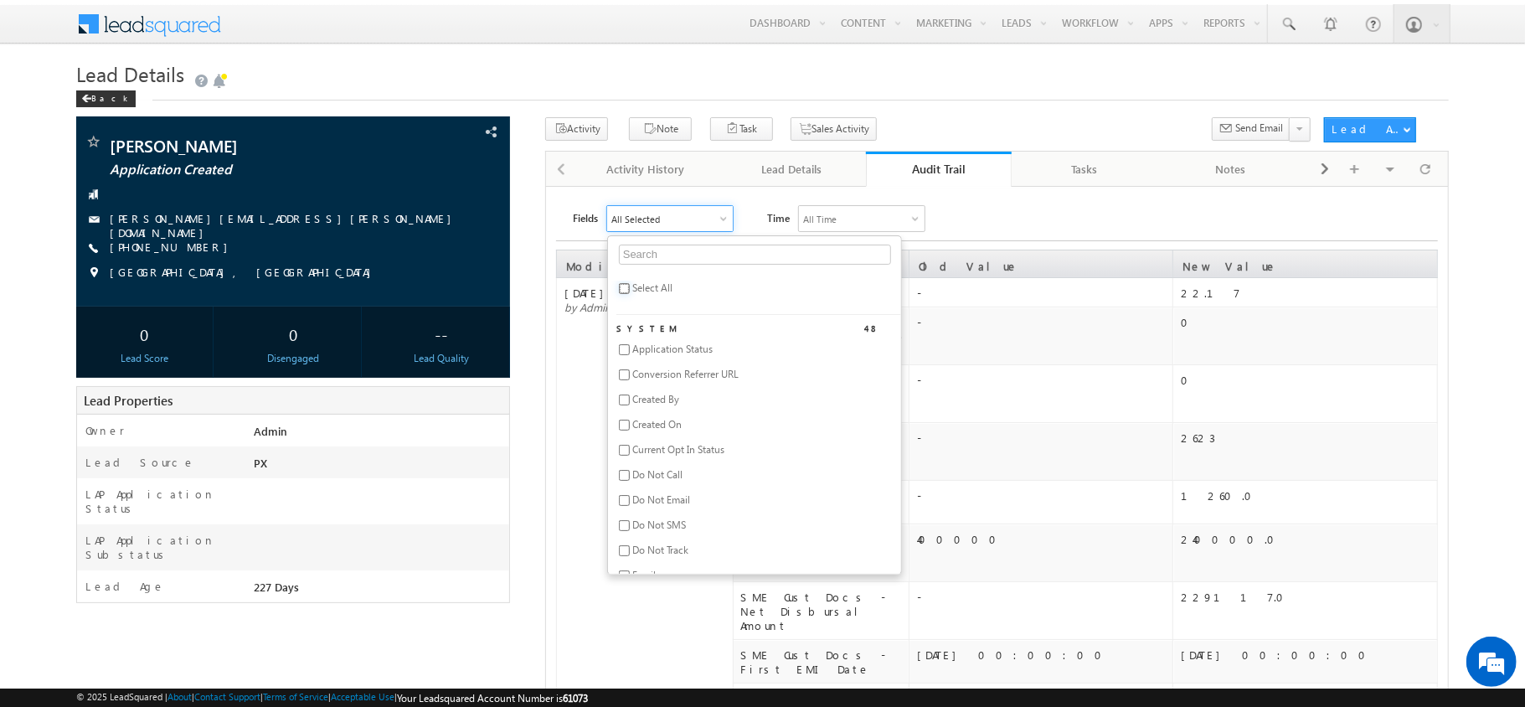
checkbox input "false"
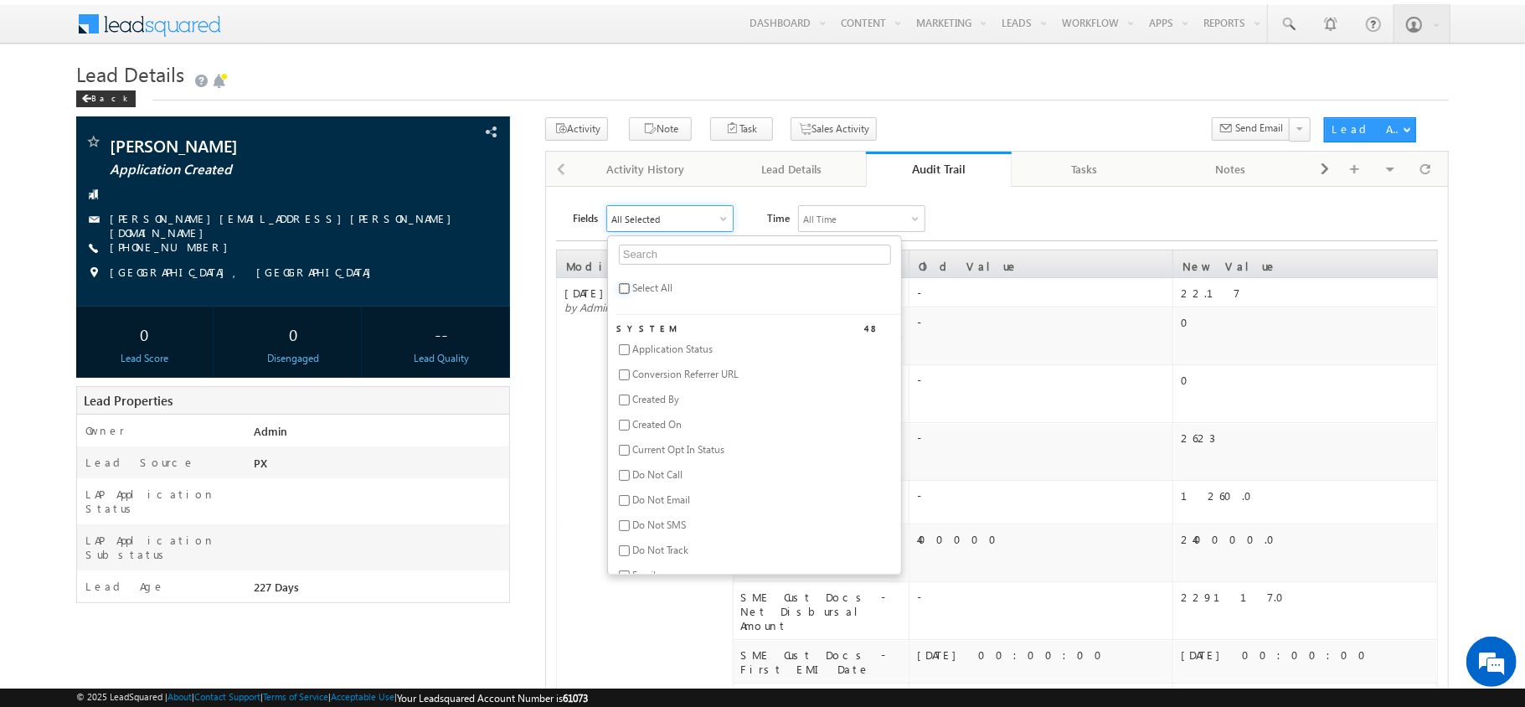
checkbox input "false"
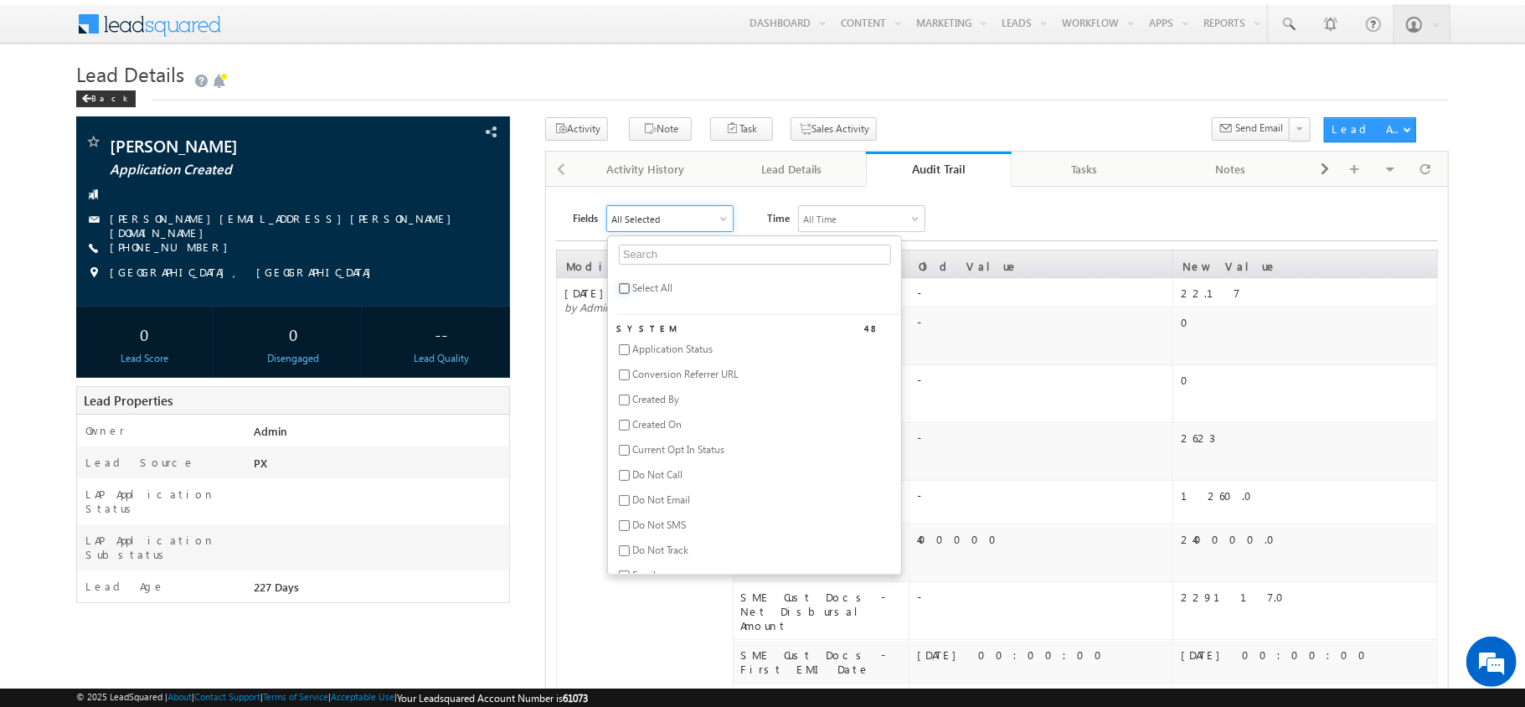
checkbox input "false"
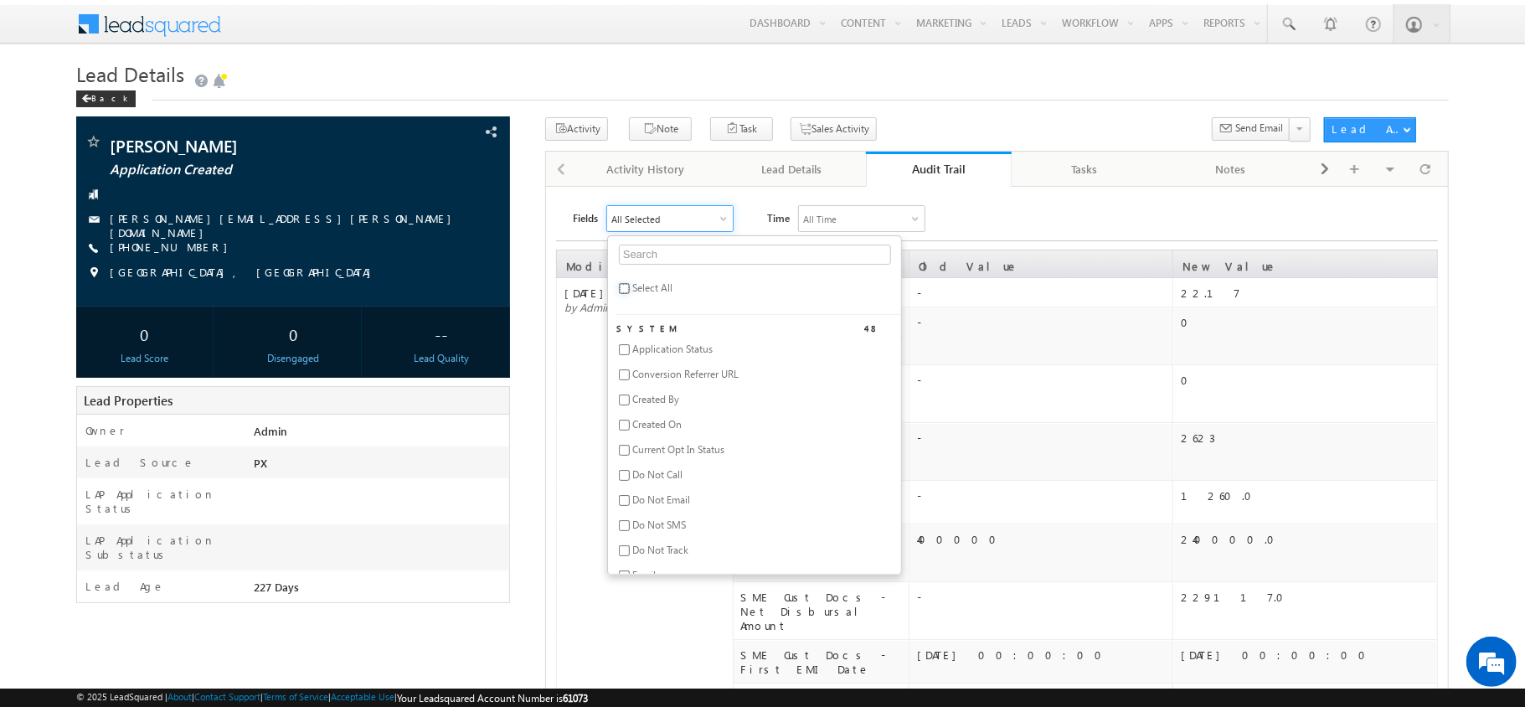
checkbox input "false"
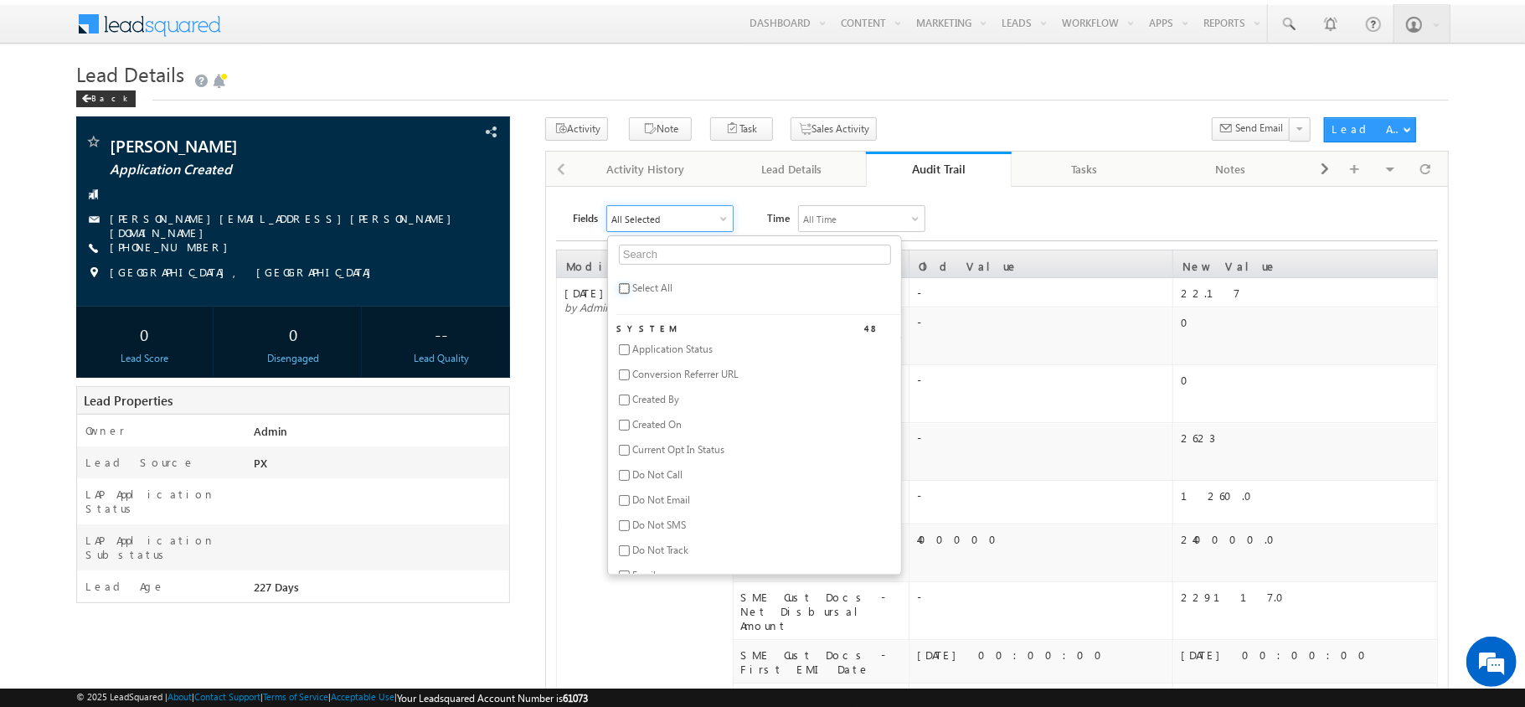
checkbox input "false"
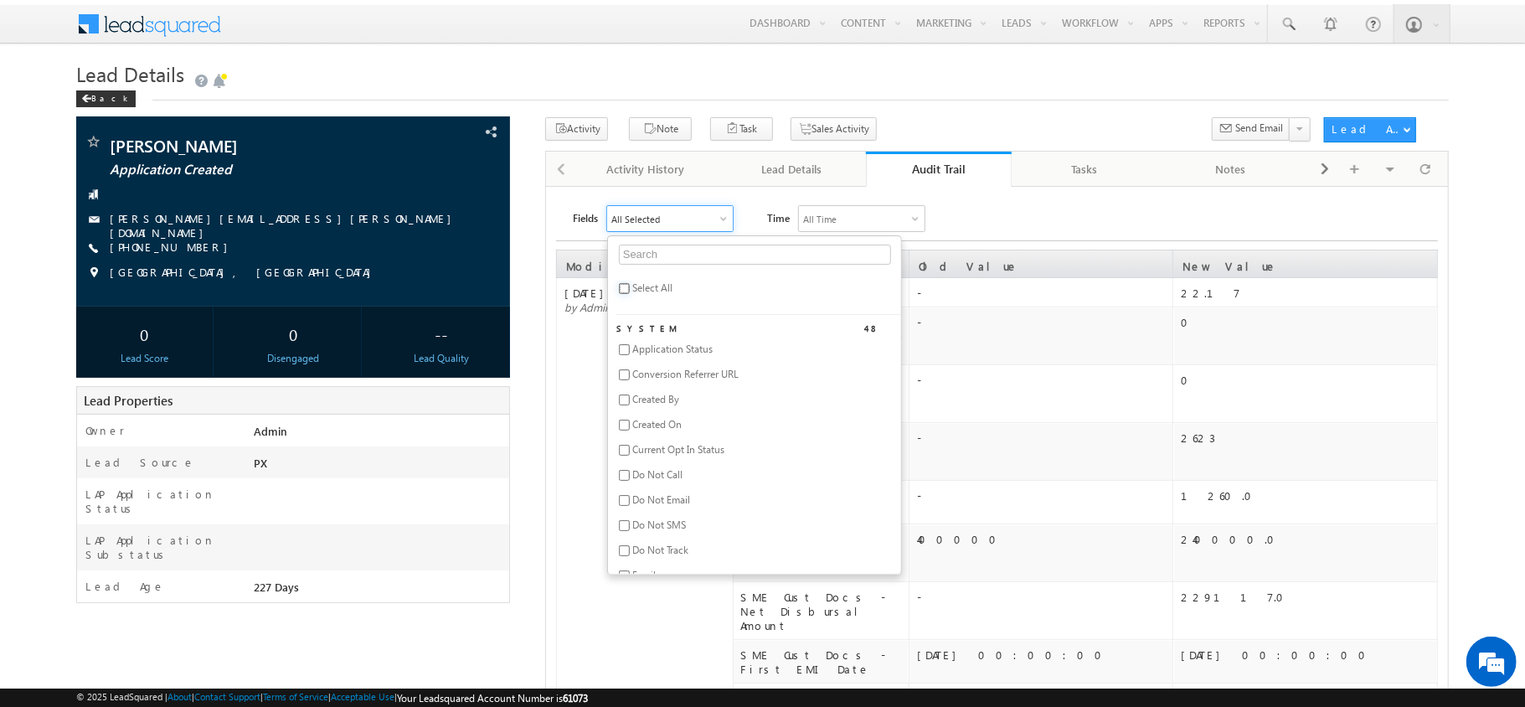
checkbox input "false"
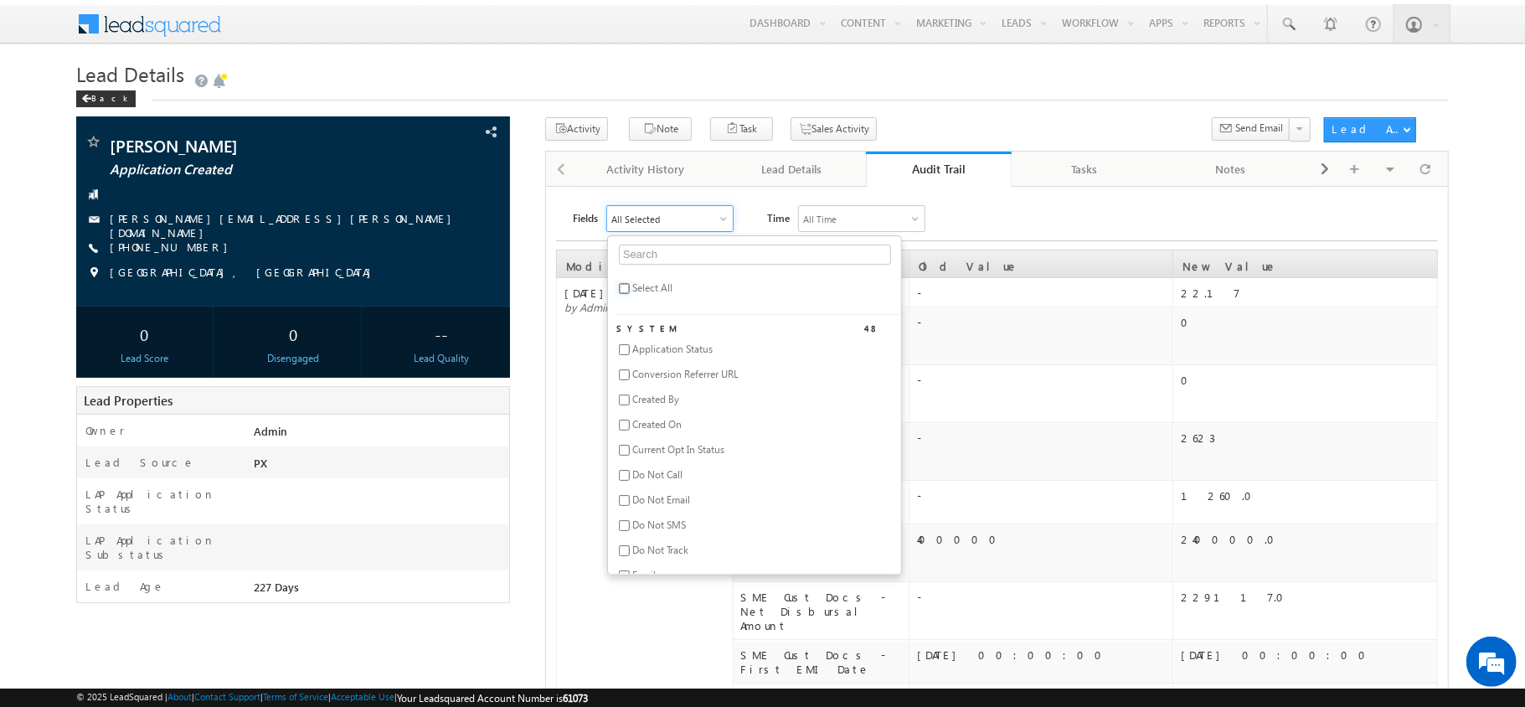
checkbox input "false"
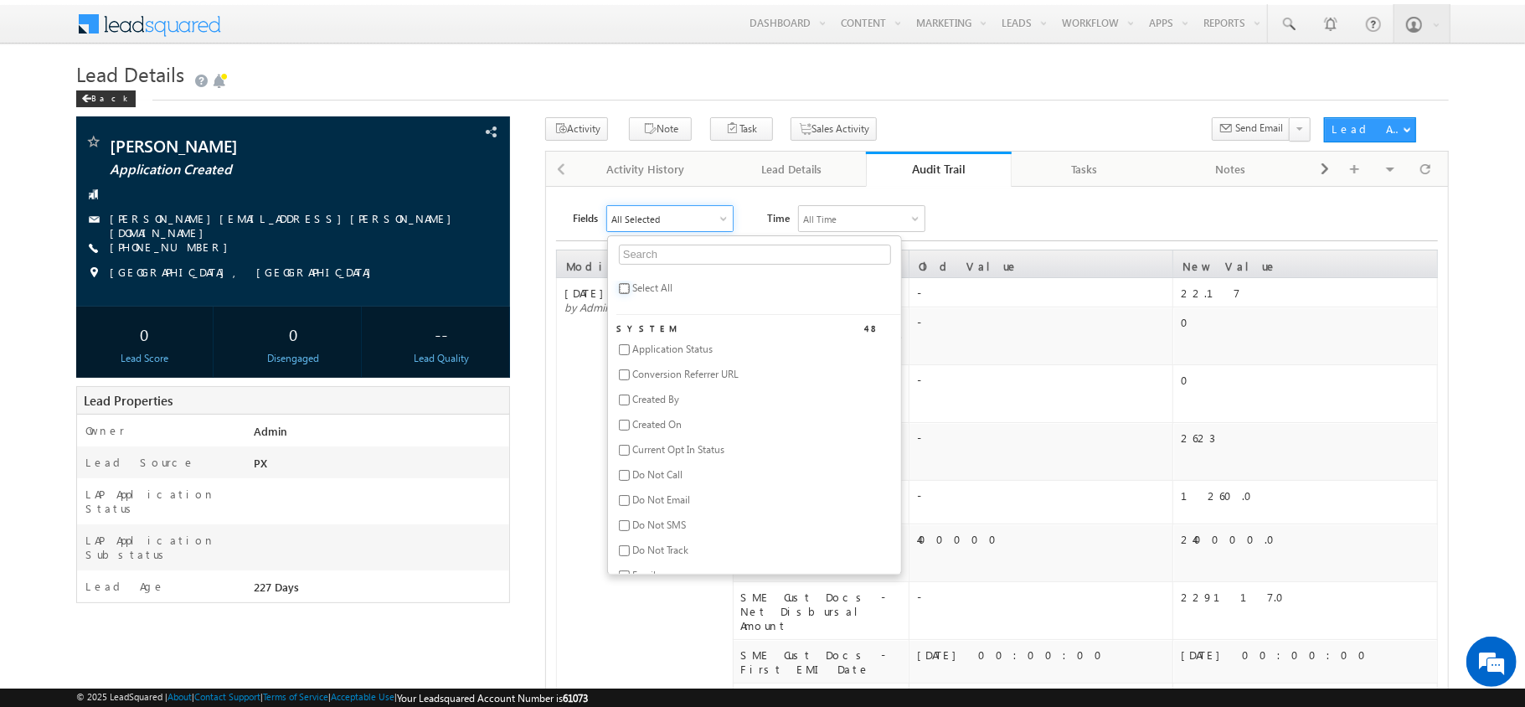
checkbox input "false"
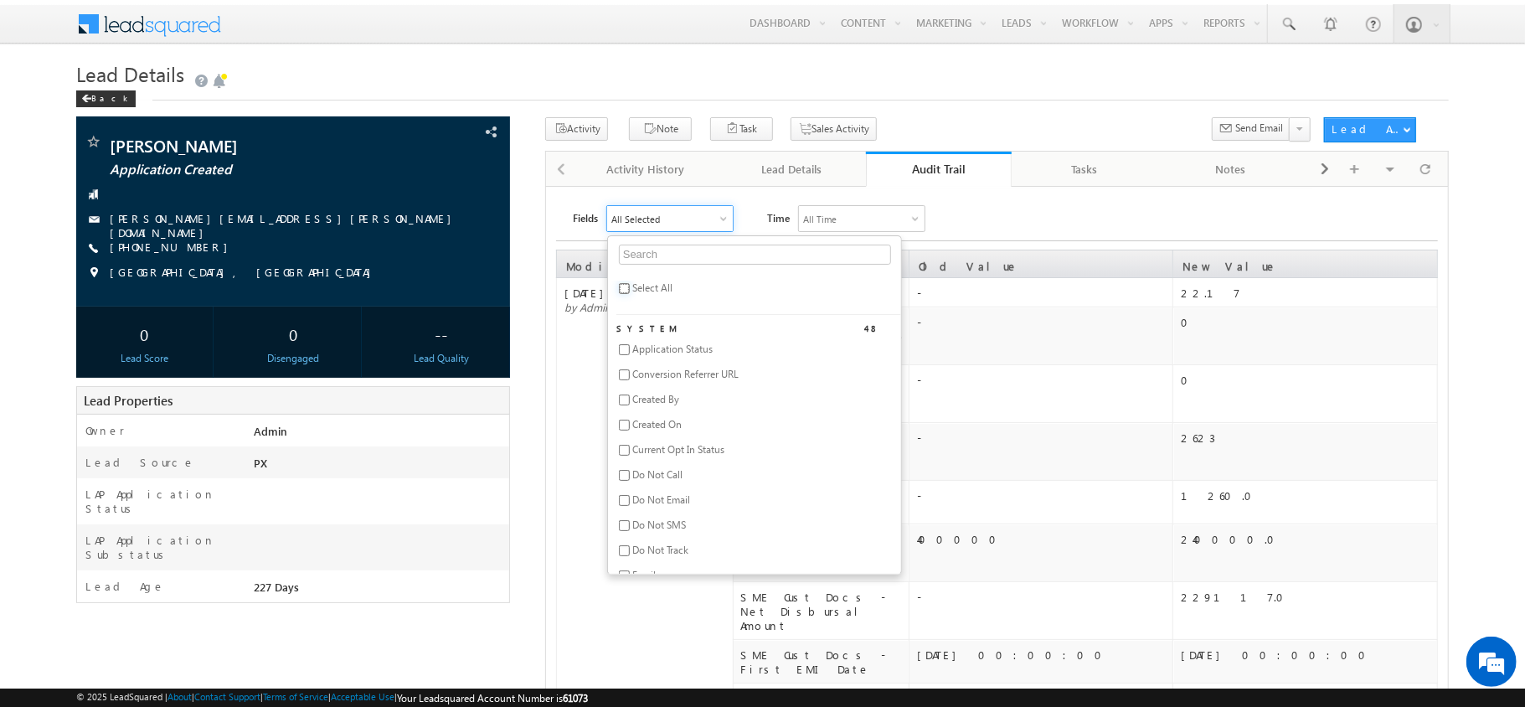
checkbox input "false"
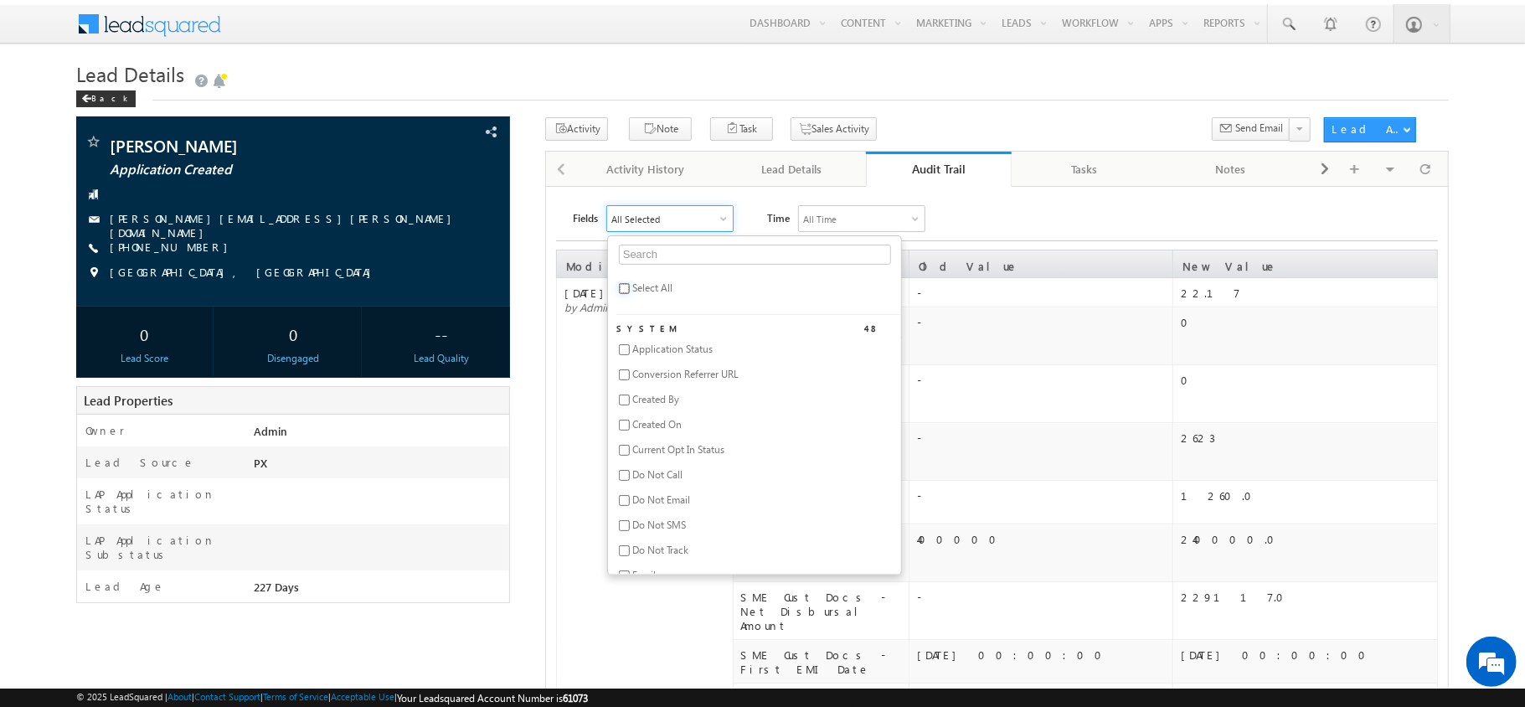
checkbox input "false"
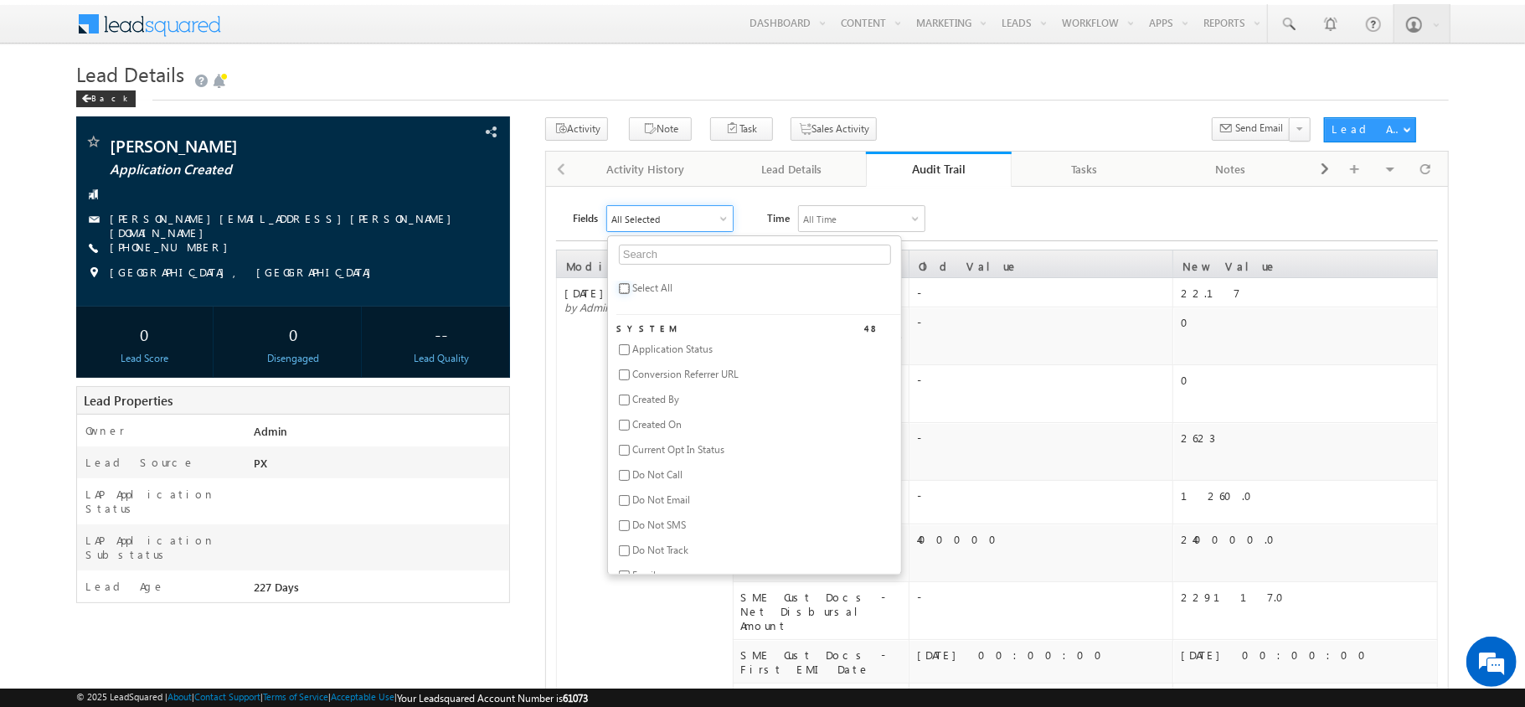
checkbox input "false"
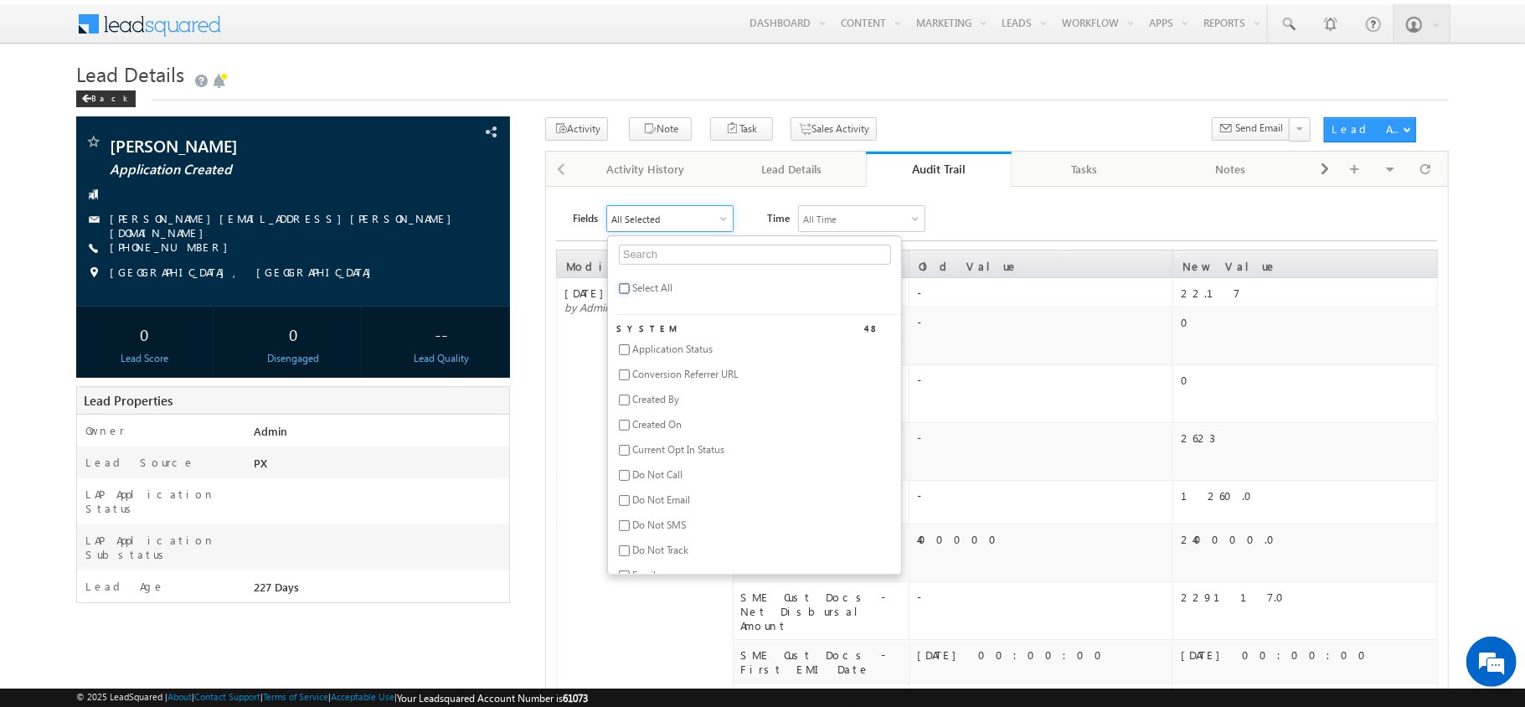
checkbox input "false"
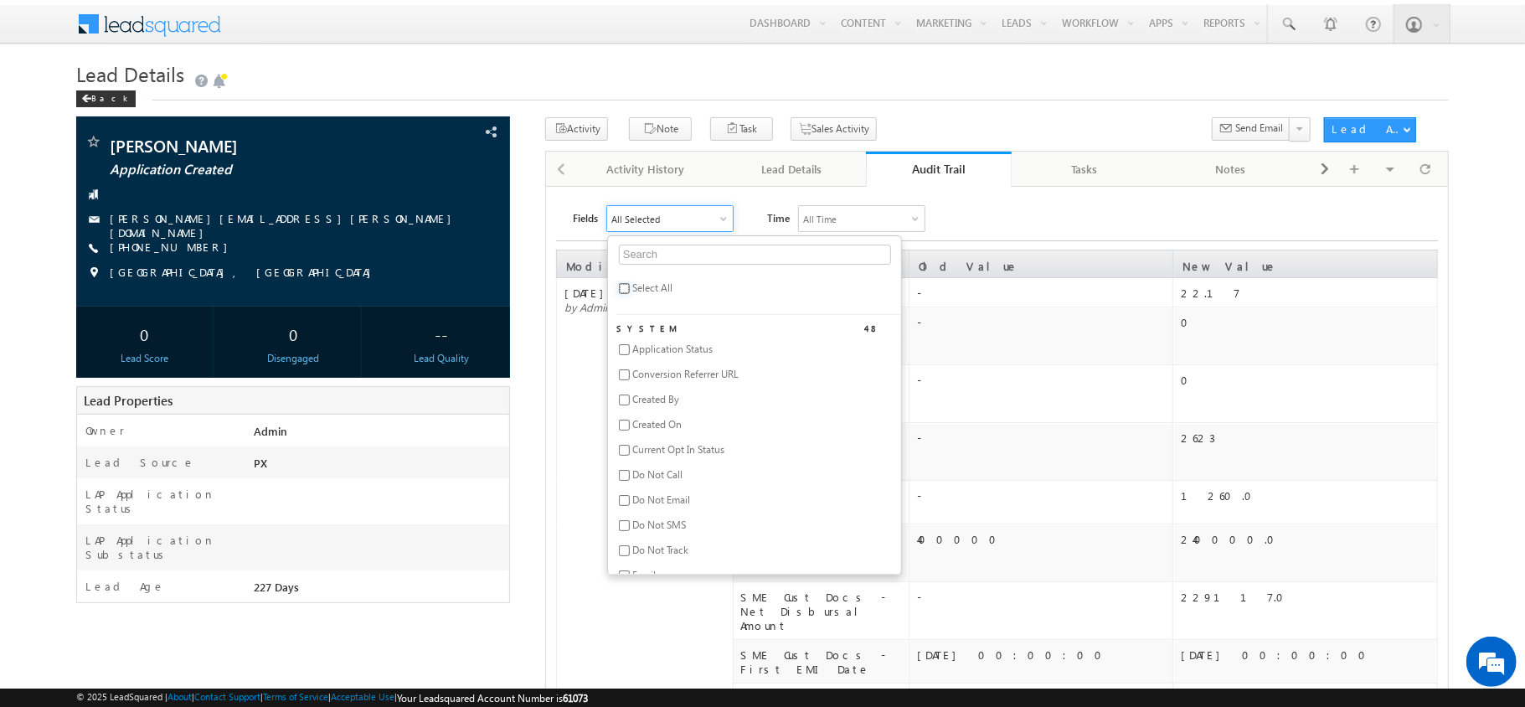
checkbox input "false"
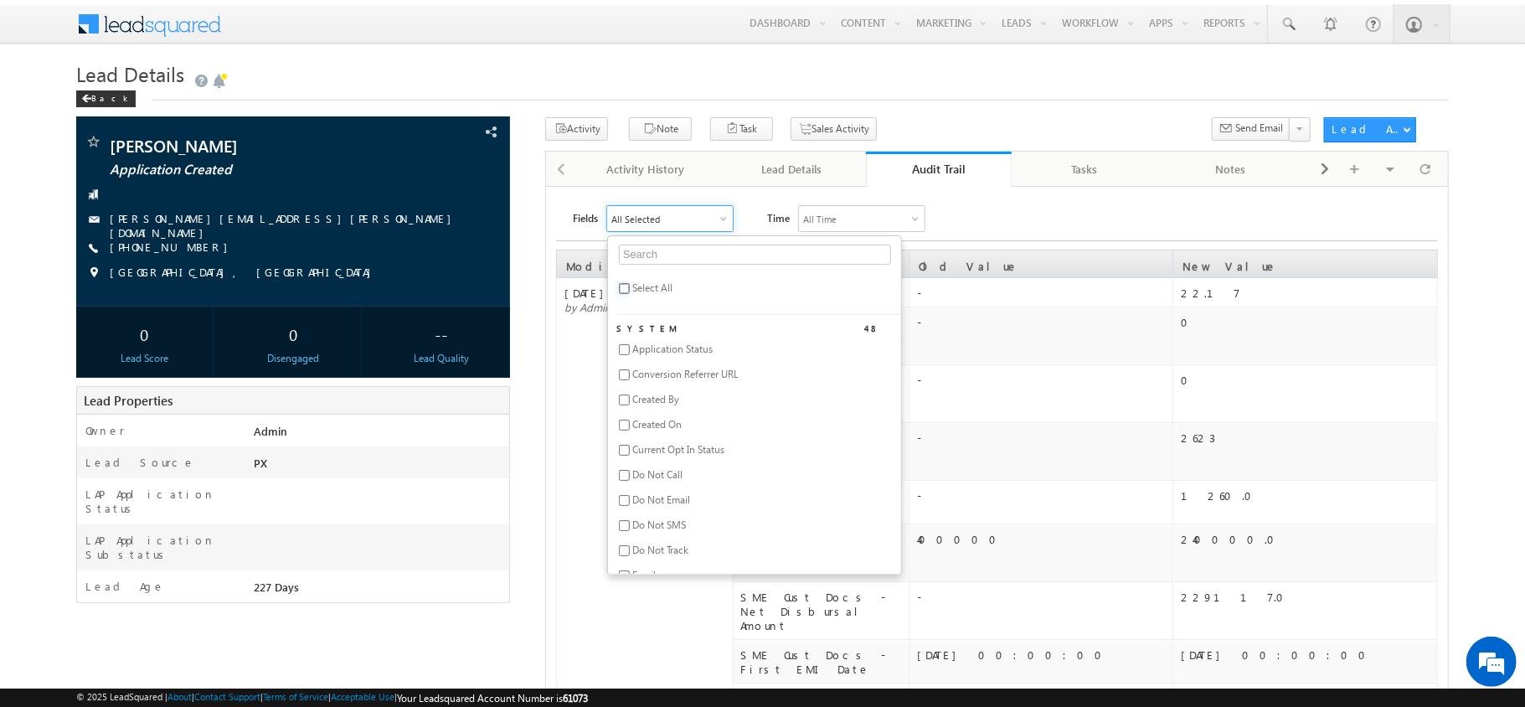
checkbox input "false"
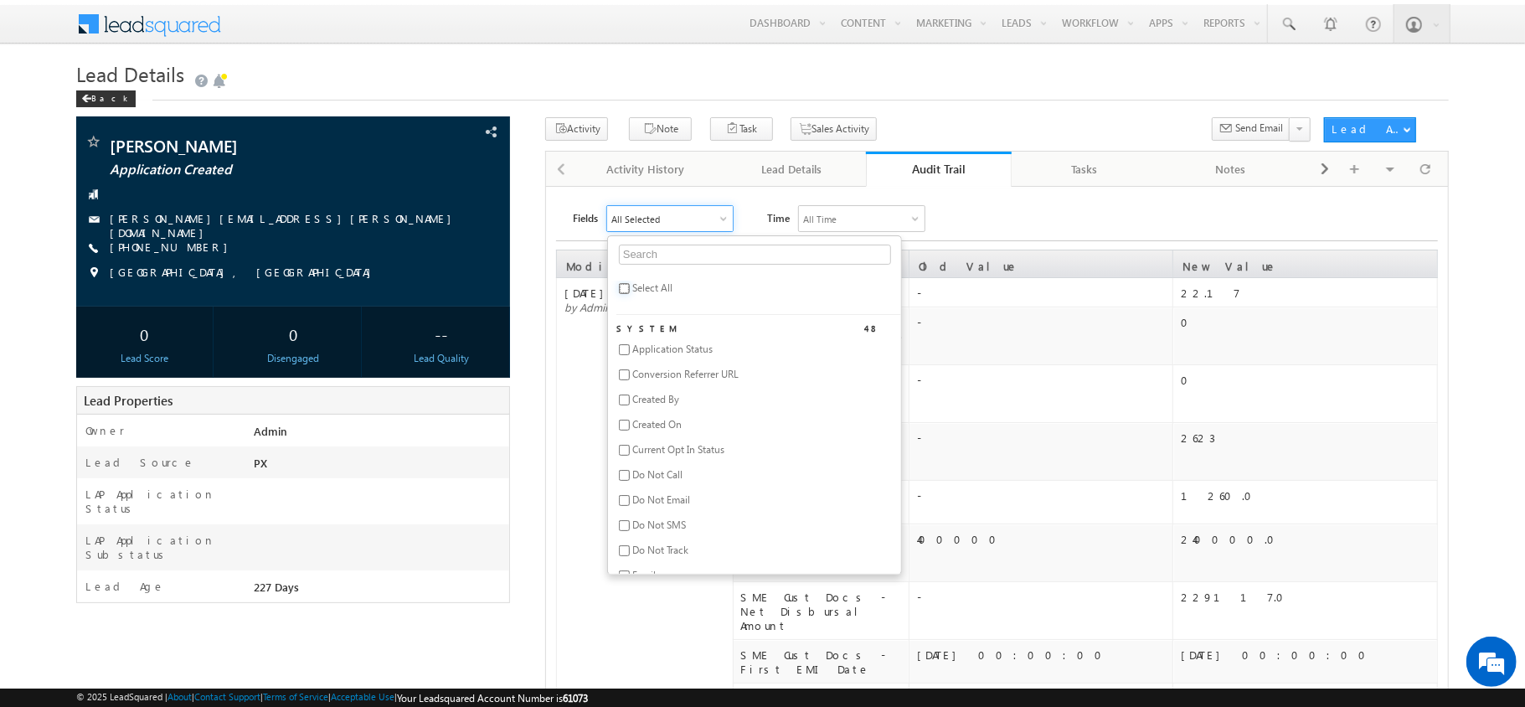
checkbox input "false"
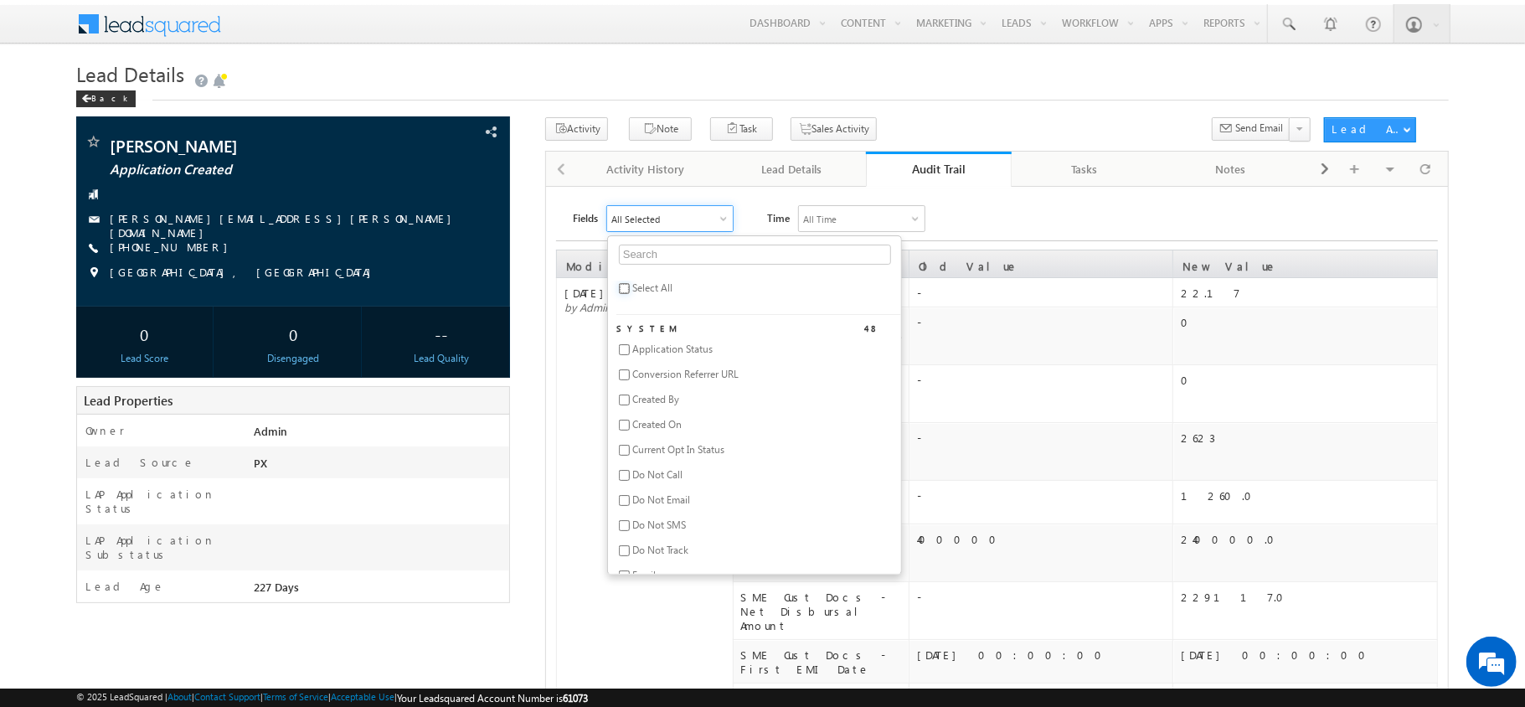
checkbox input "false"
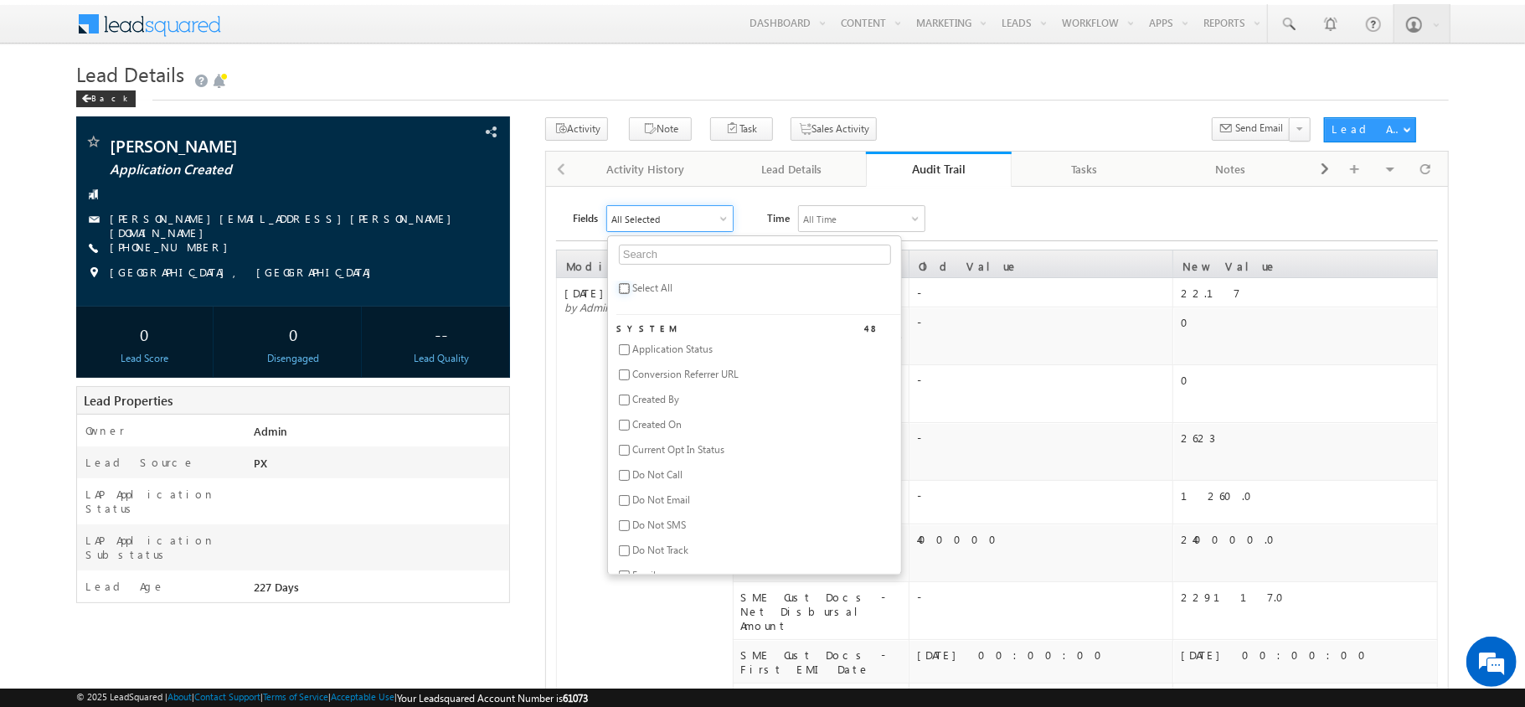
checkbox input "false"
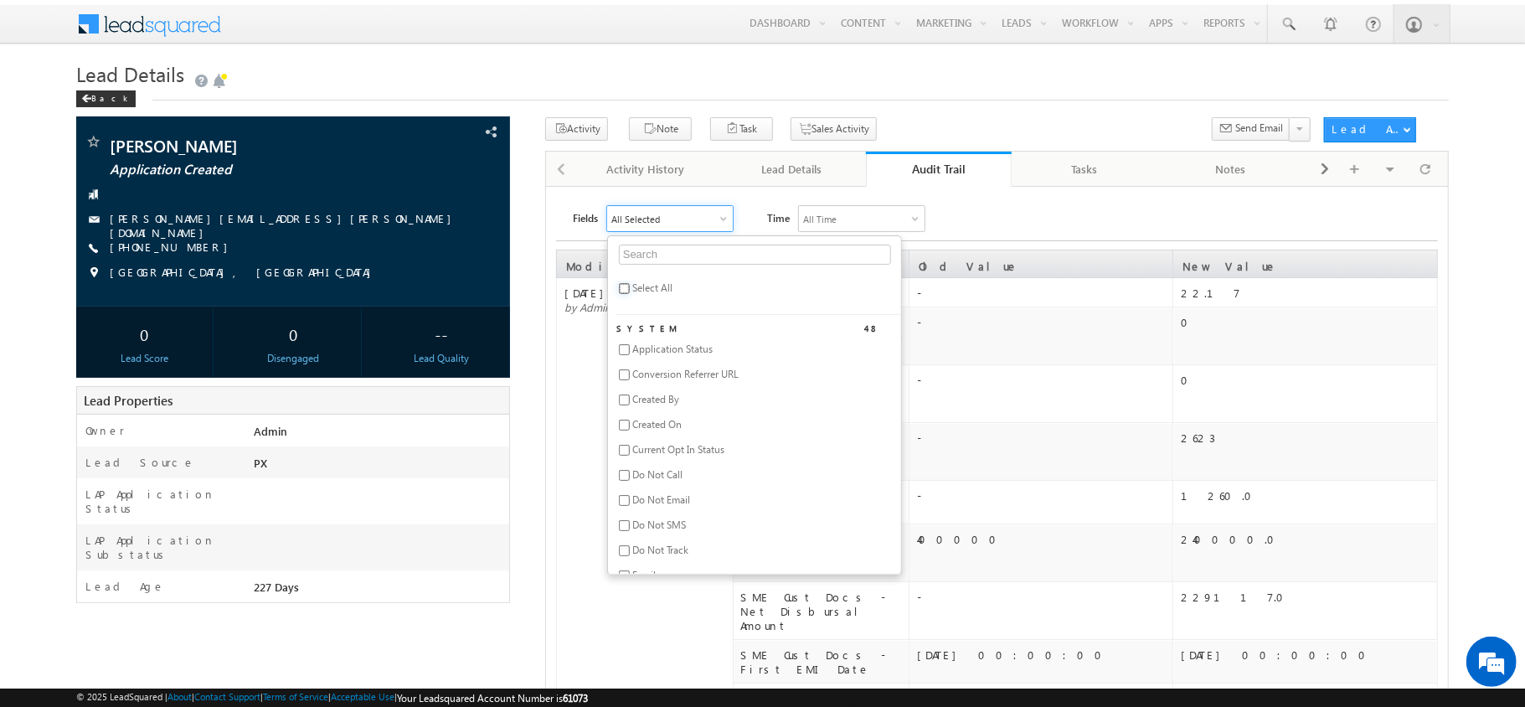
checkbox input "false"
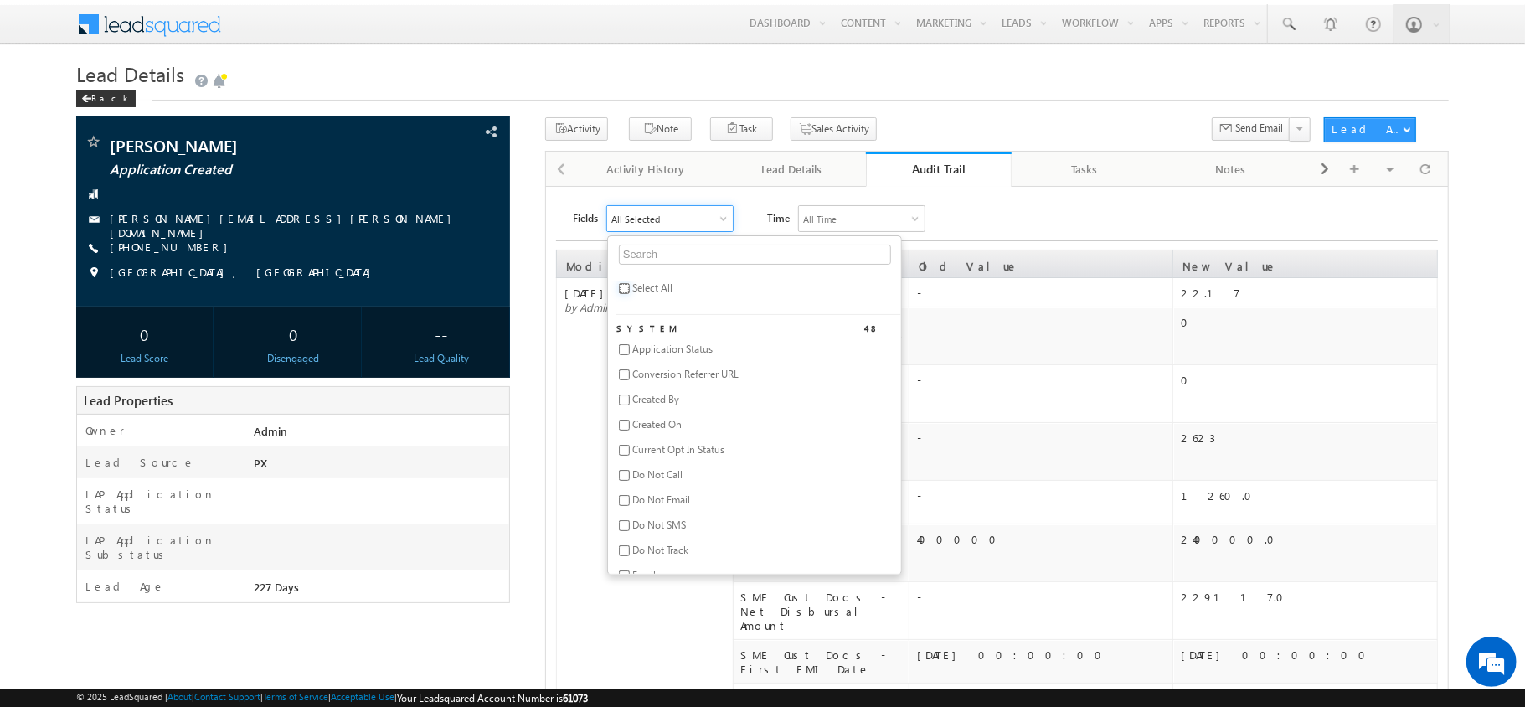
checkbox input "false"
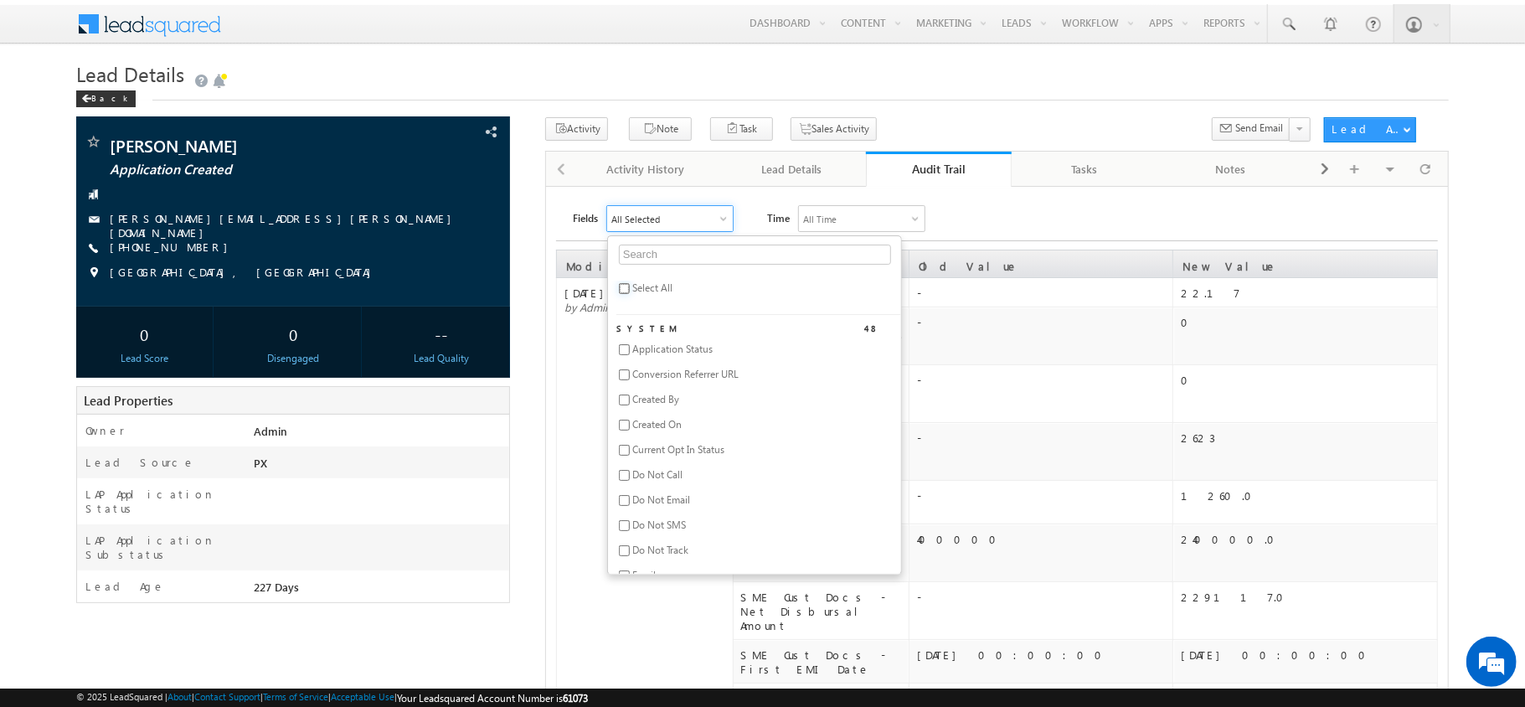
checkbox input "false"
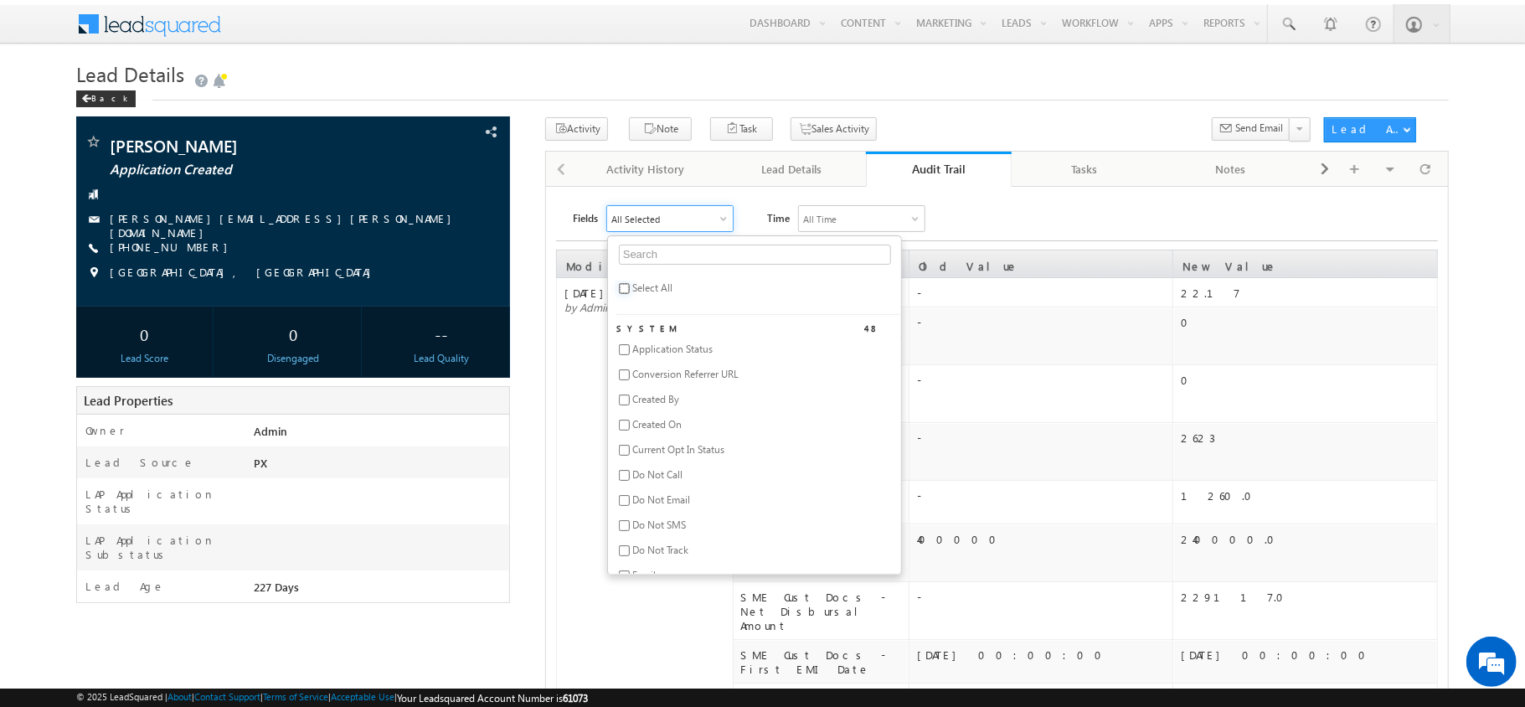
checkbox input "false"
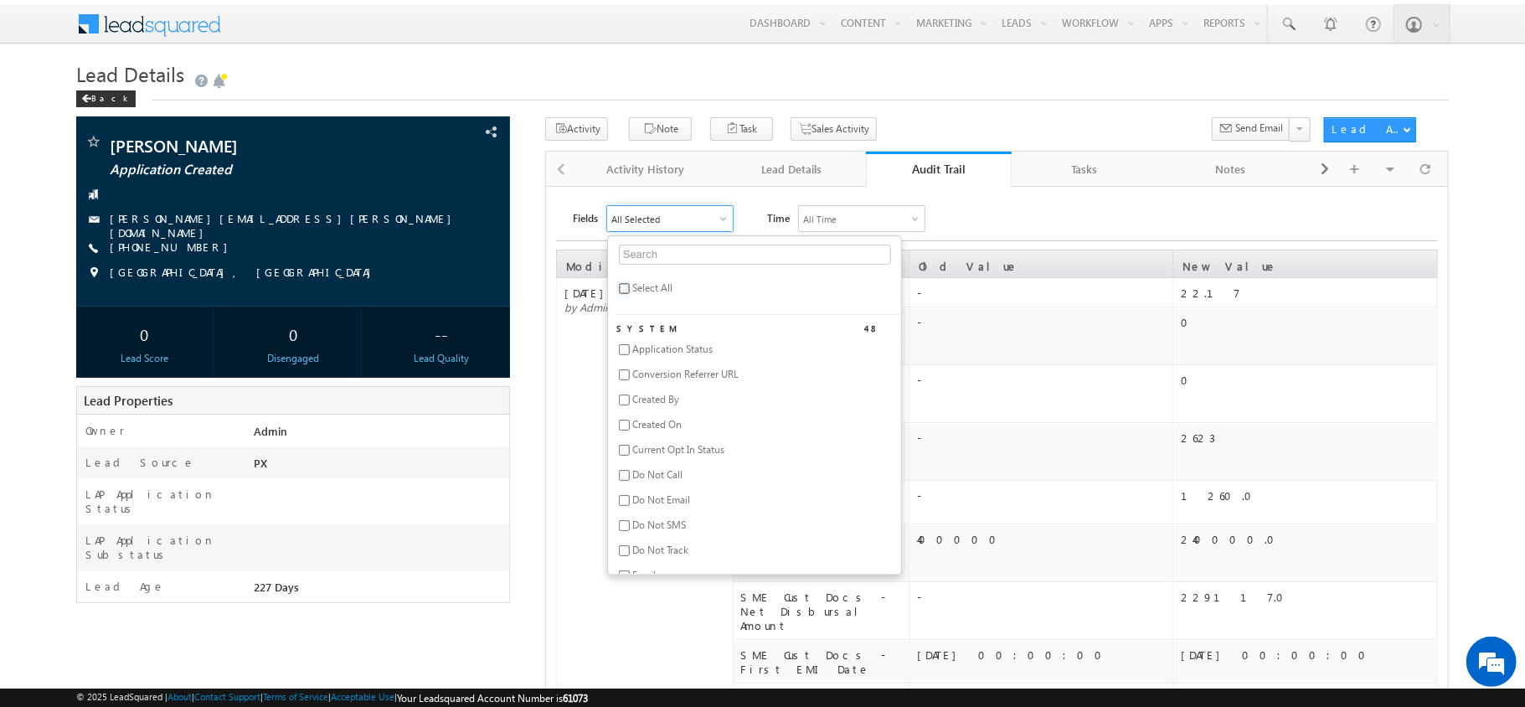
checkbox input "false"
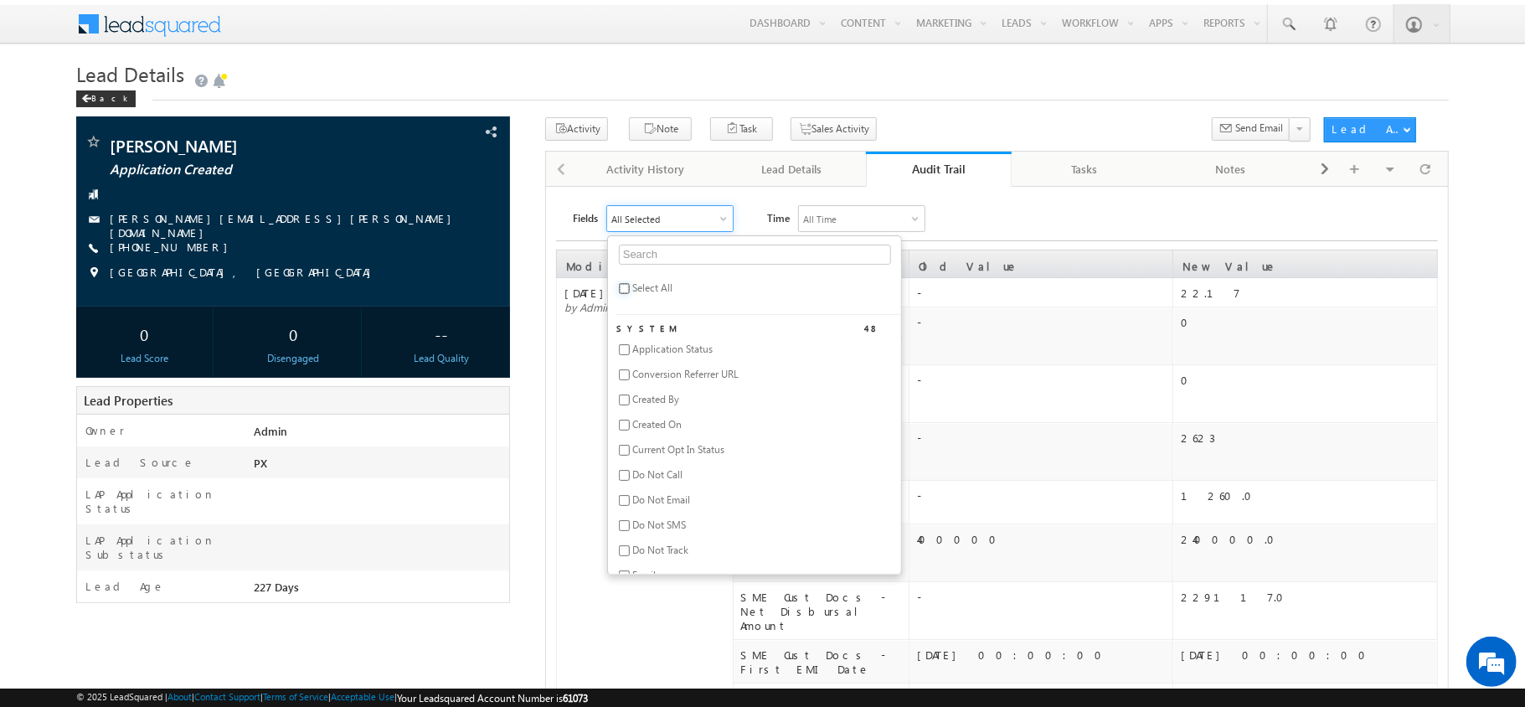
checkbox input "false"
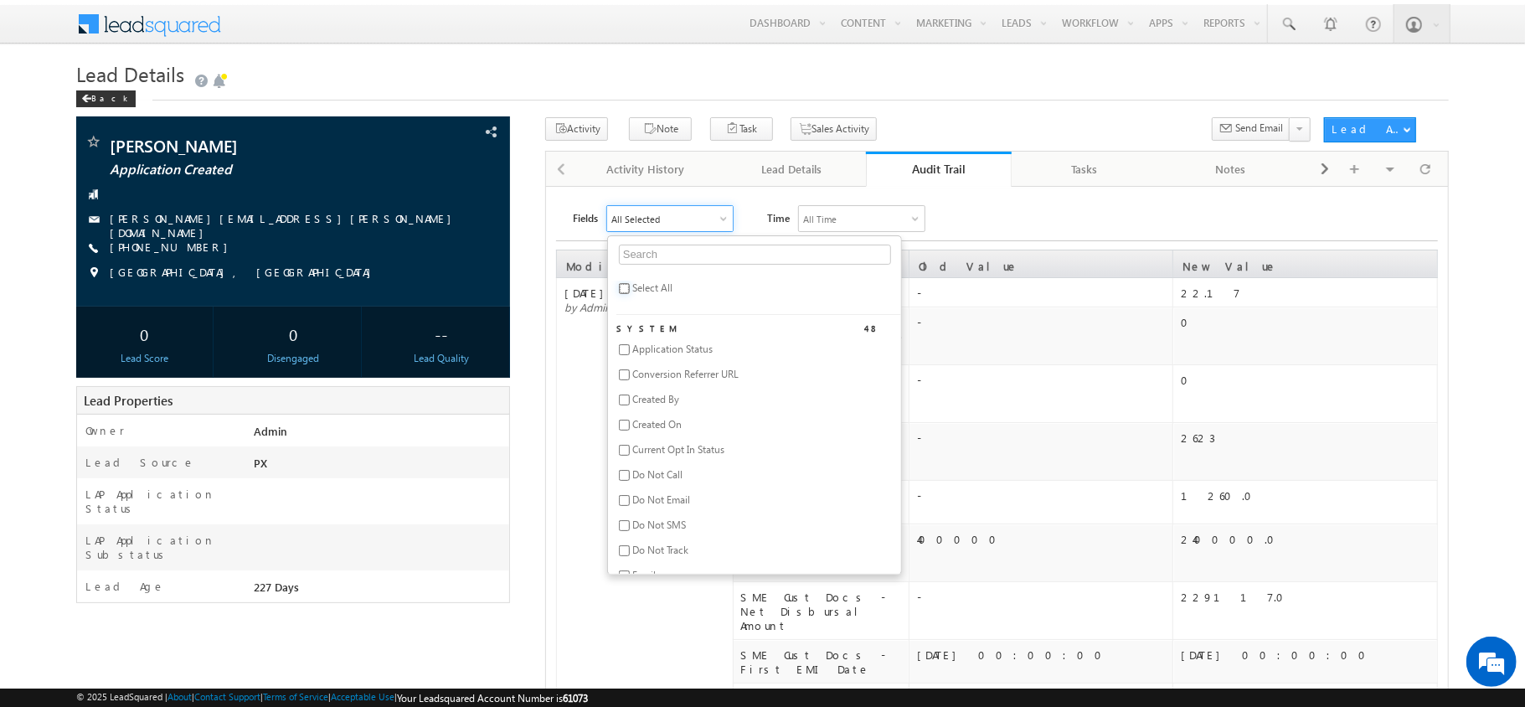
checkbox input "false"
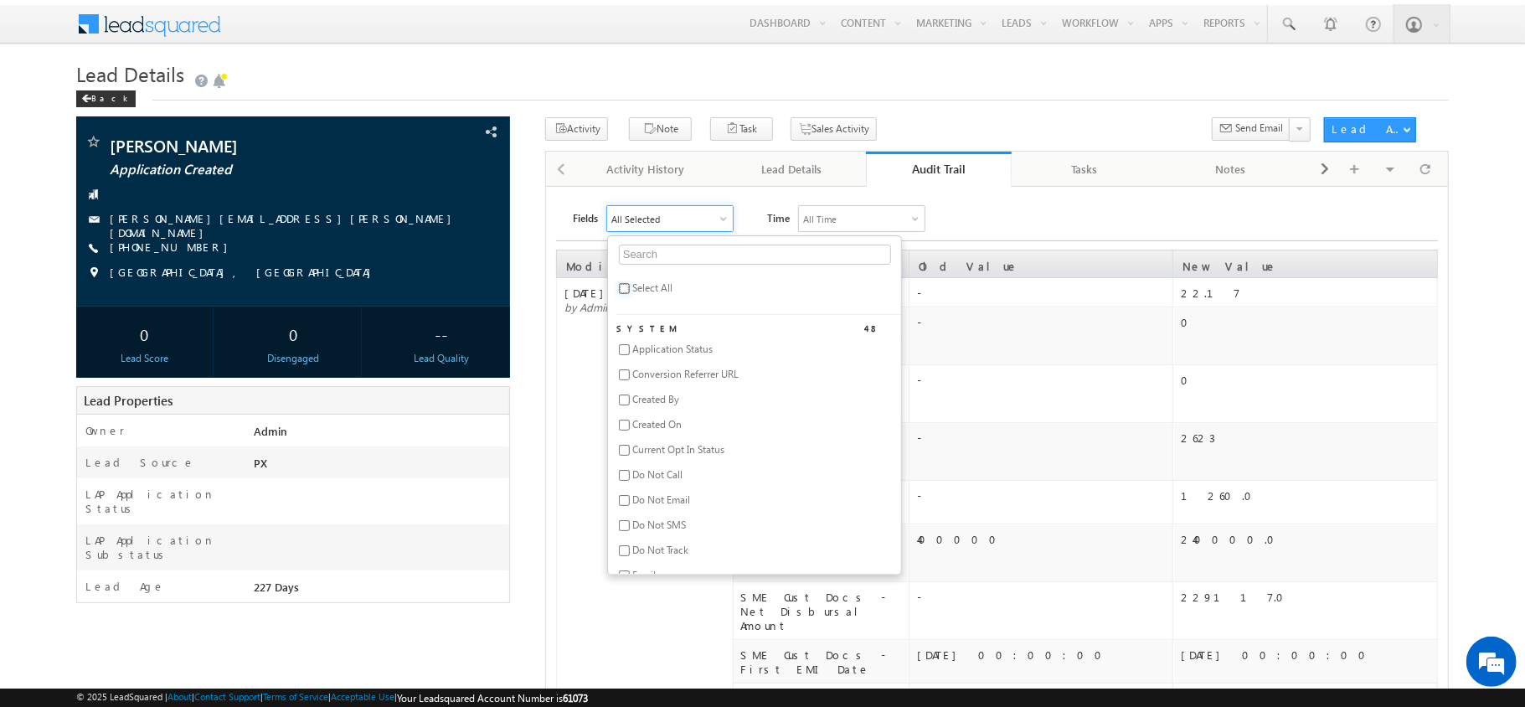
checkbox input "false"
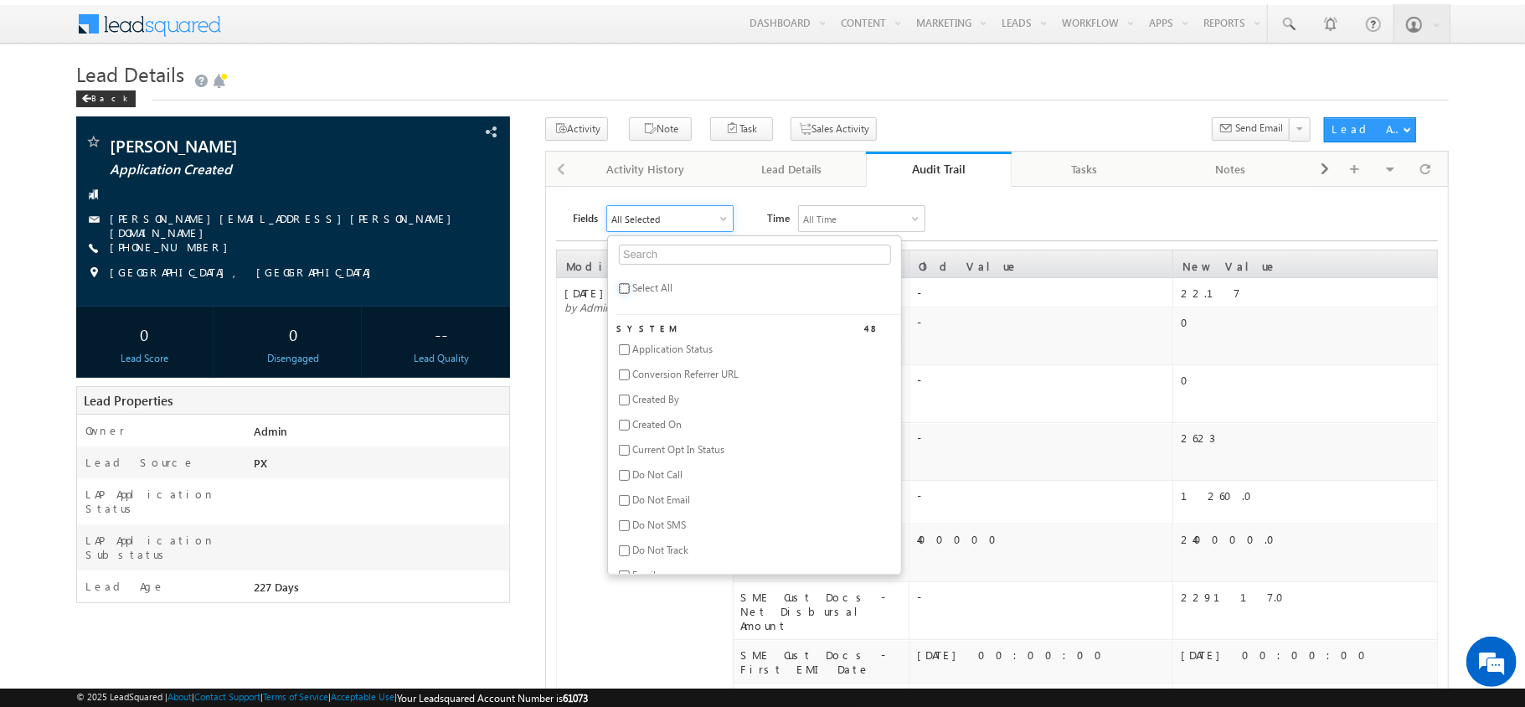
checkbox input "false"
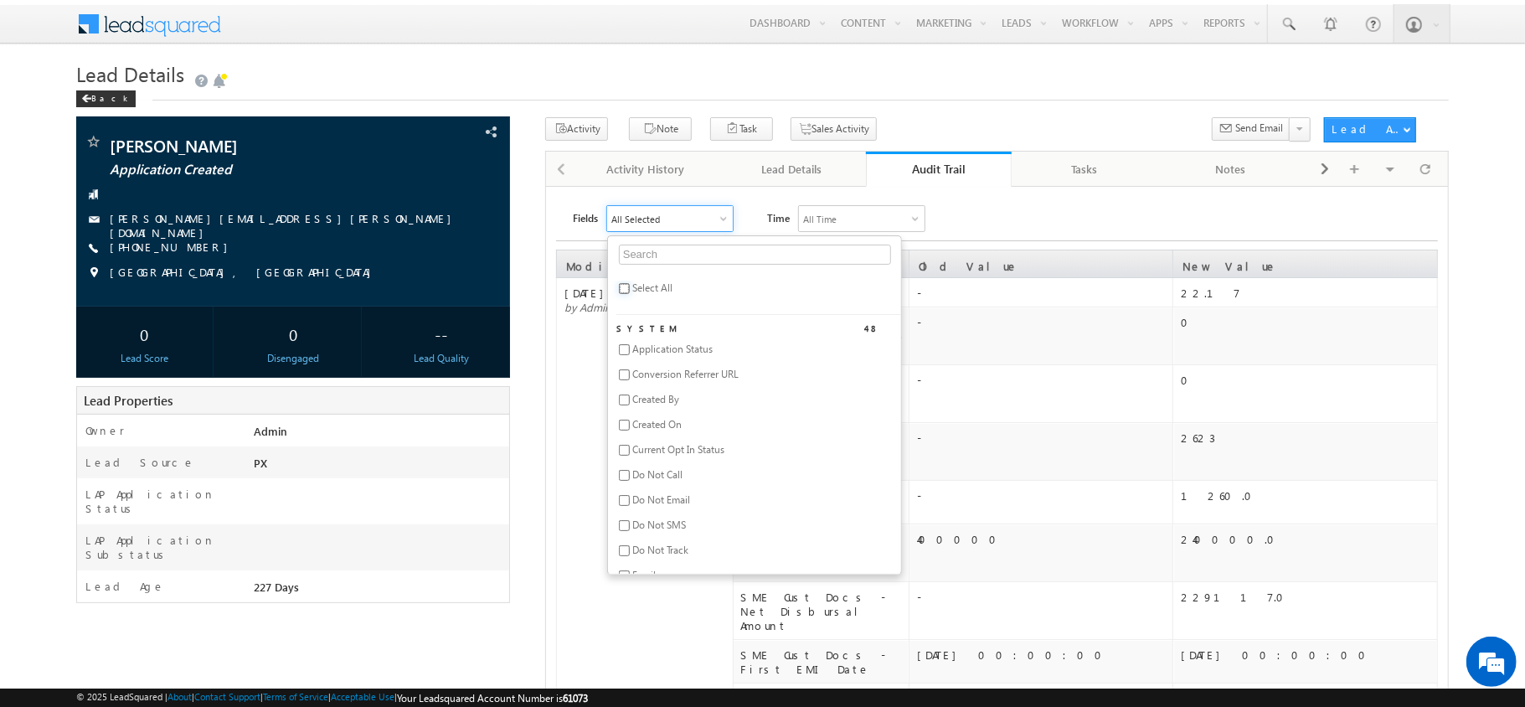
checkbox input "false"
click at [657, 250] on input "text" at bounding box center [755, 254] width 272 height 20
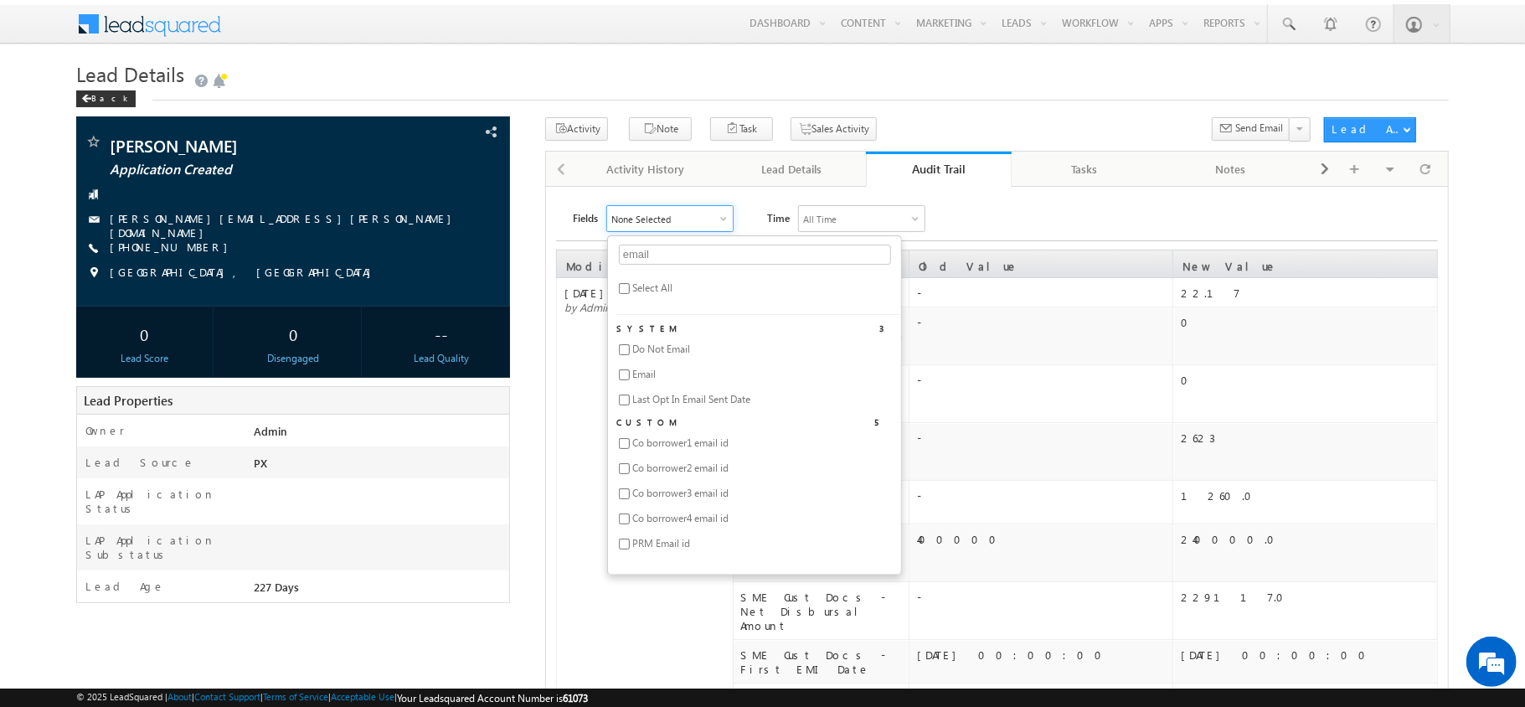
click at [651, 378] on span "Email" at bounding box center [643, 374] width 23 height 13
click at [645, 449] on span "Co borrower1 email id" at bounding box center [680, 442] width 96 height 13
click at [631, 486] on li "Co borrower2 email id" at bounding box center [758, 473] width 285 height 25
click at [628, 474] on input "checkbox" at bounding box center [624, 468] width 11 height 11
click at [630, 493] on input "checkbox" at bounding box center [624, 493] width 11 height 11
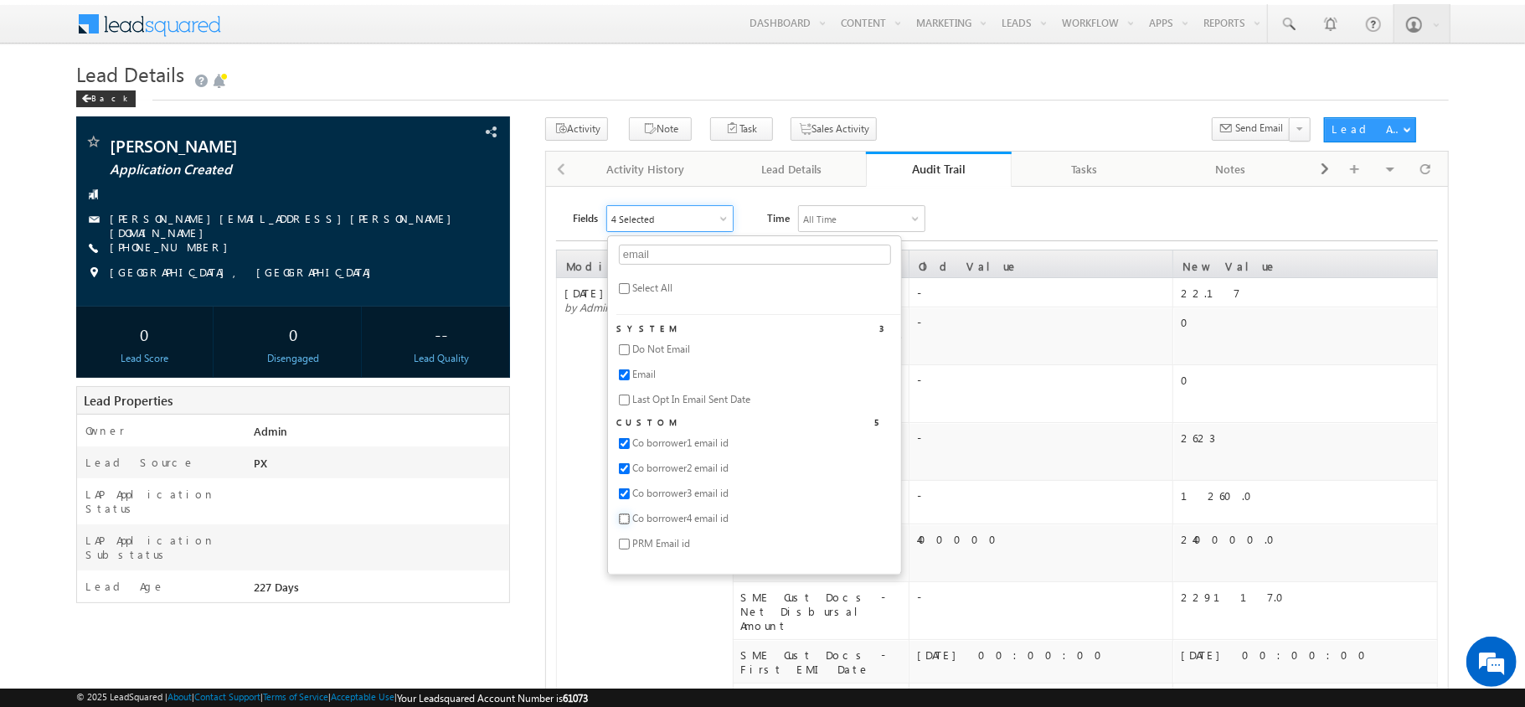
click at [630, 517] on input "checkbox" at bounding box center [624, 518] width 11 height 11
click at [1083, 219] on div "Fields 5 Selected email Select All System 3 Do Not Email Email Last Opt In Emai…" at bounding box center [1005, 218] width 865 height 27
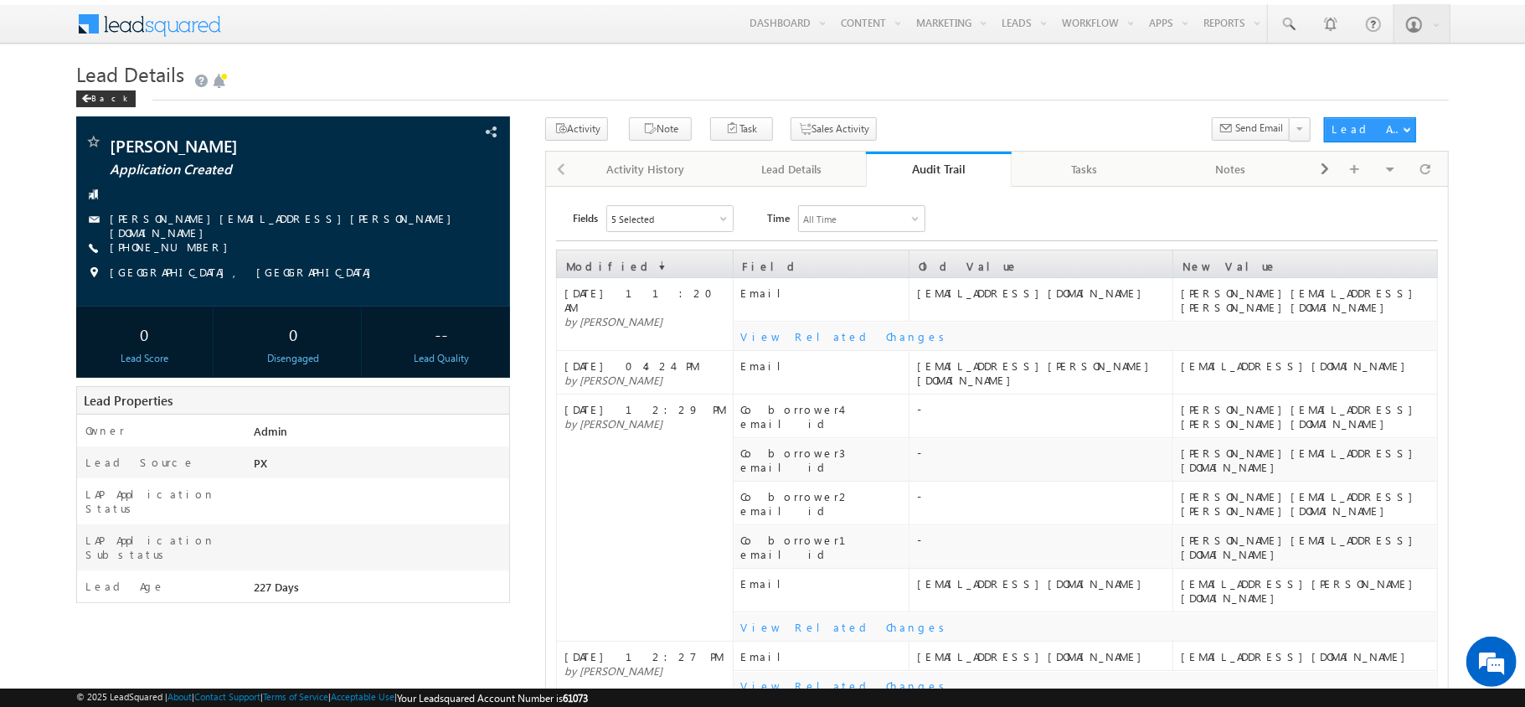
click at [795, 329] on div "View Related Changes" at bounding box center [1088, 336] width 695 height 14
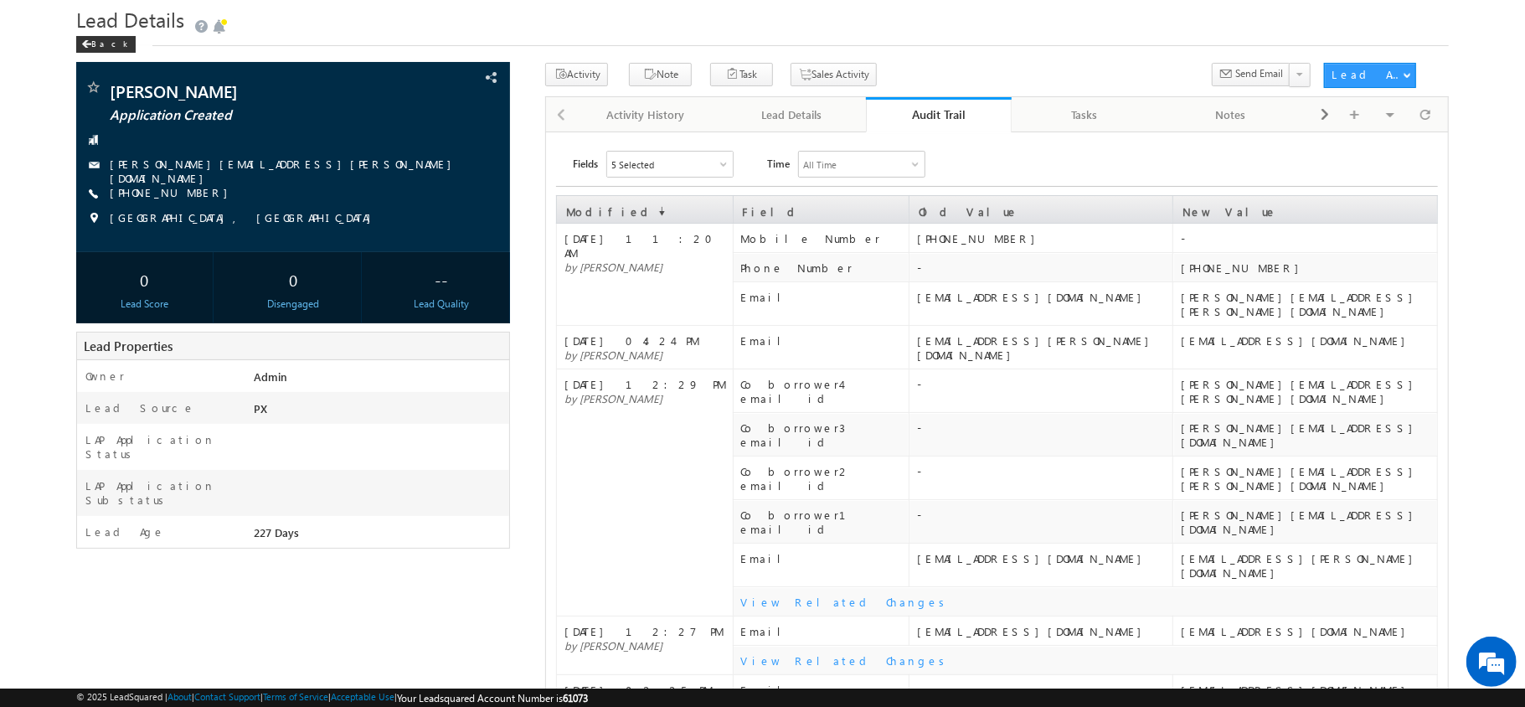
scroll to position [57, 0]
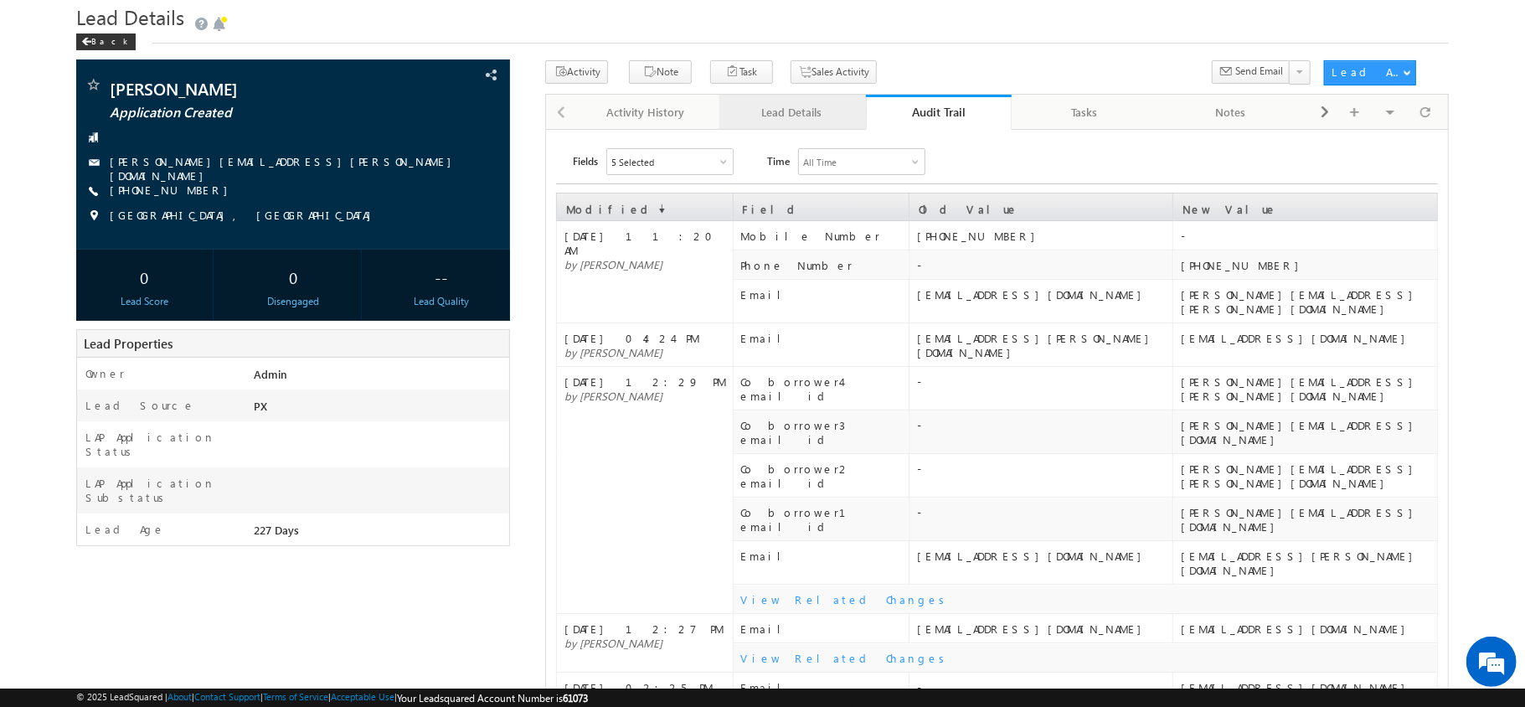
click at [817, 122] on div "Lead Details" at bounding box center [792, 112] width 118 height 20
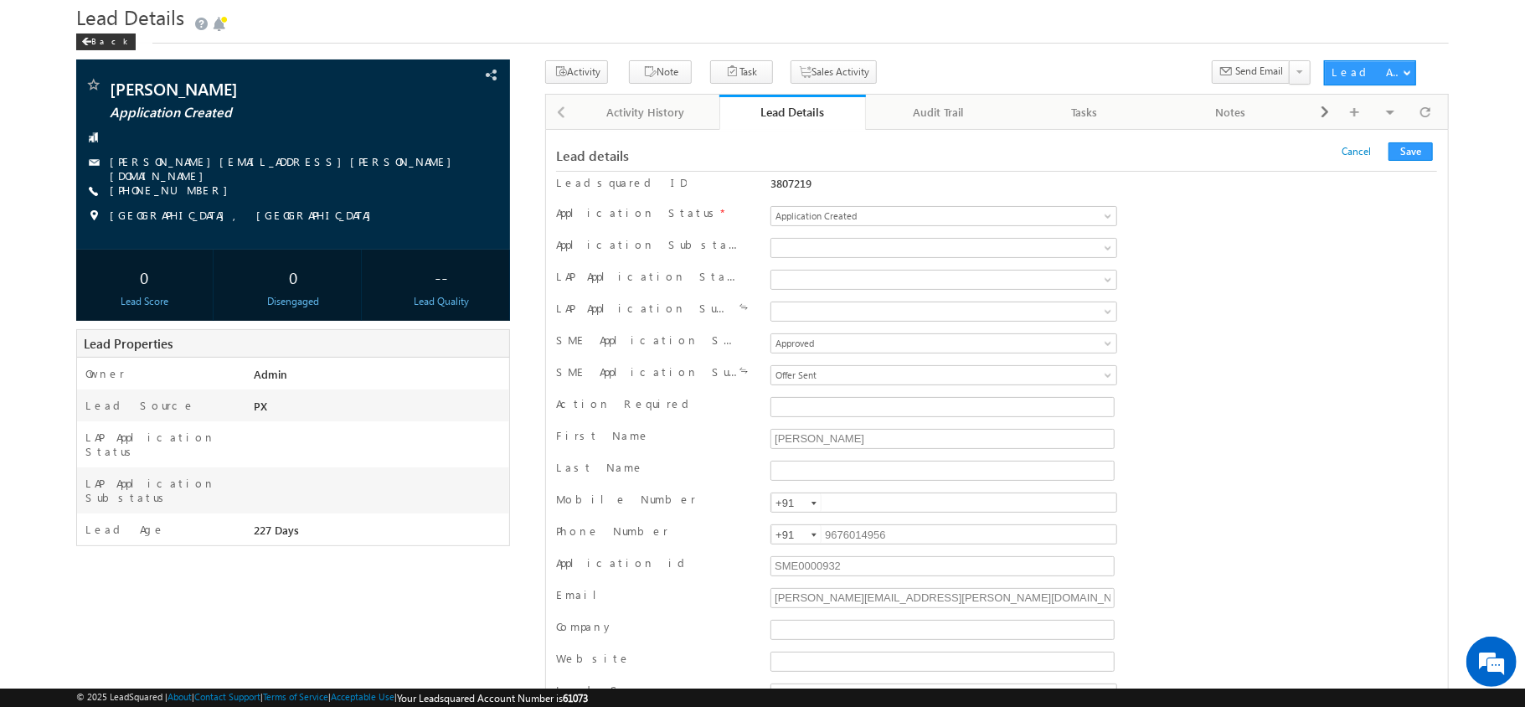
scroll to position [20180, 0]
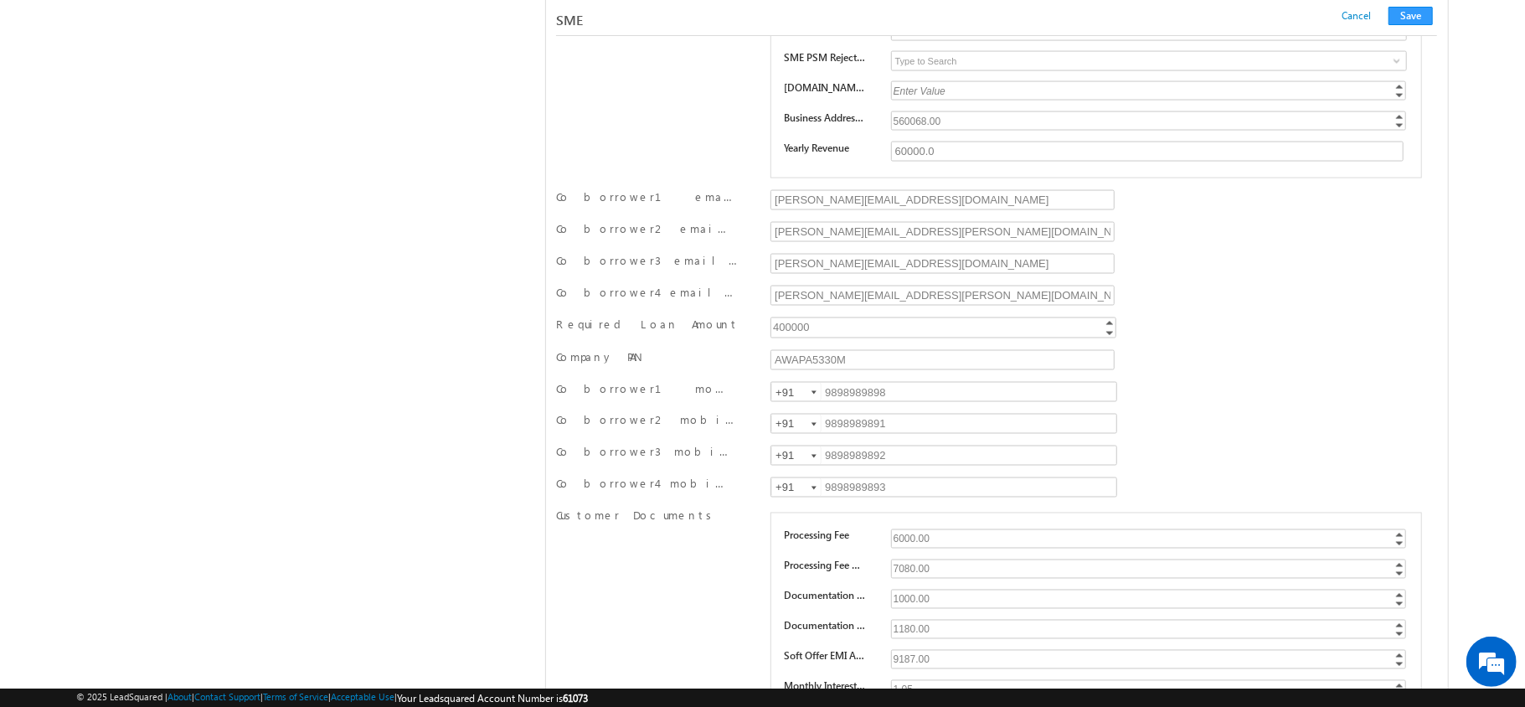
click at [955, 246] on div "dasari.thejaswini@werize.com" at bounding box center [943, 233] width 354 height 25
click at [956, 242] on input "dasari.thejaswini@werize.com" at bounding box center [941, 232] width 343 height 20
paste input "swati.shikha@werize.com"
click at [1417, 25] on button "Save" at bounding box center [1410, 16] width 44 height 18
click at [1414, 18] on button "Save" at bounding box center [1410, 16] width 44 height 18
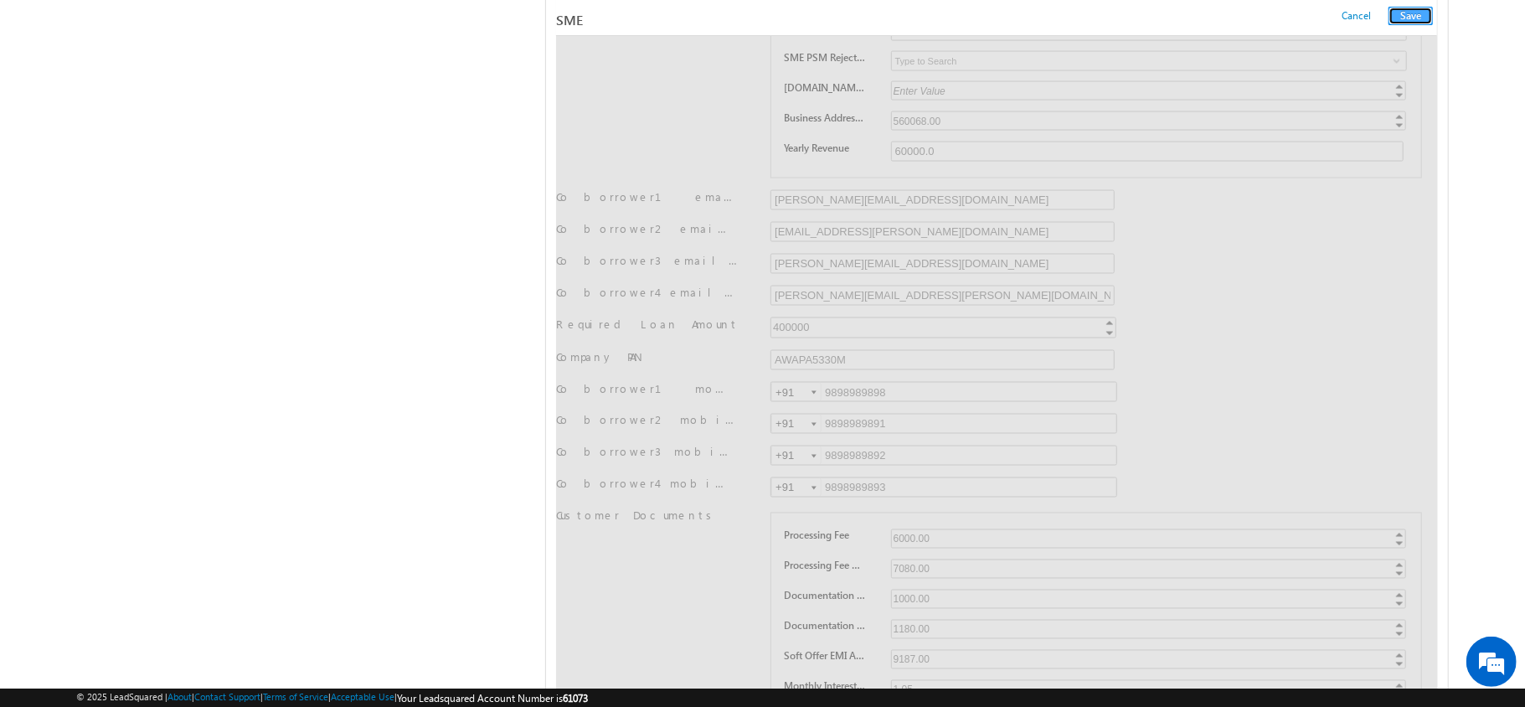
click at [1408, 17] on button "Save" at bounding box center [1410, 16] width 44 height 18
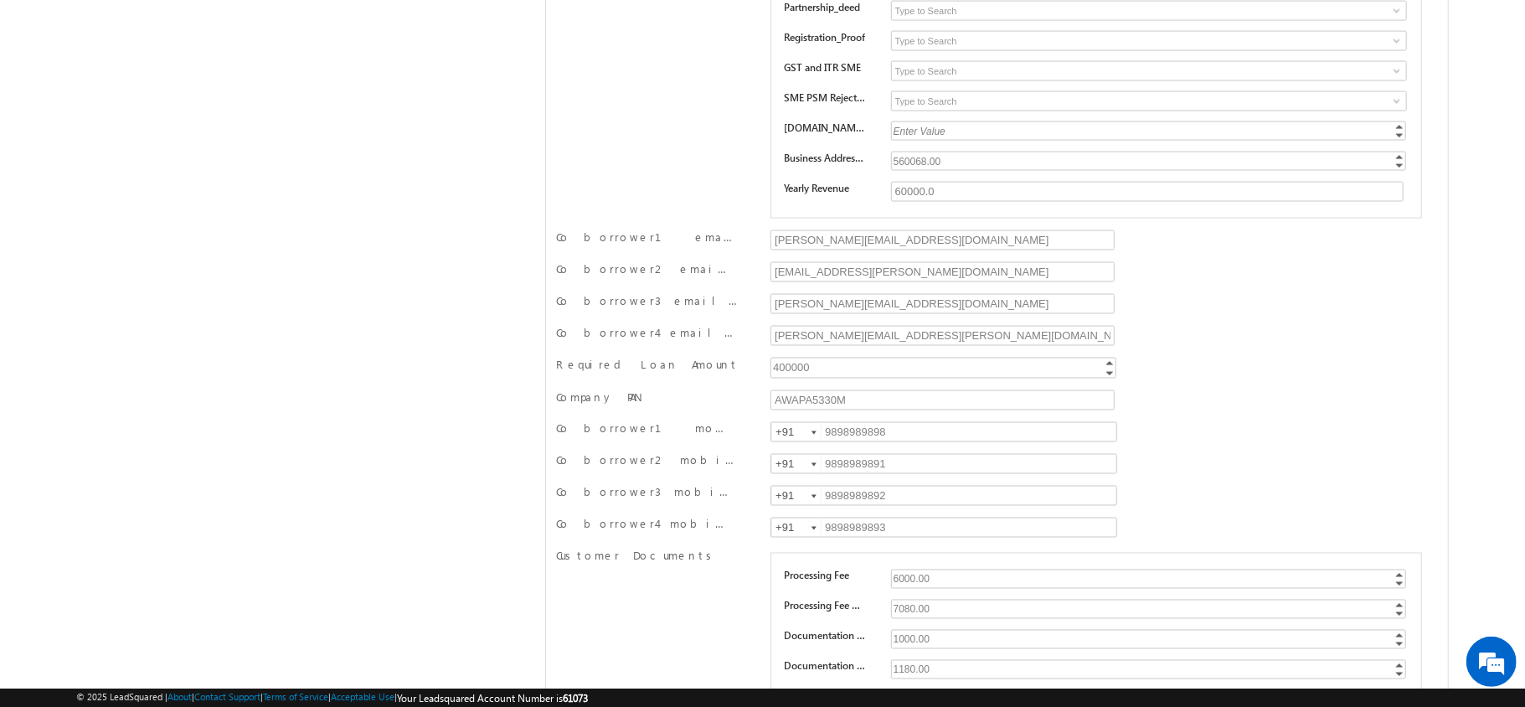
scroll to position [0, 0]
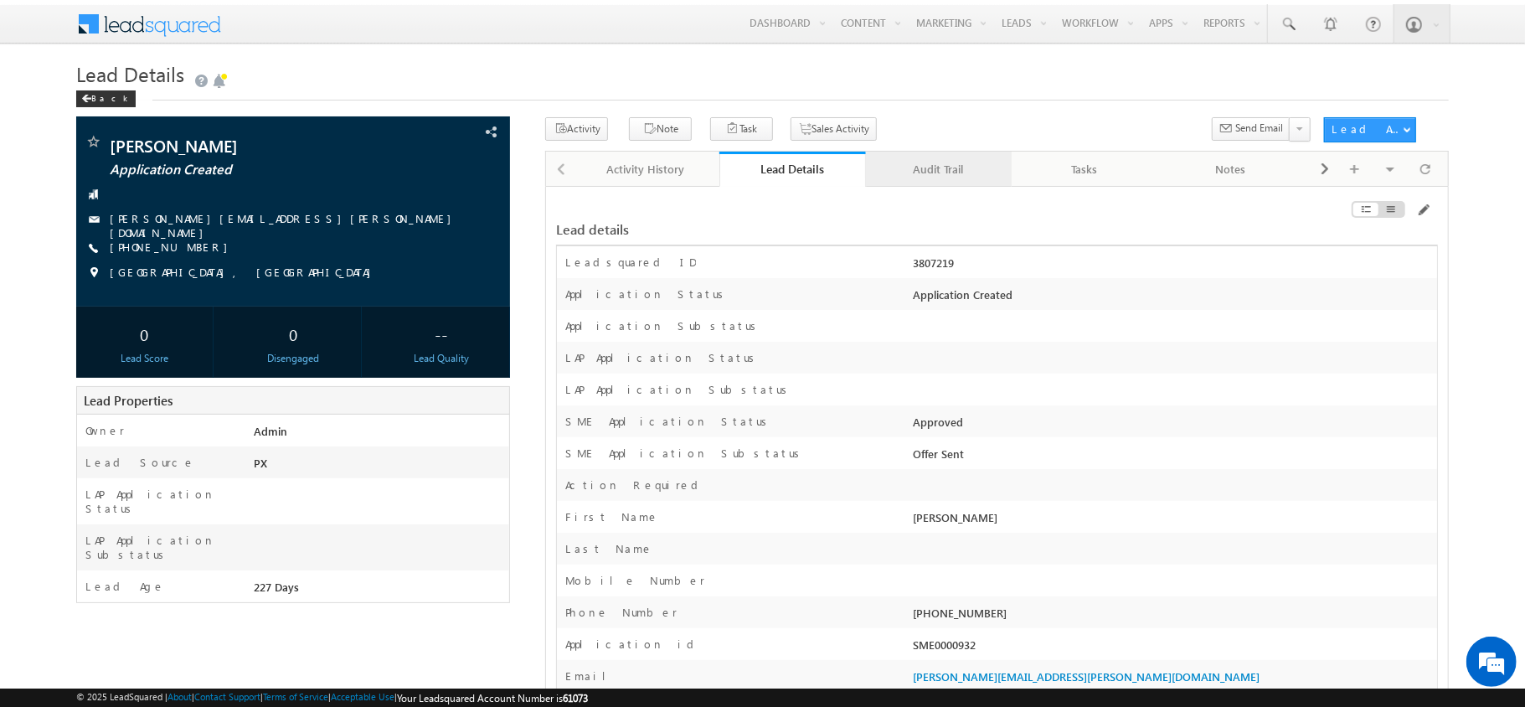
click at [945, 166] on div "Audit Trail" at bounding box center [938, 169] width 118 height 20
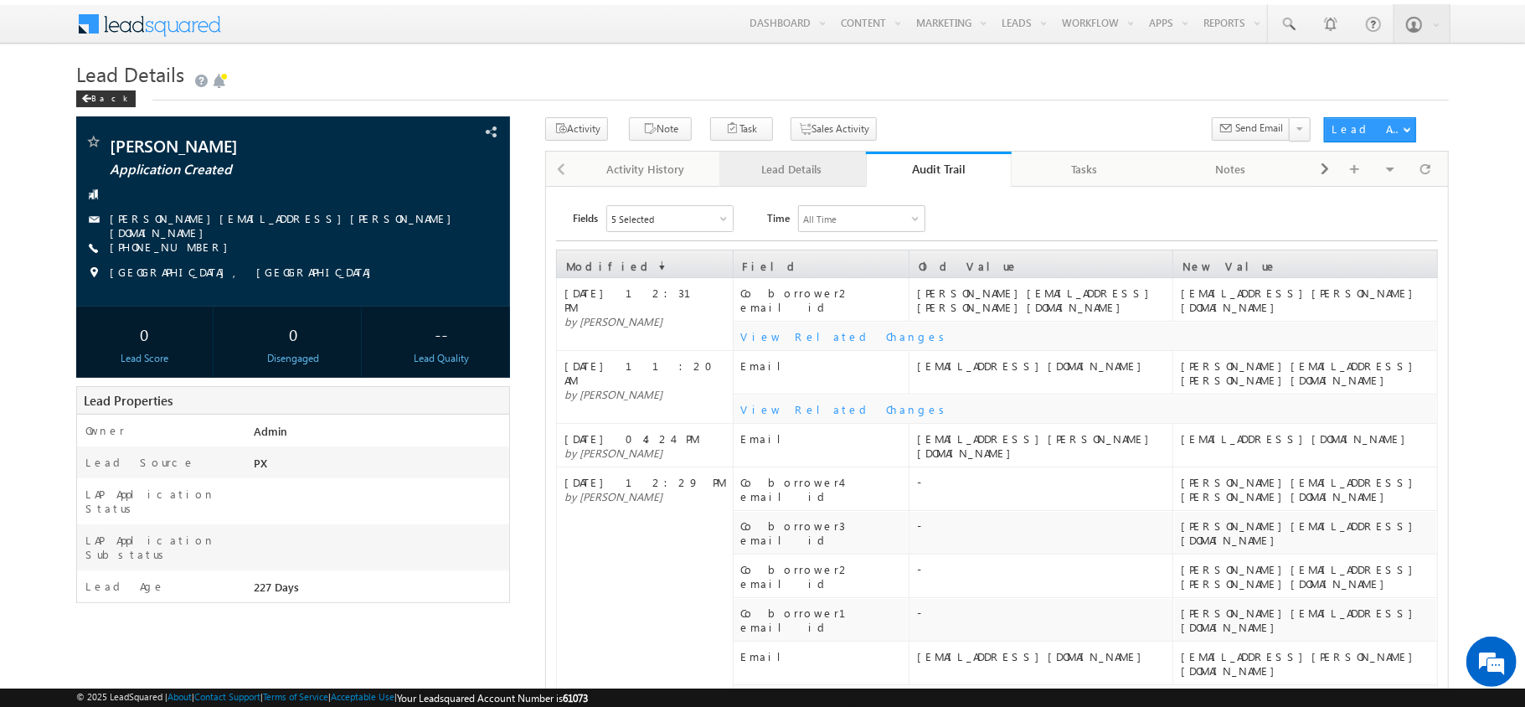
click at [821, 165] on div "Lead Details" at bounding box center [792, 169] width 118 height 20
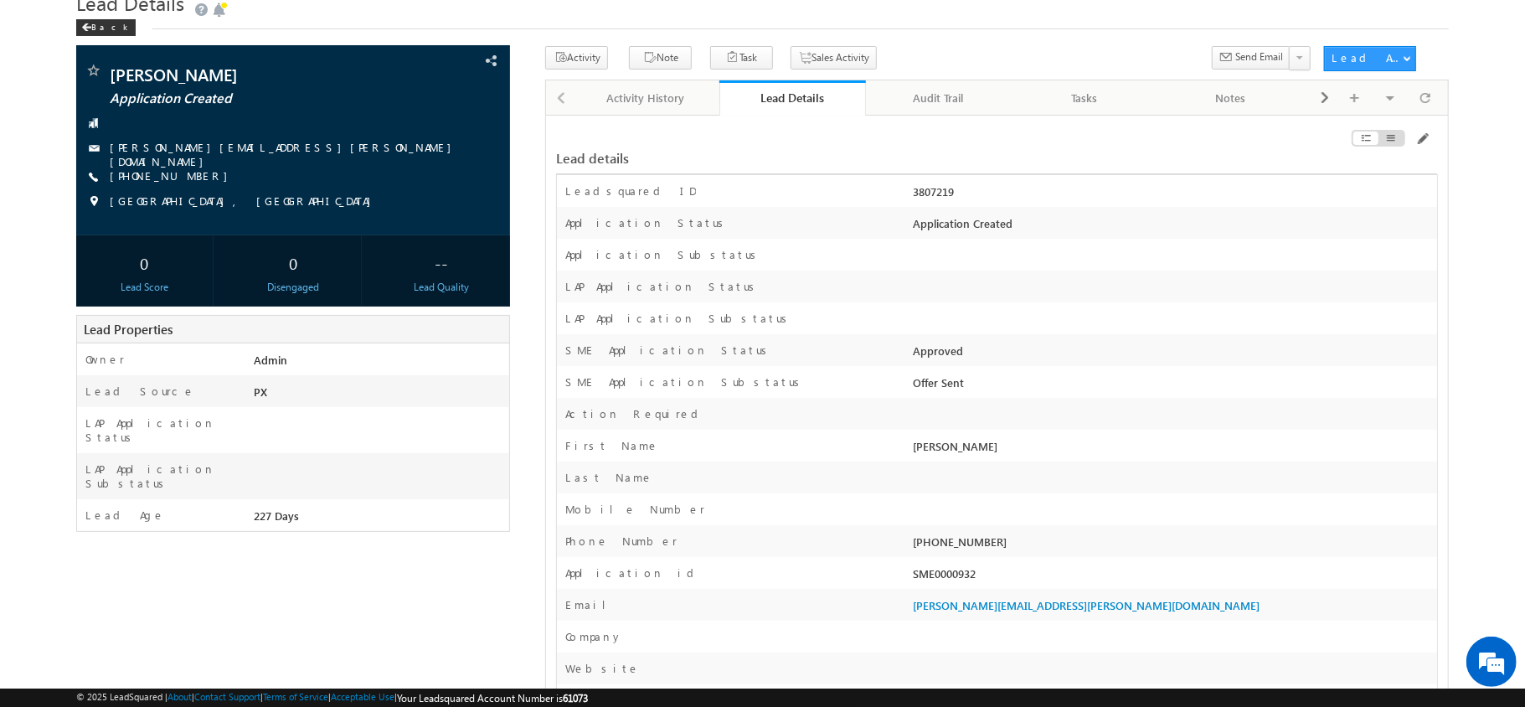
scroll to position [26621, 0]
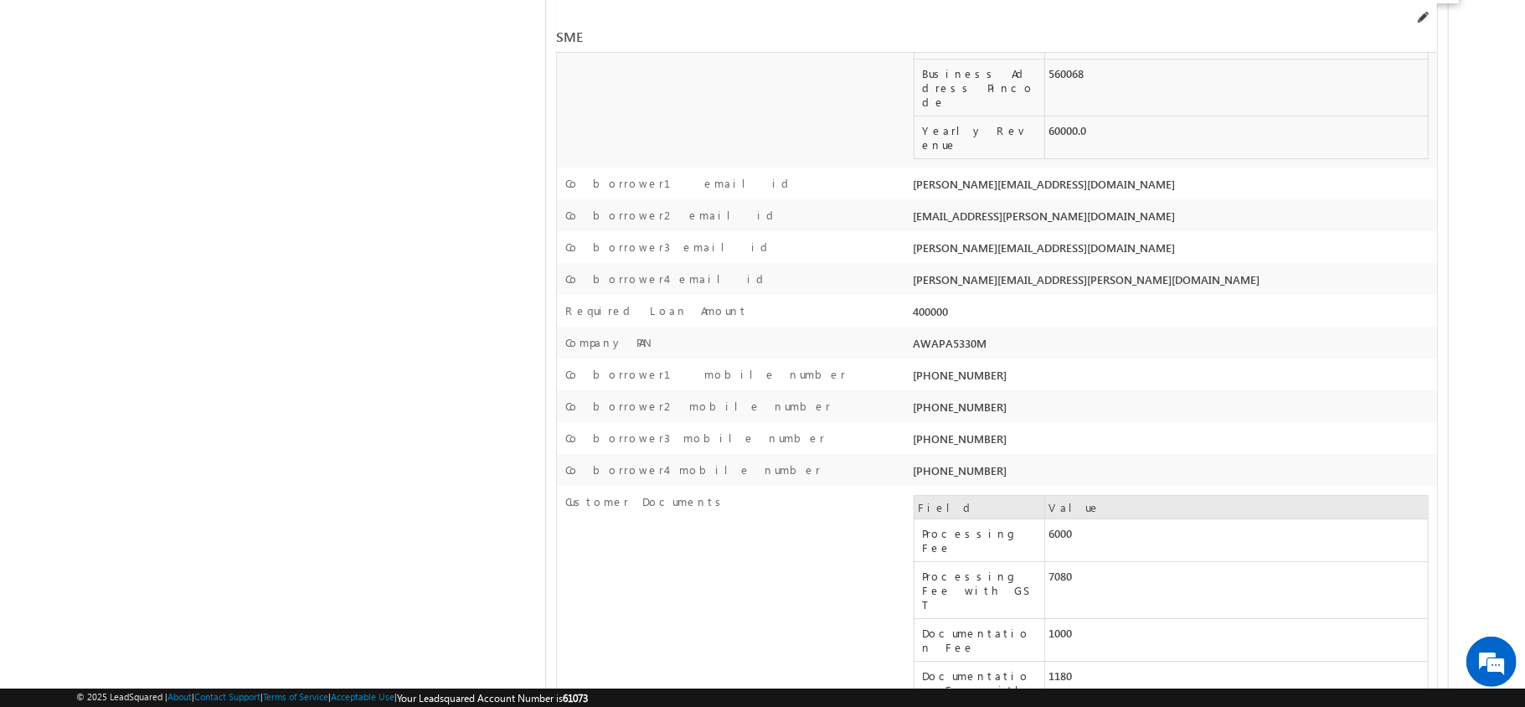
click at [1427, 22] on span at bounding box center [1421, 17] width 13 height 13
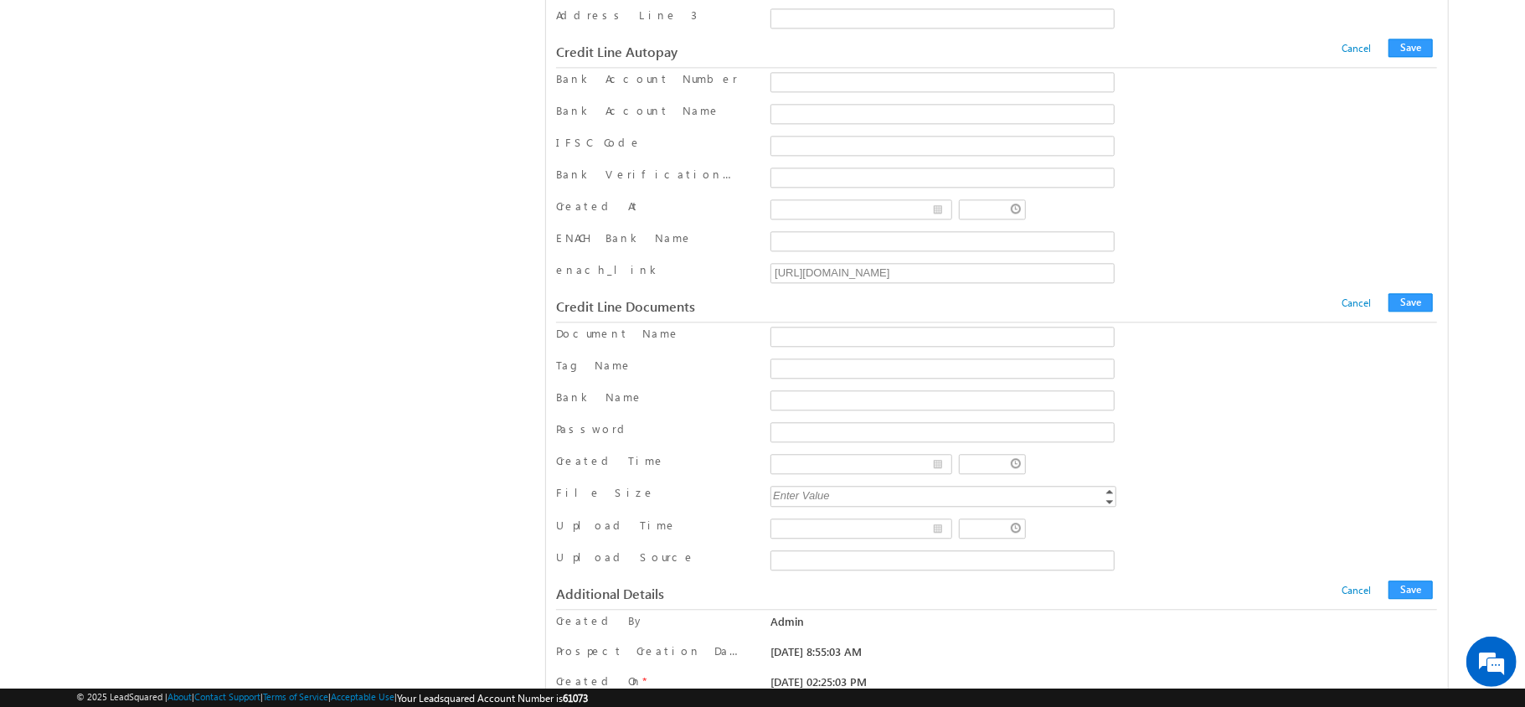
scroll to position [21557, 0]
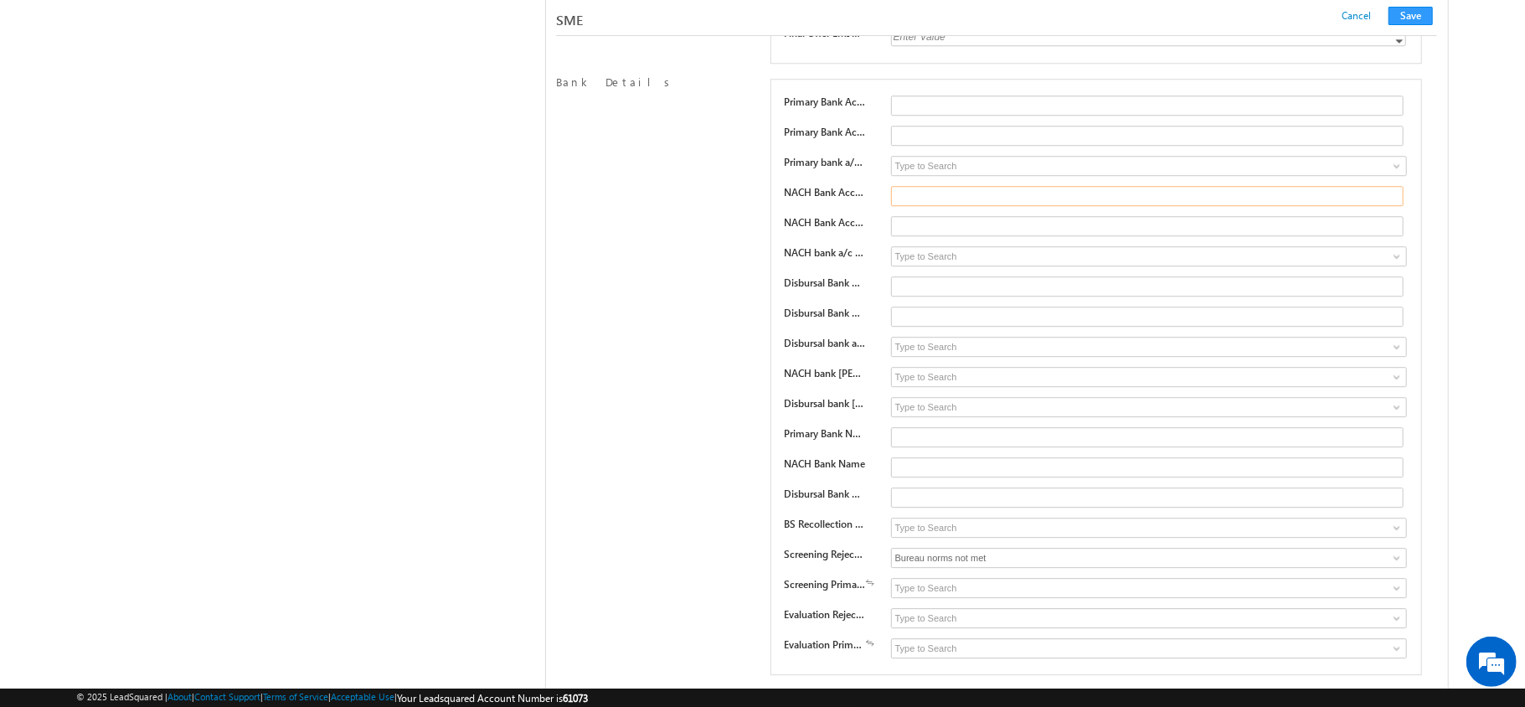
click at [932, 206] on input "text" at bounding box center [1147, 196] width 513 height 20
click at [915, 206] on input "text" at bounding box center [1147, 196] width 513 height 20
click at [921, 236] on input "text" at bounding box center [1147, 226] width 513 height 20
click at [931, 266] on input at bounding box center [1149, 256] width 516 height 20
click at [933, 206] on input "1272108032644" at bounding box center [1147, 196] width 513 height 20
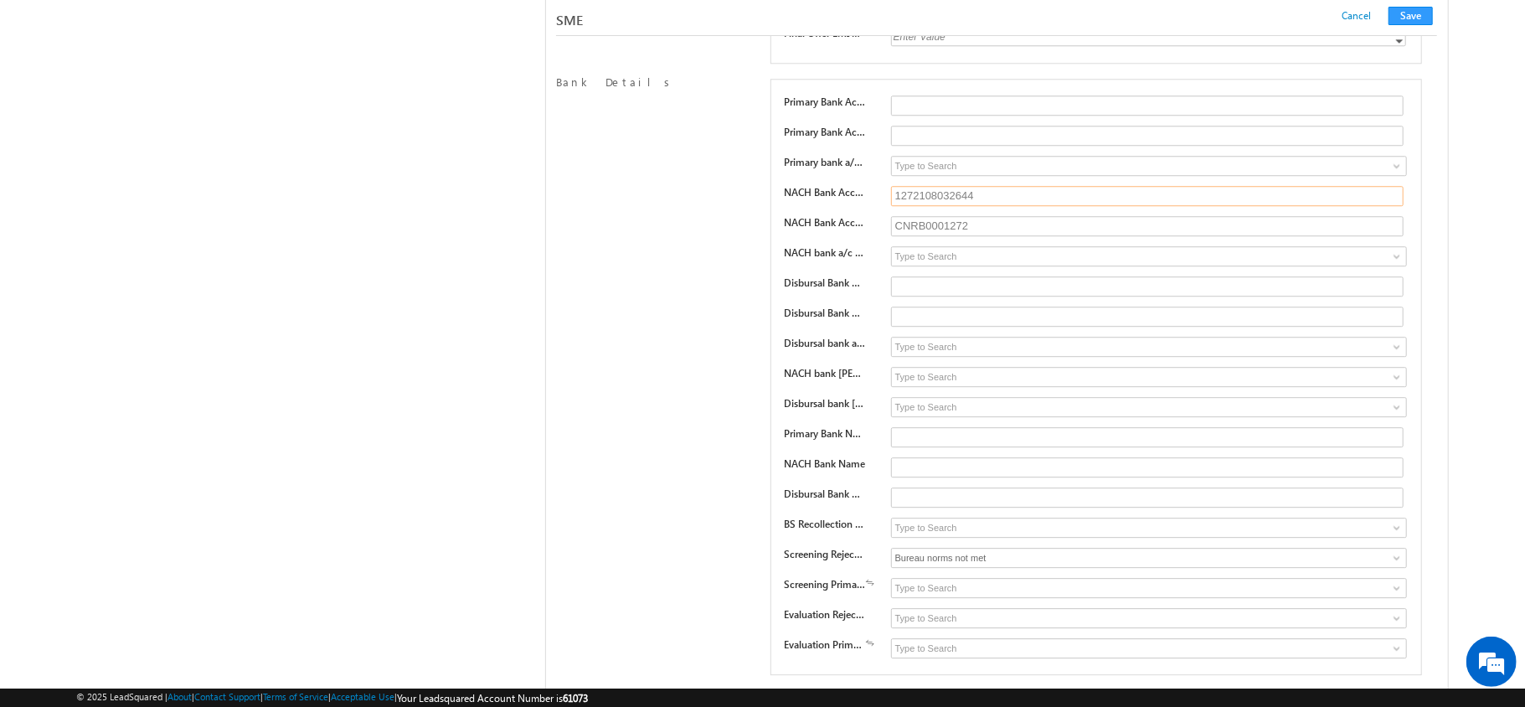
click at [933, 206] on input "1272108032644" at bounding box center [1147, 196] width 513 height 20
click at [929, 270] on div "SUCCESS FAILED PENDING ERROR" at bounding box center [1149, 257] width 517 height 23
click at [931, 436] on div "Primary Bank Account Number Primary Bank Account IFSC Primary bank a/c verifica…" at bounding box center [1095, 377] width 651 height 596
click at [933, 296] on input "text" at bounding box center [1147, 286] width 513 height 20
paste input "1272108032644"
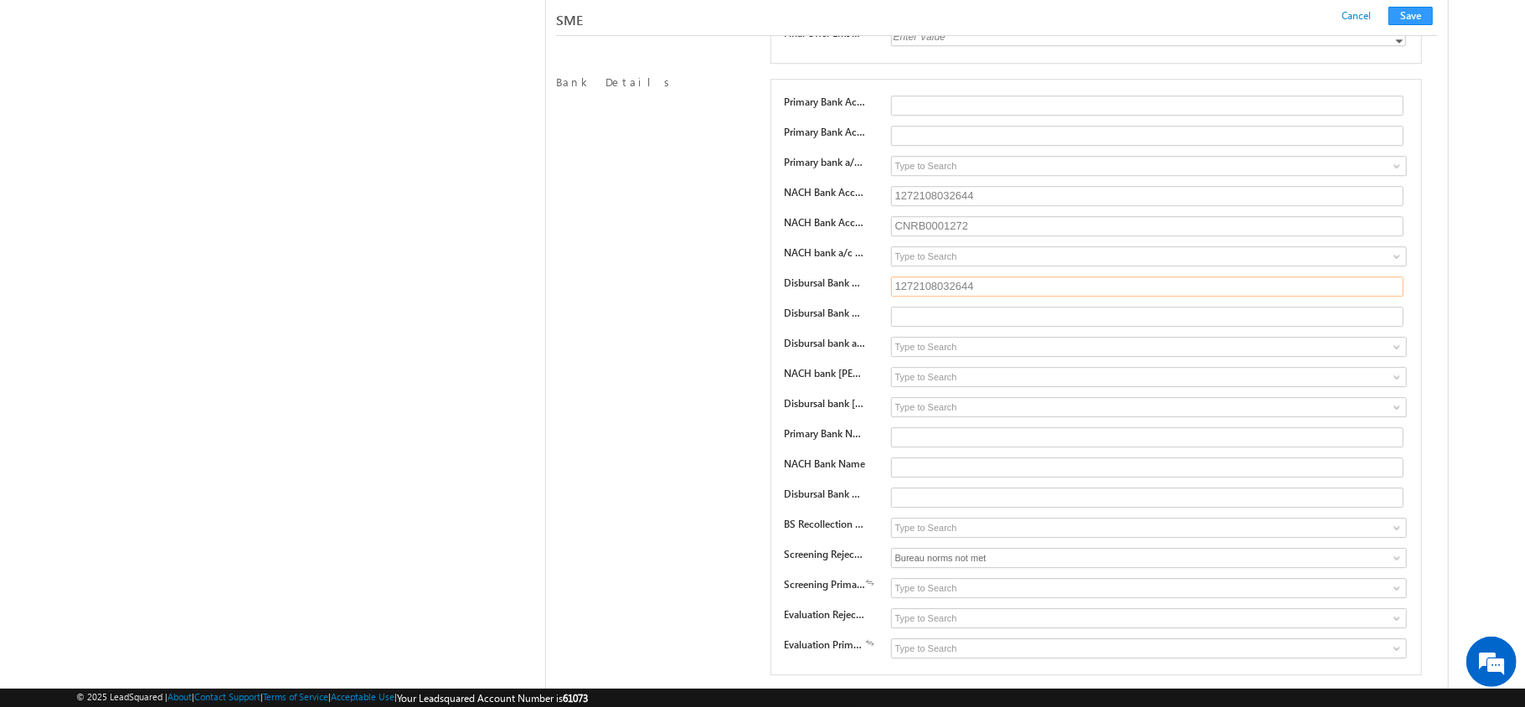
click at [933, 296] on input "1272108032644" at bounding box center [1147, 286] width 513 height 20
click at [933, 462] on div "Primary Bank Account Number Primary Bank Account IFSC Primary bank a/c verifica…" at bounding box center [1095, 377] width 651 height 596
click at [926, 236] on input "CNRB0001272" at bounding box center [1147, 226] width 513 height 20
click at [922, 327] on input "text" at bounding box center [1147, 316] width 513 height 20
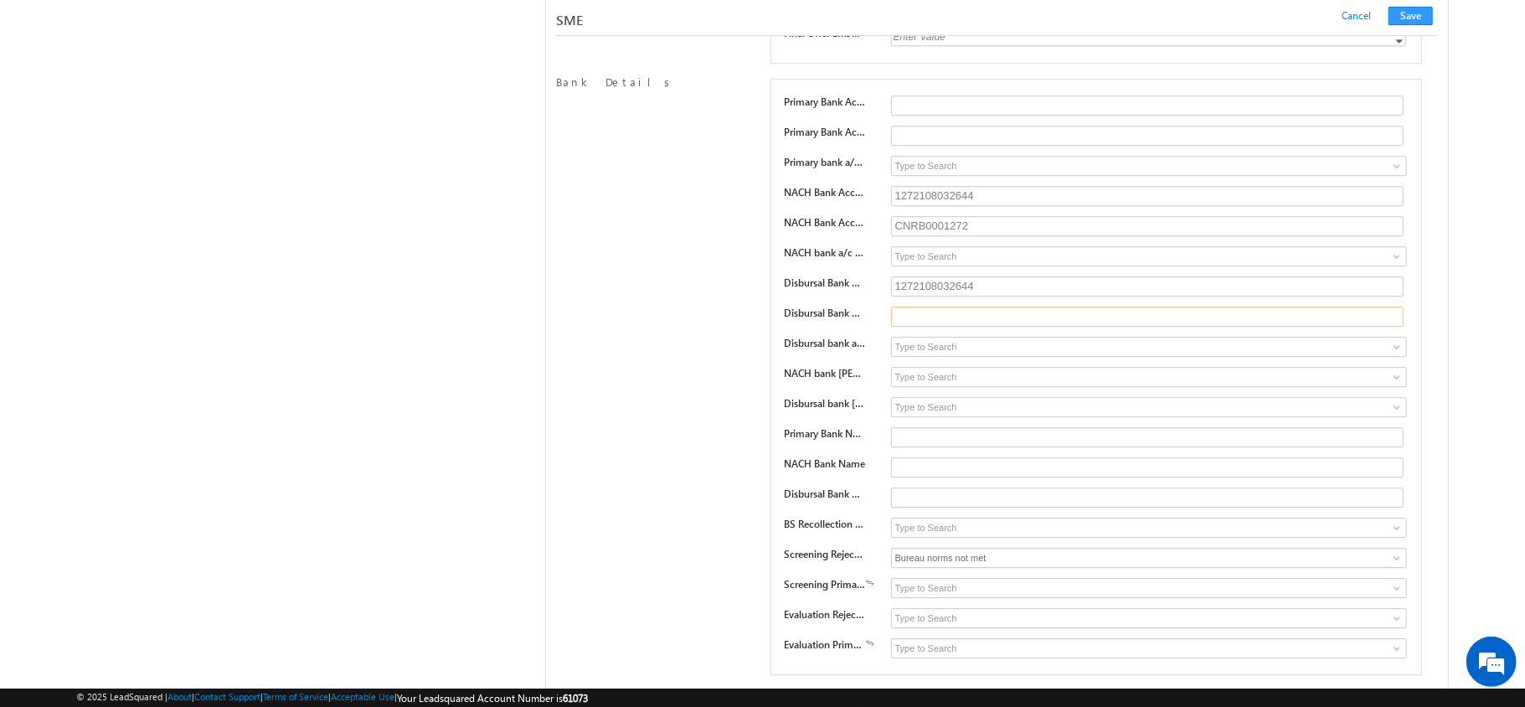
paste input "CNRB0001272"
click at [916, 270] on div "SUCCESS FAILED PENDING ERROR" at bounding box center [1149, 257] width 517 height 23
click at [915, 266] on input at bounding box center [1149, 256] width 516 height 20
click at [919, 176] on input at bounding box center [1149, 166] width 516 height 20
click at [922, 116] on input "text" at bounding box center [1147, 105] width 513 height 20
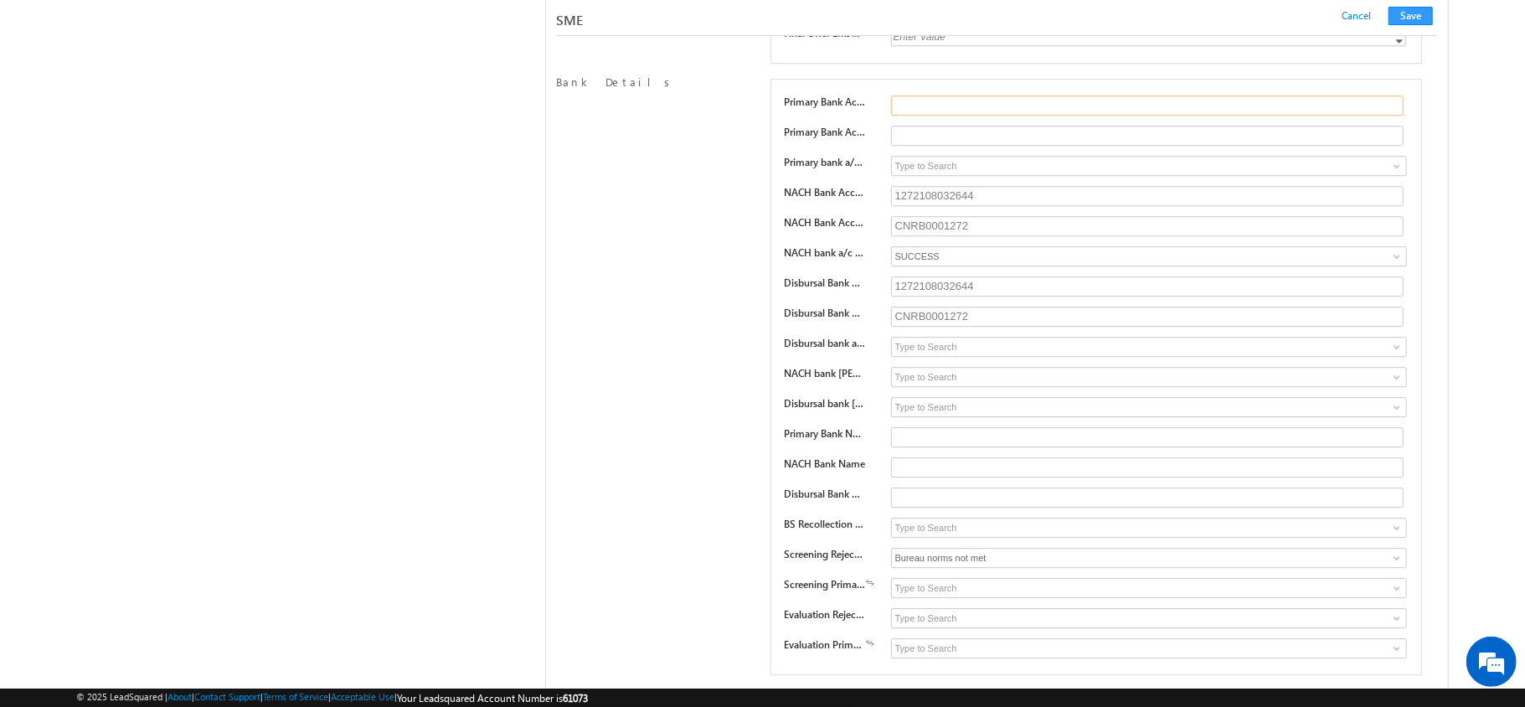
paste input "CNRB0001272"
click at [905, 146] on input "text" at bounding box center [1147, 136] width 513 height 20
paste input "CNRB0001272"
click at [905, 116] on input "text" at bounding box center [1147, 105] width 513 height 20
paste input "1272108032644"
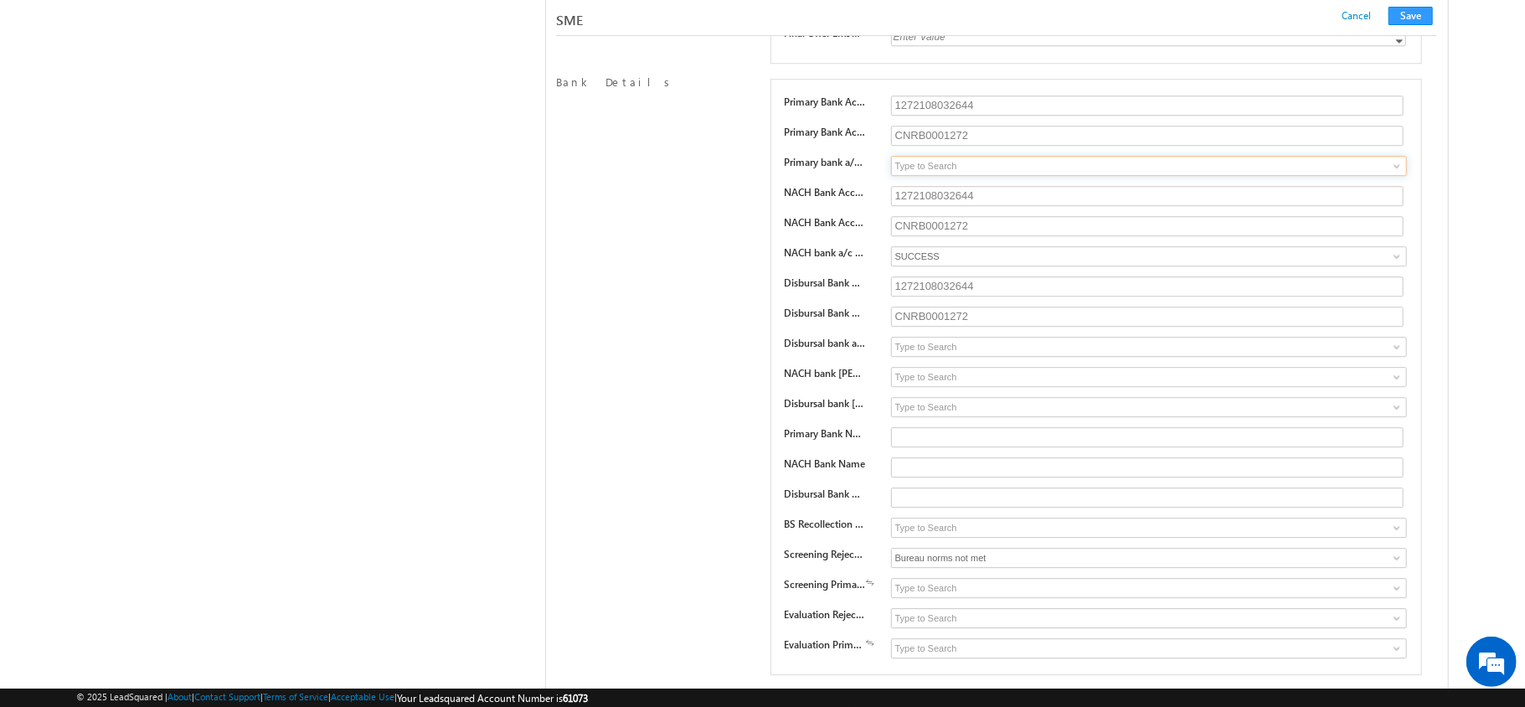
click at [914, 176] on input at bounding box center [1149, 166] width 516 height 20
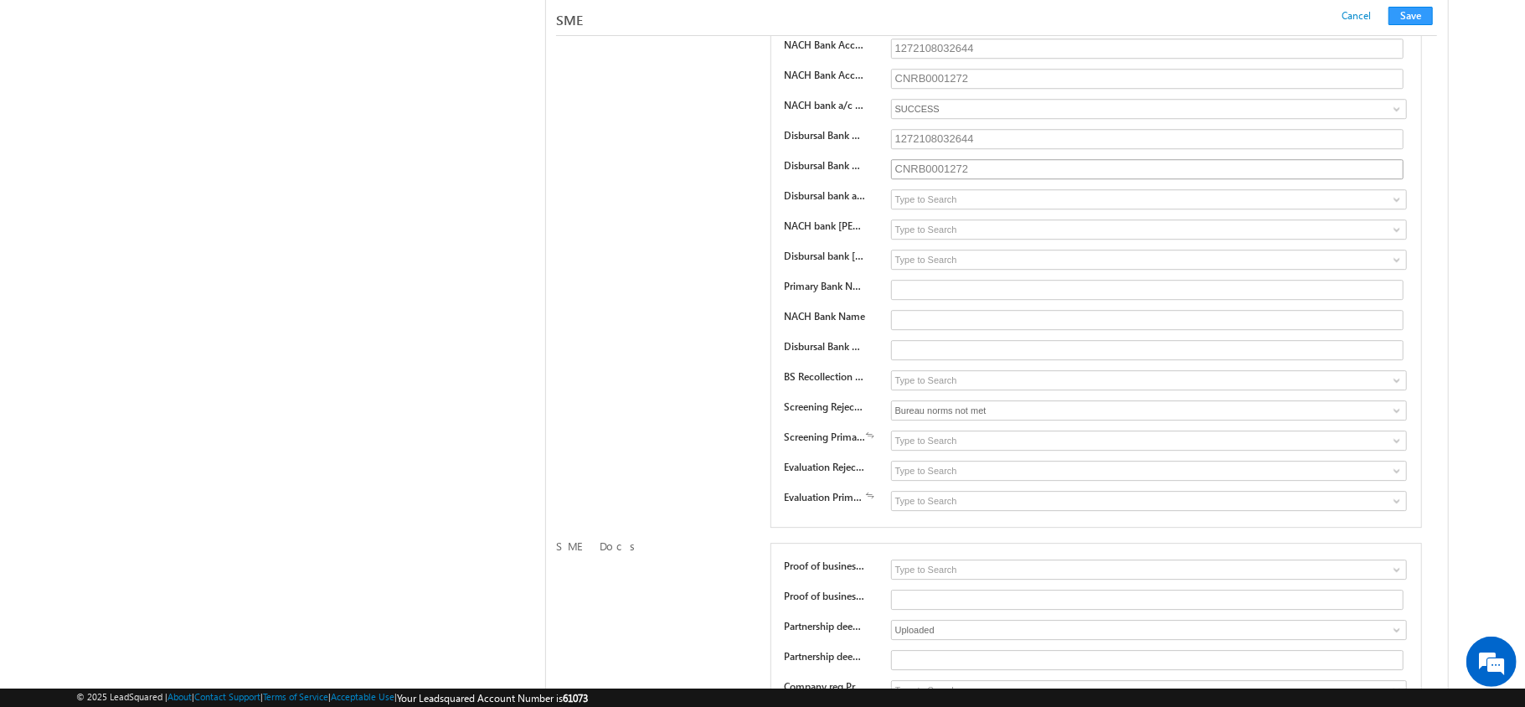
scroll to position [21711, 0]
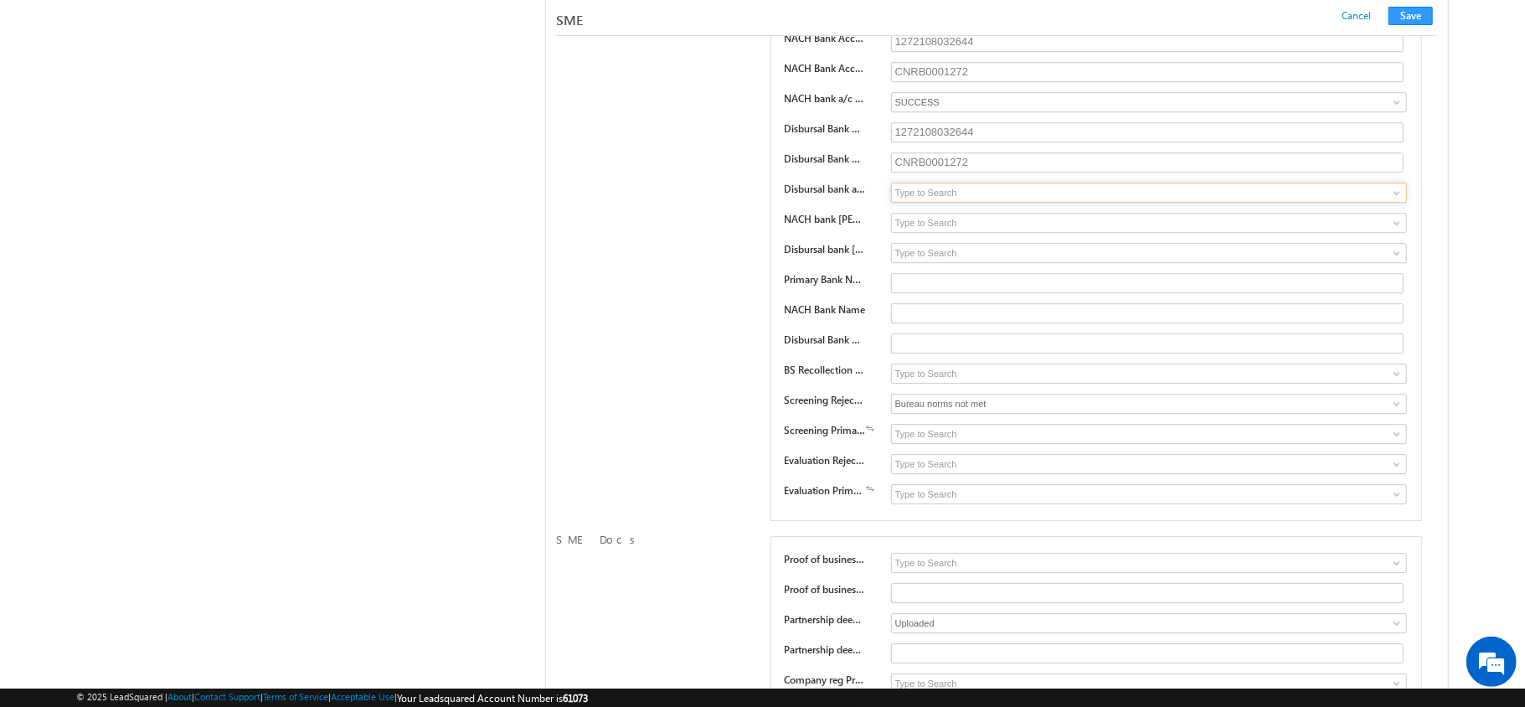
click at [905, 203] on input at bounding box center [1149, 193] width 516 height 20
click at [914, 233] on input at bounding box center [1149, 223] width 516 height 20
click at [915, 263] on input at bounding box center [1149, 253] width 516 height 20
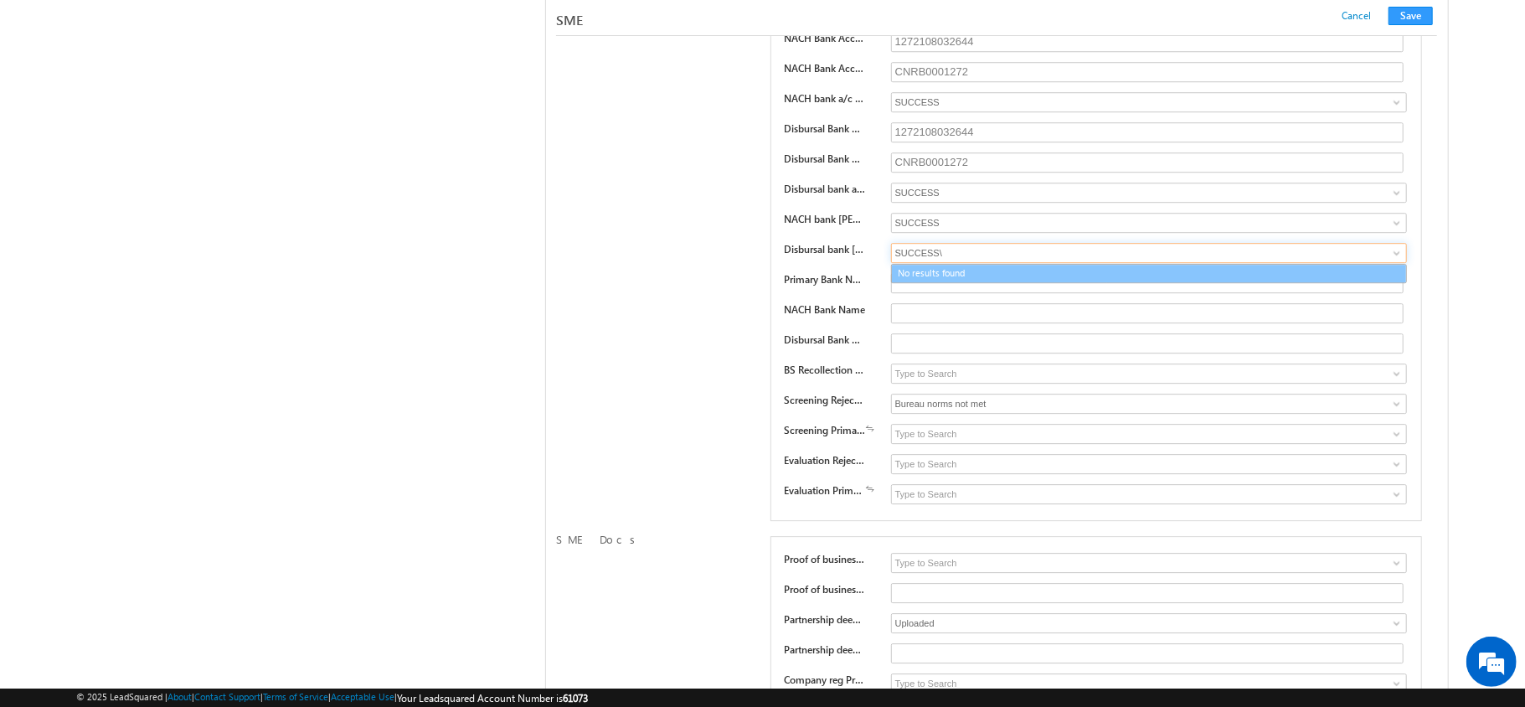
click at [919, 283] on link "No results found" at bounding box center [1149, 273] width 516 height 19
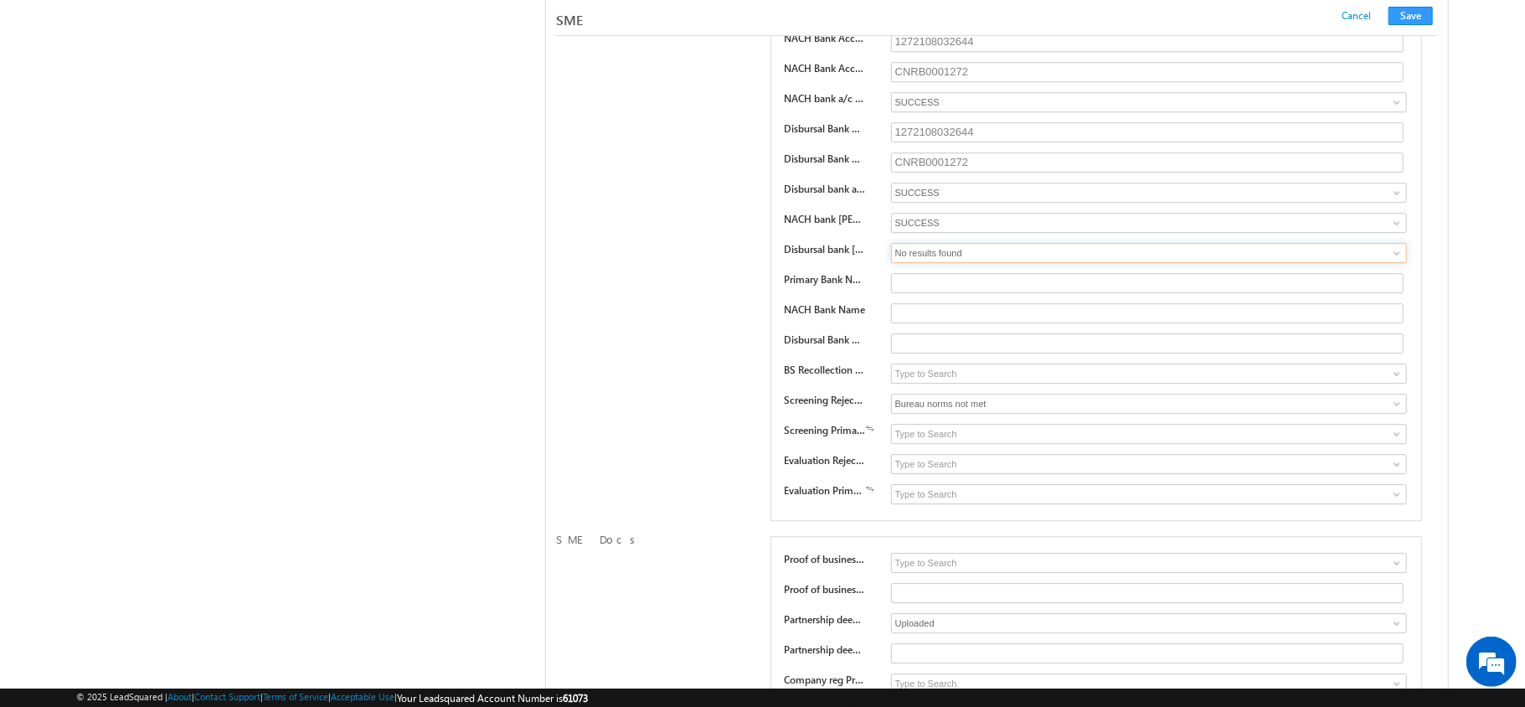
click at [918, 263] on input "No results found" at bounding box center [1149, 253] width 516 height 20
click at [928, 433] on div "Primary Bank Account Number 1272108032644 Primary Bank Account IFSC CNRB0001272…" at bounding box center [1095, 223] width 651 height 596
click at [928, 293] on input "text" at bounding box center [1147, 283] width 513 height 20
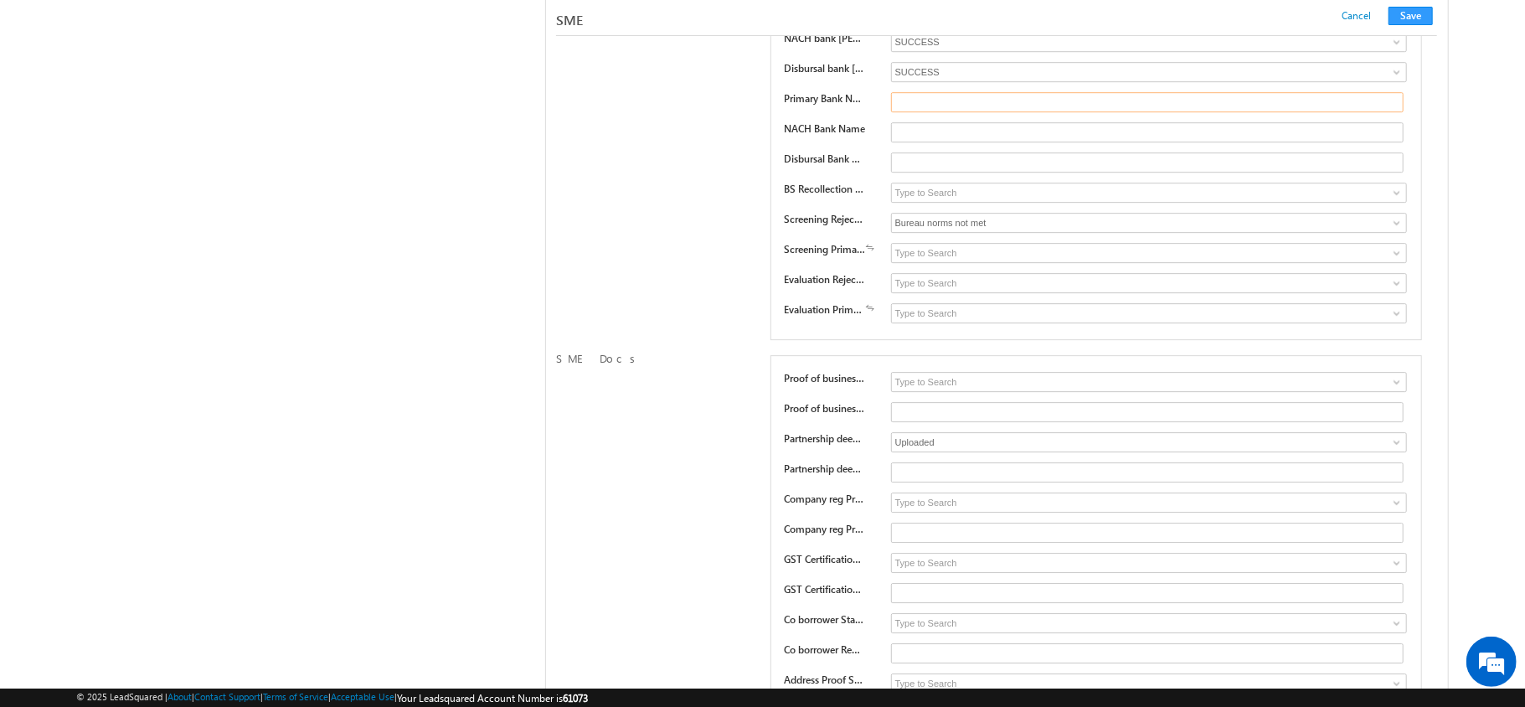
scroll to position [21891, 0]
click at [945, 113] on input "text" at bounding box center [1147, 103] width 513 height 20
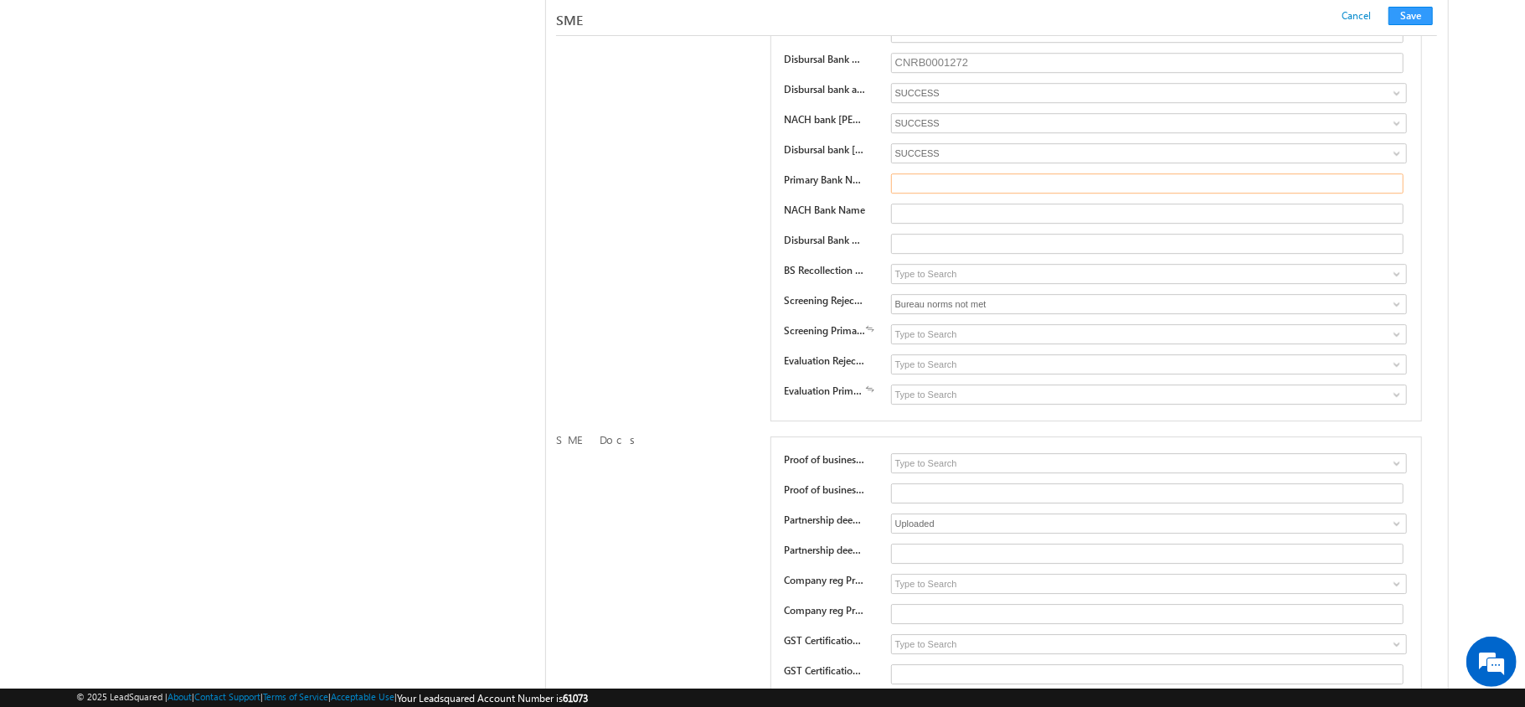
scroll to position [21741, 0]
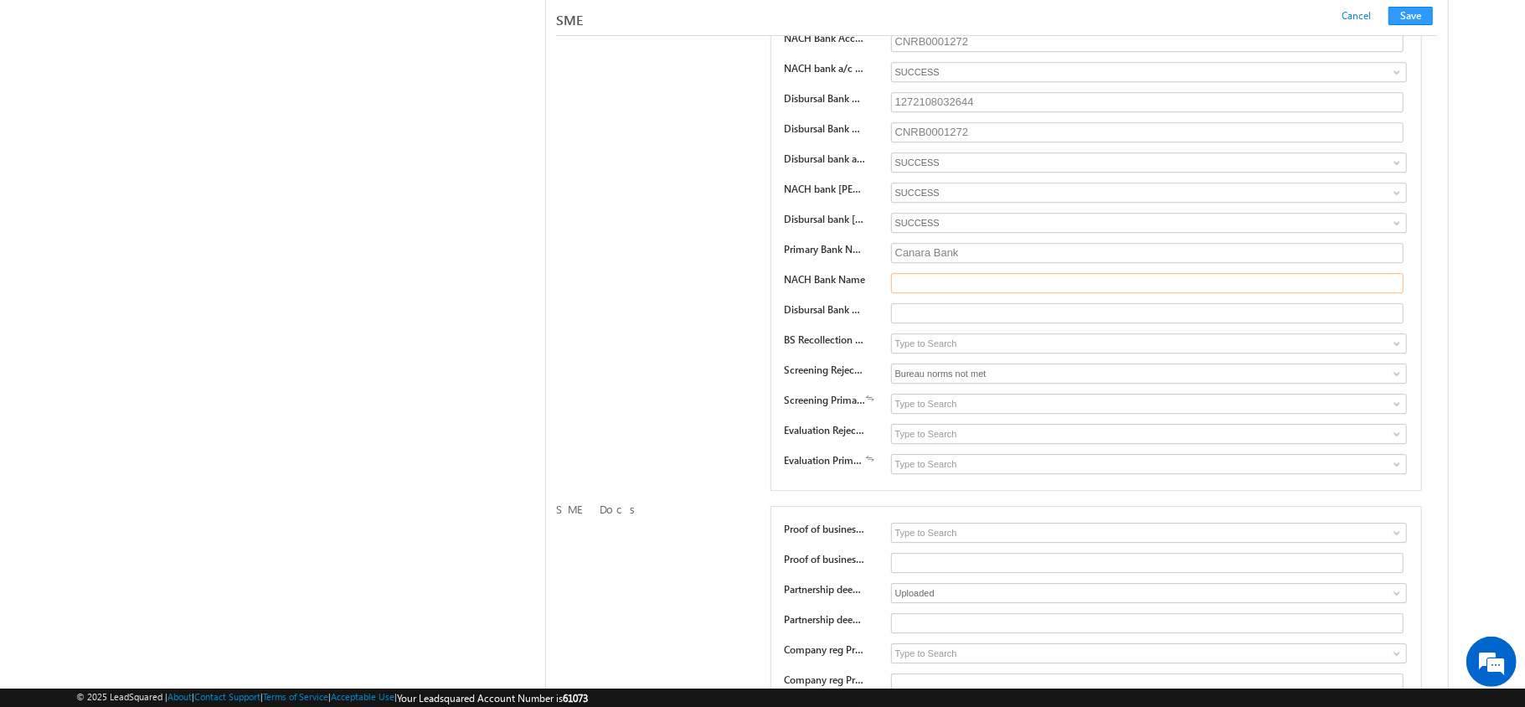
click at [925, 293] on input "text" at bounding box center [1147, 283] width 513 height 20
paste input "Canara Bank"
click at [926, 323] on input "text" at bounding box center [1147, 313] width 513 height 20
paste input "Canara Bank"
click at [1412, 10] on button "Save" at bounding box center [1410, 16] width 44 height 18
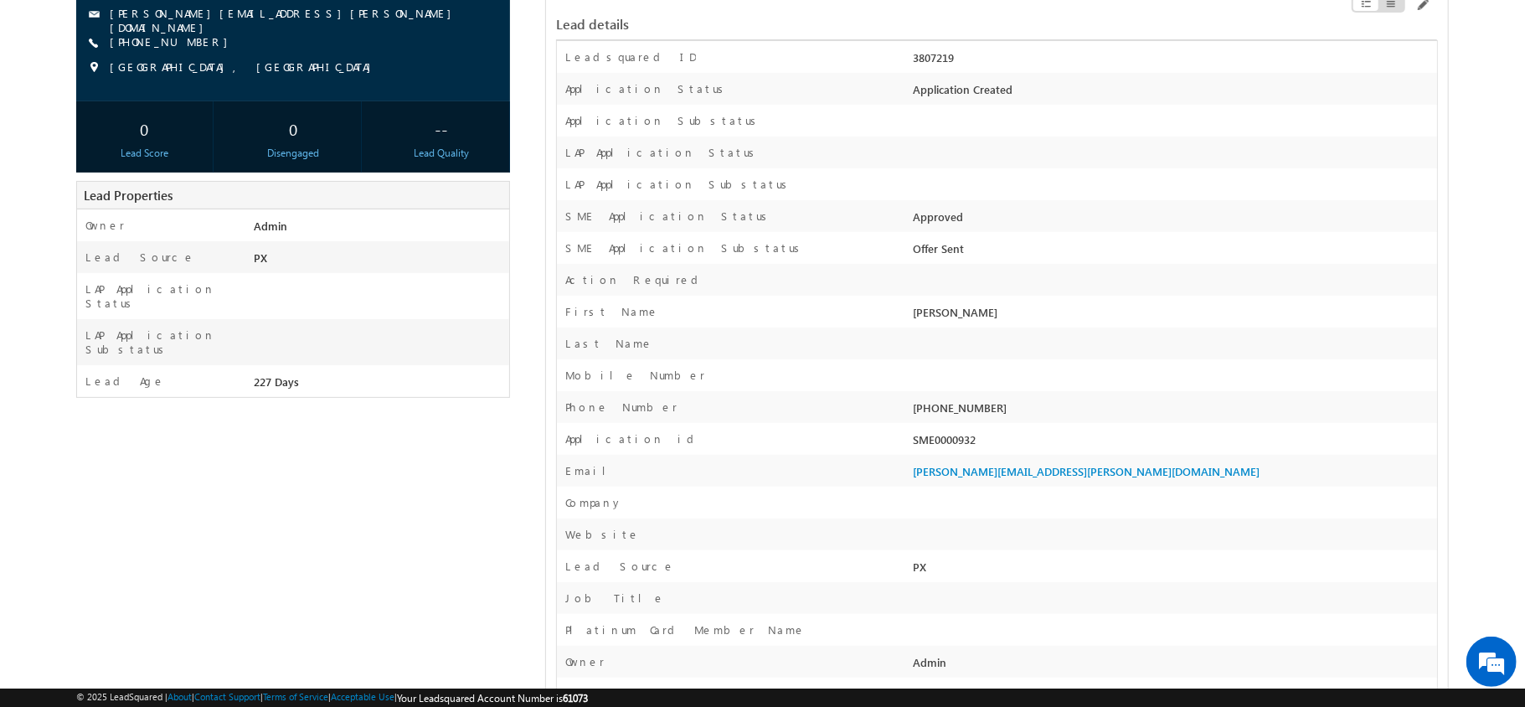
scroll to position [0, 0]
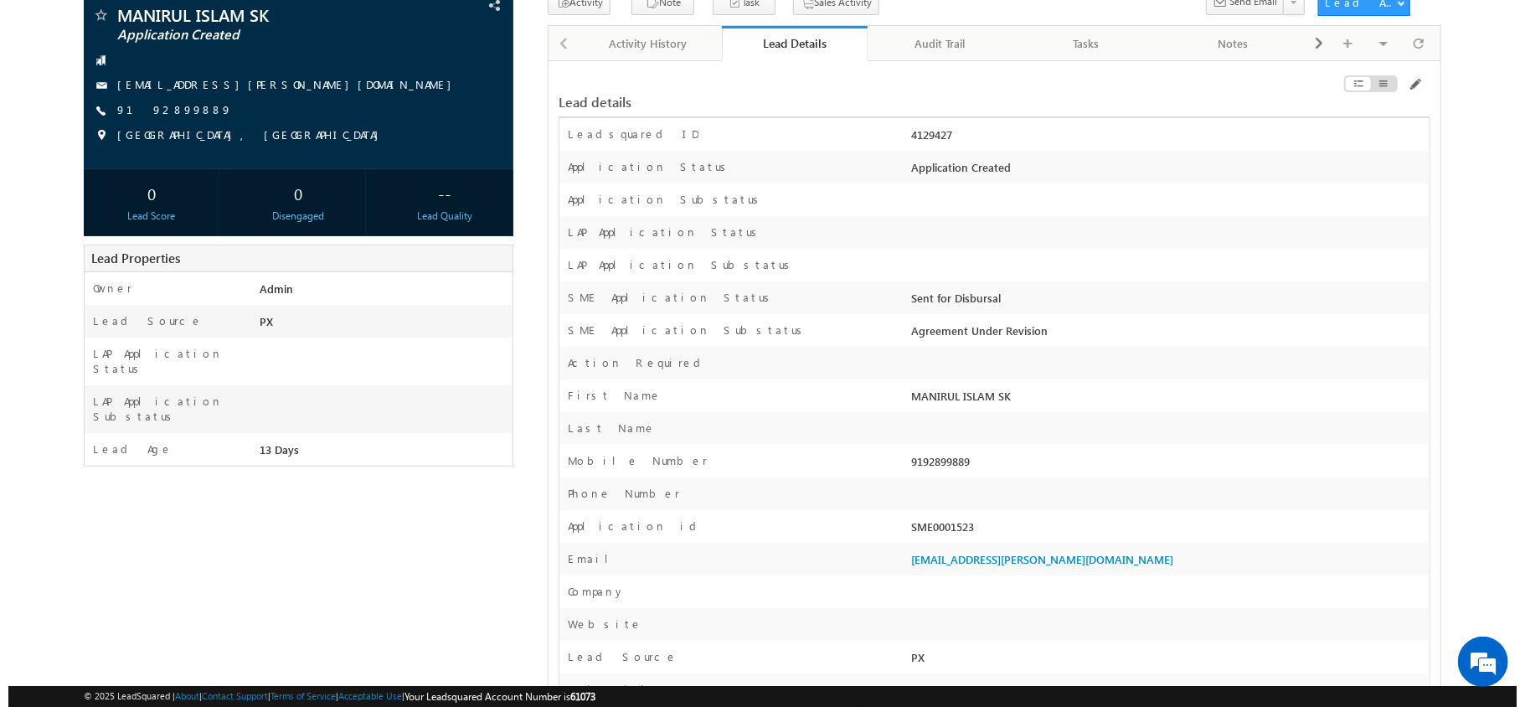
scroll to position [52, 0]
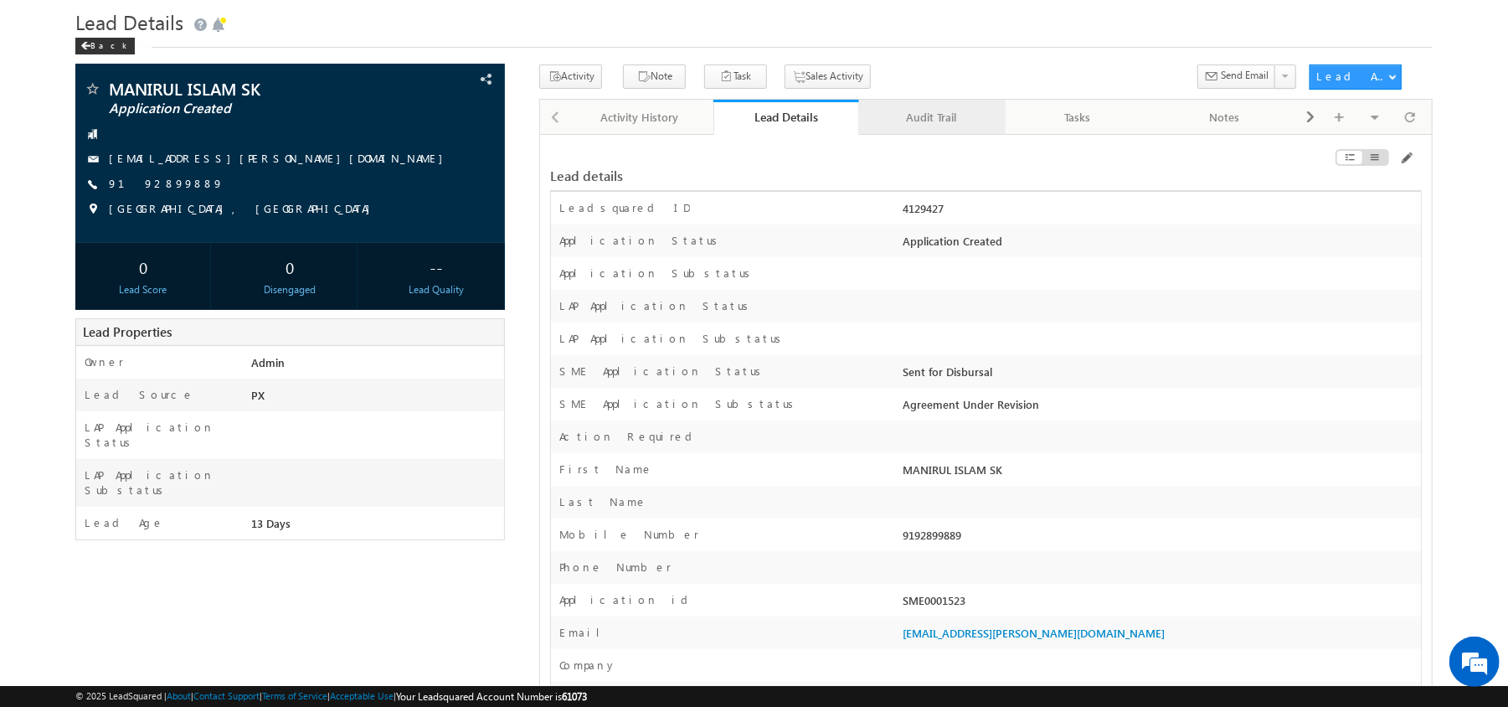
click at [939, 119] on div "Audit Trail" at bounding box center [931, 117] width 118 height 20
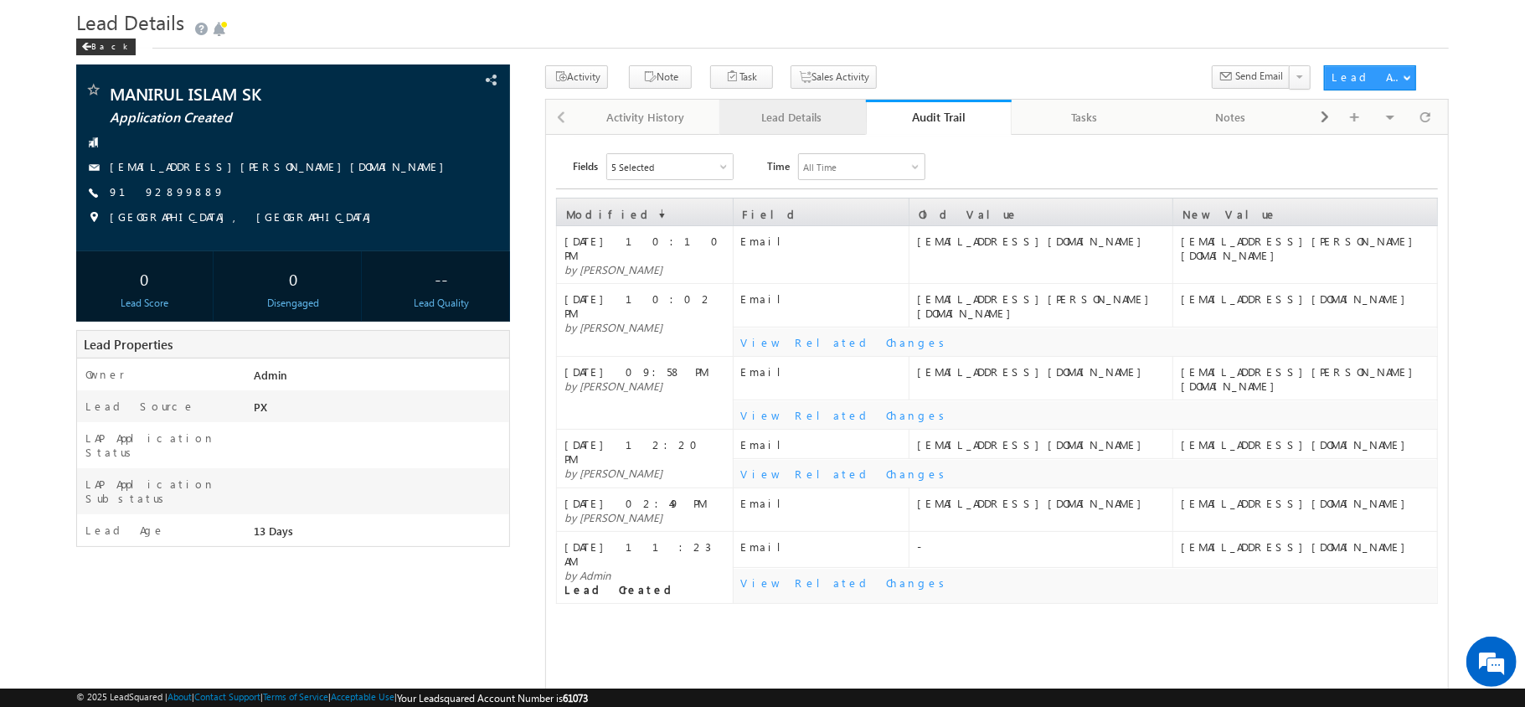
click at [844, 112] on div "Lead Details" at bounding box center [792, 117] width 118 height 20
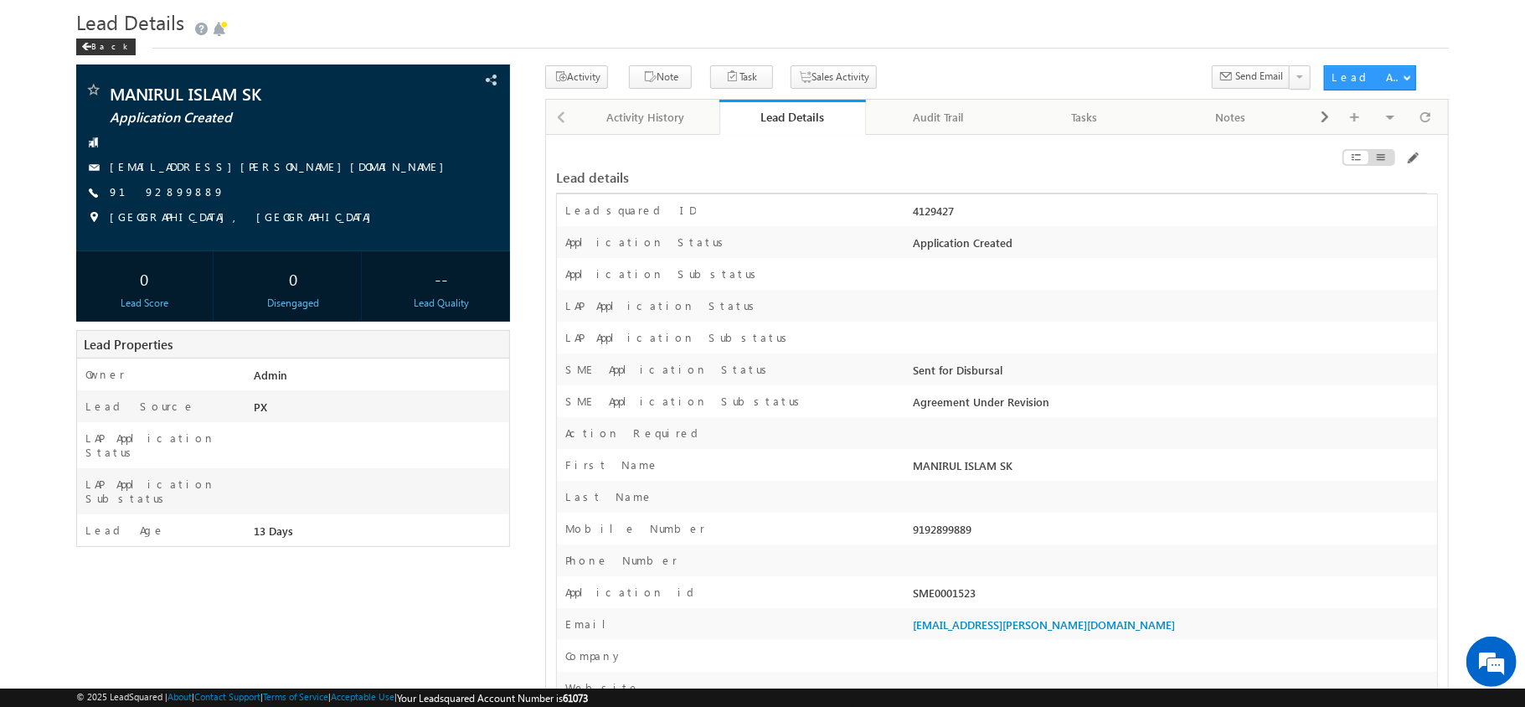
click at [1420, 165] on div at bounding box center [1288, 161] width 275 height 18
click at [1418, 162] on span at bounding box center [1411, 158] width 13 height 13
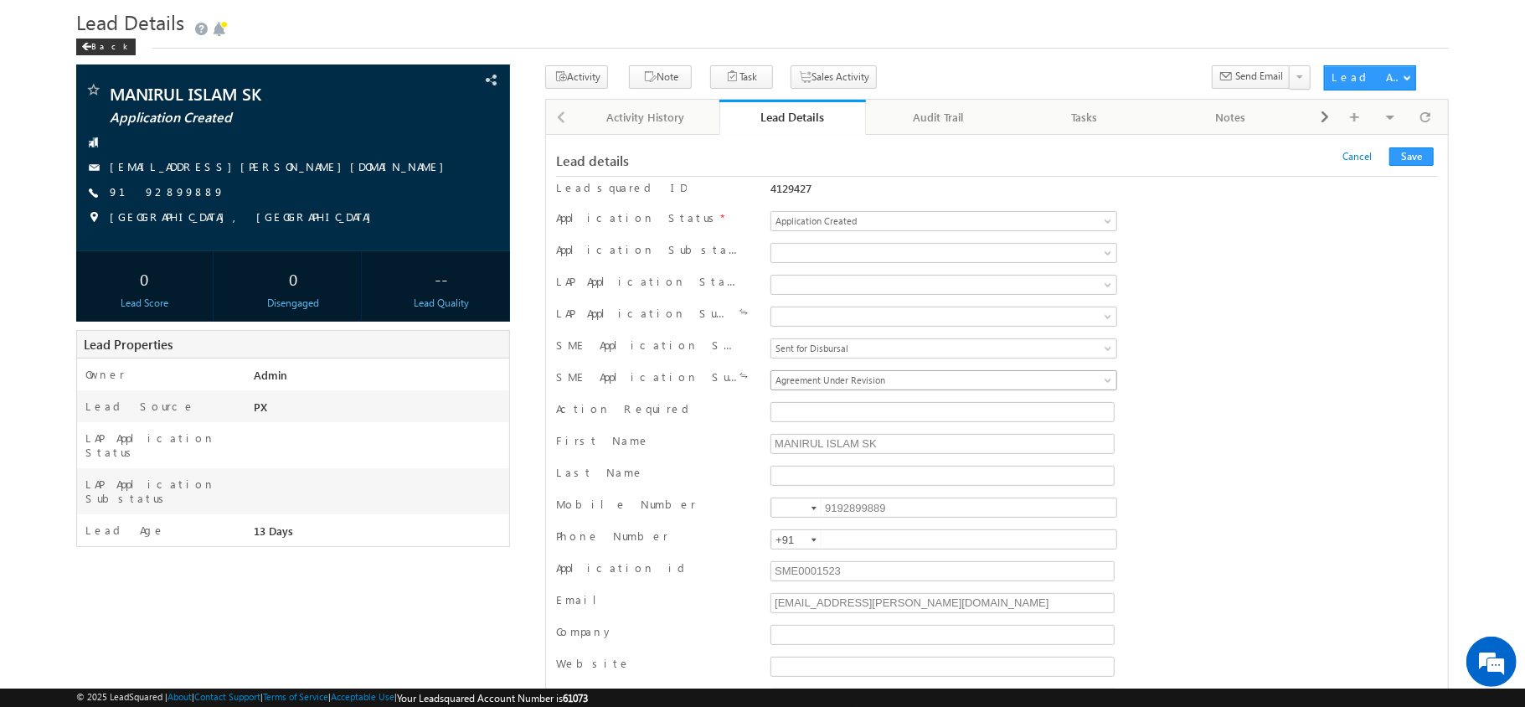
click at [928, 394] on div "Sent for Disbursal Pre Disbursal Credit Recollection Pre Disbursal Credit Revie…" at bounding box center [943, 381] width 354 height 25
click at [918, 388] on span "Agreement Under Revision" at bounding box center [901, 380] width 261 height 15
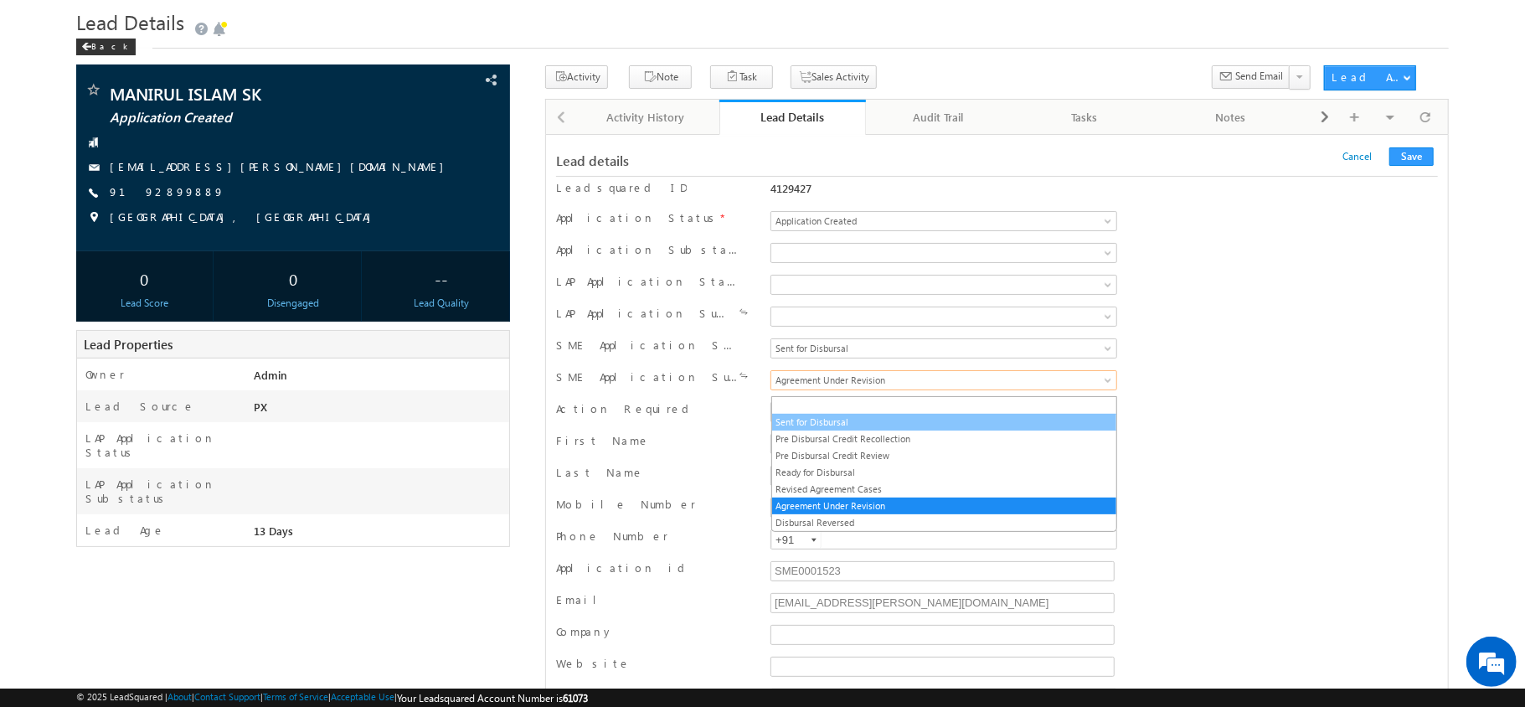
click at [824, 419] on link "Sent for Disbursal" at bounding box center [944, 421] width 344 height 15
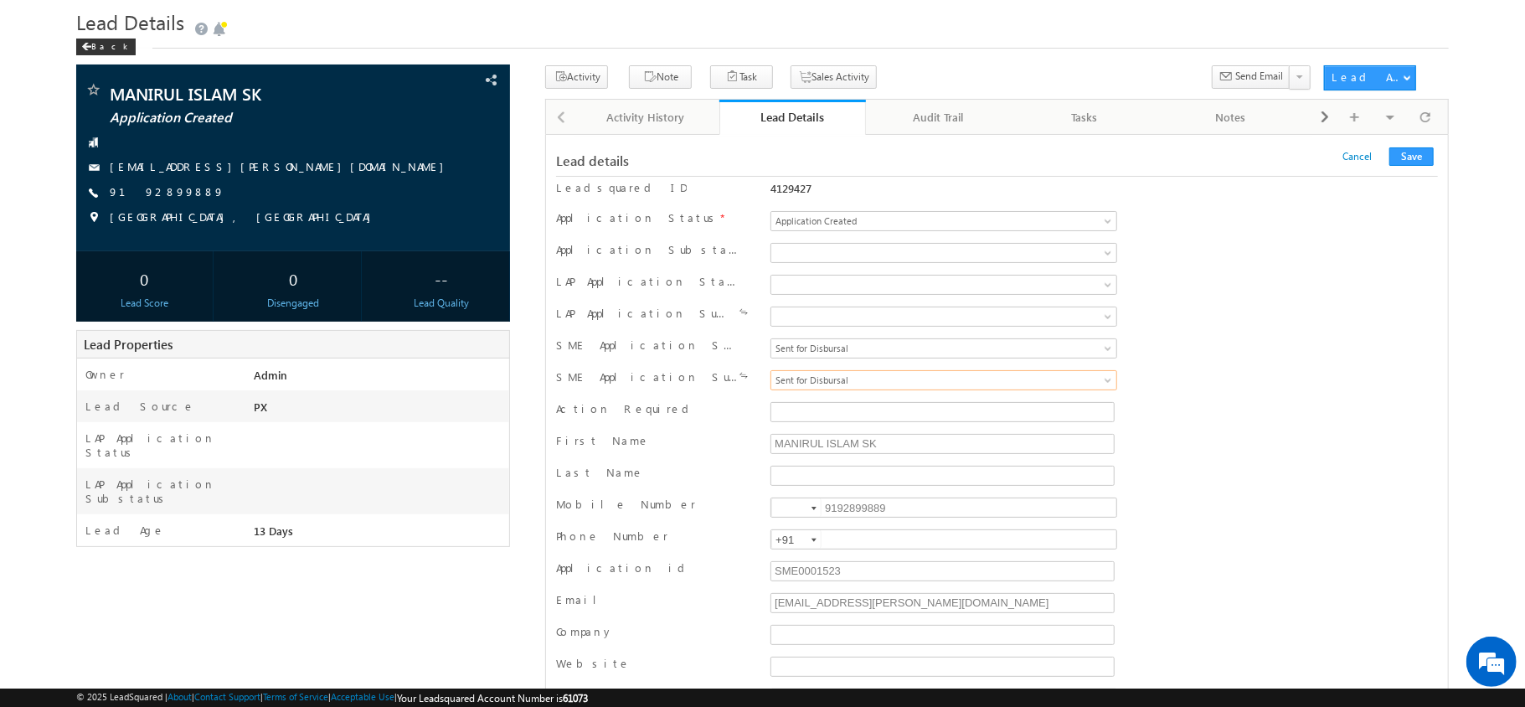
click at [1407, 167] on div "Lead details Cancel Save Cancel Save" at bounding box center [997, 161] width 882 height 18
drag, startPoint x: 1407, startPoint y: 157, endPoint x: 929, endPoint y: 693, distance: 718.1
click at [1407, 157] on button "Save" at bounding box center [1411, 156] width 44 height 18
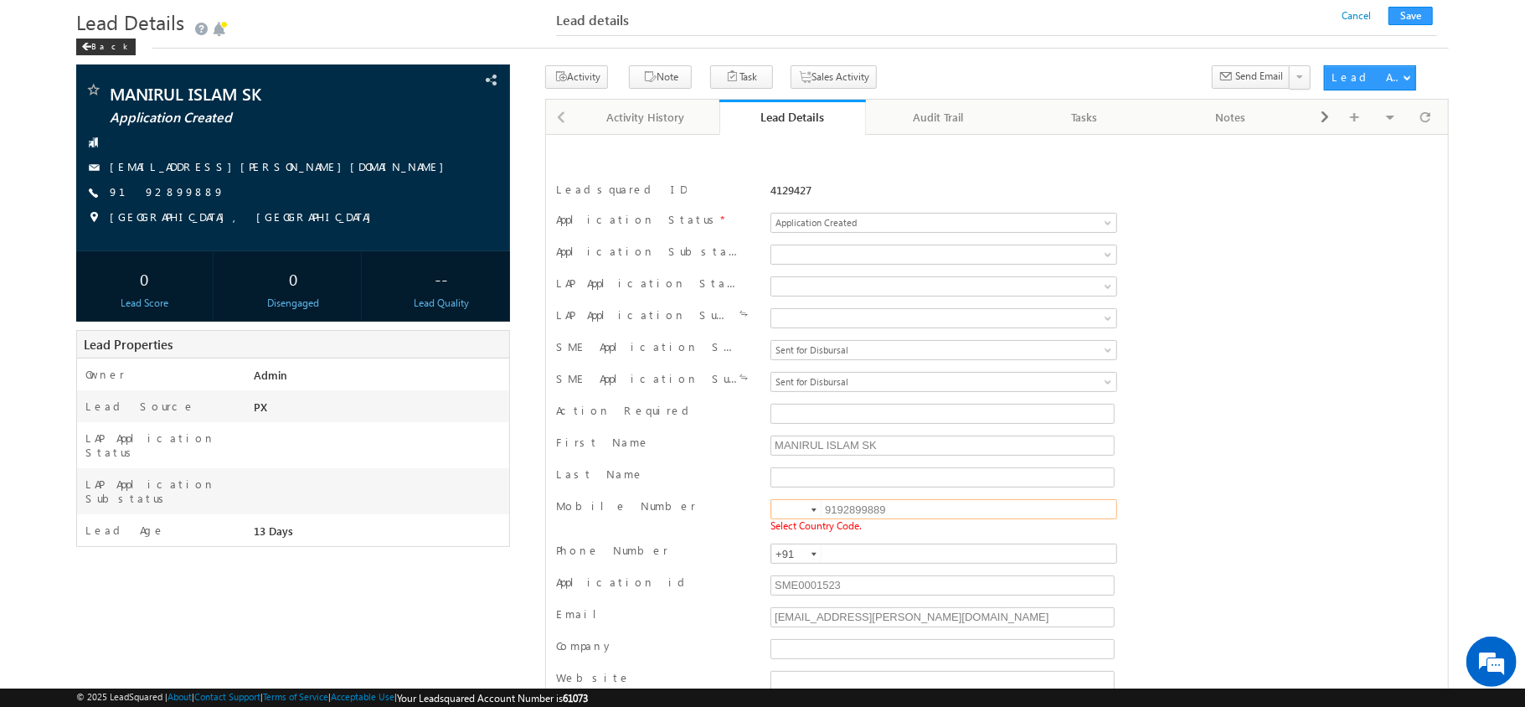
scroll to position [203, 0]
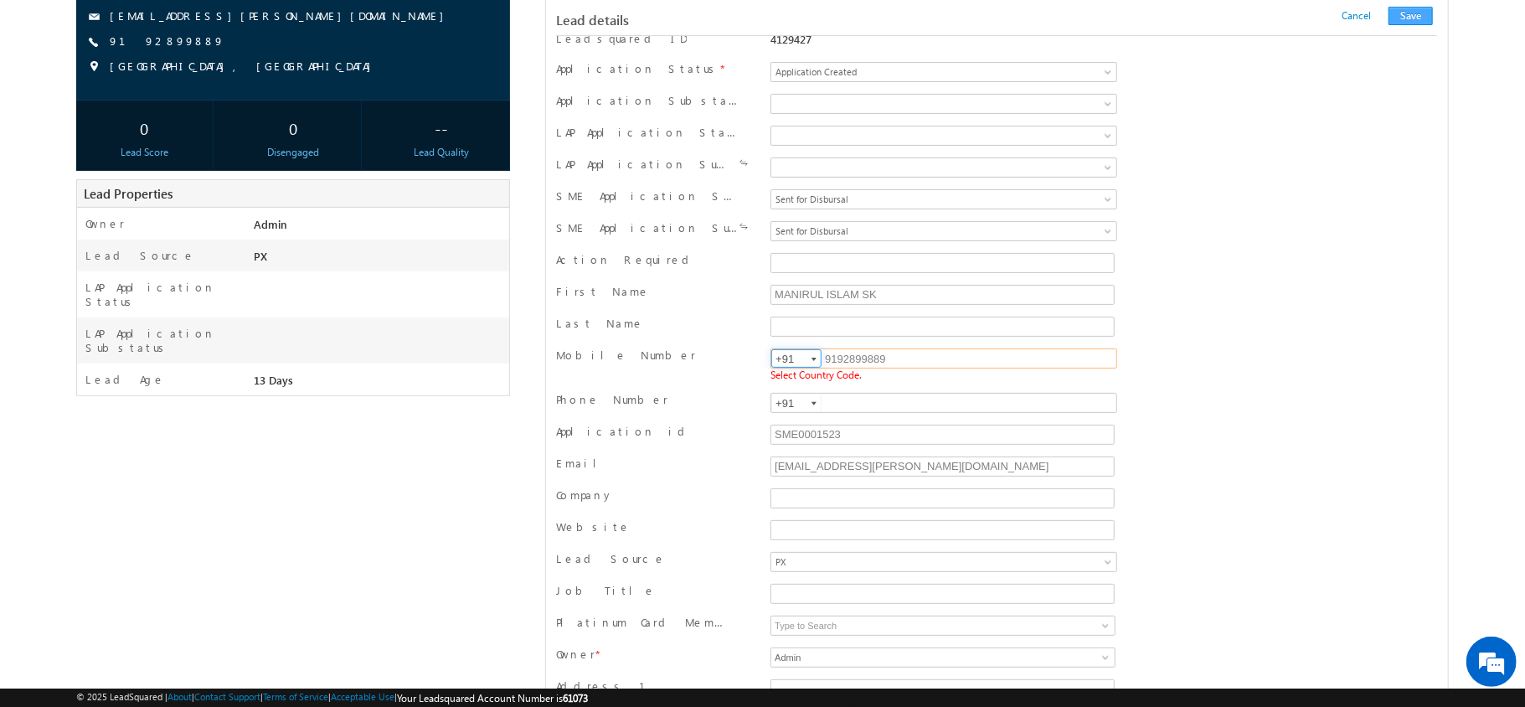
type input "+91"
click at [1405, 15] on button "Save" at bounding box center [1410, 16] width 44 height 18
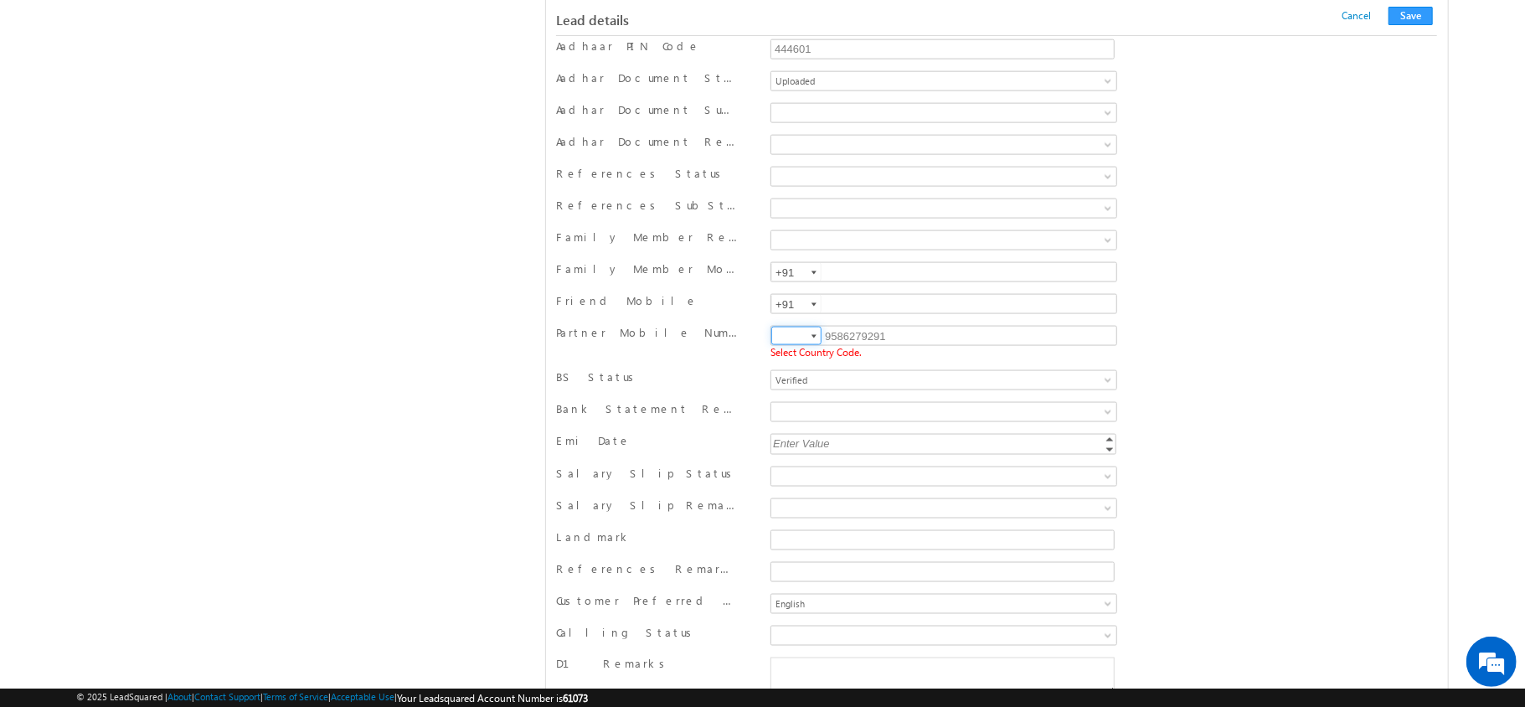
click at [777, 345] on input at bounding box center [796, 336] width 50 height 18
type input "+91"
click at [1421, 12] on button "Save" at bounding box center [1410, 16] width 44 height 18
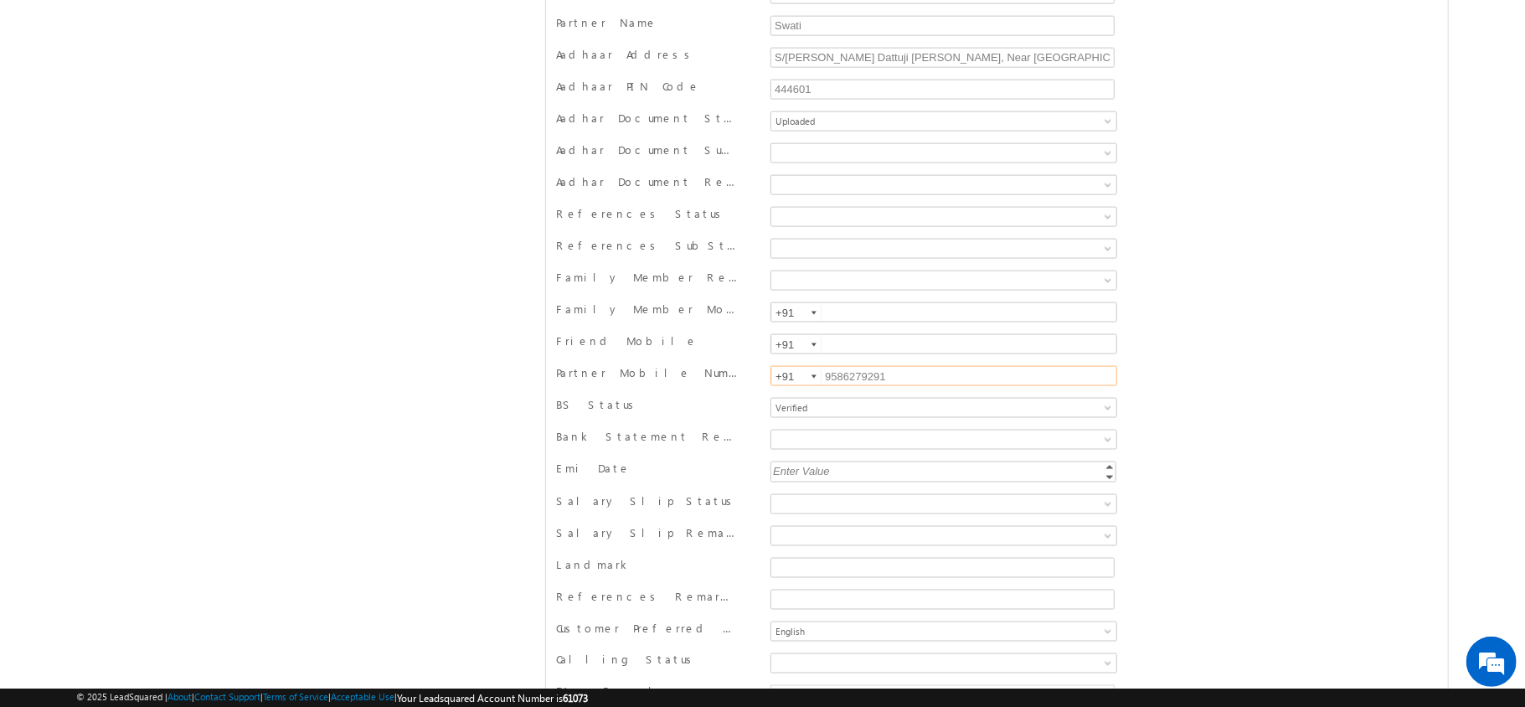
scroll to position [0, 0]
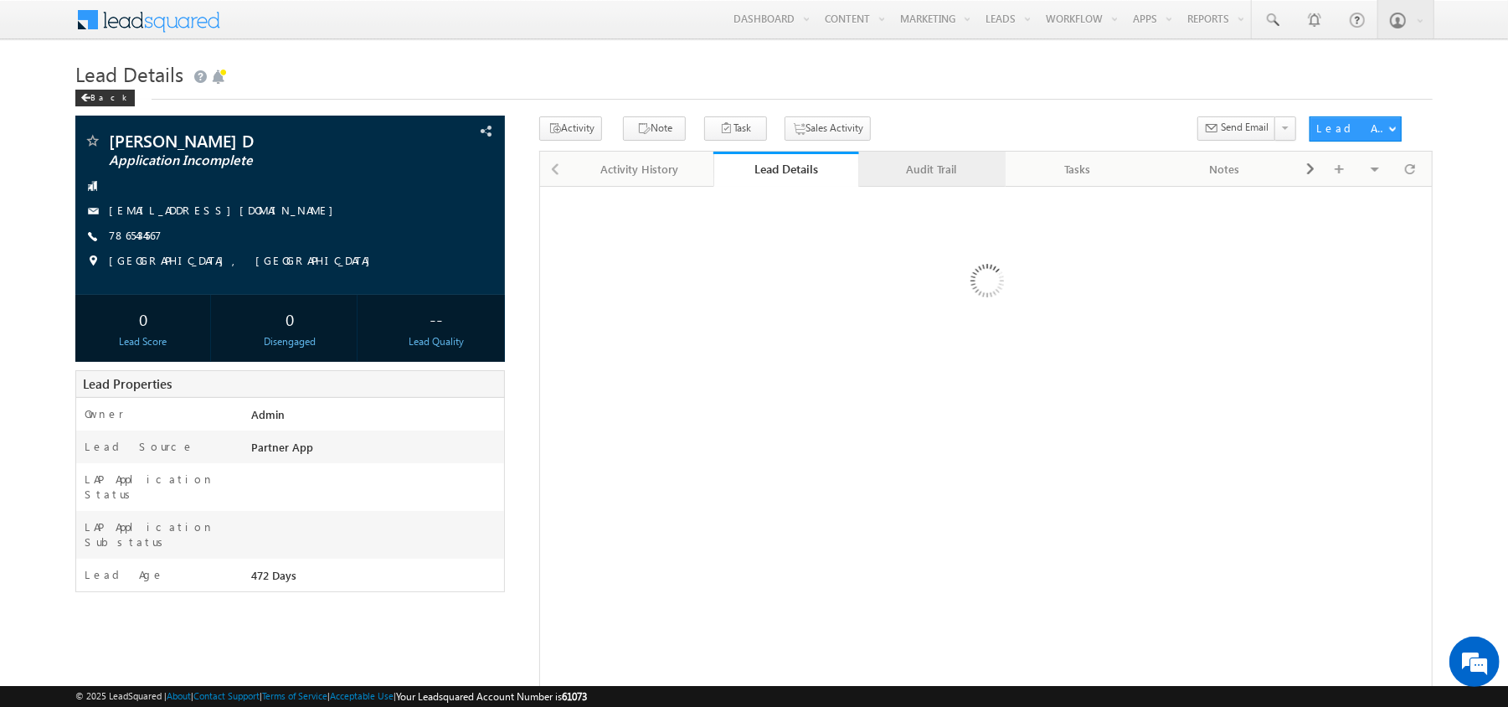
click at [928, 179] on div "Audit Trail" at bounding box center [931, 169] width 118 height 20
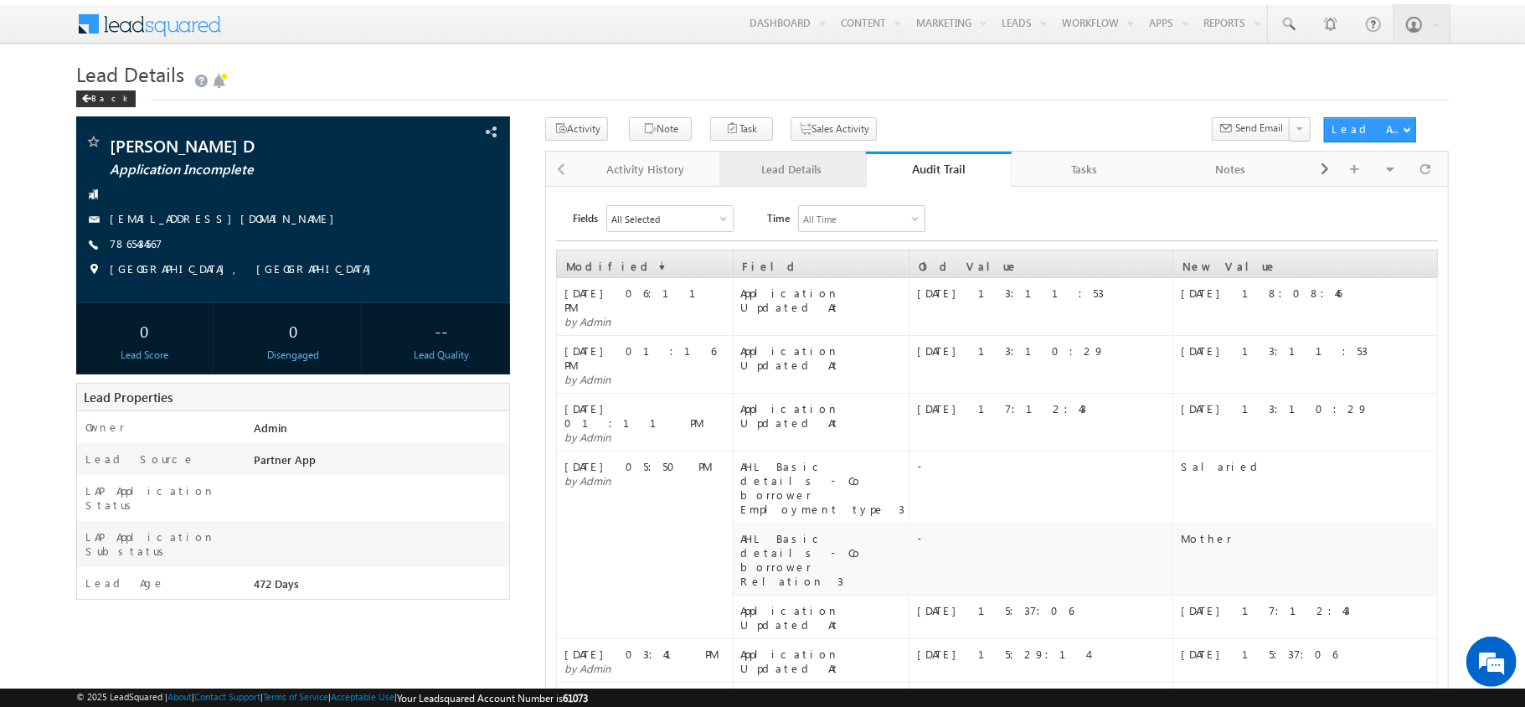
click at [787, 184] on link "Lead Details" at bounding box center [792, 169] width 147 height 35
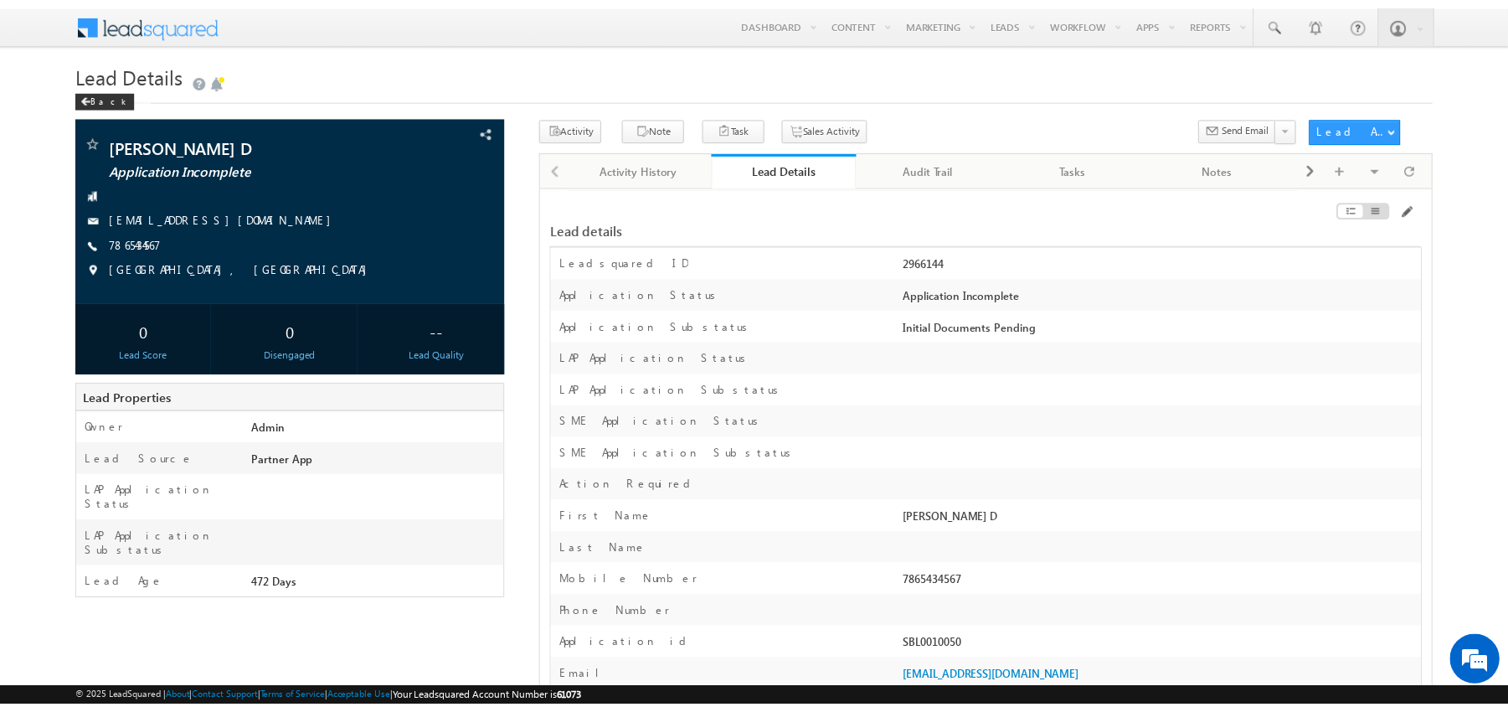
scroll to position [55, 0]
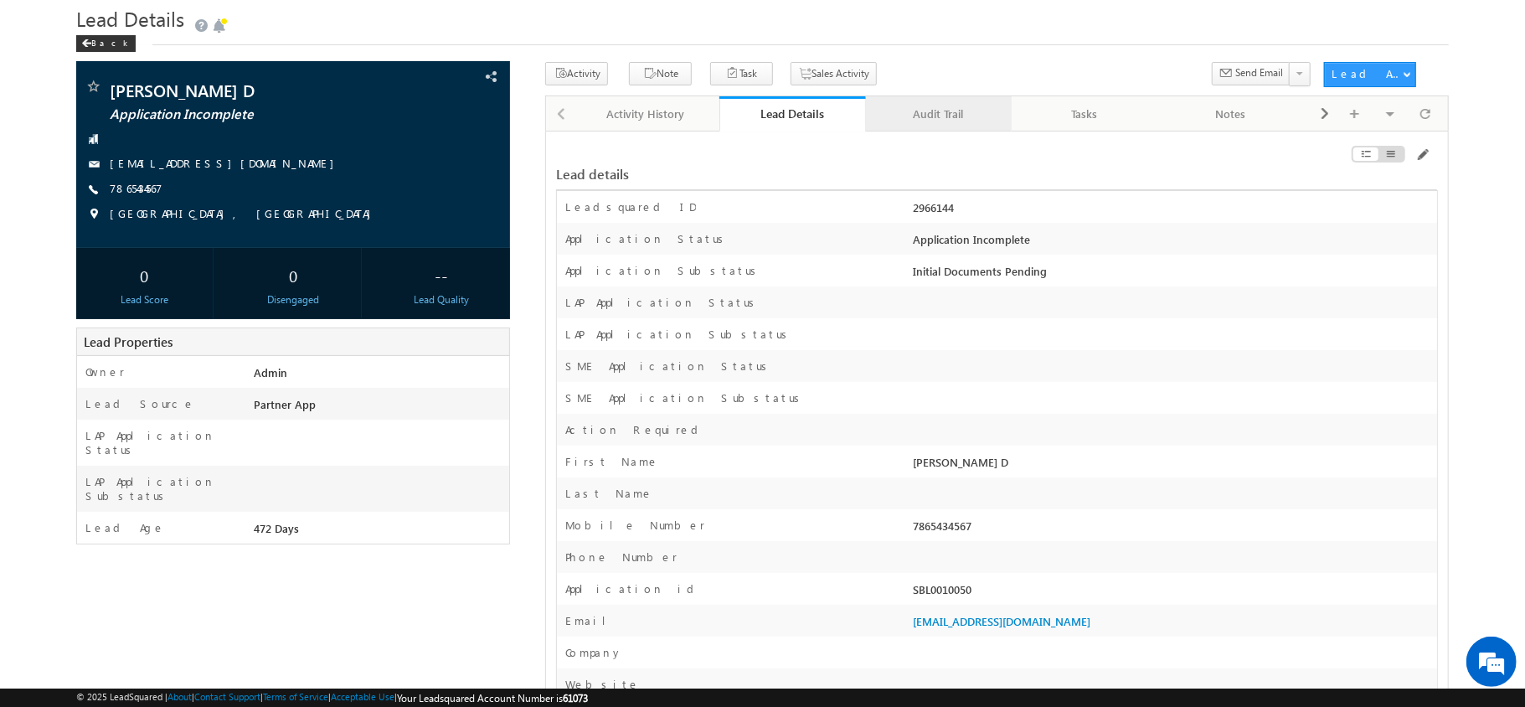
click at [946, 126] on link "Audit Trail" at bounding box center [939, 113] width 147 height 35
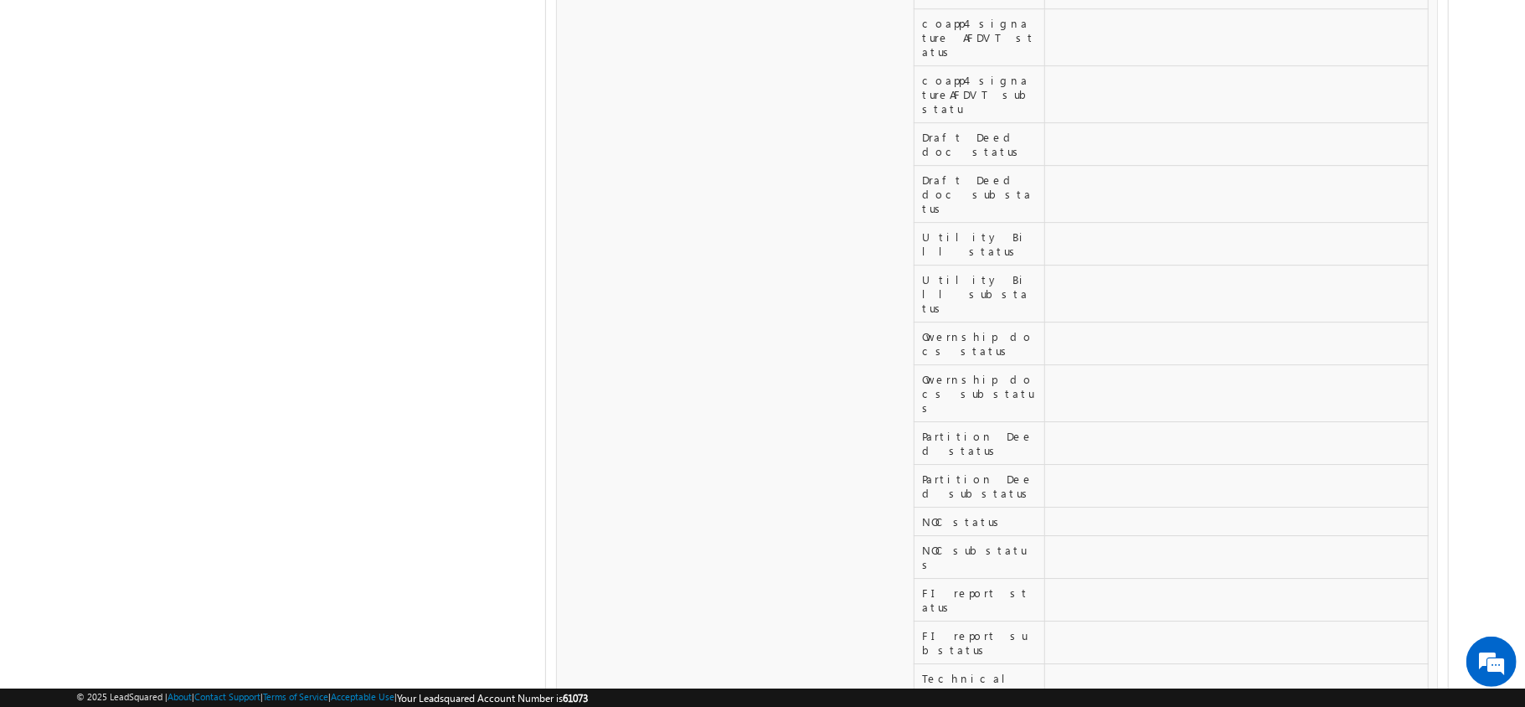
scroll to position [17460, 0]
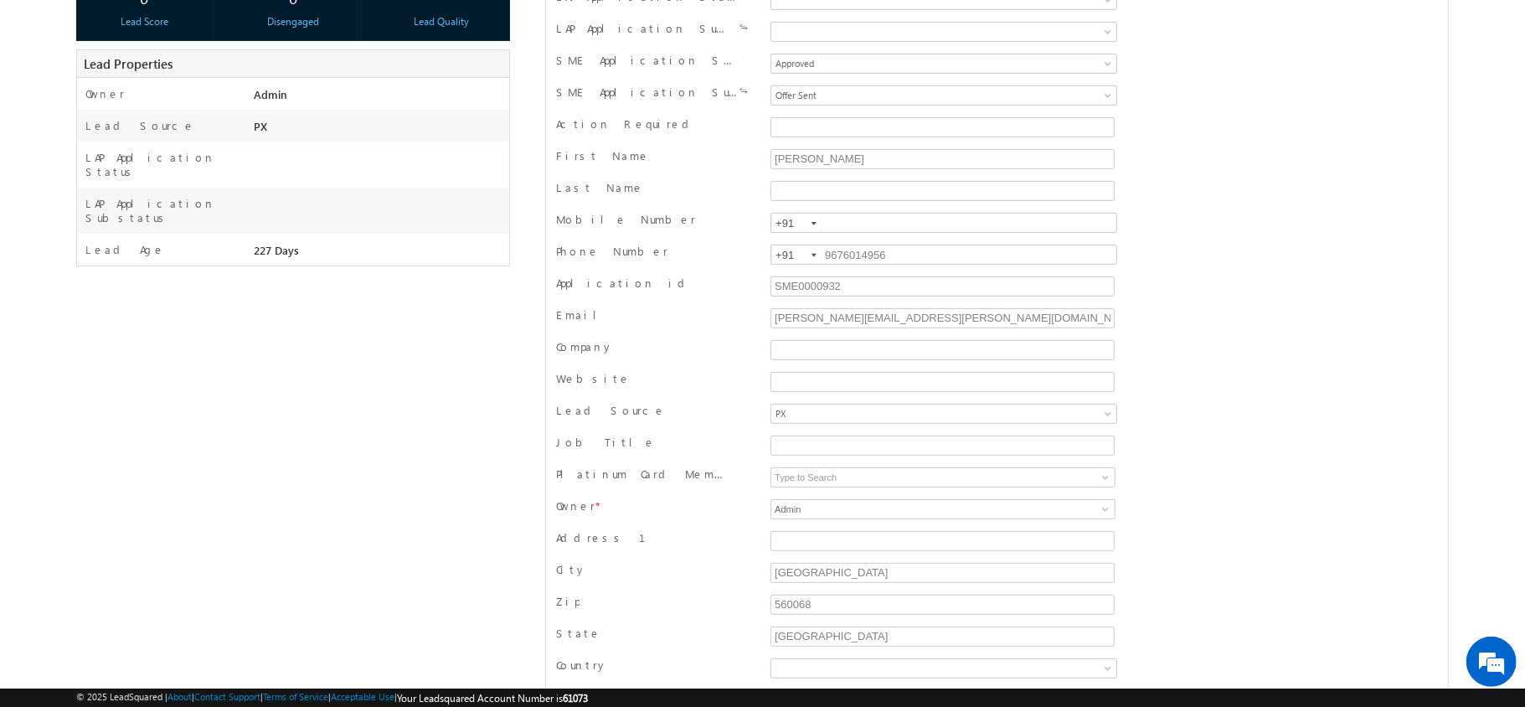
scroll to position [15815, 0]
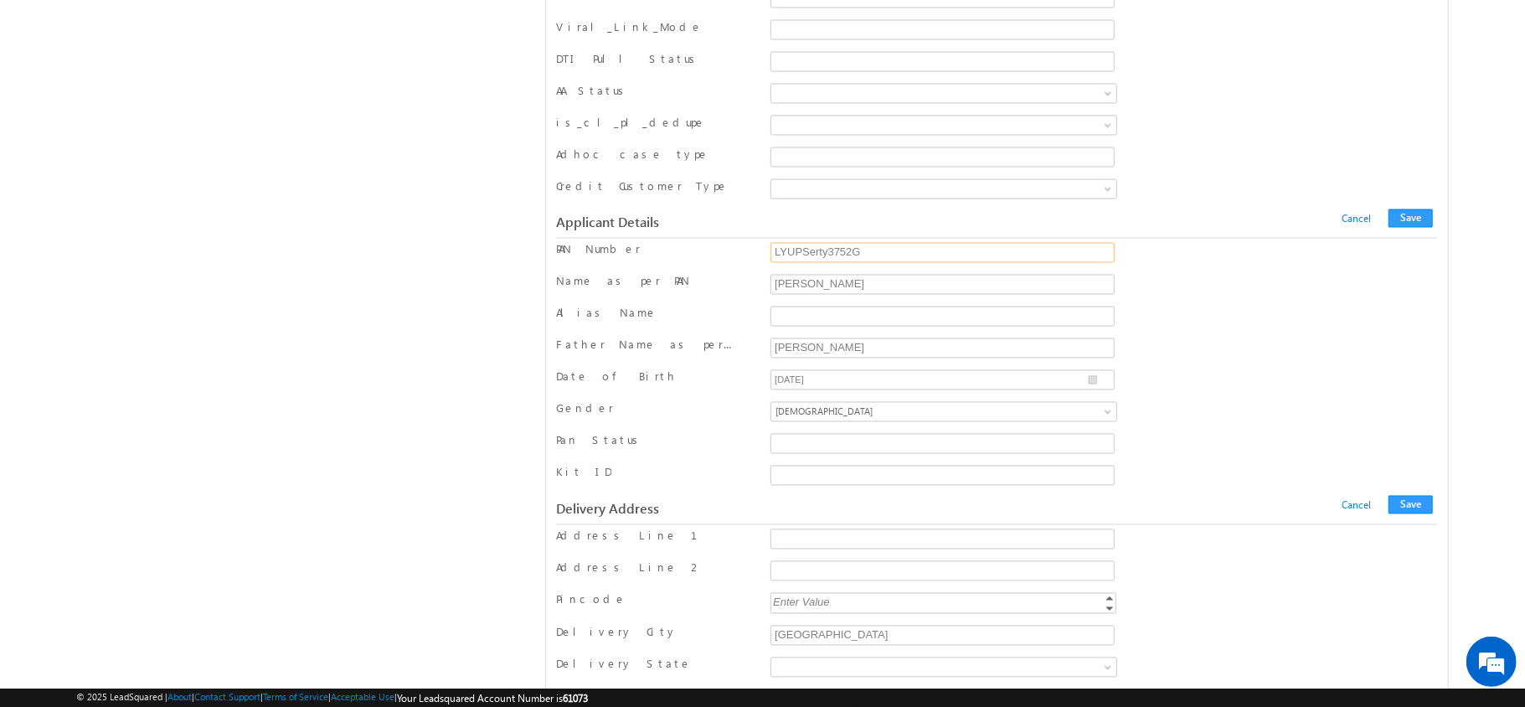
click at [901, 263] on input "LYUPSerty3752G" at bounding box center [941, 253] width 343 height 20
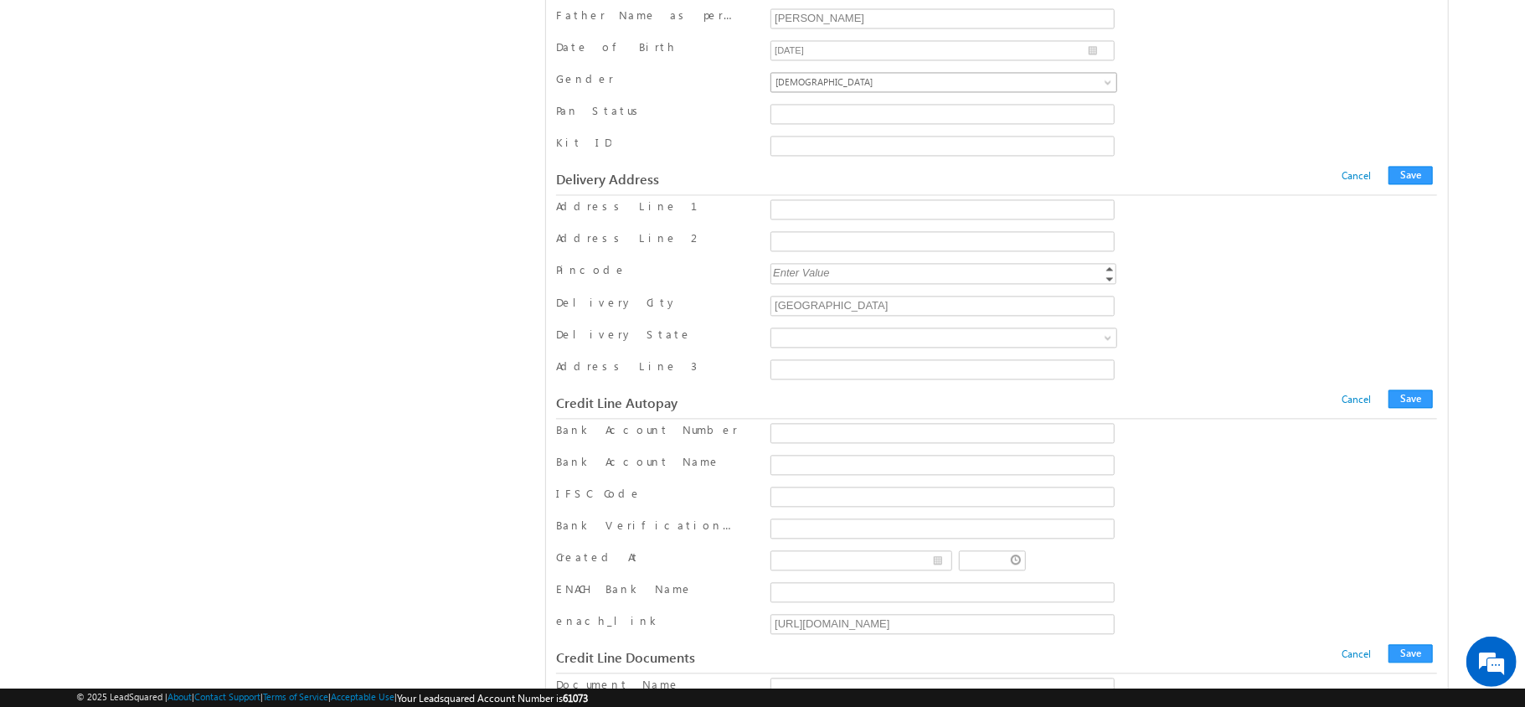
scroll to position [16244, 0]
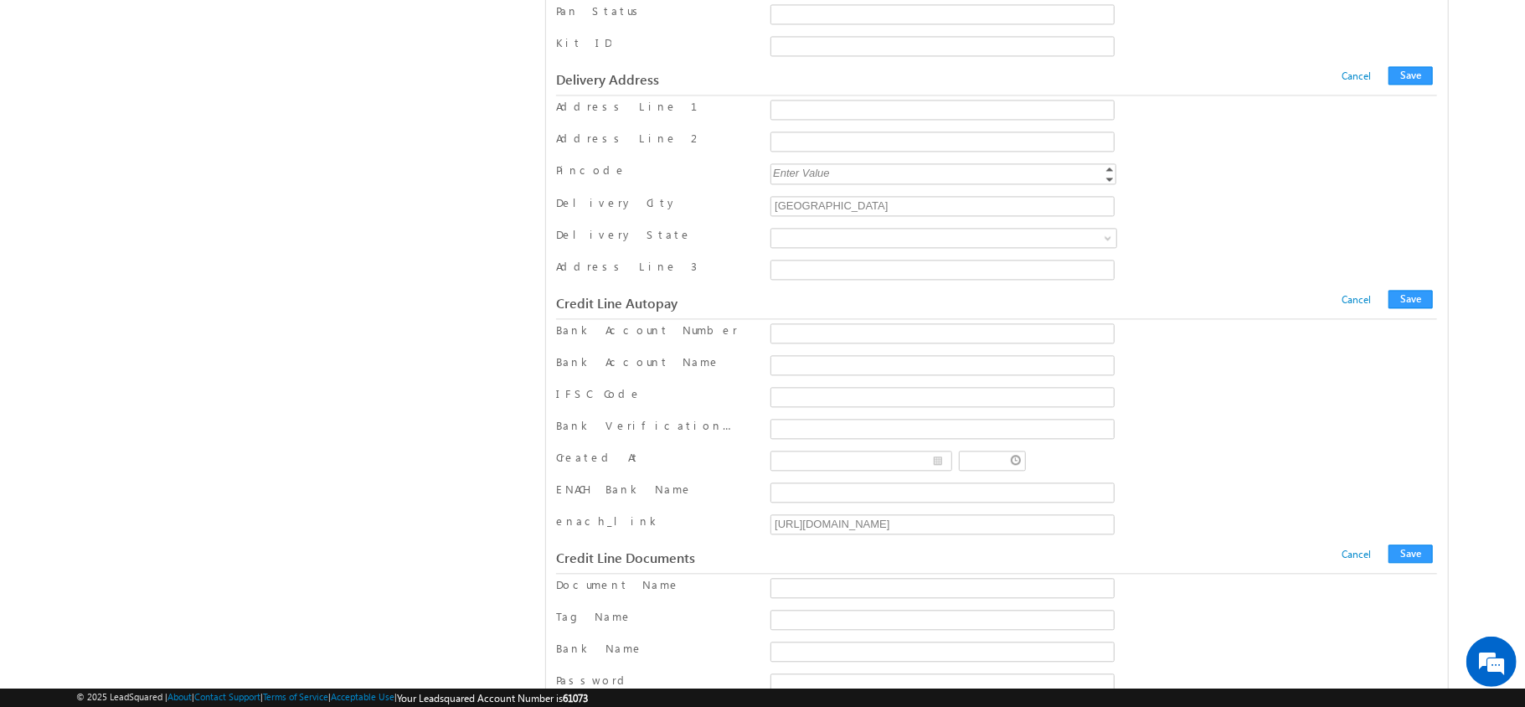
type input "LYUPT3752G"
click at [1422, 85] on button "Save" at bounding box center [1410, 75] width 44 height 18
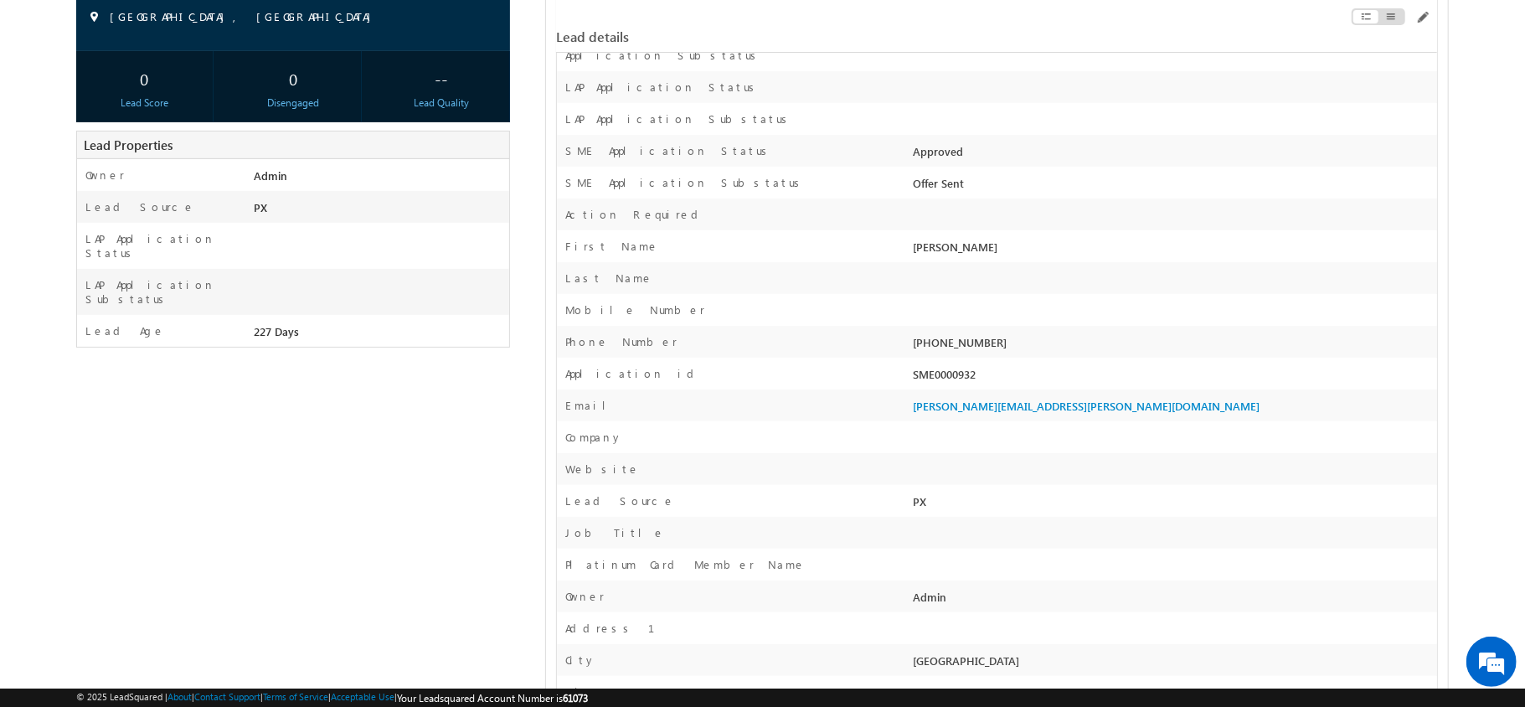
scroll to position [0, 0]
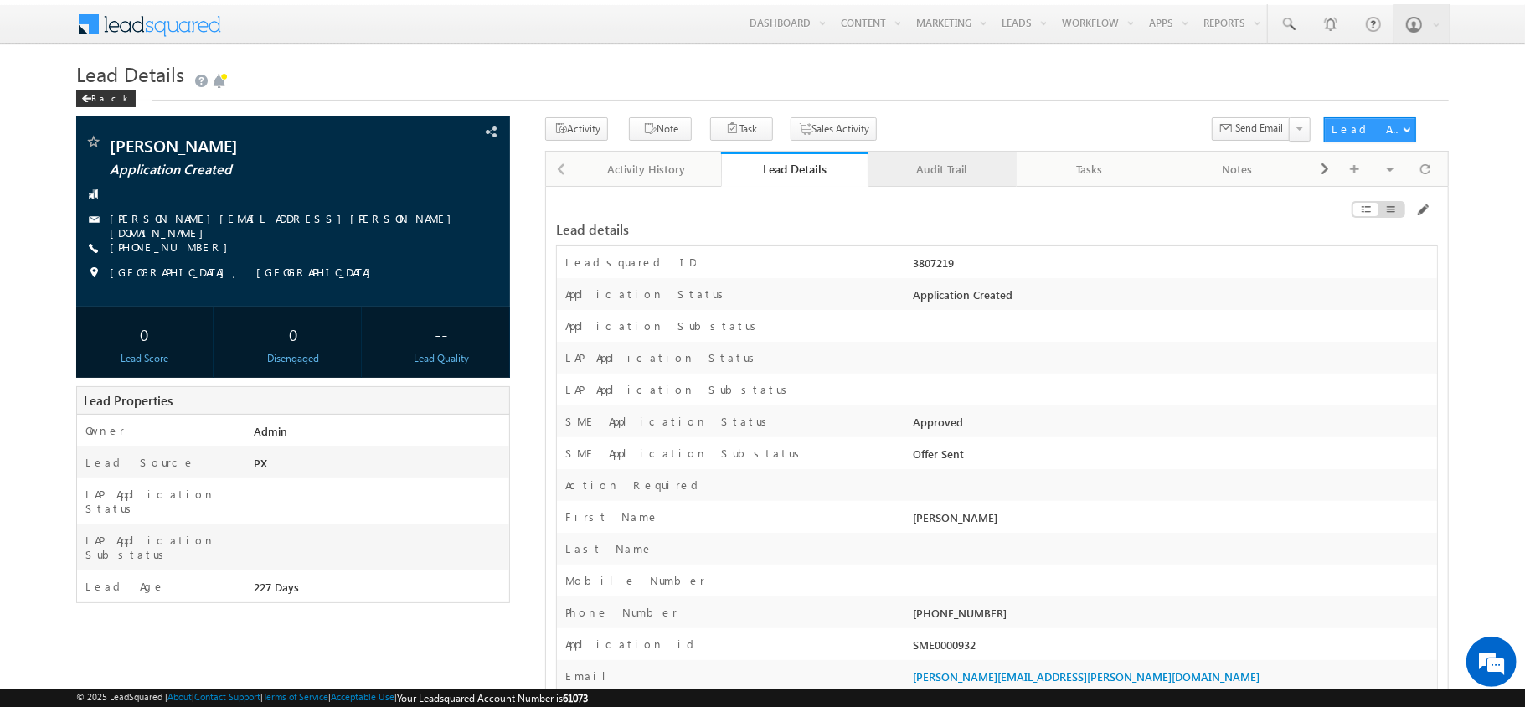
click at [926, 184] on link "Audit Trail" at bounding box center [941, 169] width 147 height 35
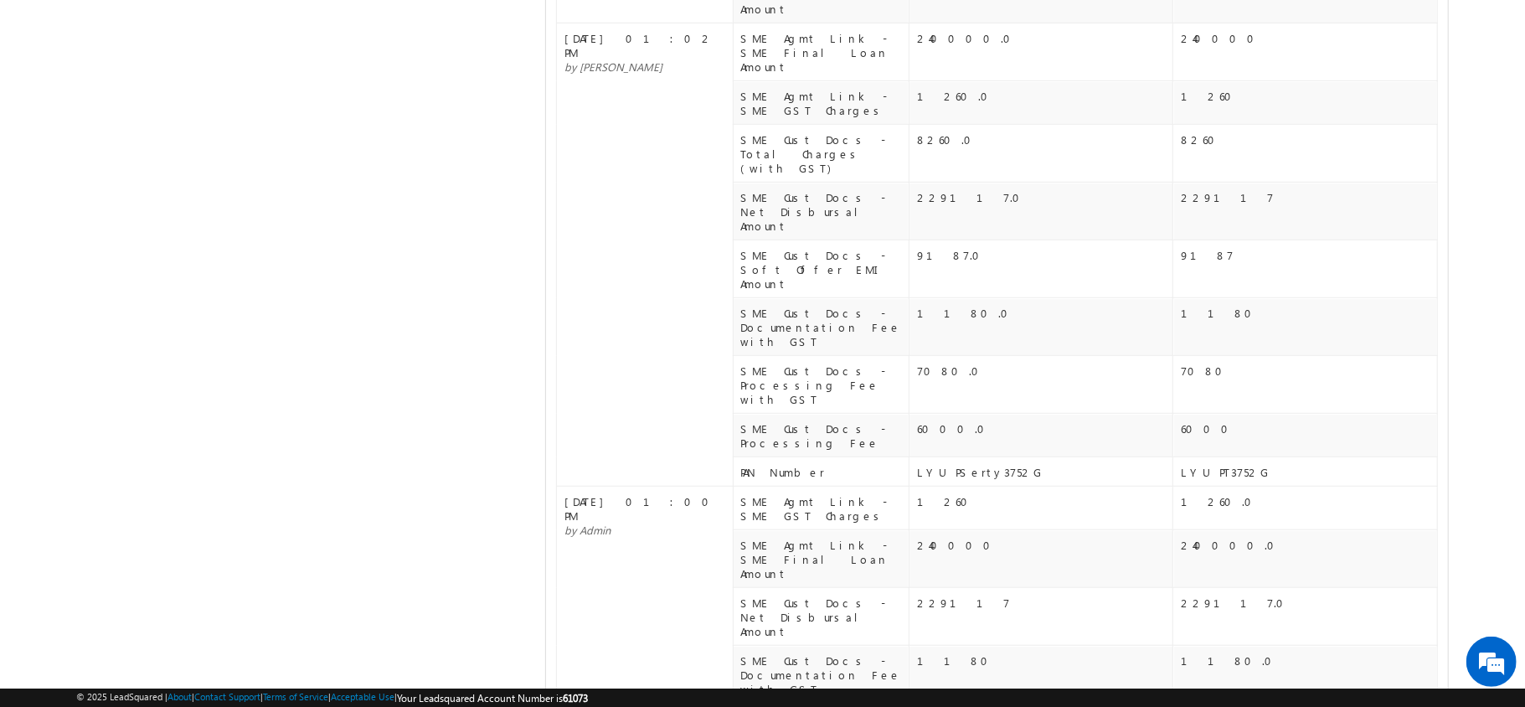
scroll to position [732, 0]
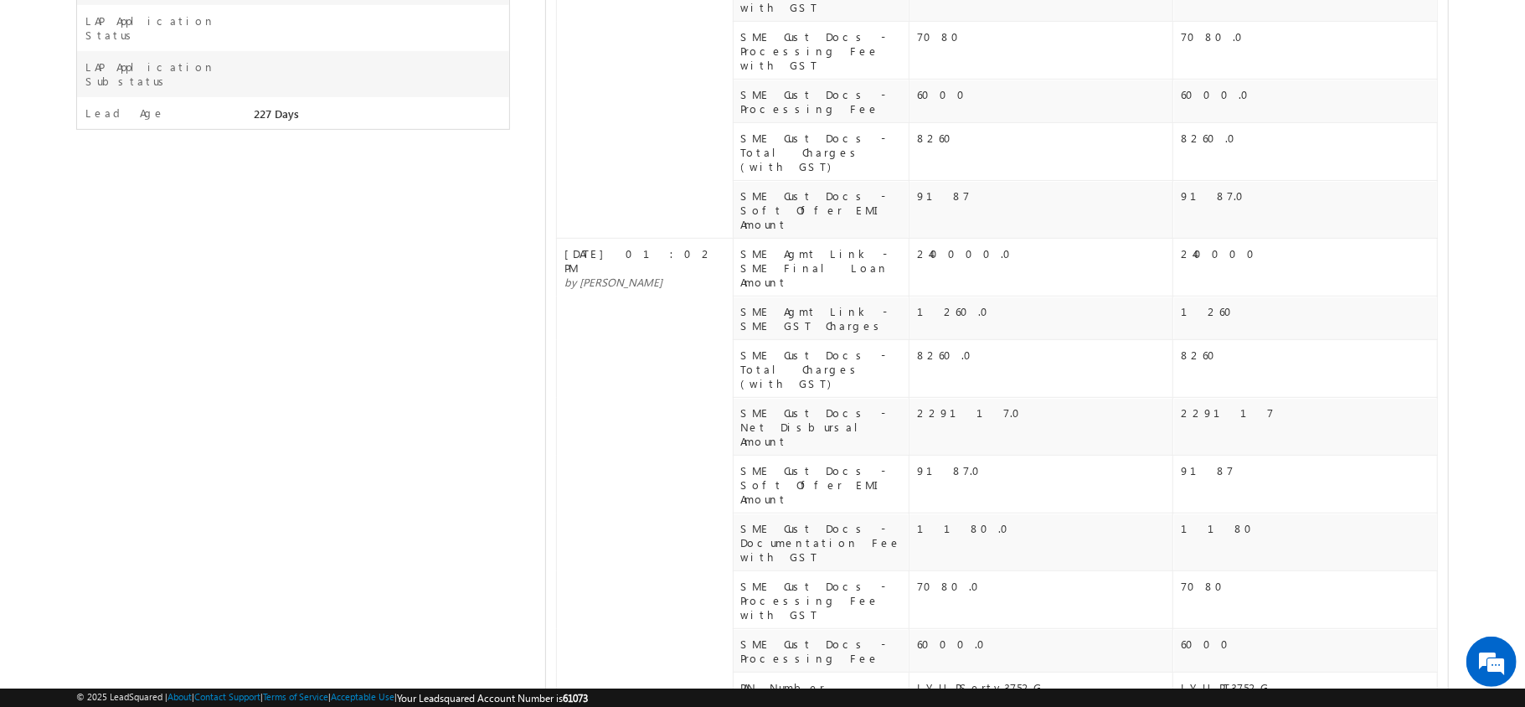
scroll to position [0, 0]
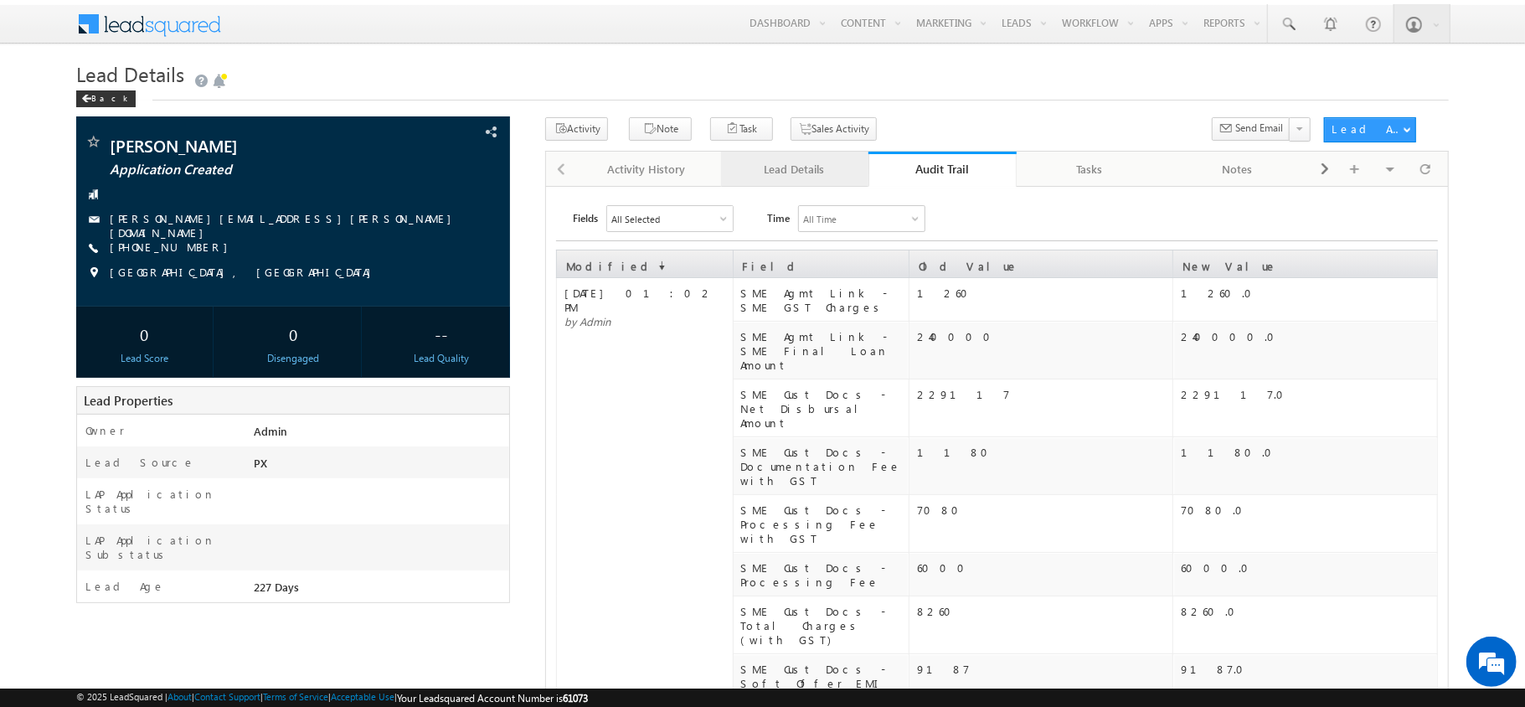
click at [805, 169] on div "Lead Details" at bounding box center [793, 169] width 119 height 20
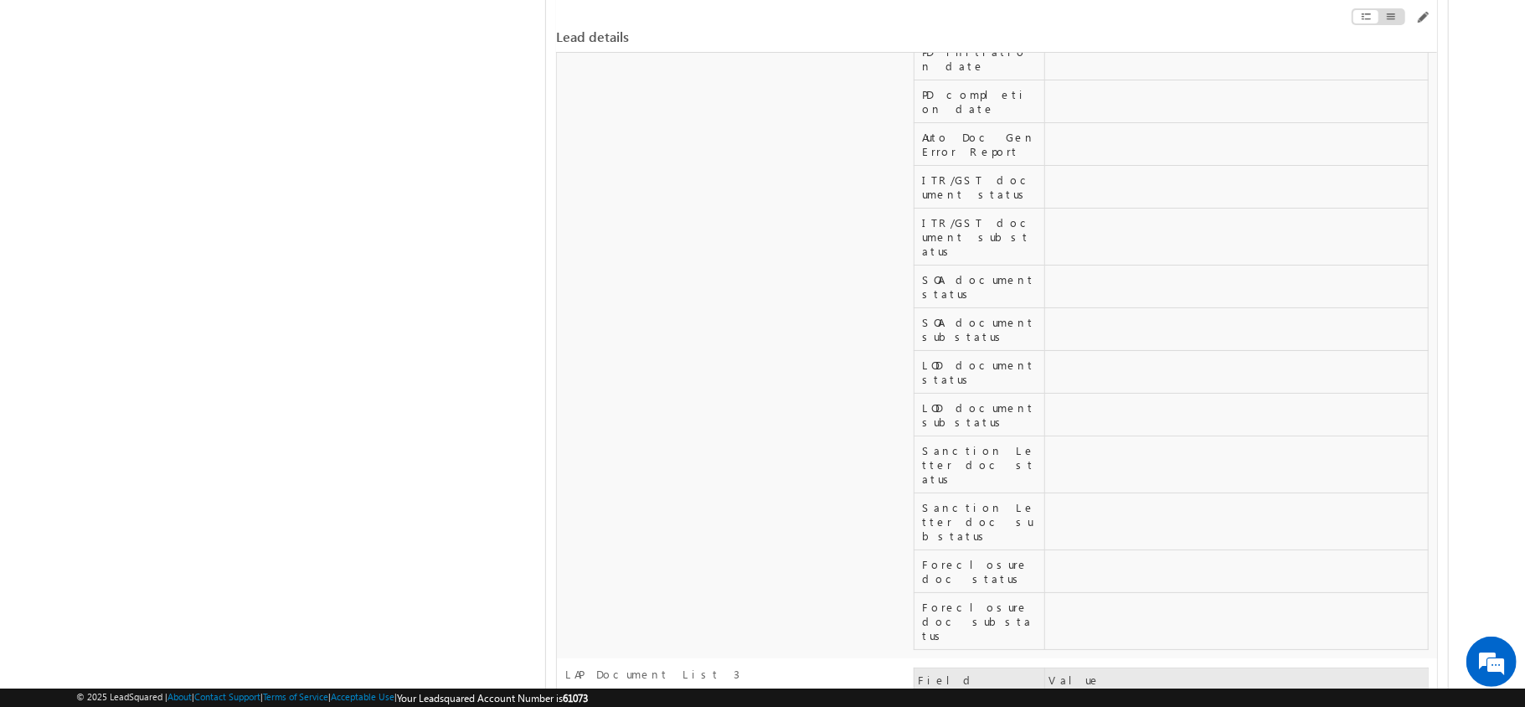
scroll to position [26731, 0]
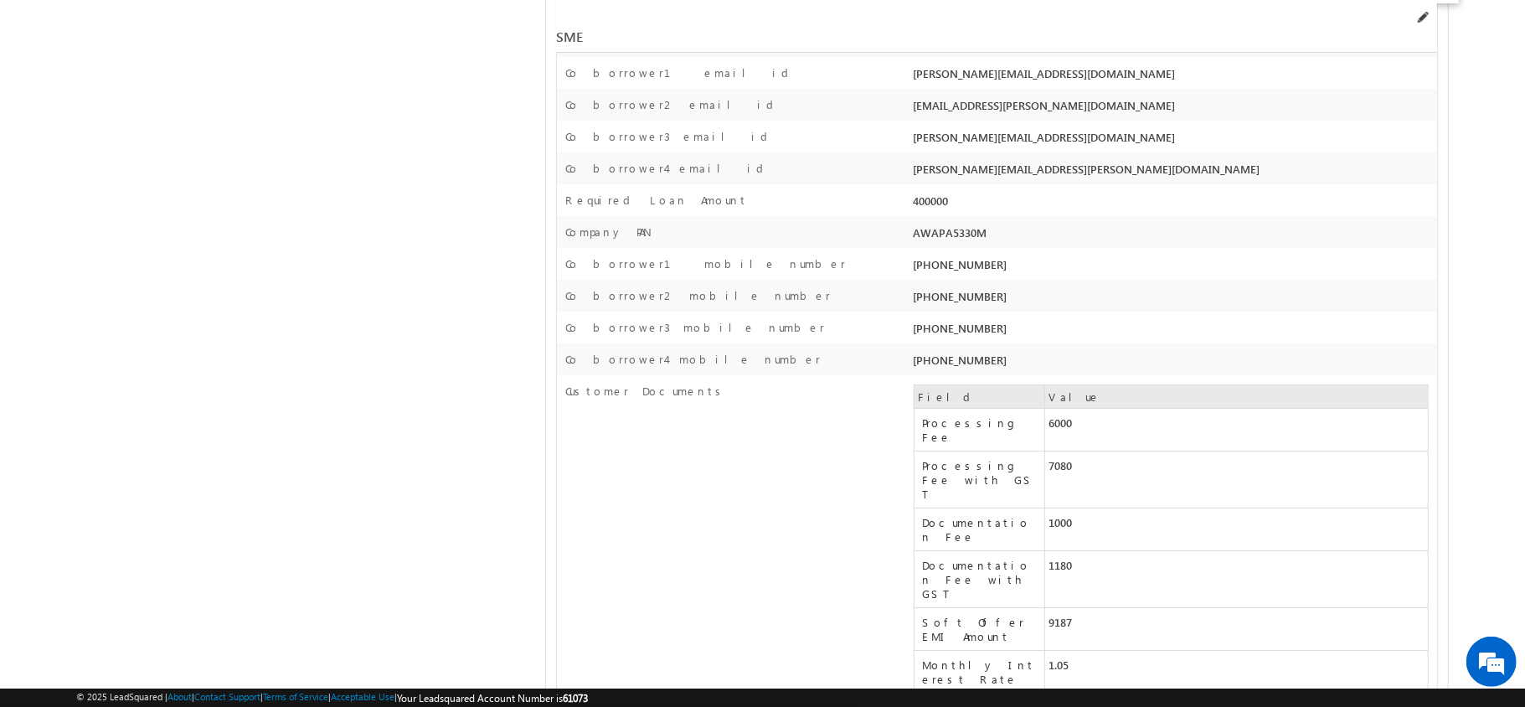
click at [1427, 13] on span at bounding box center [1421, 17] width 13 height 13
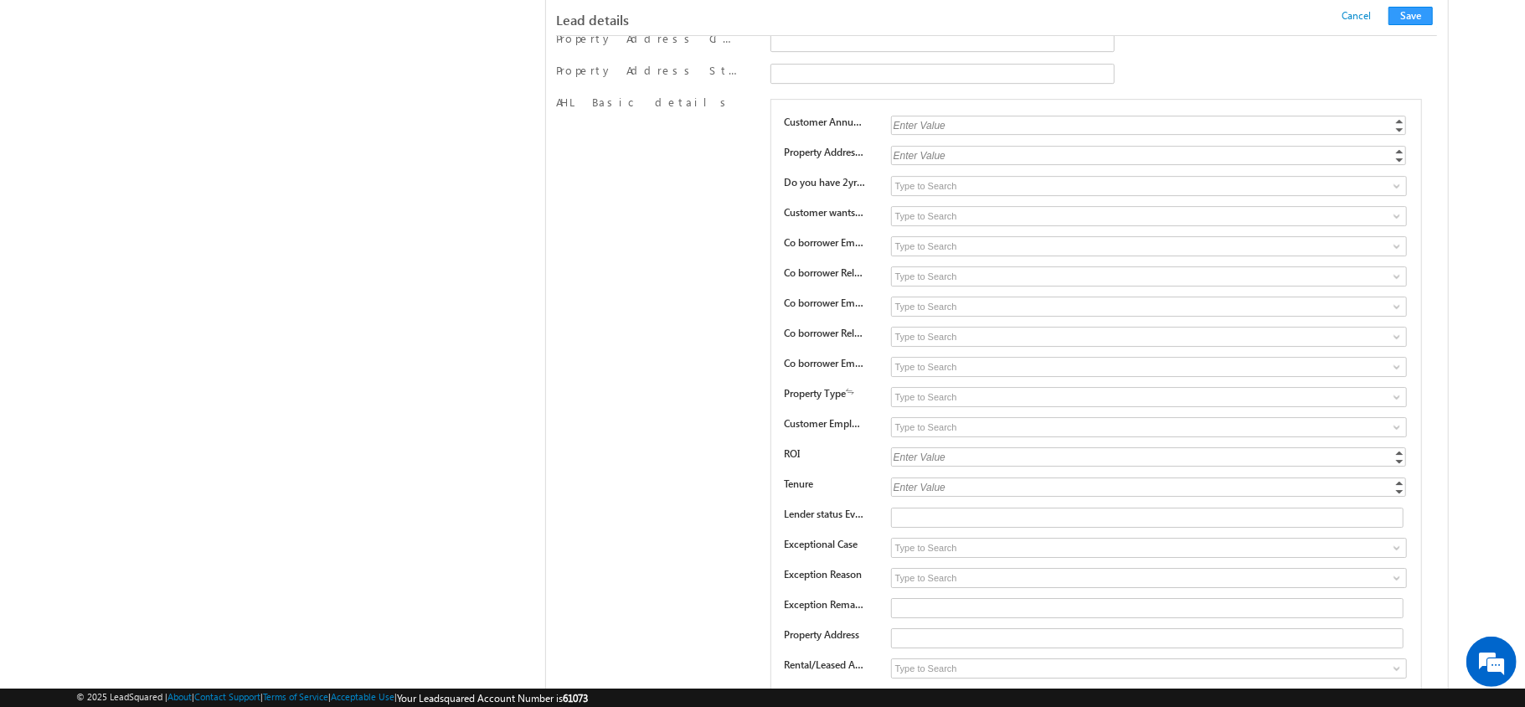
scroll to position [8715, 0]
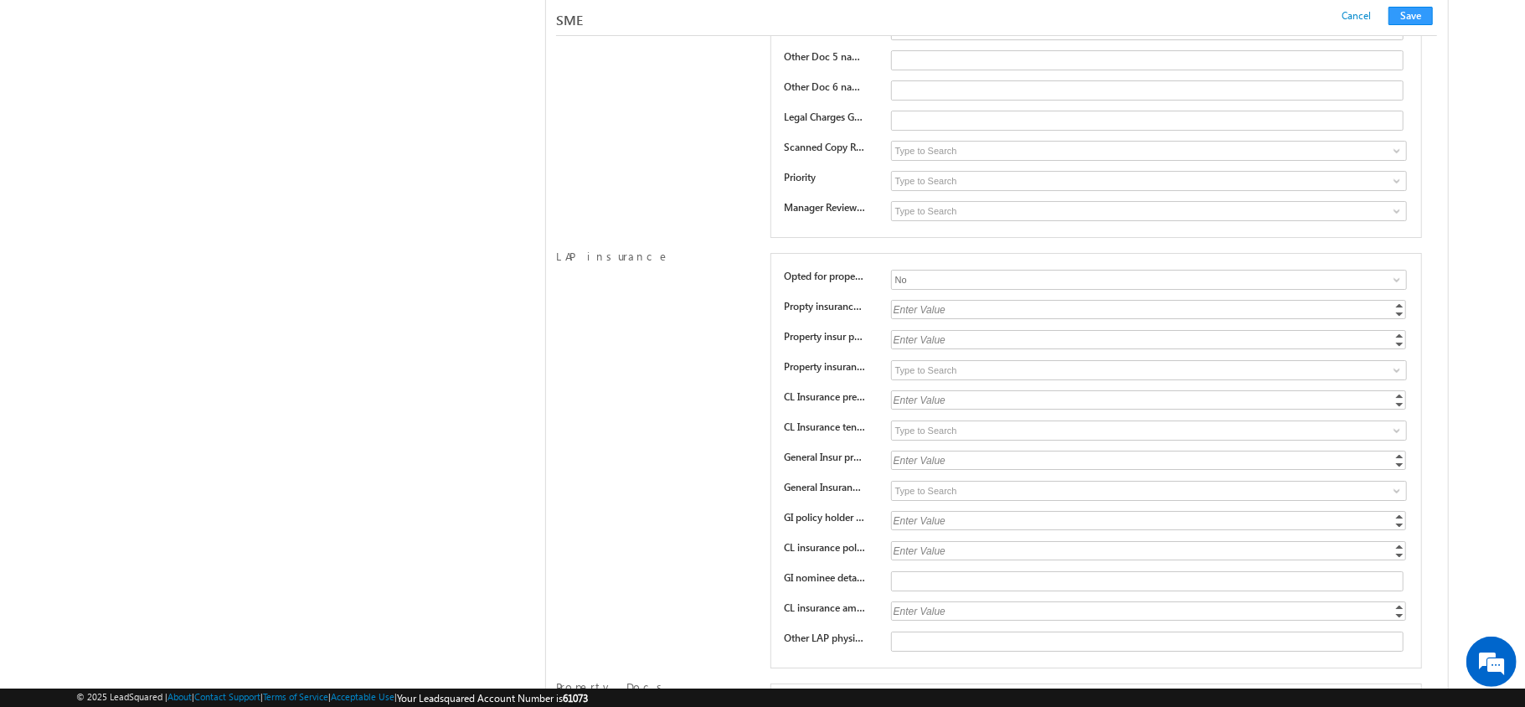
type input "__/__/__"
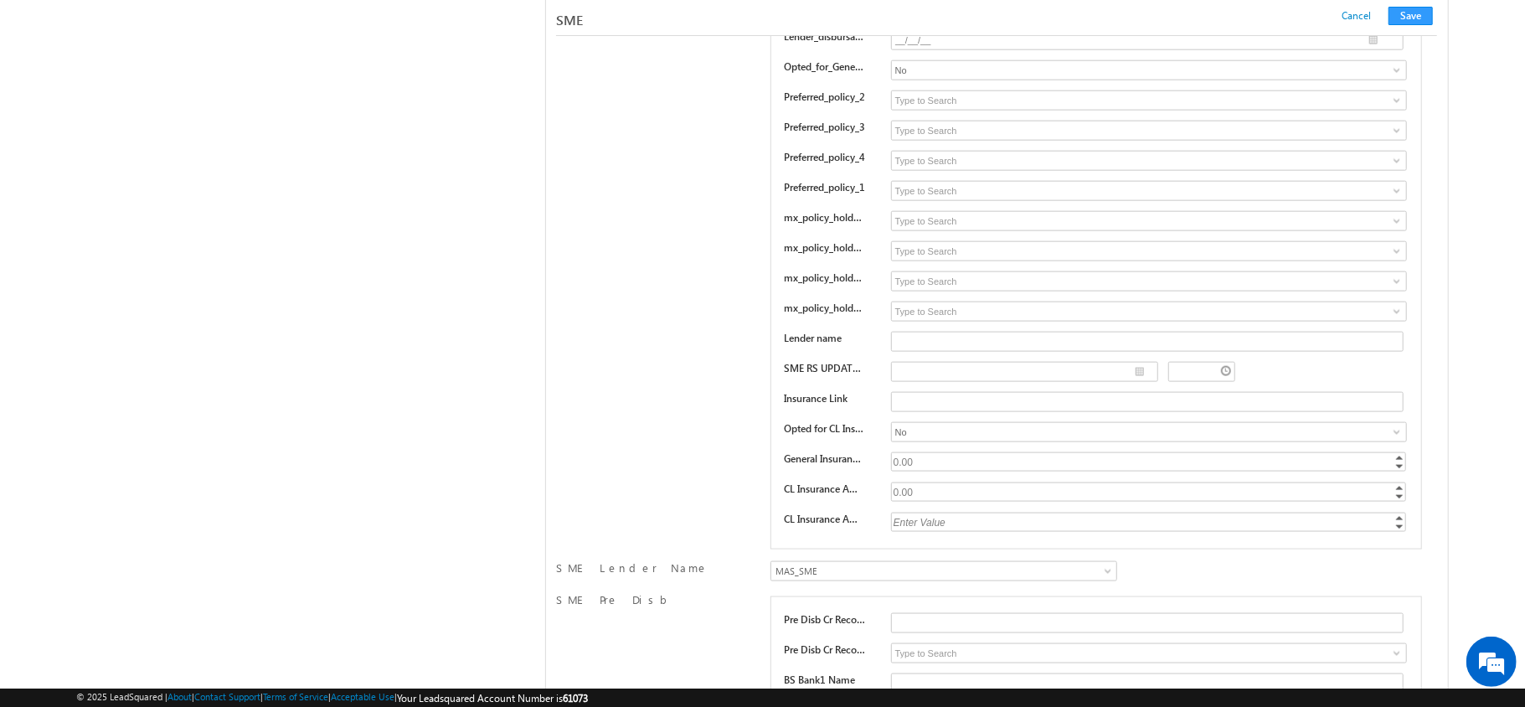
scroll to position [24290, 0]
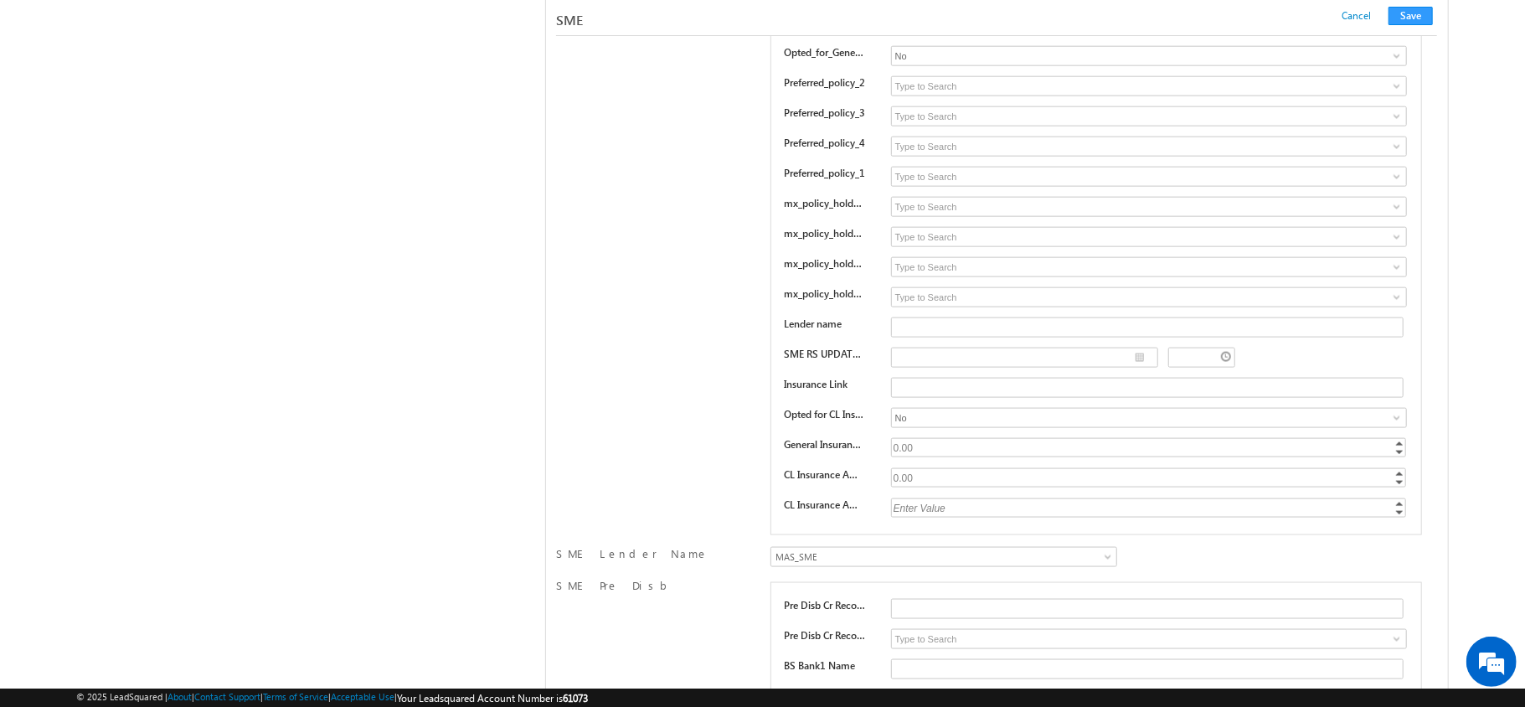
type input "0"
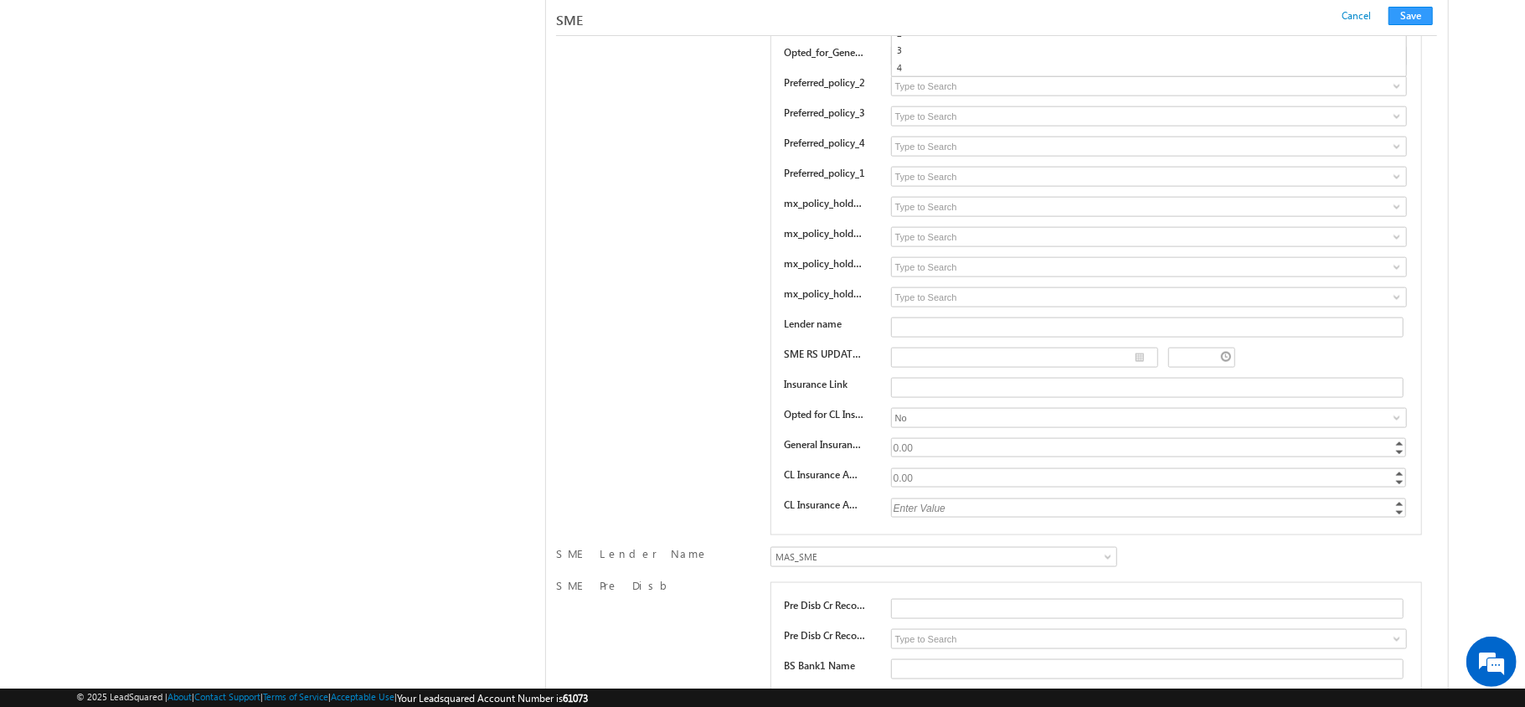
click at [1420, 18] on button "Save" at bounding box center [1410, 16] width 44 height 18
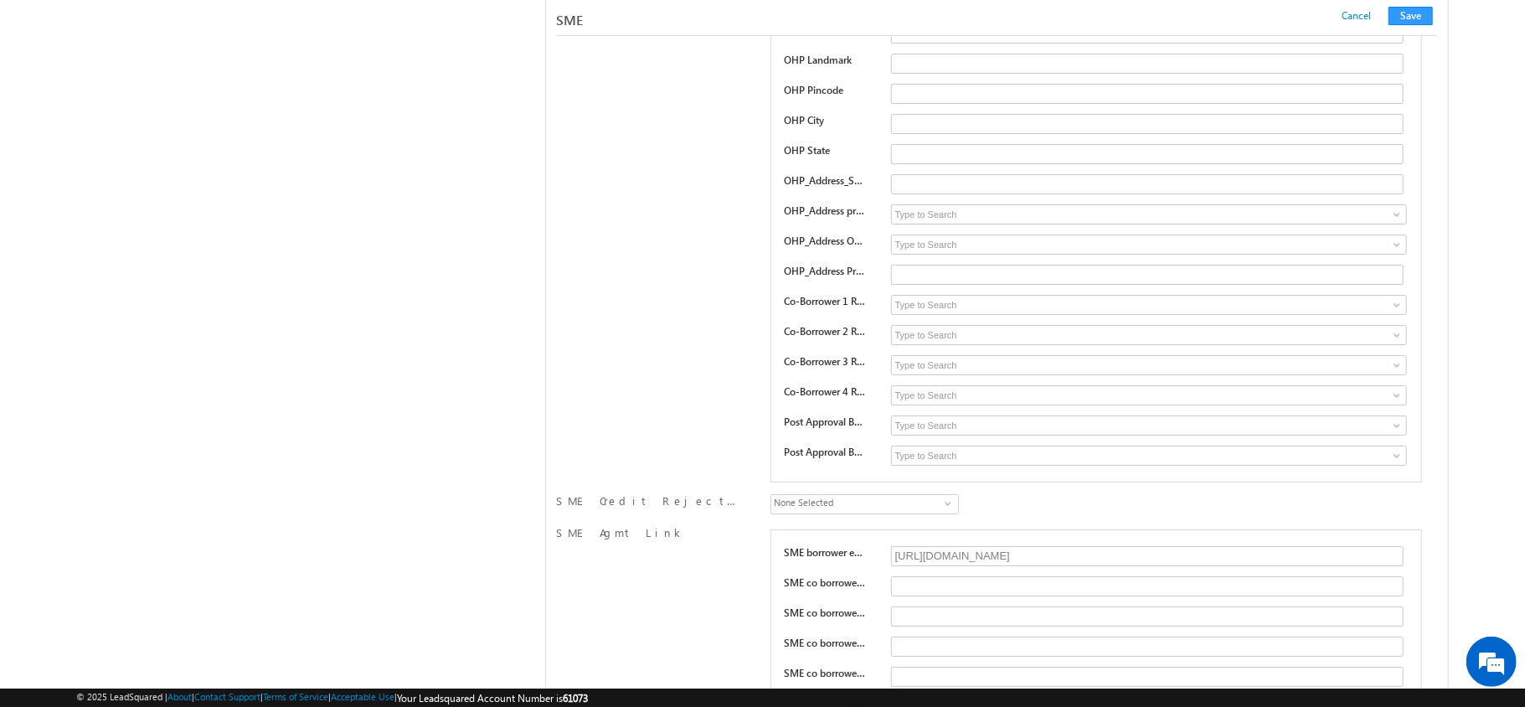
scroll to position [21997, 0]
